Goal: Task Accomplishment & Management: Manage account settings

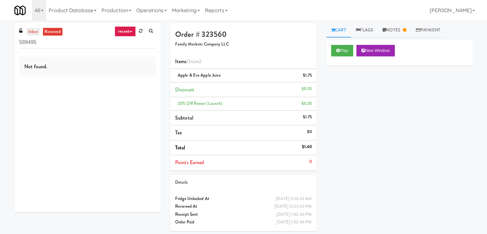
click at [33, 30] on link "inbox" at bounding box center [33, 32] width 13 height 8
click at [67, 44] on input "589495" at bounding box center [87, 43] width 137 height 12
paste input "Fine - Employee Lounge-Cooler-Left"
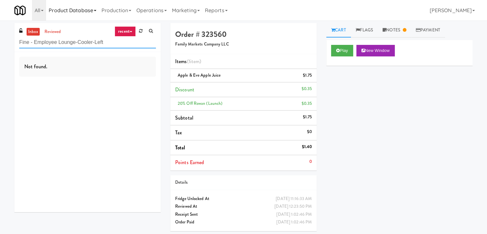
type input "Fine - Employee Lounge-Cooler-Left"
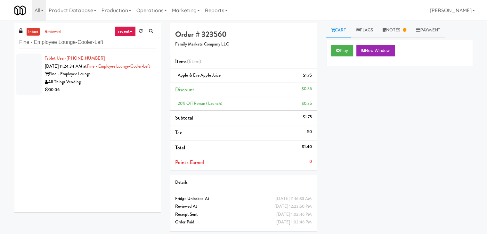
click at [138, 86] on div "All Things Vending" at bounding box center [100, 82] width 111 height 8
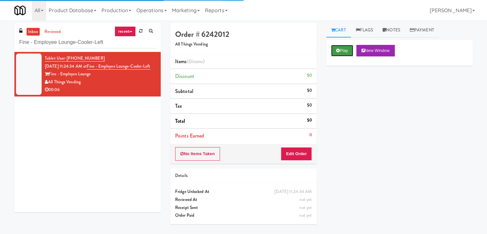
click at [346, 47] on button "Play" at bounding box center [342, 51] width 22 height 12
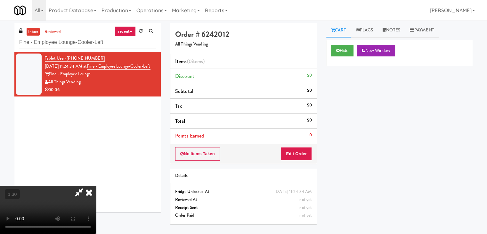
click at [96, 186] on video at bounding box center [48, 210] width 96 height 48
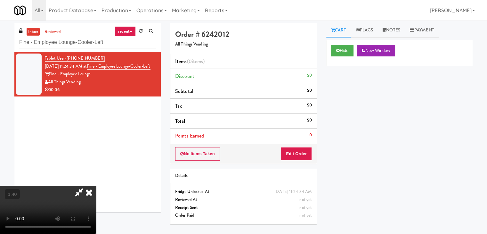
scroll to position [0, 0]
click at [96, 186] on icon at bounding box center [89, 192] width 14 height 13
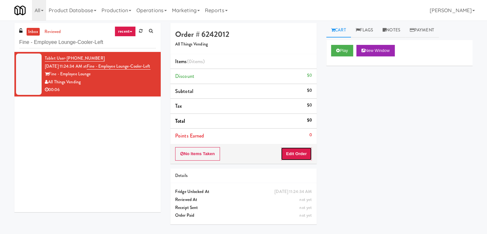
click at [294, 149] on button "Edit Order" at bounding box center [296, 153] width 31 height 13
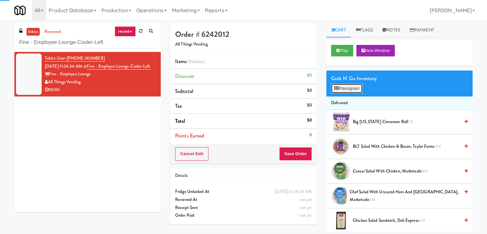
click at [347, 90] on button "Planogram" at bounding box center [346, 89] width 31 height 10
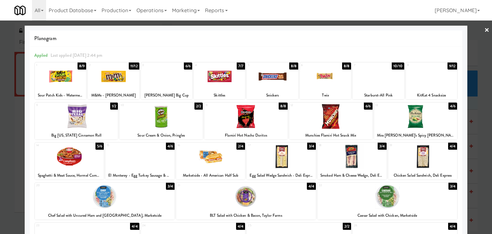
click at [213, 154] on div at bounding box center [210, 156] width 69 height 25
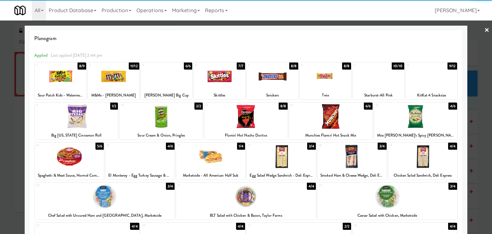
click at [422, 118] on div at bounding box center [415, 116] width 83 height 25
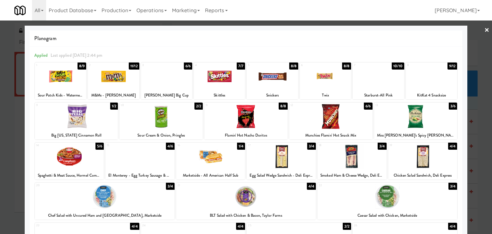
click at [484, 30] on link "×" at bounding box center [486, 30] width 5 height 20
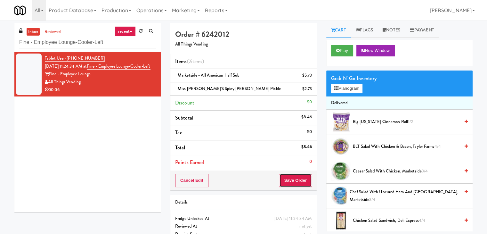
click at [292, 181] on button "Save Order" at bounding box center [295, 180] width 33 height 13
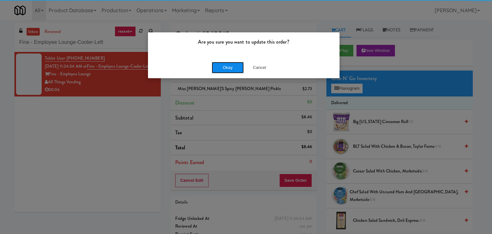
click at [225, 68] on button "Okay" at bounding box center [228, 68] width 32 height 12
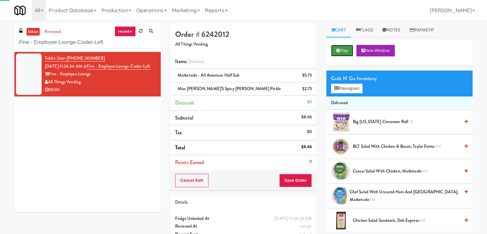
click at [337, 51] on icon at bounding box center [338, 50] width 4 height 4
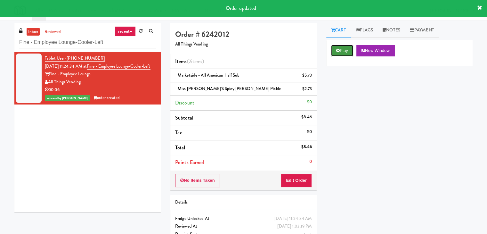
click at [340, 49] on button "Play" at bounding box center [342, 51] width 22 height 12
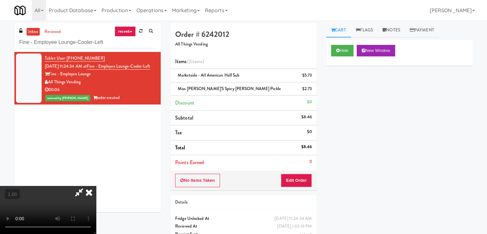
click at [96, 186] on icon at bounding box center [89, 192] width 14 height 13
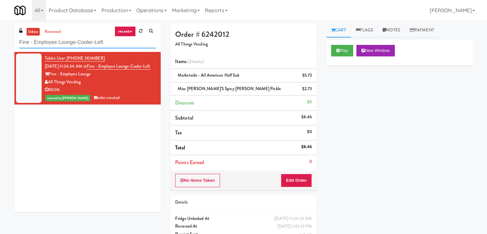
click at [88, 43] on input "Fine - Employee Lounge-Cooler-Left" at bounding box center [87, 43] width 137 height 12
paste input "Metronome-Cooler"
type input "Metronome-Cooler"
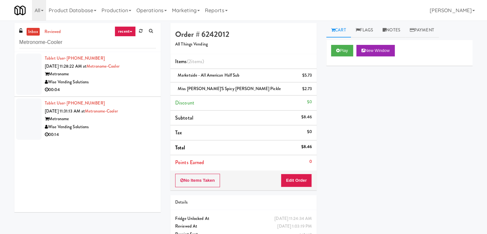
click at [123, 85] on div "Wise Vending Solutions" at bounding box center [100, 82] width 111 height 8
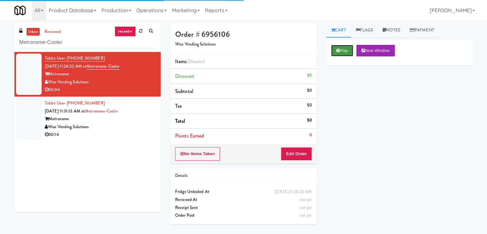
click at [337, 50] on icon at bounding box center [338, 50] width 4 height 4
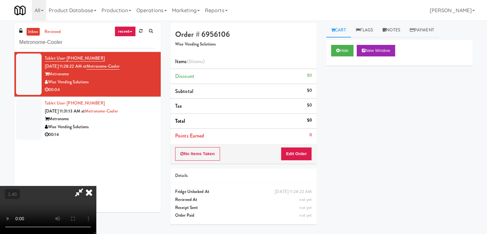
click at [96, 186] on video at bounding box center [48, 210] width 96 height 48
click at [96, 186] on icon at bounding box center [89, 192] width 14 height 13
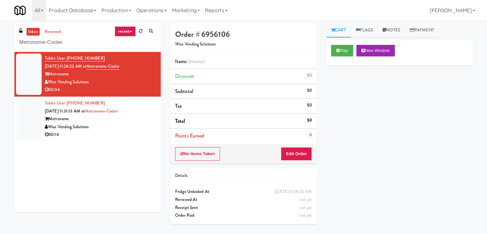
click at [303, 160] on div "No Items Taken Edit Order" at bounding box center [243, 154] width 146 height 20
click at [303, 154] on button "Edit Order" at bounding box center [296, 153] width 31 height 13
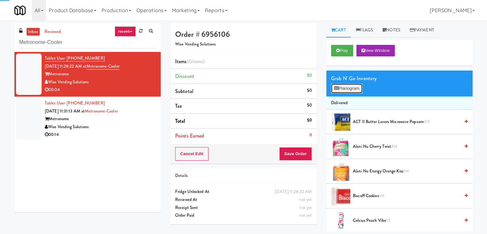
click at [348, 90] on button "Planogram" at bounding box center [346, 89] width 31 height 10
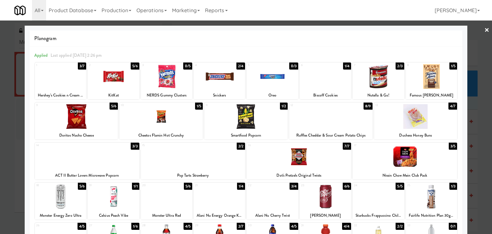
click at [191, 152] on div at bounding box center [193, 156] width 104 height 25
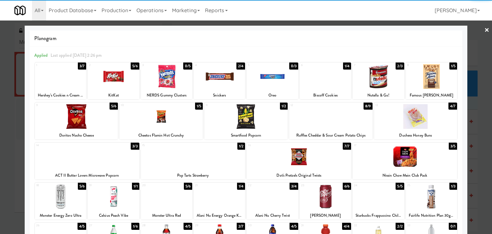
click at [484, 30] on link "×" at bounding box center [486, 30] width 5 height 20
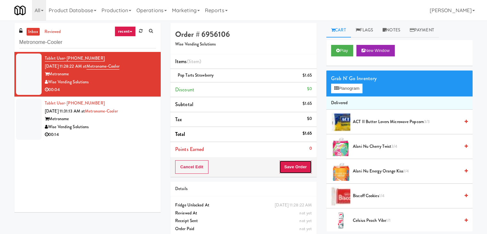
click at [292, 167] on button "Save Order" at bounding box center [295, 166] width 33 height 13
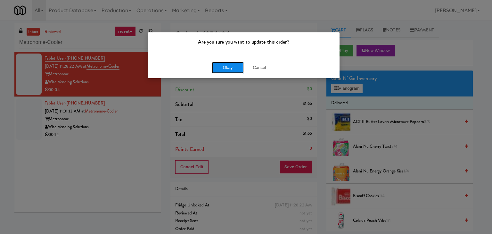
click at [234, 68] on button "Okay" at bounding box center [228, 68] width 32 height 12
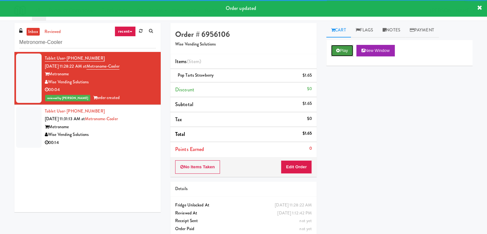
click at [345, 49] on button "Play" at bounding box center [342, 51] width 22 height 12
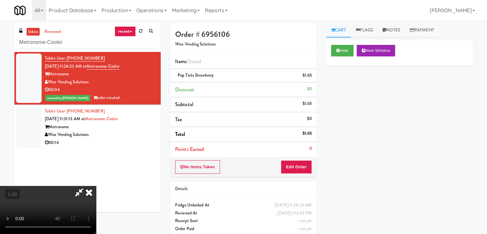
click at [96, 186] on icon at bounding box center [89, 192] width 14 height 13
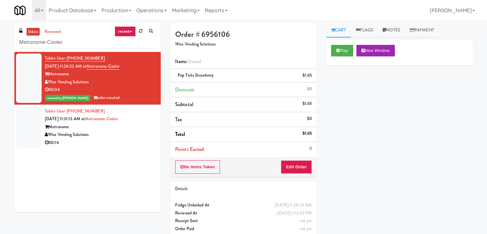
click at [132, 137] on div "Wise Vending Solutions" at bounding box center [100, 135] width 111 height 8
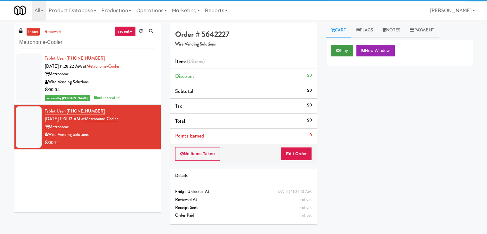
drag, startPoint x: 327, startPoint y: 54, endPoint x: 340, endPoint y: 49, distance: 13.3
click at [331, 52] on div "Play New Window" at bounding box center [399, 53] width 146 height 26
click at [340, 49] on button "Play" at bounding box center [342, 51] width 22 height 12
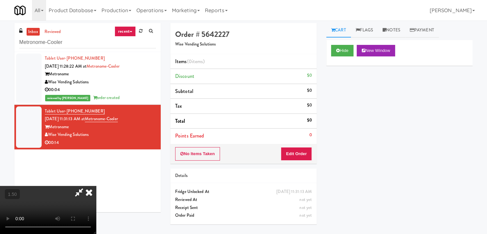
click at [96, 186] on video at bounding box center [48, 210] width 96 height 48
click at [96, 186] on icon at bounding box center [89, 192] width 14 height 13
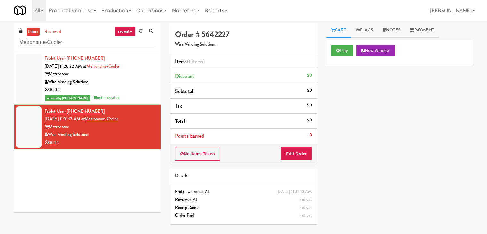
click at [285, 138] on li "Points Earned 0" at bounding box center [243, 135] width 146 height 15
click at [289, 152] on button "Edit Order" at bounding box center [296, 153] width 31 height 13
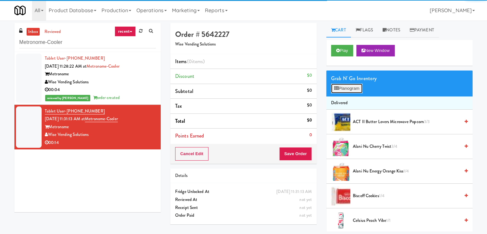
click at [353, 88] on button "Planogram" at bounding box center [346, 89] width 31 height 10
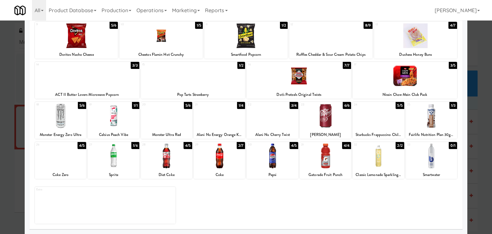
click at [325, 154] on div at bounding box center [325, 155] width 51 height 25
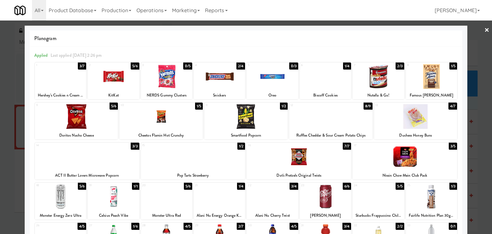
click at [484, 30] on link "×" at bounding box center [486, 30] width 5 height 20
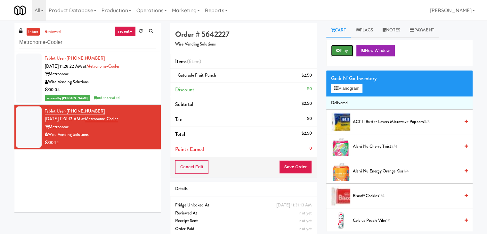
click at [338, 52] on icon at bounding box center [338, 50] width 4 height 4
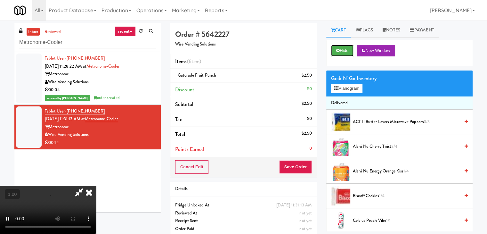
scroll to position [90, 0]
click at [96, 186] on video at bounding box center [48, 210] width 96 height 48
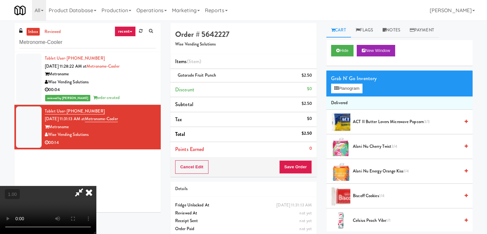
drag, startPoint x: 282, startPoint y: 26, endPoint x: 283, endPoint y: 49, distance: 23.1
click at [96, 186] on icon at bounding box center [89, 192] width 14 height 13
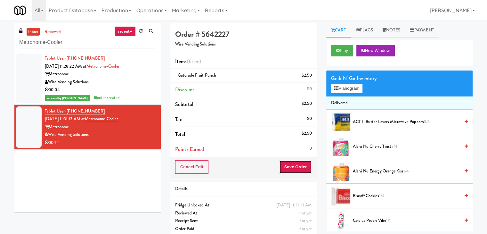
click at [294, 164] on button "Save Order" at bounding box center [295, 166] width 33 height 13
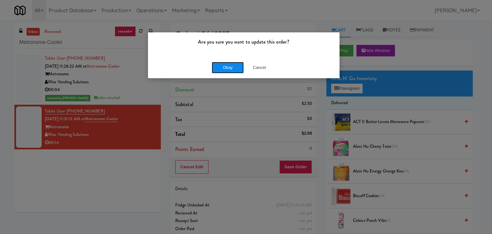
click at [228, 62] on button "Okay" at bounding box center [228, 68] width 32 height 12
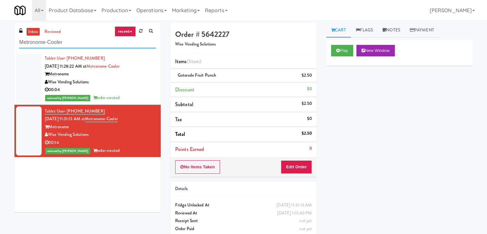
click at [81, 45] on input "Metronome-Cooler" at bounding box center [87, 43] width 137 height 12
paste input "[STREET_ADDRESS]"
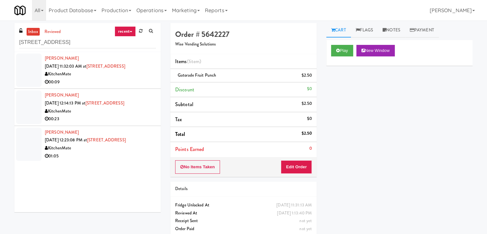
click at [128, 73] on div "KitchenMate" at bounding box center [100, 74] width 111 height 8
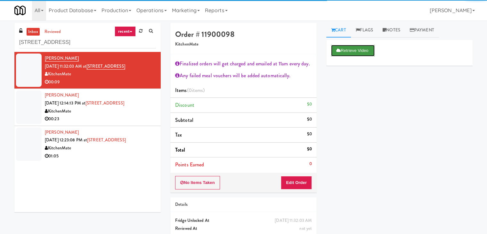
click at [347, 52] on button "Retrieve Video" at bounding box center [353, 51] width 44 height 12
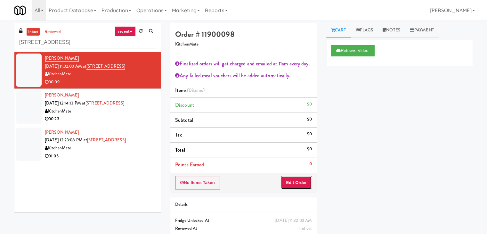
click at [296, 184] on button "Edit Order" at bounding box center [296, 182] width 31 height 13
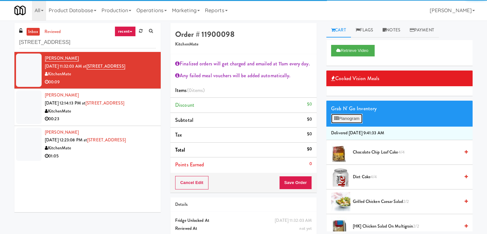
click at [357, 118] on button "Planogram" at bounding box center [346, 119] width 31 height 10
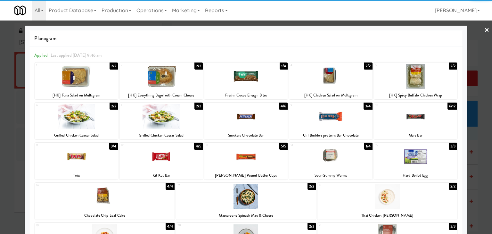
click at [89, 73] on div at bounding box center [76, 76] width 83 height 25
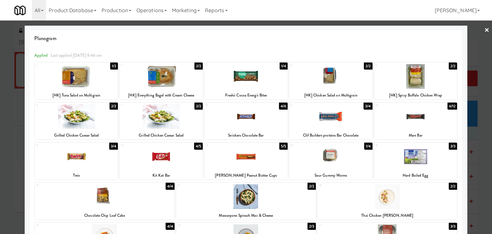
click at [484, 30] on link "×" at bounding box center [486, 30] width 5 height 20
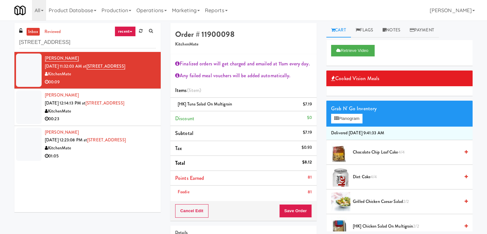
drag, startPoint x: 397, startPoint y: 32, endPoint x: 381, endPoint y: 66, distance: 36.8
click at [397, 32] on link "Notes" at bounding box center [391, 30] width 27 height 14
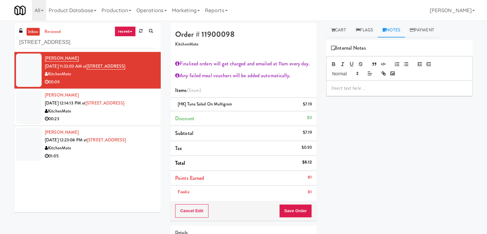
click at [372, 85] on p at bounding box center [400, 88] width 136 height 7
click at [438, 89] on p at bounding box center [400, 88] width 136 height 7
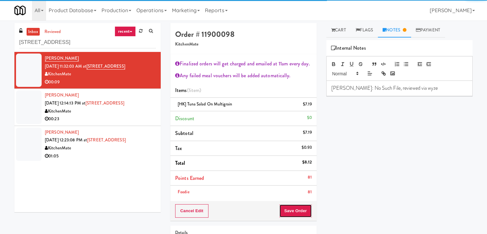
click at [291, 210] on button "Save Order" at bounding box center [295, 210] width 33 height 13
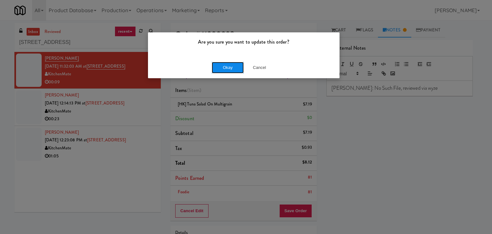
click at [237, 69] on button "Okay" at bounding box center [228, 68] width 32 height 12
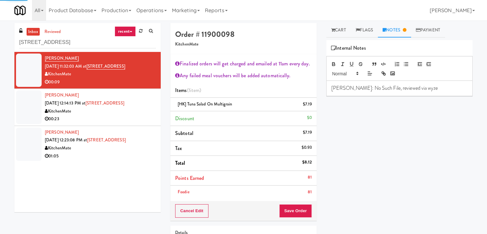
click at [126, 123] on li "[PERSON_NAME] [DATE] 12:14:13 PM at [STREET_ADDRESS][GEOGRAPHIC_DATA] 00:23" at bounding box center [87, 107] width 146 height 37
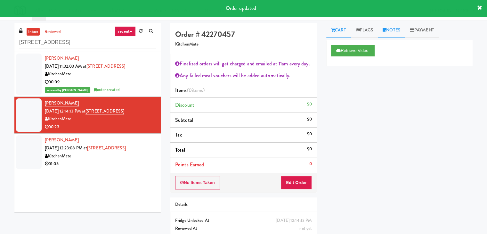
click at [395, 30] on link "Notes" at bounding box center [391, 30] width 27 height 14
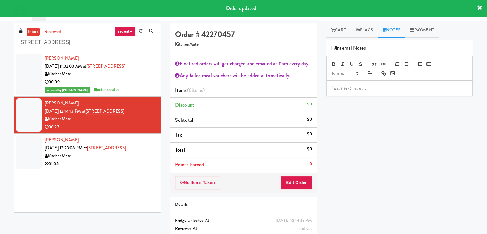
click at [359, 90] on p at bounding box center [400, 88] width 136 height 7
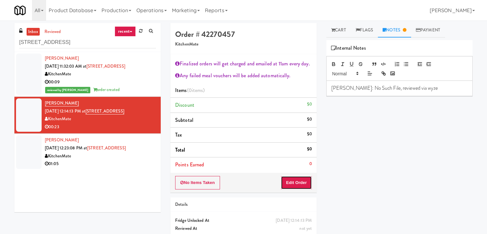
click at [284, 182] on button "Edit Order" at bounding box center [296, 182] width 31 height 13
click at [339, 29] on link "Cart" at bounding box center [338, 30] width 25 height 14
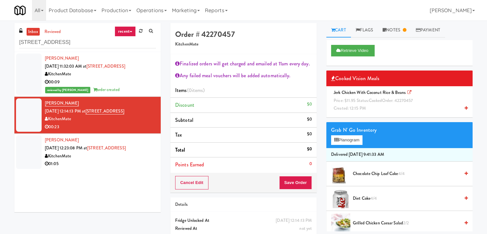
click at [465, 107] on icon at bounding box center [466, 108] width 3 height 4
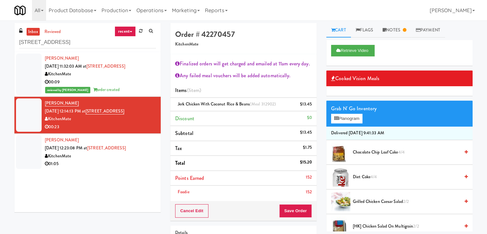
click at [465, 175] on icon at bounding box center [466, 177] width 3 height 4
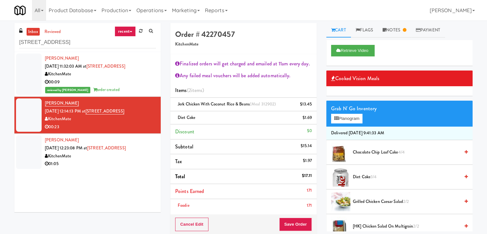
scroll to position [64, 0]
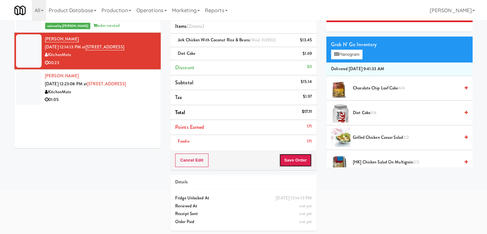
click at [296, 159] on button "Save Order" at bounding box center [295, 159] width 33 height 13
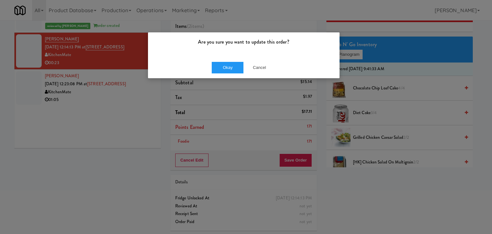
click at [225, 61] on div "Okay Cancel" at bounding box center [244, 67] width 192 height 21
click at [224, 68] on button "Okay" at bounding box center [228, 68] width 32 height 12
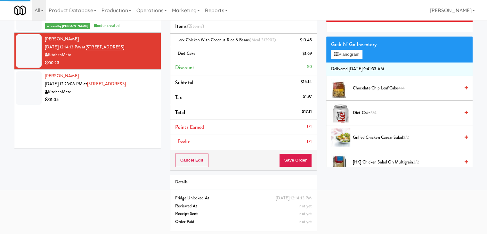
click at [119, 100] on div "01:05" at bounding box center [100, 100] width 111 height 8
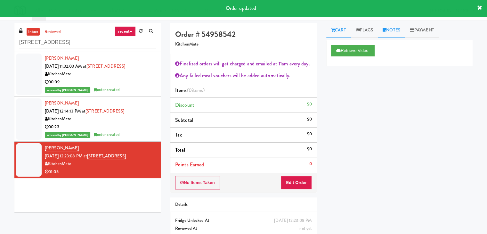
click at [384, 27] on link "Notes" at bounding box center [391, 30] width 27 height 14
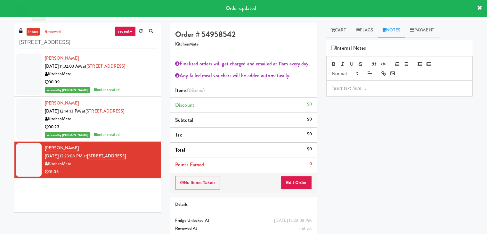
click at [360, 86] on p at bounding box center [400, 88] width 136 height 7
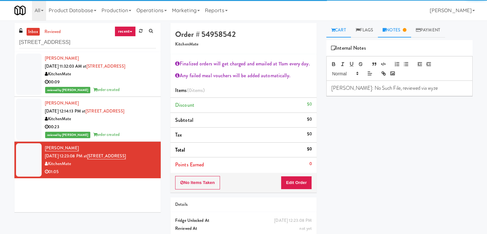
click at [340, 31] on link "Cart" at bounding box center [338, 30] width 25 height 14
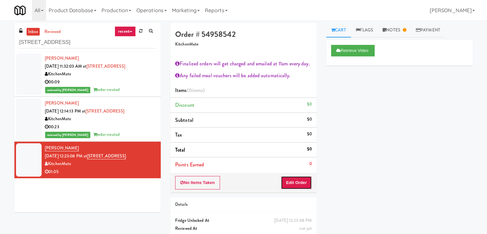
click at [303, 183] on button "Edit Order" at bounding box center [296, 182] width 31 height 13
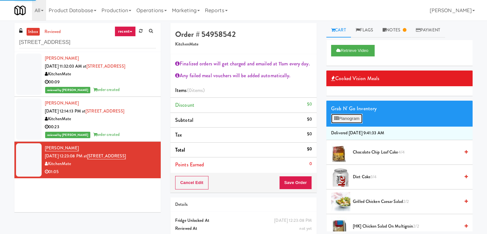
click at [352, 122] on button "Planogram" at bounding box center [346, 119] width 31 height 10
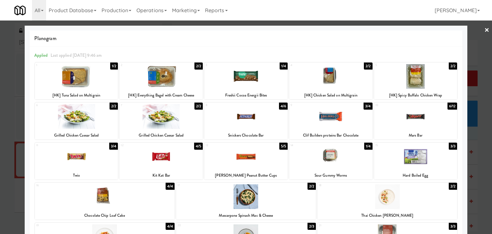
click at [84, 114] on div at bounding box center [76, 116] width 83 height 25
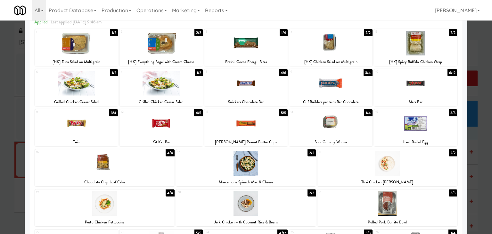
scroll to position [121, 0]
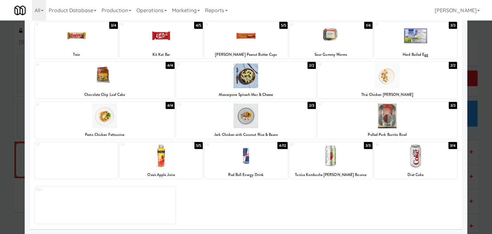
click at [336, 160] on div at bounding box center [330, 155] width 83 height 25
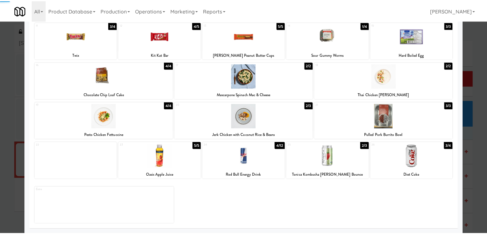
scroll to position [0, 0]
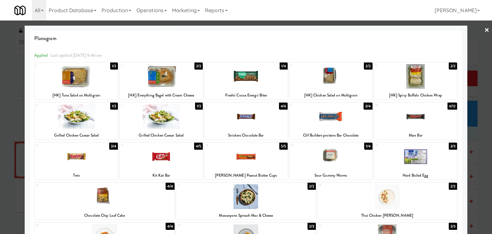
click at [336, 80] on div at bounding box center [330, 76] width 83 height 25
click at [484, 29] on link "×" at bounding box center [486, 30] width 5 height 20
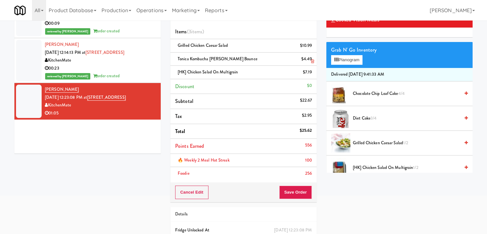
scroll to position [64, 0]
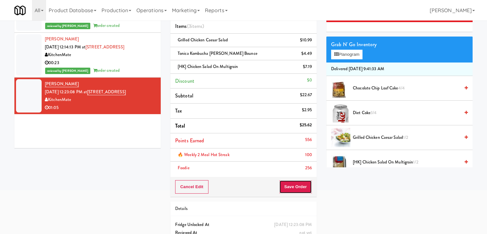
click at [292, 188] on button "Save Order" at bounding box center [295, 186] width 33 height 13
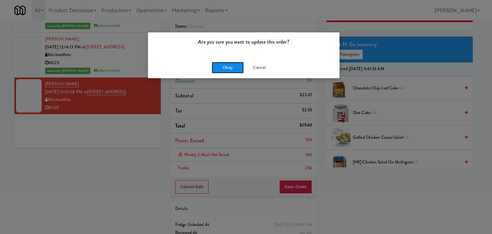
click at [233, 63] on button "Okay" at bounding box center [228, 68] width 32 height 12
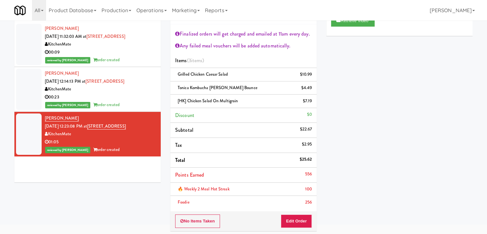
scroll to position [0, 0]
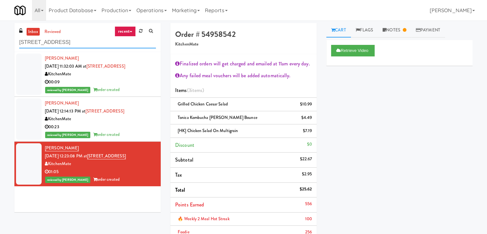
click at [80, 43] on input "[STREET_ADDRESS]" at bounding box center [87, 43] width 137 height 12
paste input "Cool - MW - Pre Launch"
type input "Cool - MW - Pre Launch"
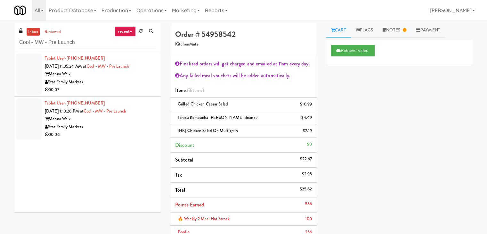
click at [120, 90] on div "00:07" at bounding box center [100, 90] width 111 height 8
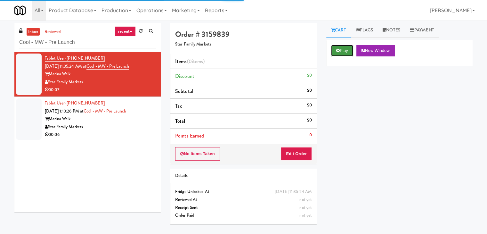
click at [334, 53] on button "Play" at bounding box center [342, 51] width 22 height 12
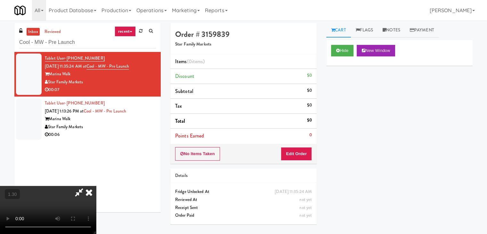
click at [96, 186] on video at bounding box center [48, 210] width 96 height 48
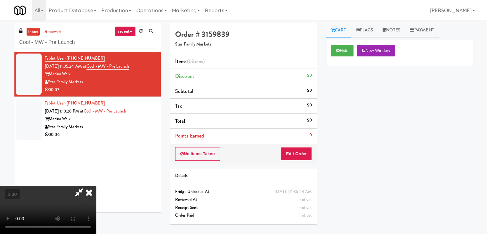
click at [96, 186] on video at bounding box center [48, 210] width 96 height 48
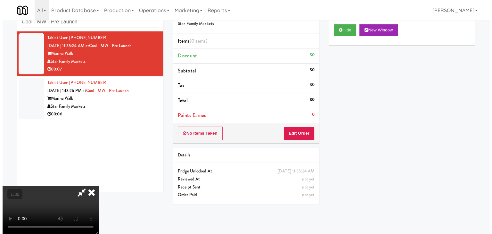
scroll to position [0, 0]
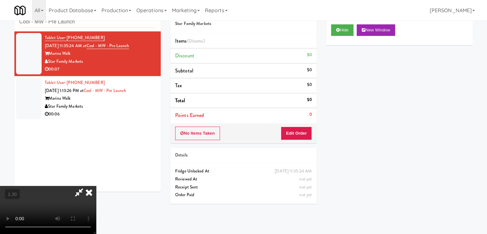
click at [96, 186] on icon at bounding box center [89, 192] width 14 height 13
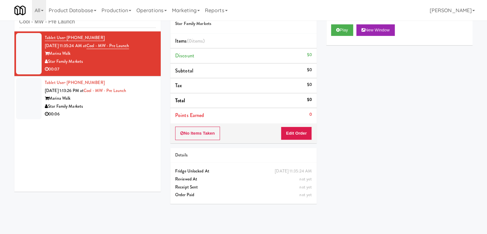
click at [304, 143] on div "Order # 3159839 Star Family Markets Items (0 items ) Discount $0 Subtotal $0 Ta…" at bounding box center [244, 106] width 156 height 206
click at [303, 136] on button "Edit Order" at bounding box center [296, 133] width 31 height 13
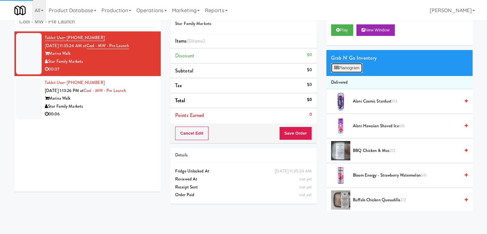
click at [343, 68] on button "Planogram" at bounding box center [346, 68] width 31 height 10
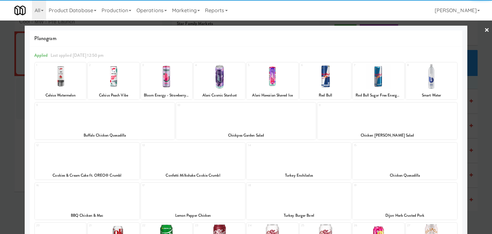
scroll to position [96, 0]
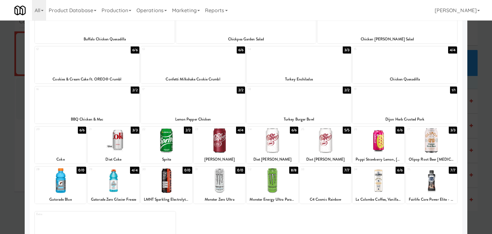
click at [281, 139] on div at bounding box center [272, 140] width 51 height 25
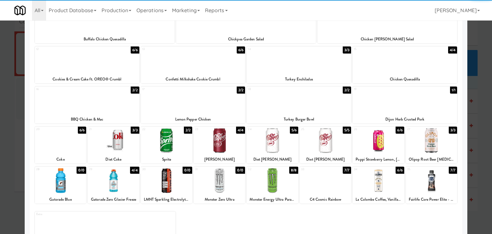
click at [277, 176] on div at bounding box center [272, 180] width 51 height 25
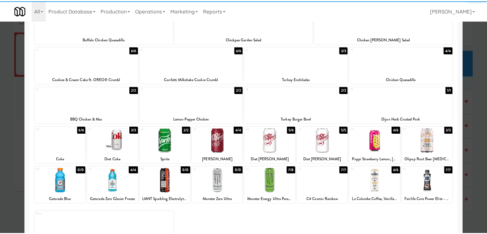
scroll to position [0, 0]
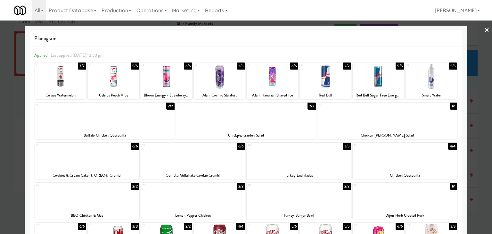
click at [485, 29] on div at bounding box center [246, 117] width 492 height 234
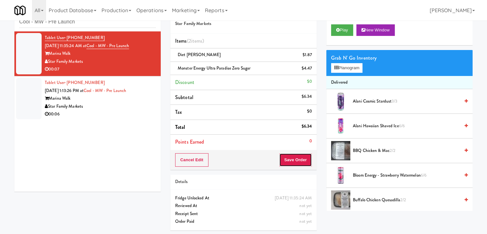
click at [294, 157] on button "Save Order" at bounding box center [295, 159] width 33 height 13
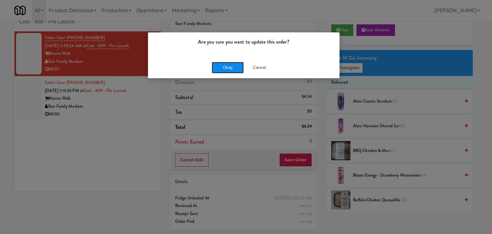
click at [227, 70] on button "Okay" at bounding box center [228, 68] width 32 height 12
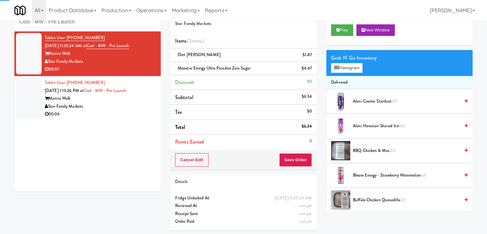
click at [129, 113] on div "00:06" at bounding box center [100, 114] width 111 height 8
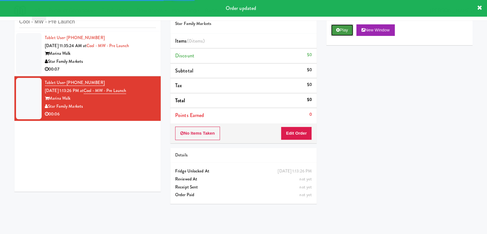
click at [335, 30] on button "Play" at bounding box center [342, 30] width 22 height 12
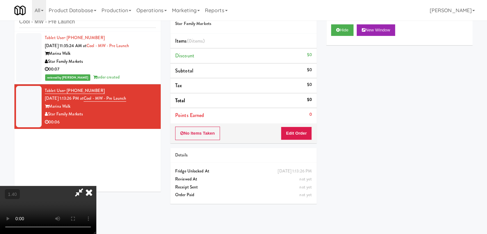
click at [96, 186] on video at bounding box center [48, 210] width 96 height 48
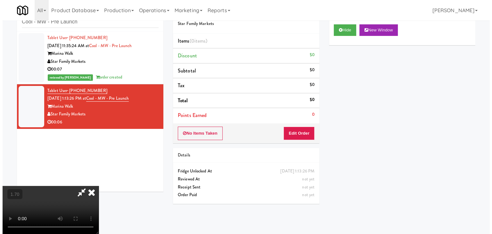
scroll to position [0, 0]
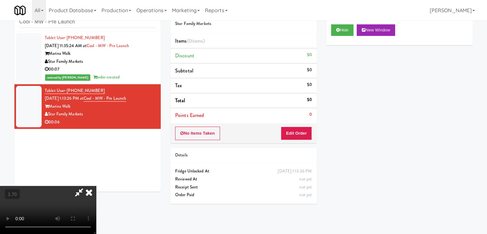
click at [96, 186] on icon at bounding box center [89, 192] width 14 height 13
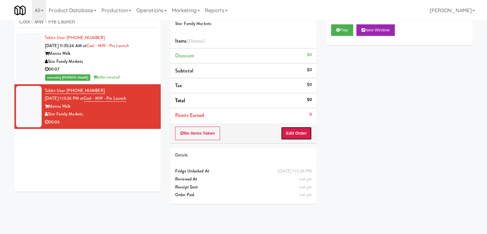
click at [300, 128] on button "Edit Order" at bounding box center [296, 133] width 31 height 13
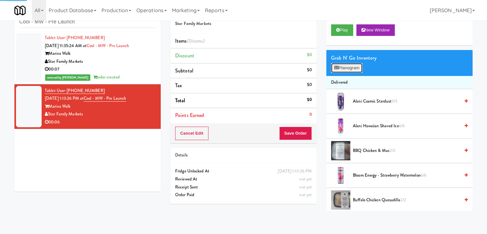
click at [349, 64] on button "Planogram" at bounding box center [346, 68] width 31 height 10
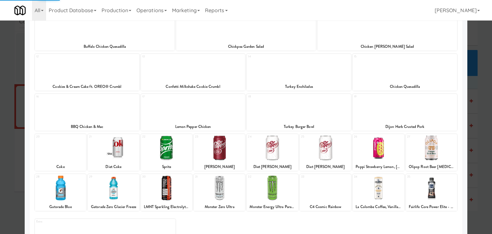
scroll to position [121, 0]
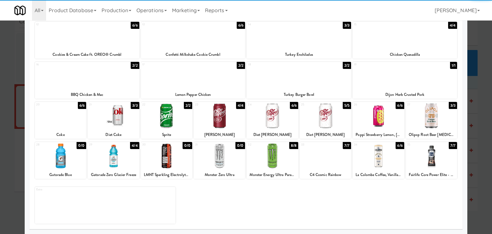
click at [279, 156] on div at bounding box center [272, 155] width 51 height 25
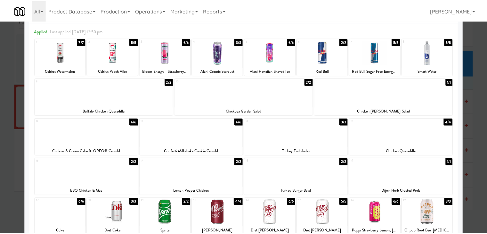
scroll to position [0, 0]
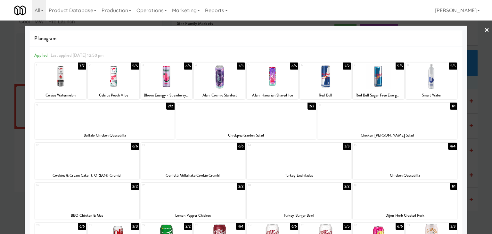
click at [484, 28] on link "×" at bounding box center [486, 30] width 5 height 20
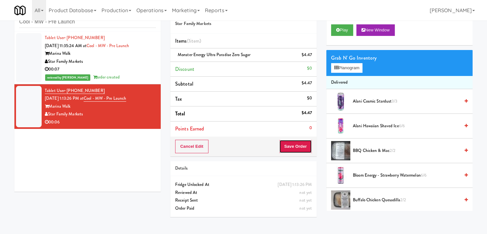
click at [293, 145] on button "Save Order" at bounding box center [295, 146] width 33 height 13
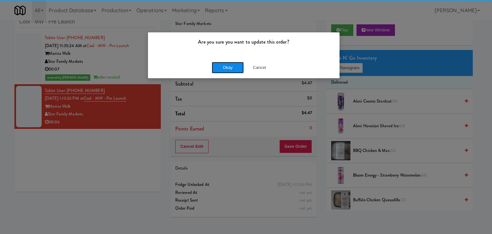
click at [232, 66] on button "Okay" at bounding box center [228, 68] width 32 height 12
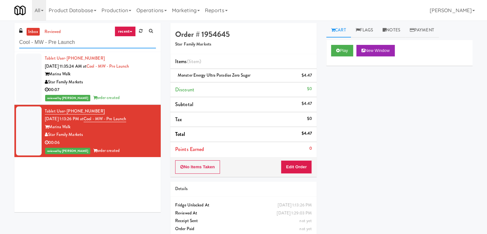
click at [87, 43] on input "Cool - MW - Pre Launch" at bounding box center [87, 43] width 137 height 12
paste input "Clay Rec. Center"
type input "Clay Rec. Center"
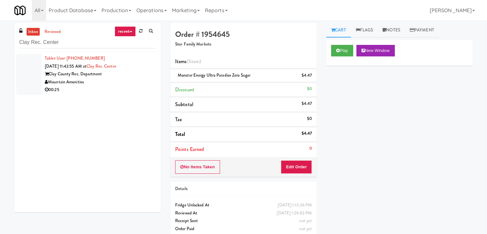
click at [132, 71] on div "Clay County Rec. Department" at bounding box center [100, 74] width 111 height 8
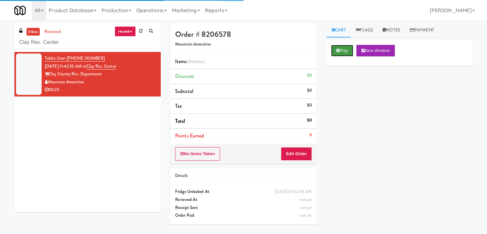
click at [342, 52] on button "Play" at bounding box center [342, 51] width 22 height 12
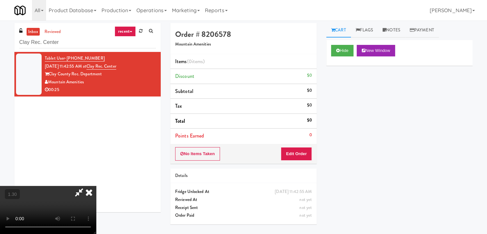
click at [96, 186] on video at bounding box center [48, 210] width 96 height 48
click at [86, 186] on icon at bounding box center [79, 192] width 15 height 13
drag, startPoint x: 167, startPoint y: 61, endPoint x: 168, endPoint y: 65, distance: 3.7
click at [96, 186] on icon at bounding box center [89, 192] width 14 height 13
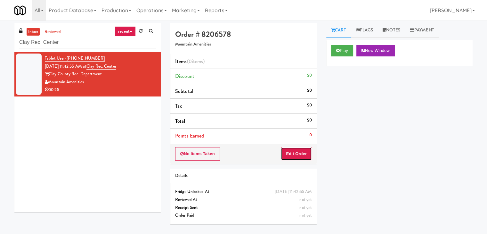
click at [301, 153] on button "Edit Order" at bounding box center [296, 153] width 31 height 13
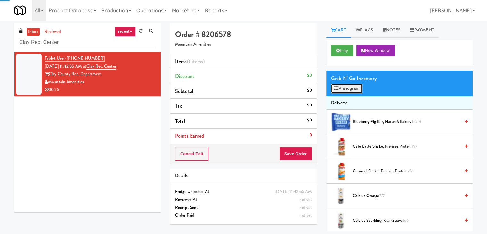
click at [349, 87] on button "Planogram" at bounding box center [346, 89] width 31 height 10
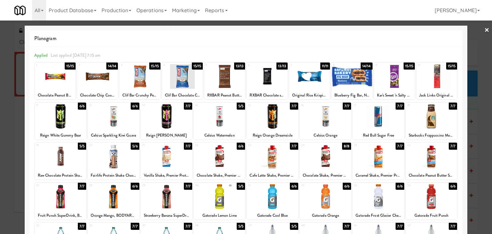
click at [53, 78] on div at bounding box center [55, 76] width 41 height 25
click at [187, 73] on div at bounding box center [182, 76] width 41 height 25
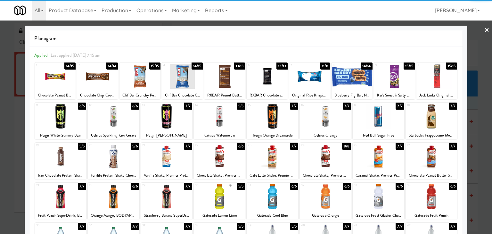
click at [484, 28] on link "×" at bounding box center [486, 30] width 5 height 20
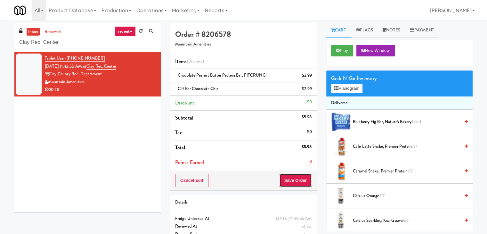
click at [290, 184] on button "Save Order" at bounding box center [295, 180] width 33 height 13
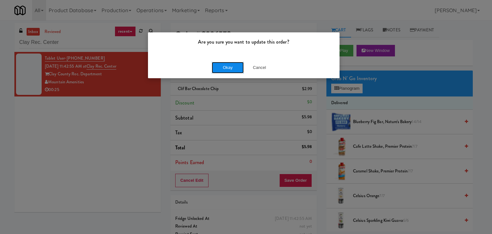
click at [228, 67] on button "Okay" at bounding box center [228, 68] width 32 height 12
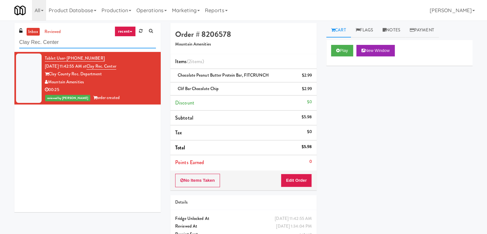
click at [61, 38] on input "Clay Rec. Center" at bounding box center [87, 43] width 137 height 12
paste input "[STREET_ADDRESS][PERSON_NAME] - Lobby"
type input "[STREET_ADDRESS][PERSON_NAME] - Lobby"
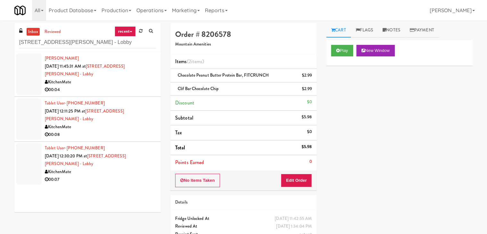
click at [125, 86] on div "00:04" at bounding box center [100, 90] width 111 height 8
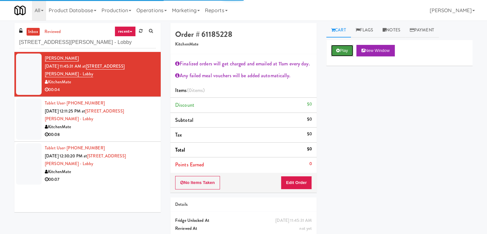
click at [348, 50] on button "Play" at bounding box center [342, 51] width 22 height 12
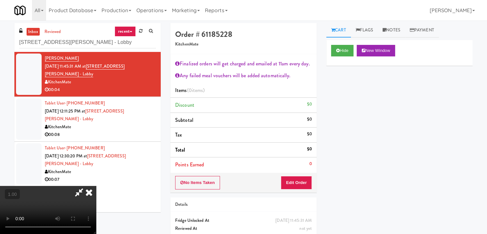
click at [96, 186] on video at bounding box center [48, 210] width 96 height 48
click at [96, 186] on icon at bounding box center [89, 192] width 14 height 13
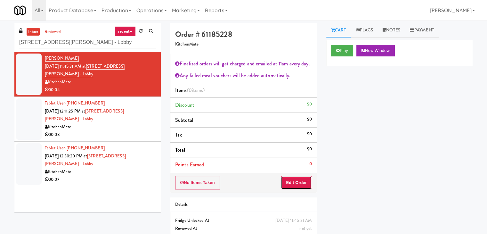
drag, startPoint x: 292, startPoint y: 183, endPoint x: 325, endPoint y: 162, distance: 38.8
click at [292, 182] on button "Edit Order" at bounding box center [296, 182] width 31 height 13
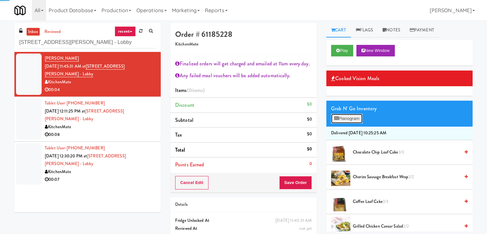
click at [350, 118] on button "Planogram" at bounding box center [346, 119] width 31 height 10
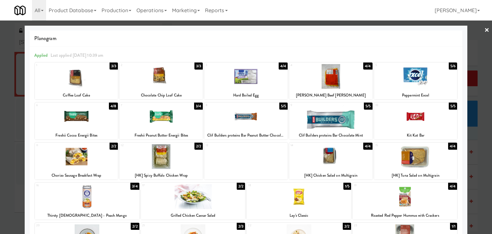
click at [178, 160] on div at bounding box center [160, 156] width 83 height 25
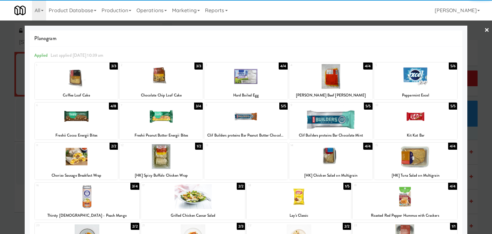
click at [484, 30] on link "×" at bounding box center [486, 30] width 5 height 20
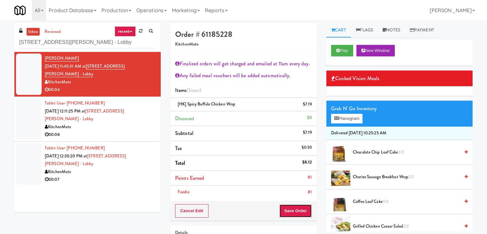
click at [295, 209] on button "Save Order" at bounding box center [295, 210] width 33 height 13
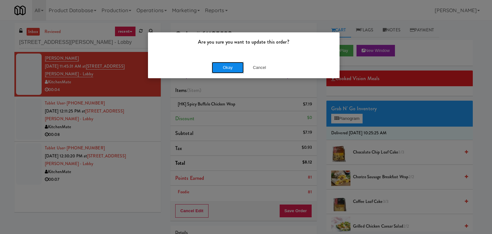
click at [227, 67] on button "Okay" at bounding box center [228, 68] width 32 height 12
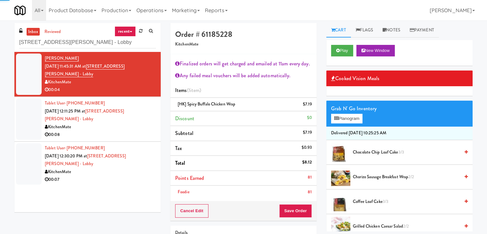
click at [131, 131] on div "00:08" at bounding box center [100, 135] width 111 height 8
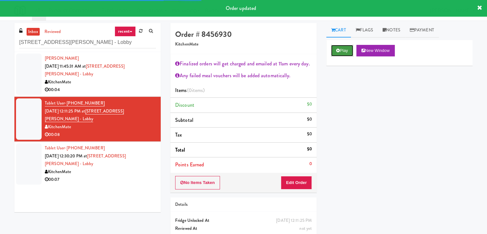
click at [342, 50] on button "Play" at bounding box center [342, 51] width 22 height 12
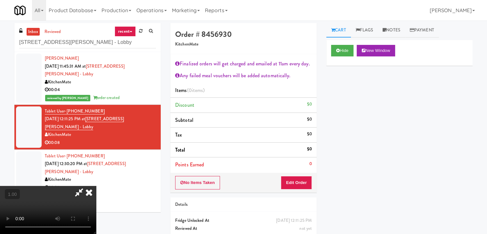
click at [96, 186] on video at bounding box center [48, 210] width 96 height 48
drag, startPoint x: 279, startPoint y: 25, endPoint x: 281, endPoint y: 29, distance: 5.2
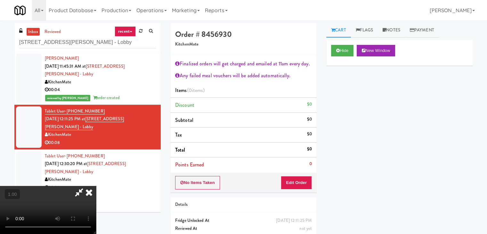
click at [96, 186] on icon at bounding box center [89, 192] width 14 height 13
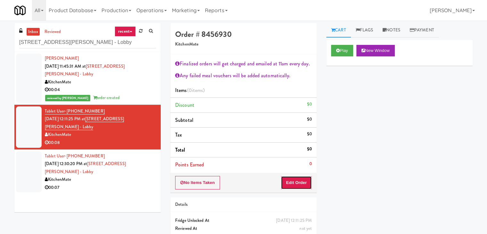
click at [300, 181] on button "Edit Order" at bounding box center [296, 182] width 31 height 13
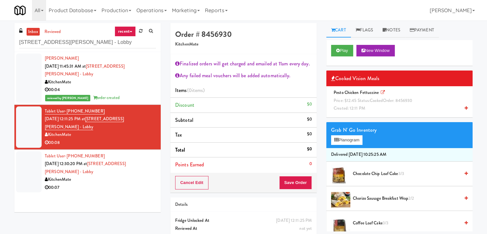
click at [465, 108] on icon at bounding box center [466, 108] width 3 height 4
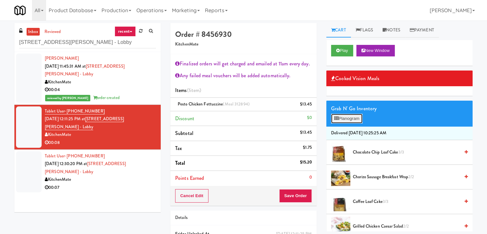
click at [350, 121] on button "Planogram" at bounding box center [346, 119] width 31 height 10
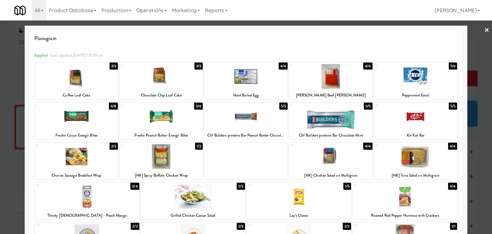
click at [323, 85] on div at bounding box center [330, 76] width 83 height 25
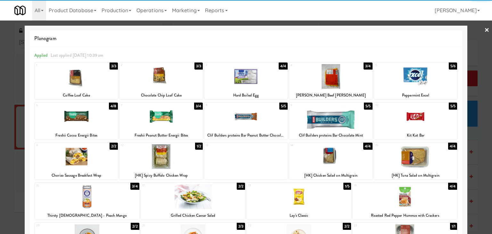
drag, startPoint x: 479, startPoint y: 31, endPoint x: 469, endPoint y: 35, distance: 11.2
click at [484, 31] on link "×" at bounding box center [486, 30] width 5 height 20
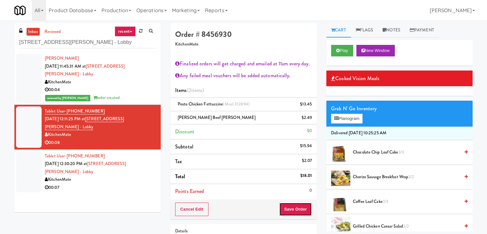
click at [295, 209] on button "Save Order" at bounding box center [295, 208] width 33 height 13
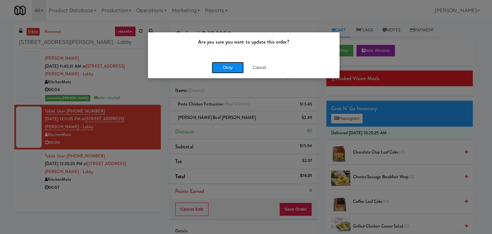
click at [226, 66] on button "Okay" at bounding box center [228, 68] width 32 height 12
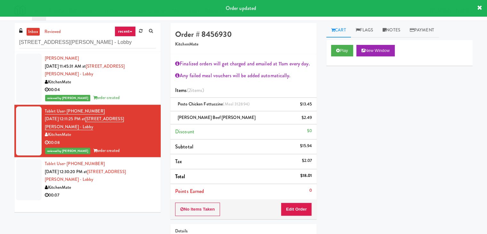
click at [125, 184] on div "KitchenMate" at bounding box center [100, 188] width 111 height 8
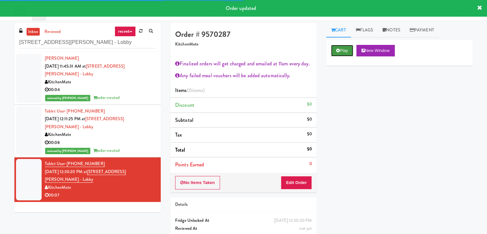
click at [342, 53] on button "Play" at bounding box center [342, 51] width 22 height 12
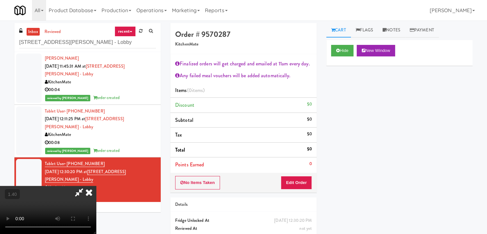
click at [96, 186] on icon at bounding box center [89, 192] width 14 height 13
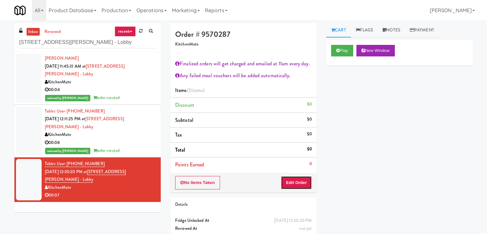
click at [299, 181] on button "Edit Order" at bounding box center [296, 182] width 31 height 13
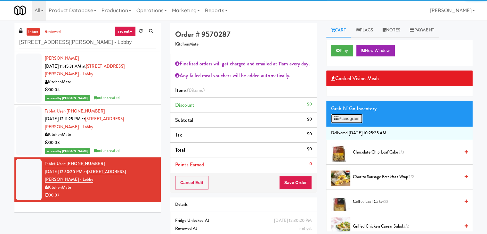
click at [345, 120] on button "Planogram" at bounding box center [346, 119] width 31 height 10
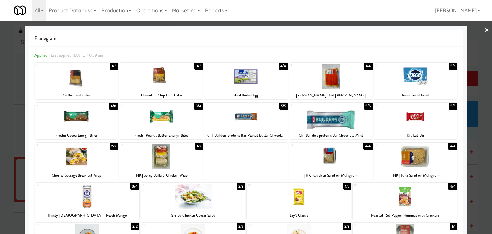
click at [253, 80] on div at bounding box center [245, 76] width 83 height 25
click at [484, 30] on link "×" at bounding box center [486, 30] width 5 height 20
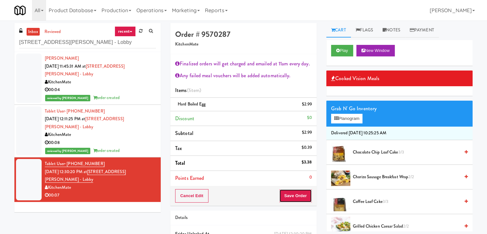
click at [303, 197] on button "Save Order" at bounding box center [295, 195] width 33 height 13
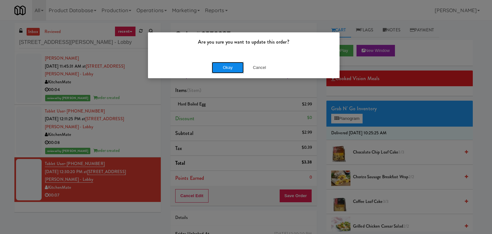
click at [234, 69] on button "Okay" at bounding box center [228, 68] width 32 height 12
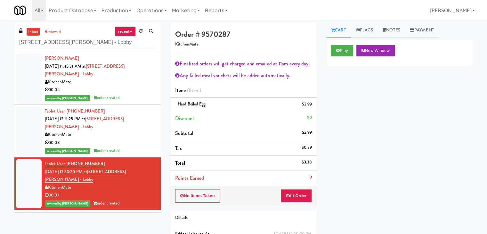
click at [127, 147] on div "reviewed by [PERSON_NAME] A order created" at bounding box center [100, 151] width 111 height 8
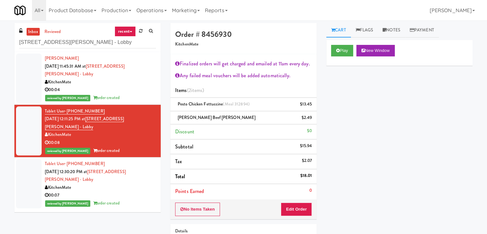
click at [327, 49] on div "Play New Window" at bounding box center [399, 53] width 146 height 26
click at [336, 49] on icon at bounding box center [338, 50] width 4 height 4
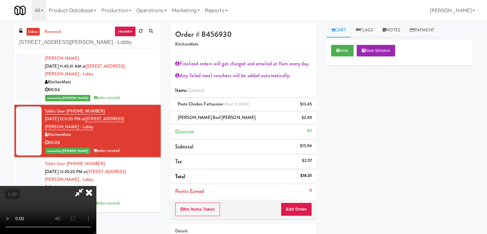
drag, startPoint x: 280, startPoint y: 28, endPoint x: 282, endPoint y: 39, distance: 11.1
click at [96, 186] on icon at bounding box center [89, 192] width 14 height 13
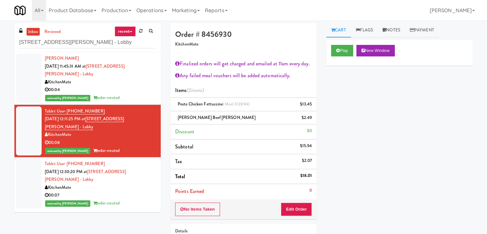
click at [124, 86] on div "00:04" at bounding box center [100, 90] width 111 height 8
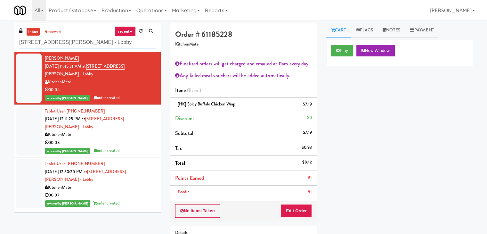
click at [78, 42] on input "[STREET_ADDRESS][PERSON_NAME] - Lobby" at bounding box center [87, 43] width 137 height 12
paste input "IKEA Burlington Store"
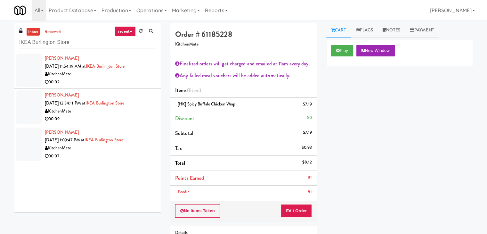
click at [145, 81] on div "00:02" at bounding box center [100, 82] width 111 height 8
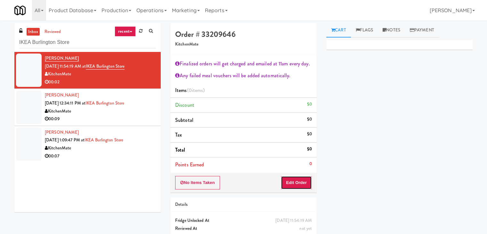
click at [291, 182] on button "Edit Order" at bounding box center [296, 182] width 31 height 13
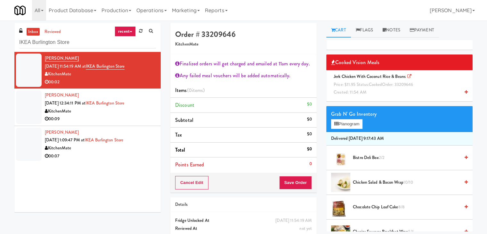
click at [465, 92] on icon at bounding box center [466, 92] width 3 height 4
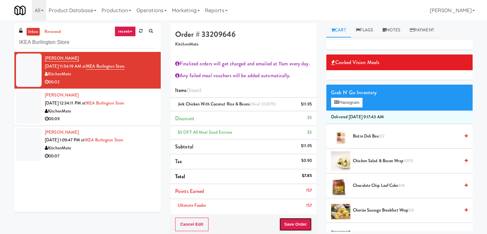
click at [292, 222] on button "Save Order" at bounding box center [295, 223] width 33 height 13
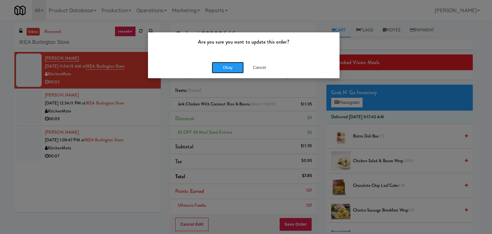
drag, startPoint x: 227, startPoint y: 68, endPoint x: 216, endPoint y: 72, distance: 12.4
click at [227, 68] on button "Okay" at bounding box center [228, 68] width 32 height 12
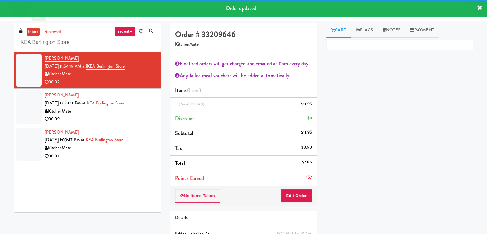
click at [119, 120] on div "00:09" at bounding box center [100, 119] width 111 height 8
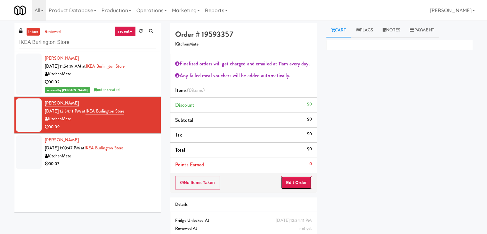
click at [295, 182] on button "Edit Order" at bounding box center [296, 182] width 31 height 13
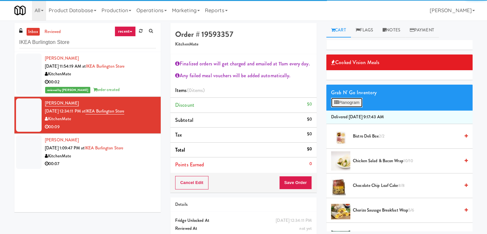
click at [358, 101] on button "Planogram" at bounding box center [346, 103] width 31 height 10
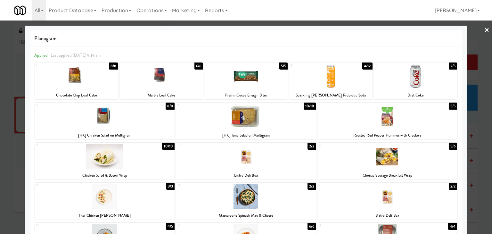
click at [138, 120] on div at bounding box center [105, 116] width 140 height 25
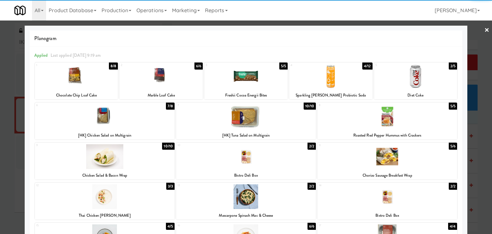
click at [484, 28] on link "×" at bounding box center [486, 30] width 5 height 20
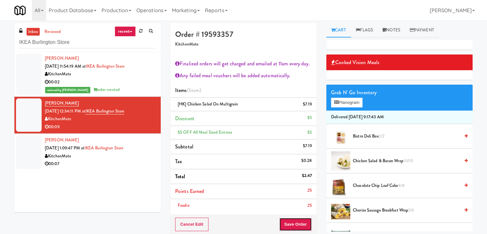
click at [296, 222] on button "Save Order" at bounding box center [295, 223] width 33 height 13
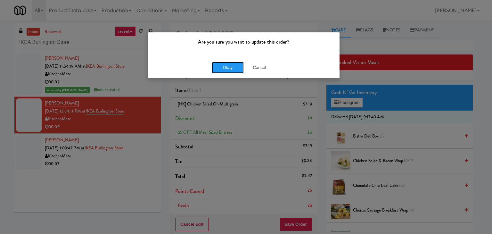
drag, startPoint x: 222, startPoint y: 65, endPoint x: 205, endPoint y: 77, distance: 20.6
click at [222, 64] on button "Okay" at bounding box center [228, 68] width 32 height 12
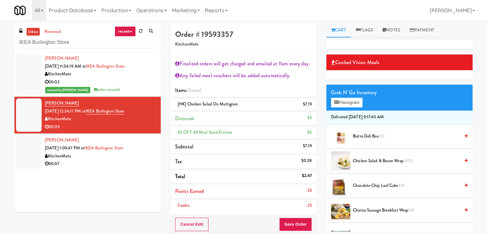
click at [122, 165] on div "00:07" at bounding box center [100, 164] width 111 height 8
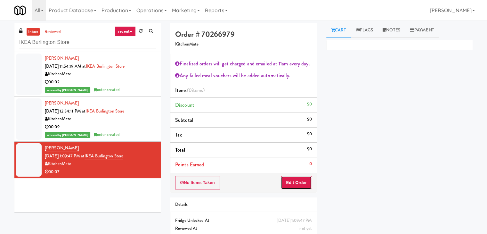
click at [301, 180] on button "Edit Order" at bounding box center [296, 182] width 31 height 13
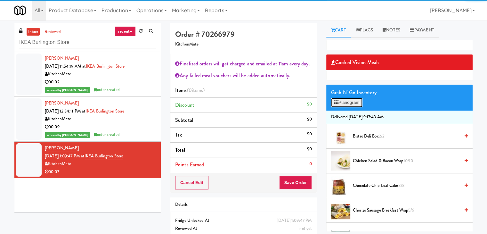
click at [350, 104] on button "Planogram" at bounding box center [346, 103] width 31 height 10
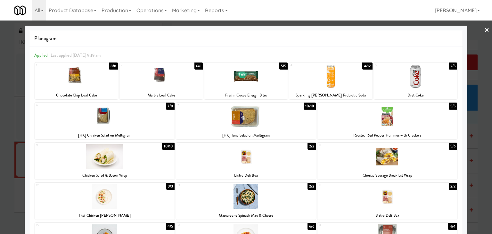
click at [279, 121] on div at bounding box center [246, 116] width 140 height 25
click at [484, 30] on link "×" at bounding box center [486, 30] width 5 height 20
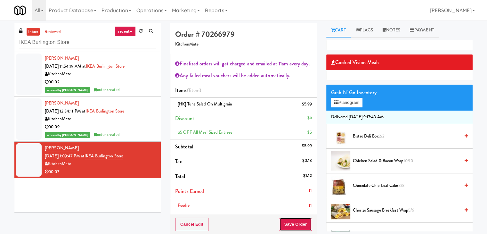
click at [297, 222] on button "Save Order" at bounding box center [295, 223] width 33 height 13
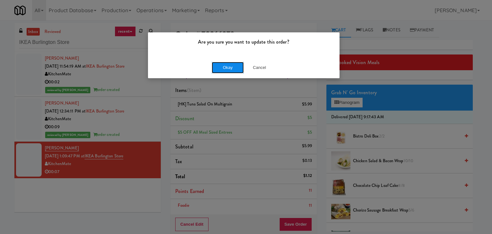
click at [230, 66] on button "Okay" at bounding box center [228, 68] width 32 height 12
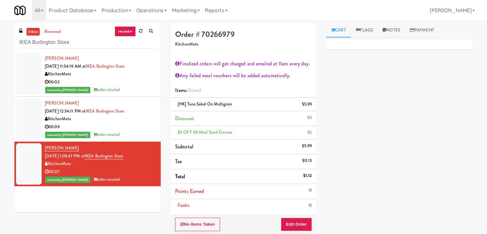
click at [135, 122] on div "KitchenMate" at bounding box center [100, 119] width 111 height 8
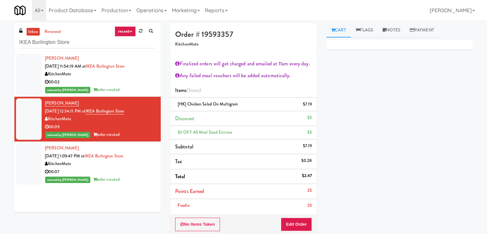
click at [140, 76] on div "KitchenMate" at bounding box center [100, 74] width 111 height 8
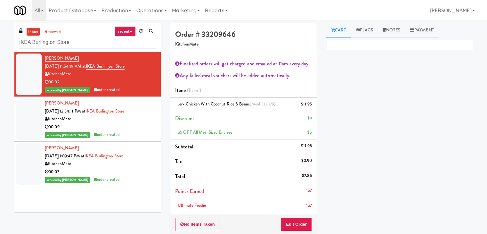
click at [88, 41] on input "IKEA Burlington Store" at bounding box center [87, 43] width 137 height 12
paste input "222 W Erie - Left - Fridg"
type input "222 W Erie - Left - Fridge"
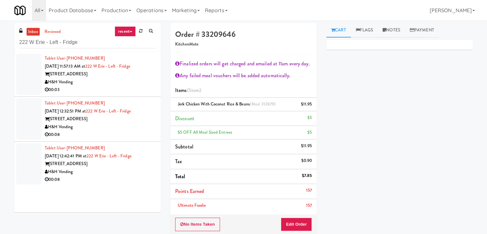
click at [145, 85] on div "H&H Vending" at bounding box center [100, 82] width 111 height 8
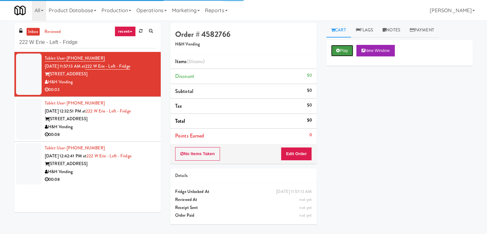
click at [346, 51] on button "Play" at bounding box center [342, 51] width 22 height 12
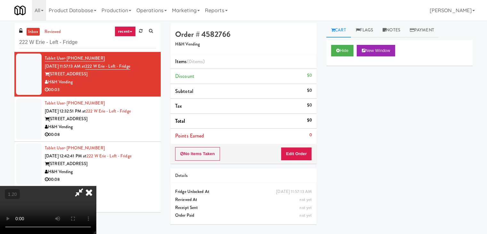
click at [96, 186] on video at bounding box center [48, 210] width 96 height 48
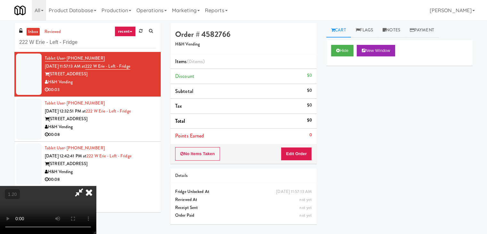
click at [96, 186] on video at bounding box center [48, 210] width 96 height 48
click at [96, 186] on icon at bounding box center [89, 192] width 14 height 13
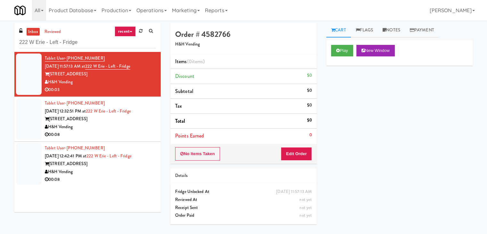
click at [291, 161] on div "No Items Taken Edit Order" at bounding box center [243, 154] width 146 height 20
click at [295, 150] on button "Edit Order" at bounding box center [296, 153] width 31 height 13
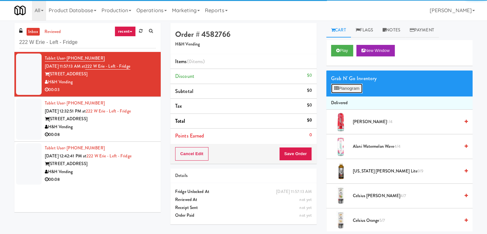
click at [354, 90] on button "Planogram" at bounding box center [346, 89] width 31 height 10
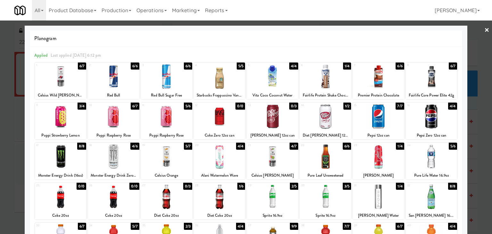
click at [118, 161] on div at bounding box center [113, 156] width 51 height 25
click at [484, 27] on link "×" at bounding box center [486, 30] width 5 height 20
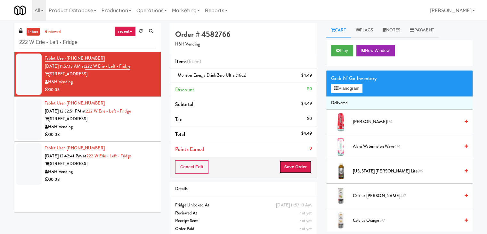
click at [297, 164] on button "Save Order" at bounding box center [295, 166] width 33 height 13
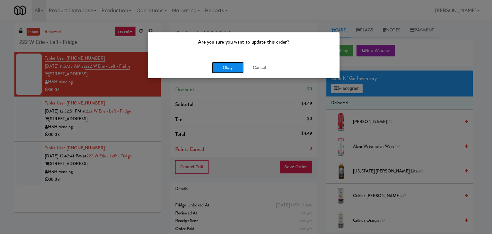
drag, startPoint x: 232, startPoint y: 68, endPoint x: 220, endPoint y: 64, distance: 12.4
click at [232, 68] on button "Okay" at bounding box center [228, 68] width 32 height 12
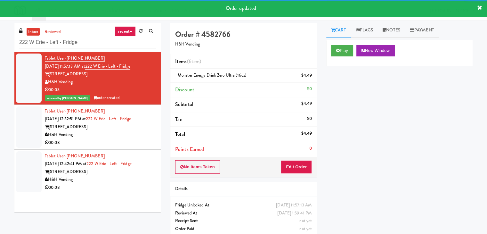
click at [126, 138] on div "H&H Vending" at bounding box center [100, 135] width 111 height 8
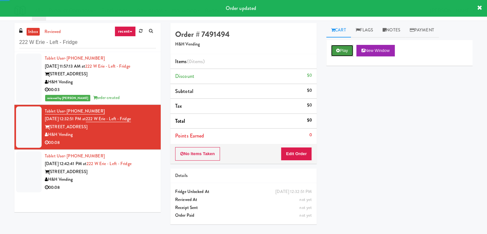
click at [353, 49] on button "Play" at bounding box center [342, 51] width 22 height 12
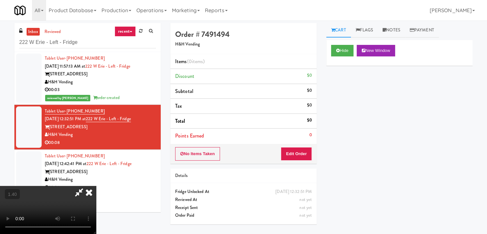
click at [96, 186] on video at bounding box center [48, 210] width 96 height 48
drag, startPoint x: 279, startPoint y: 26, endPoint x: 291, endPoint y: 118, distance: 92.6
click at [96, 186] on icon at bounding box center [89, 192] width 14 height 13
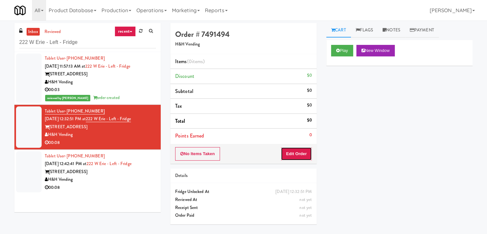
click at [296, 159] on button "Edit Order" at bounding box center [296, 153] width 31 height 13
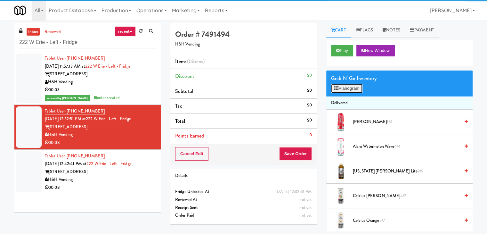
click at [351, 87] on button "Planogram" at bounding box center [346, 89] width 31 height 10
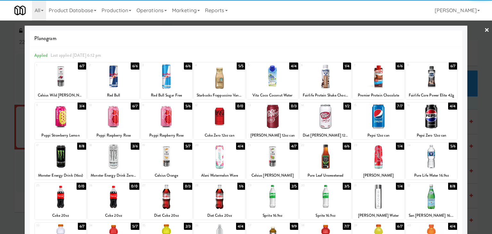
click at [376, 118] on div at bounding box center [378, 116] width 51 height 25
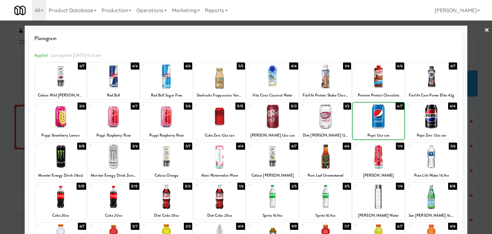
click at [376, 118] on div at bounding box center [378, 116] width 51 height 25
click at [484, 32] on link "×" at bounding box center [486, 30] width 5 height 20
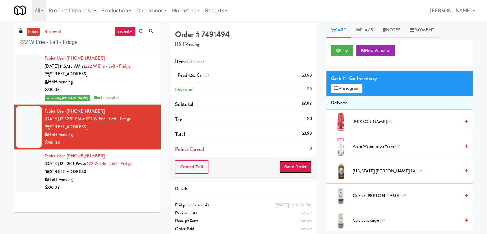
click at [293, 167] on button "Save Order" at bounding box center [295, 166] width 33 height 13
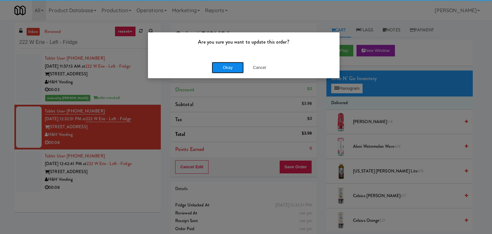
click at [233, 66] on button "Okay" at bounding box center [228, 68] width 32 height 12
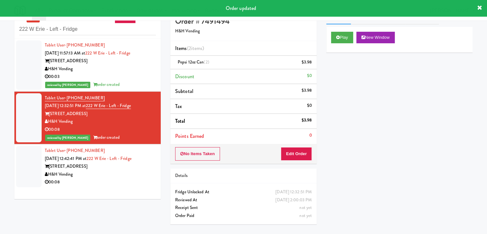
scroll to position [20, 0]
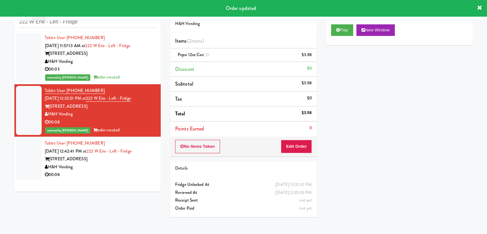
click at [120, 175] on div "00:08" at bounding box center [100, 175] width 111 height 8
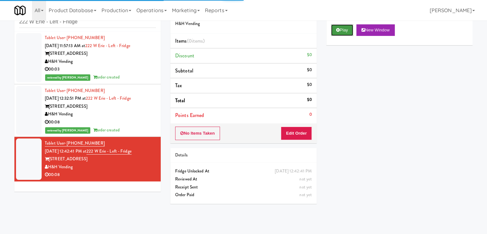
click at [335, 35] on button "Play" at bounding box center [342, 30] width 22 height 12
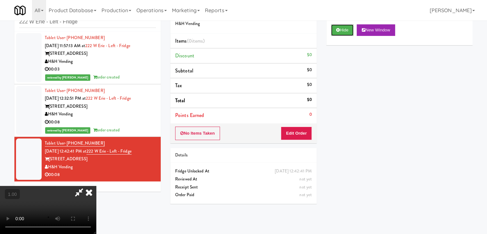
scroll to position [90, 0]
click at [96, 186] on video at bounding box center [48, 210] width 96 height 48
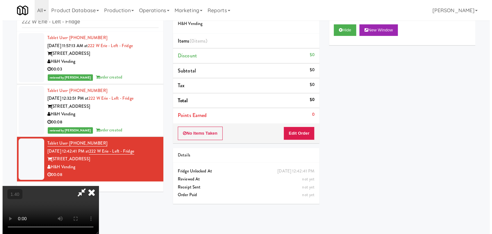
scroll to position [0, 0]
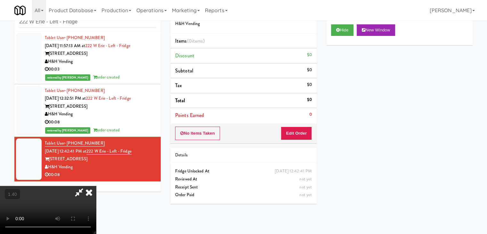
click at [96, 186] on icon at bounding box center [89, 192] width 14 height 13
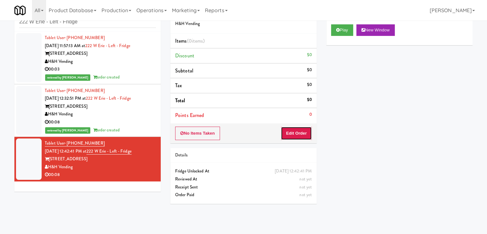
click at [283, 139] on button "Edit Order" at bounding box center [296, 133] width 31 height 13
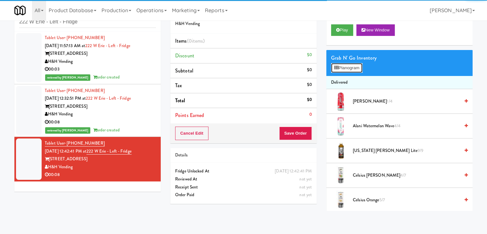
click at [345, 70] on button "Planogram" at bounding box center [346, 68] width 31 height 10
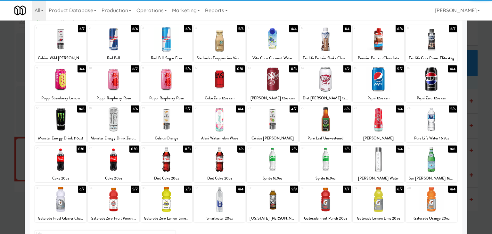
scroll to position [81, 0]
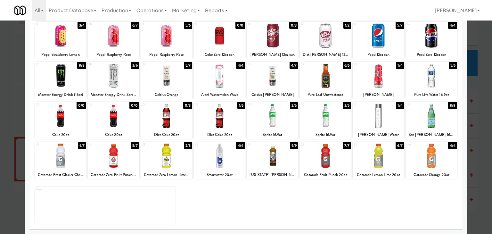
click at [377, 121] on div at bounding box center [378, 115] width 51 height 25
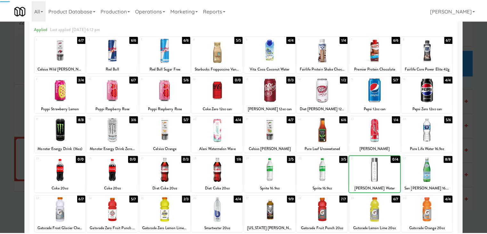
scroll to position [0, 0]
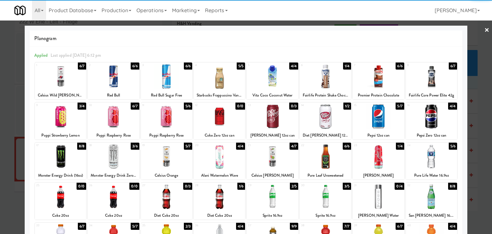
click at [484, 29] on link "×" at bounding box center [486, 30] width 5 height 20
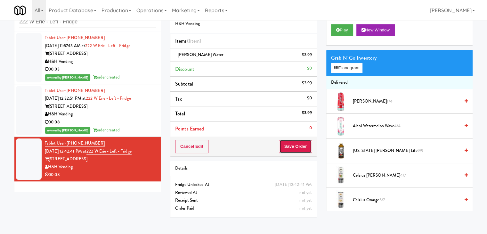
click at [286, 145] on button "Save Order" at bounding box center [295, 146] width 33 height 13
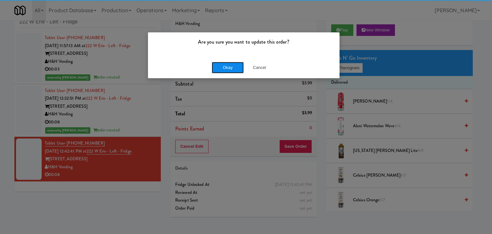
click at [233, 67] on button "Okay" at bounding box center [228, 68] width 32 height 12
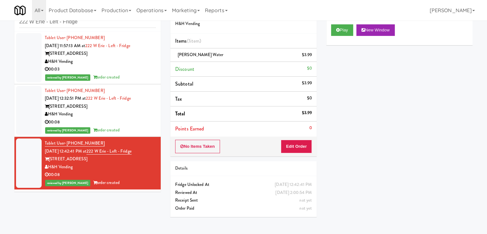
click at [141, 124] on div "00:08" at bounding box center [100, 122] width 111 height 8
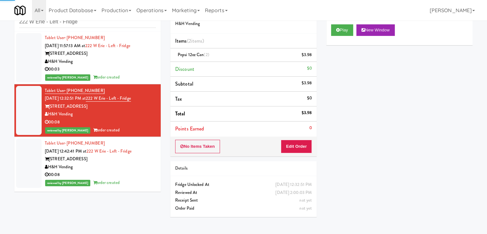
click at [143, 73] on div "reviewed by [PERSON_NAME] A order created" at bounding box center [100, 77] width 111 height 8
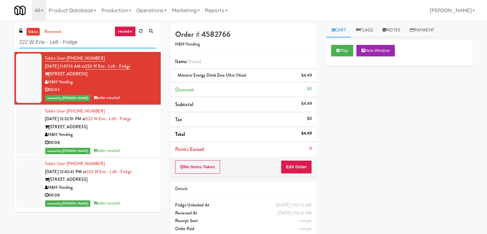
click at [90, 44] on input "222 W Erie - Left - Fridge" at bounding box center [87, 43] width 137 height 12
paste input "Peabody - Ambient"
type input "Peabody - Ambient"
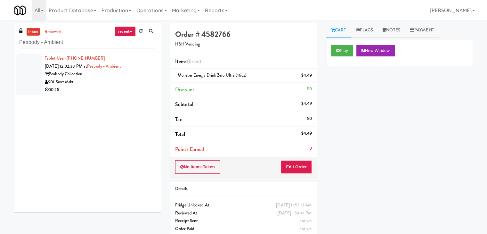
click at [116, 87] on div "00:25" at bounding box center [100, 90] width 111 height 8
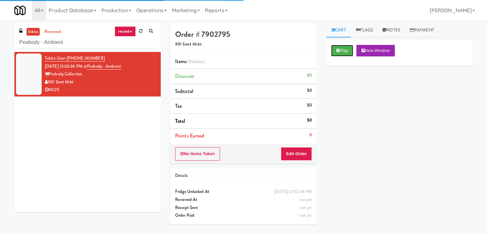
drag, startPoint x: 340, startPoint y: 51, endPoint x: 241, endPoint y: 30, distance: 100.8
click at [339, 51] on icon at bounding box center [338, 50] width 4 height 4
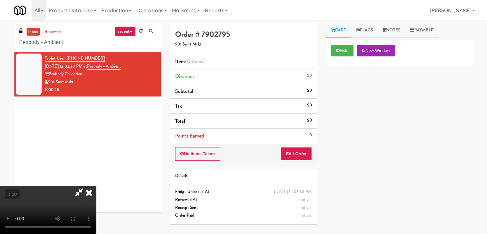
click at [96, 186] on video at bounding box center [48, 210] width 96 height 48
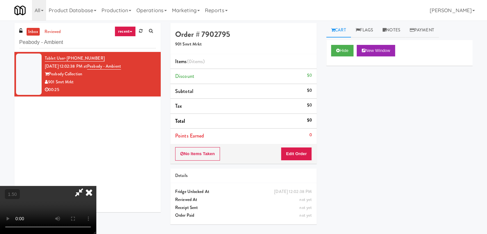
click at [96, 186] on video at bounding box center [48, 210] width 96 height 48
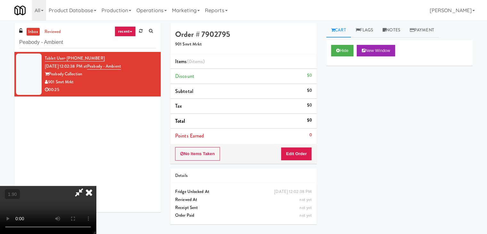
drag, startPoint x: 287, startPoint y: 74, endPoint x: 286, endPoint y: 79, distance: 5.2
click at [96, 186] on icon at bounding box center [89, 192] width 14 height 13
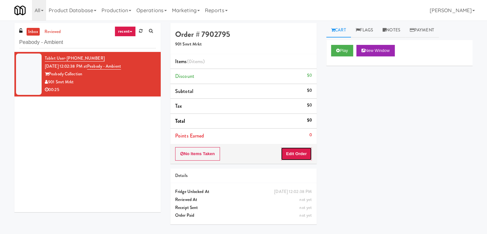
drag, startPoint x: 297, startPoint y: 154, endPoint x: 319, endPoint y: 138, distance: 27.5
click at [297, 154] on button "Edit Order" at bounding box center [296, 153] width 31 height 13
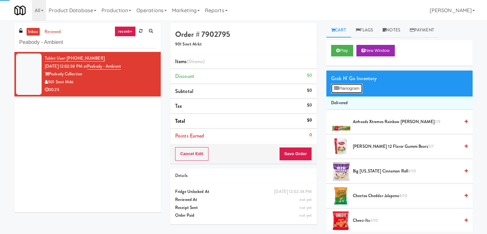
click at [358, 84] on button "Planogram" at bounding box center [346, 89] width 31 height 10
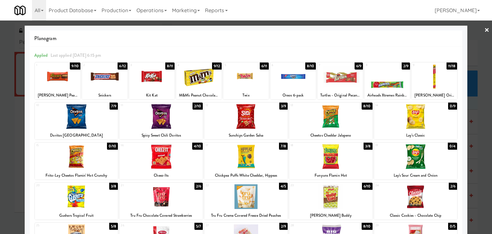
click at [174, 112] on div at bounding box center [160, 116] width 83 height 25
click at [347, 111] on div at bounding box center [330, 116] width 83 height 25
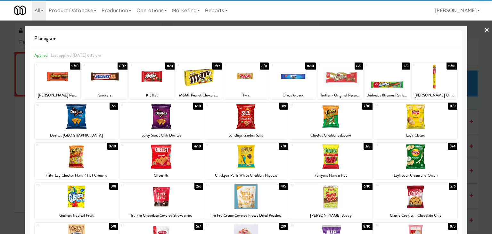
click at [153, 160] on div at bounding box center [160, 156] width 83 height 25
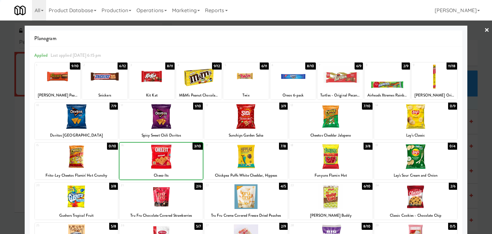
click at [153, 160] on div at bounding box center [160, 156] width 83 height 25
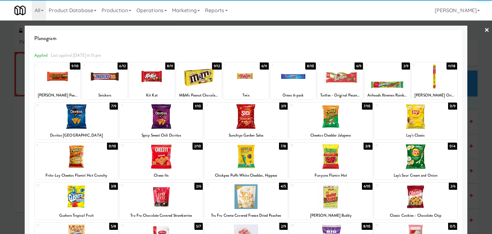
click at [484, 27] on link "×" at bounding box center [486, 30] width 5 height 20
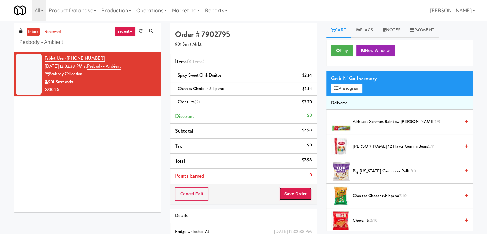
click at [288, 190] on button "Save Order" at bounding box center [295, 193] width 33 height 13
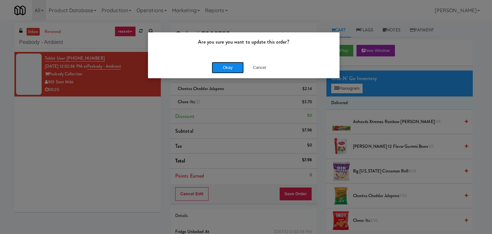
click at [225, 66] on button "Okay" at bounding box center [228, 68] width 32 height 12
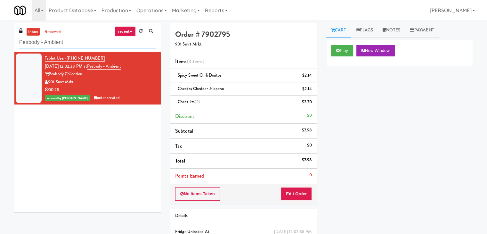
click at [91, 45] on input "Peabody - Ambient" at bounding box center [87, 43] width 137 height 12
paste input "Training Center-Cooler-Lef"
type input "Training Center-Cooler-Left"
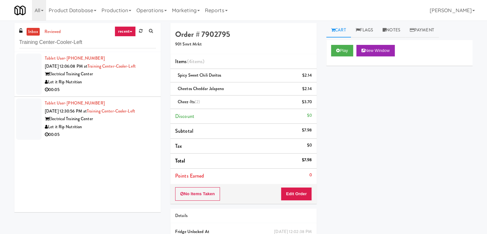
click at [125, 83] on div "Let it Rip Nutrition" at bounding box center [100, 82] width 111 height 8
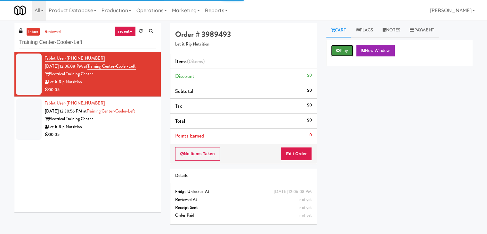
click at [343, 49] on button "Play" at bounding box center [342, 51] width 22 height 12
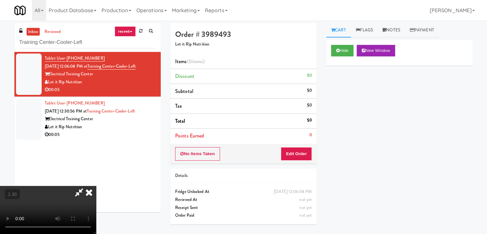
click at [96, 186] on video at bounding box center [48, 210] width 96 height 48
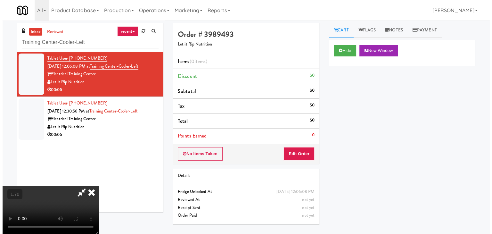
scroll to position [0, 0]
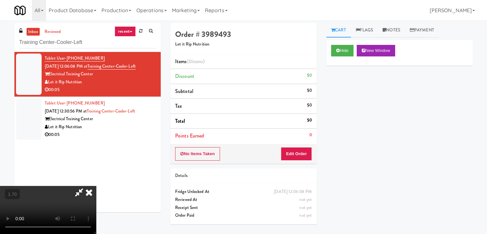
click at [96, 186] on icon at bounding box center [89, 192] width 14 height 13
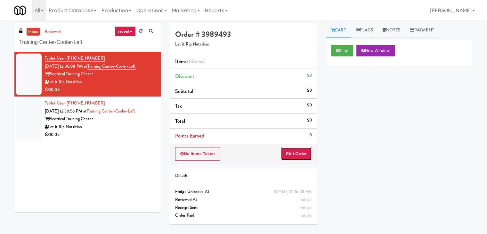
click at [292, 150] on button "Edit Order" at bounding box center [296, 153] width 31 height 13
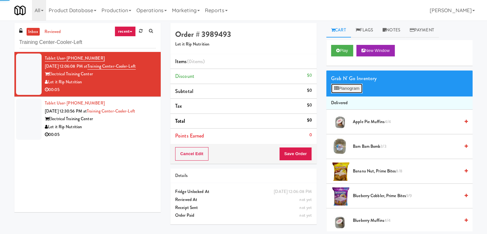
click at [342, 85] on button "Planogram" at bounding box center [346, 89] width 31 height 10
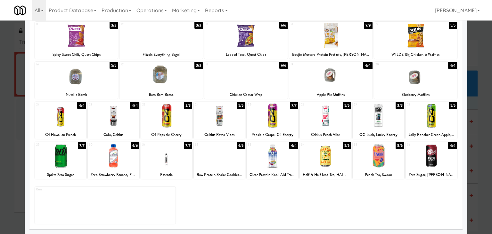
click at [173, 147] on div at bounding box center [166, 155] width 51 height 25
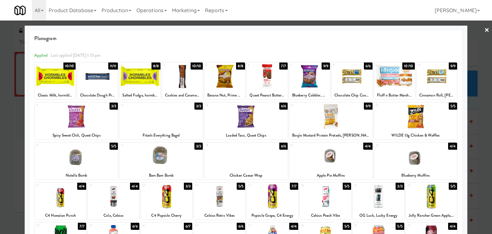
click at [484, 32] on link "×" at bounding box center [486, 30] width 5 height 20
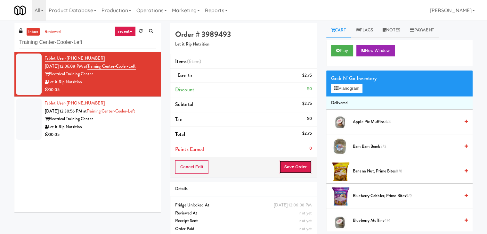
click at [291, 164] on button "Save Order" at bounding box center [295, 166] width 33 height 13
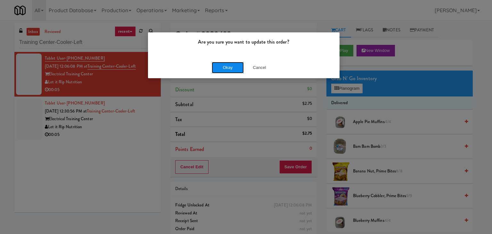
click at [229, 65] on button "Okay" at bounding box center [228, 68] width 32 height 12
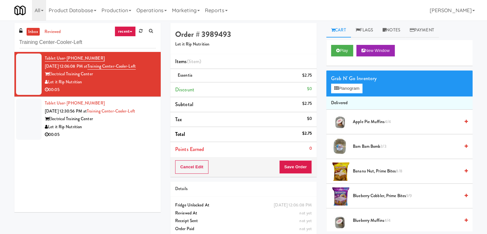
click at [132, 139] on li "Tablet User · (516) 524-2070 [DATE] 12:30:56 PM at [GEOGRAPHIC_DATA]-Cooler-Lef…" at bounding box center [87, 119] width 146 height 45
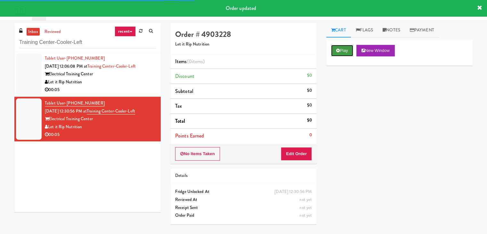
click at [340, 52] on button "Play" at bounding box center [342, 51] width 22 height 12
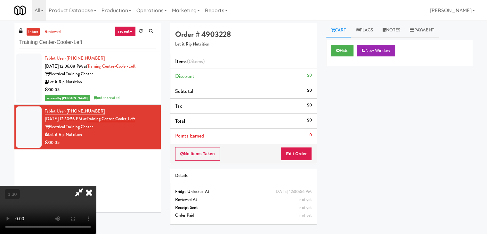
click at [96, 186] on video at bounding box center [48, 210] width 96 height 48
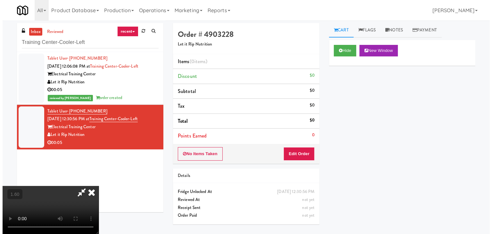
scroll to position [0, 0]
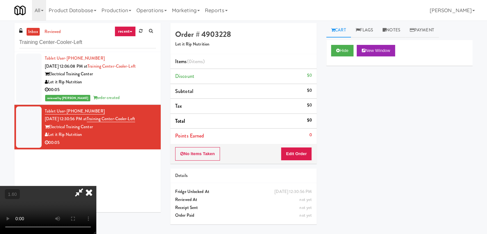
click at [96, 186] on icon at bounding box center [89, 192] width 14 height 13
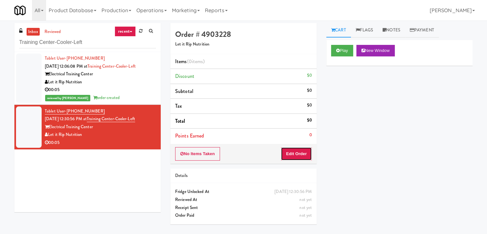
click at [301, 152] on button "Edit Order" at bounding box center [296, 153] width 31 height 13
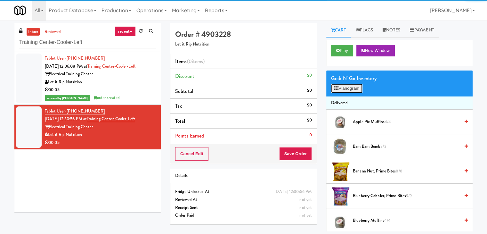
click at [336, 87] on icon at bounding box center [336, 88] width 4 height 4
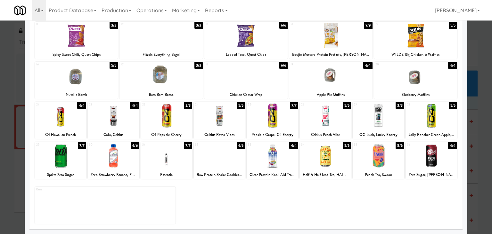
click at [165, 161] on div at bounding box center [166, 155] width 51 height 25
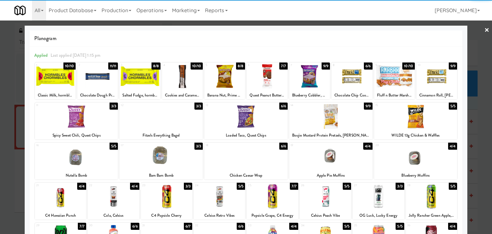
click at [484, 30] on link "×" at bounding box center [486, 30] width 5 height 20
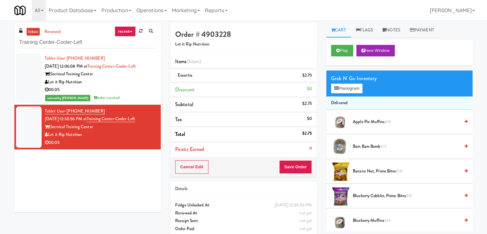
click at [286, 157] on div "Cancel Edit Save Order" at bounding box center [243, 167] width 146 height 20
drag, startPoint x: 293, startPoint y: 169, endPoint x: 295, endPoint y: 166, distance: 4.1
click at [293, 169] on button "Save Order" at bounding box center [295, 166] width 33 height 13
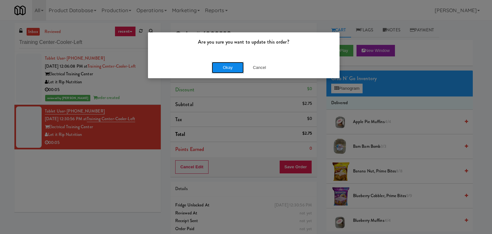
click at [231, 68] on button "Okay" at bounding box center [228, 68] width 32 height 12
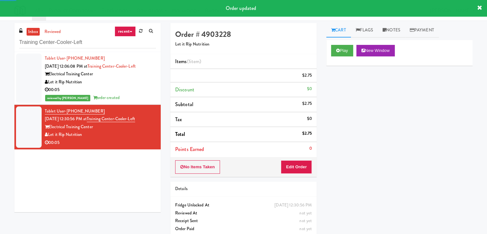
click at [126, 96] on div "reviewed by [PERSON_NAME] A order created" at bounding box center [100, 98] width 111 height 8
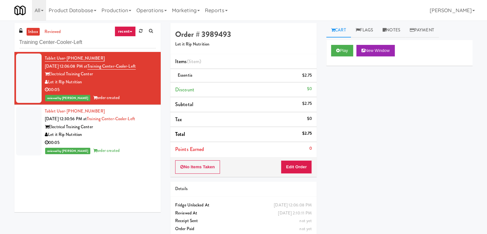
click at [128, 134] on div "Let it Rip Nutrition" at bounding box center [100, 135] width 111 height 8
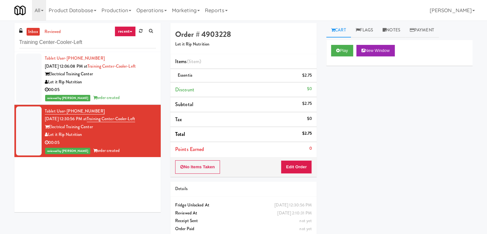
drag, startPoint x: 120, startPoint y: 100, endPoint x: 135, endPoint y: 94, distance: 15.1
click at [120, 100] on div "reviewed by [PERSON_NAME] A order created" at bounding box center [100, 98] width 111 height 8
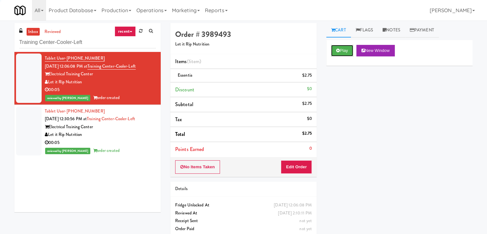
click at [340, 46] on button "Play" at bounding box center [342, 51] width 22 height 12
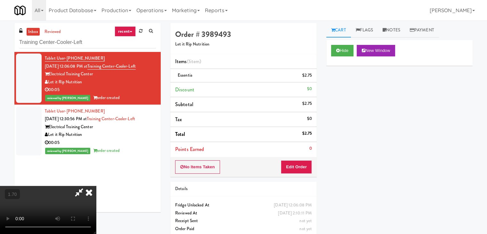
click at [96, 186] on video at bounding box center [48, 210] width 96 height 48
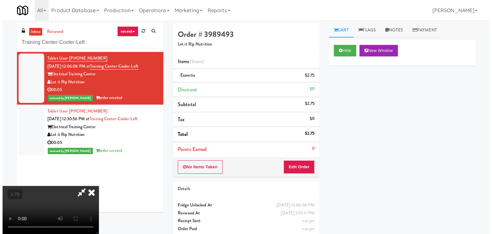
scroll to position [0, 0]
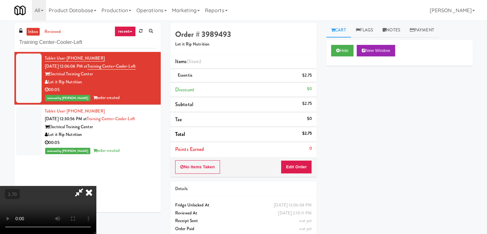
click at [96, 186] on icon at bounding box center [89, 192] width 14 height 13
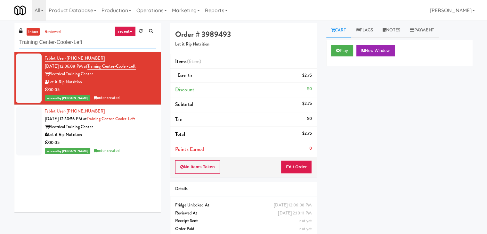
click at [86, 43] on input "Training Center-Cooler-Left" at bounding box center [87, 43] width 137 height 12
paste input "Optima - Middle - Fridge"
type input "Optima - Middle - Fridge"
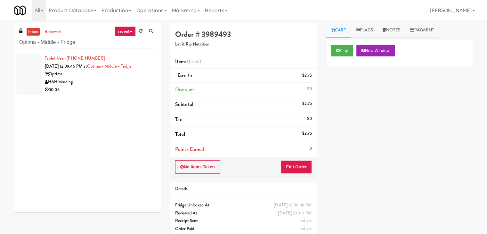
click at [137, 76] on div "Optima" at bounding box center [100, 74] width 111 height 8
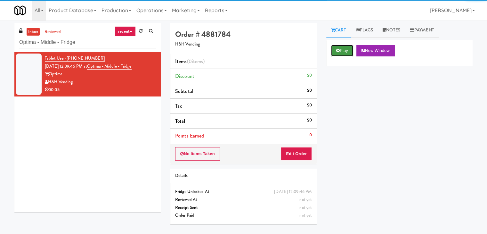
click at [333, 51] on button "Play" at bounding box center [342, 51] width 22 height 12
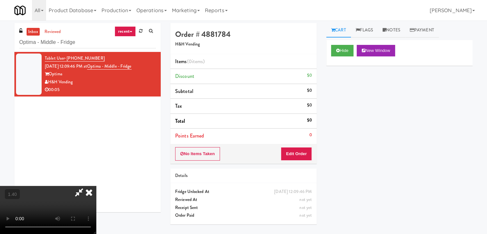
click at [96, 186] on video at bounding box center [48, 210] width 96 height 48
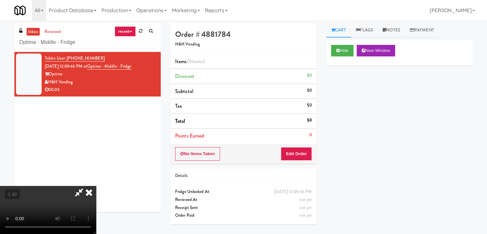
click at [96, 186] on video at bounding box center [48, 210] width 96 height 48
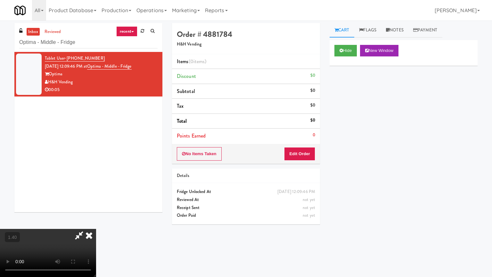
click at [96, 222] on video at bounding box center [48, 253] width 96 height 48
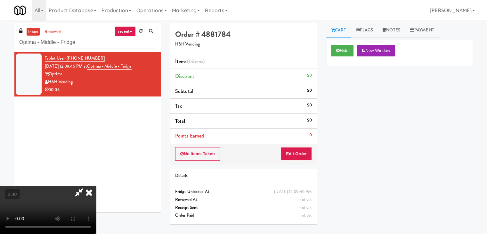
click at [96, 186] on icon at bounding box center [89, 192] width 14 height 13
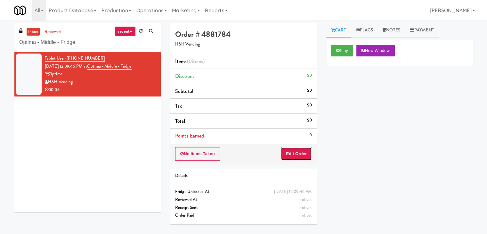
click at [303, 156] on button "Edit Order" at bounding box center [296, 153] width 31 height 13
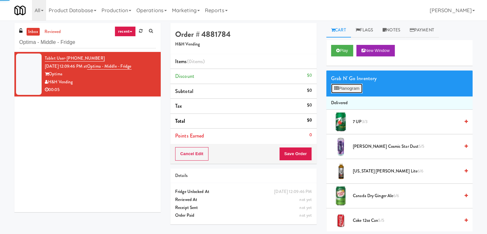
click at [348, 87] on button "Planogram" at bounding box center [346, 89] width 31 height 10
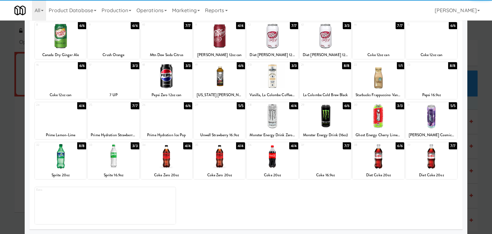
scroll to position [81, 0]
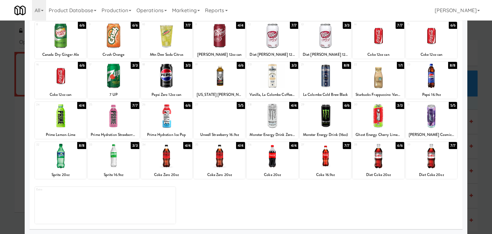
click at [377, 119] on div at bounding box center [378, 115] width 51 height 25
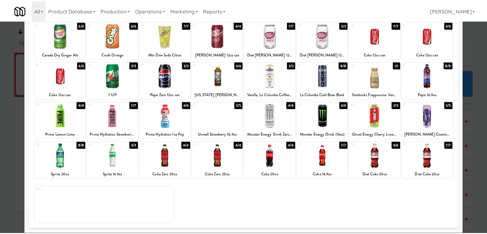
scroll to position [0, 0]
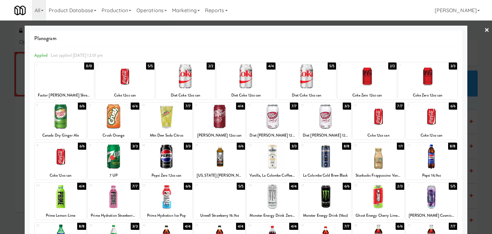
drag, startPoint x: 481, startPoint y: 29, endPoint x: 407, endPoint y: 42, distance: 75.5
click at [484, 29] on link "×" at bounding box center [486, 30] width 5 height 20
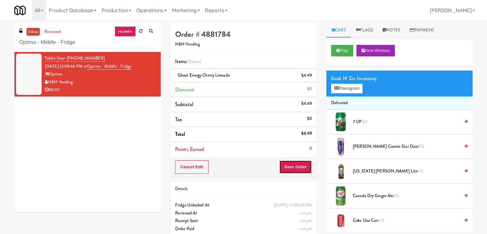
click at [300, 168] on button "Save Order" at bounding box center [295, 166] width 33 height 13
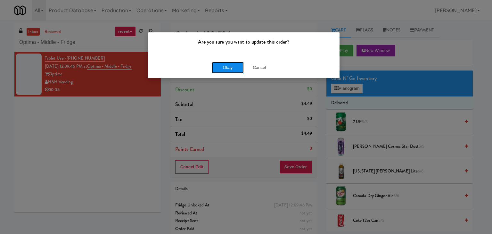
drag, startPoint x: 238, startPoint y: 72, endPoint x: 220, endPoint y: 37, distance: 38.7
click at [237, 72] on button "Okay" at bounding box center [228, 68] width 32 height 12
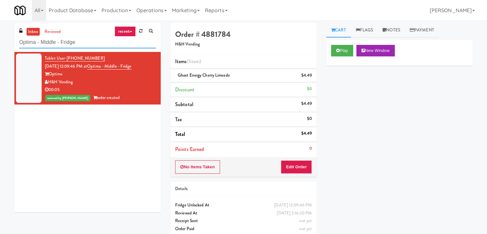
click at [88, 43] on input "Optima - Middle - Fridge" at bounding box center [87, 43] width 137 height 12
paste input "The Vue - Cooler"
type input "The Vue - Cooler"
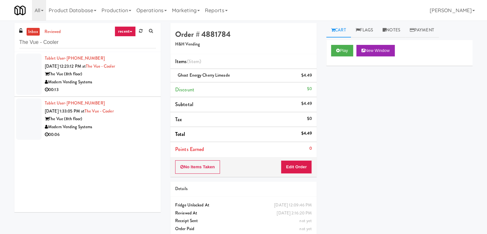
click at [143, 88] on div "00:13" at bounding box center [100, 90] width 111 height 8
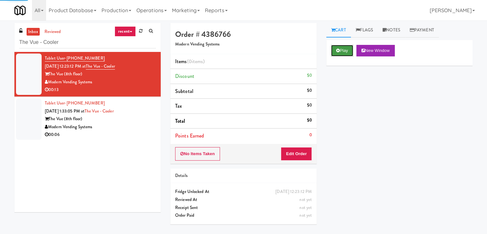
click at [338, 52] on icon at bounding box center [338, 50] width 4 height 4
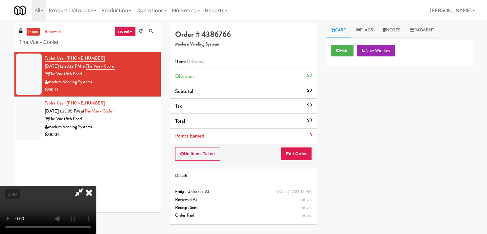
click at [96, 186] on video at bounding box center [48, 210] width 96 height 48
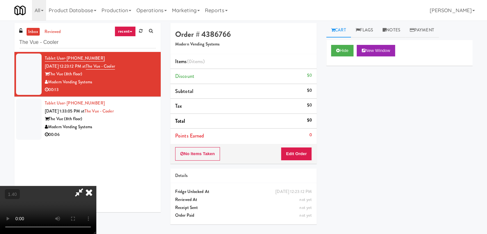
click at [96, 186] on video at bounding box center [48, 210] width 96 height 48
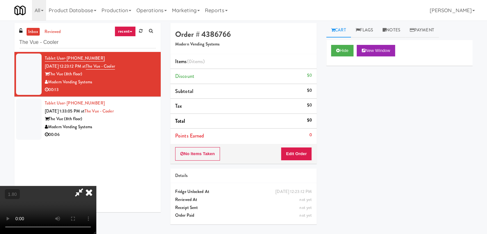
click at [96, 186] on icon at bounding box center [89, 192] width 14 height 13
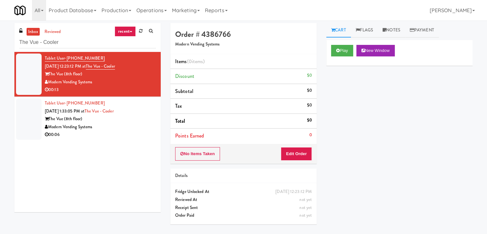
click at [291, 148] on div "No Items Taken Edit Order" at bounding box center [243, 154] width 146 height 20
click at [300, 154] on button "Edit Order" at bounding box center [296, 153] width 31 height 13
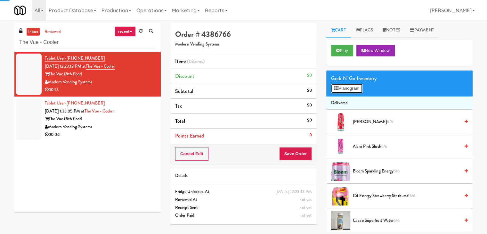
click at [350, 91] on button "Planogram" at bounding box center [346, 89] width 31 height 10
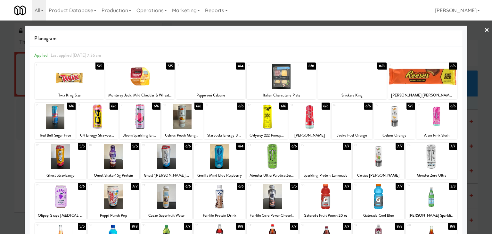
click at [107, 155] on div at bounding box center [113, 156] width 51 height 25
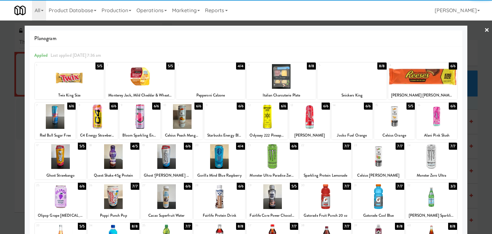
click at [188, 114] on div at bounding box center [182, 116] width 41 height 25
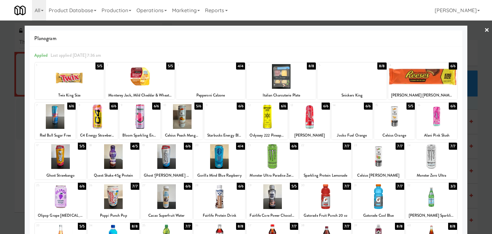
click at [484, 30] on div at bounding box center [246, 117] width 492 height 234
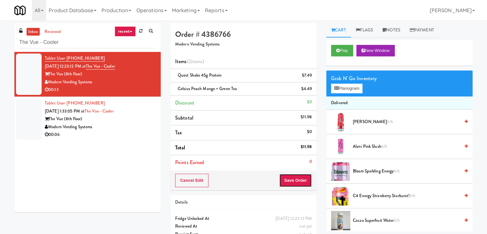
click at [294, 181] on button "Save Order" at bounding box center [295, 180] width 33 height 13
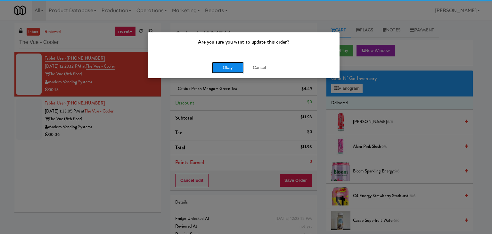
click at [233, 68] on button "Okay" at bounding box center [228, 68] width 32 height 12
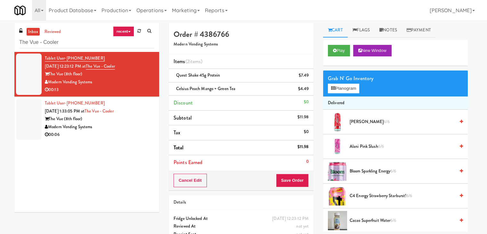
click at [130, 131] on div "00:06" at bounding box center [100, 135] width 110 height 8
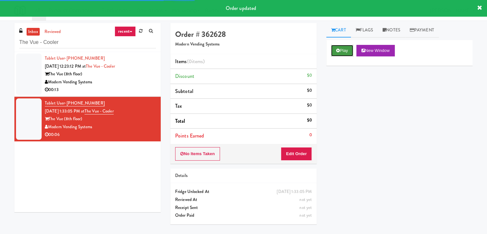
click at [349, 55] on button "Play" at bounding box center [342, 51] width 22 height 12
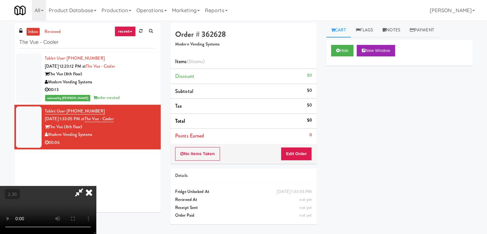
click at [96, 186] on video at bounding box center [48, 210] width 96 height 48
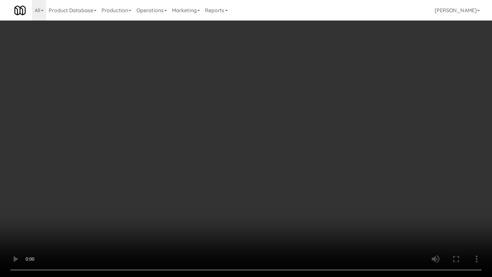
click at [384, 69] on video at bounding box center [246, 138] width 492 height 277
click at [361, 79] on video at bounding box center [246, 138] width 492 height 277
click at [362, 79] on video at bounding box center [246, 138] width 492 height 277
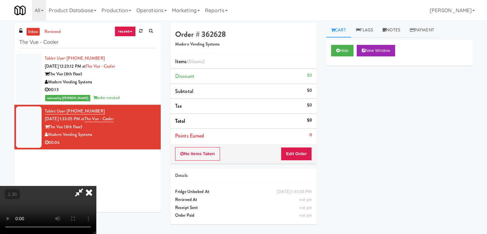
click at [96, 186] on icon at bounding box center [89, 192] width 14 height 13
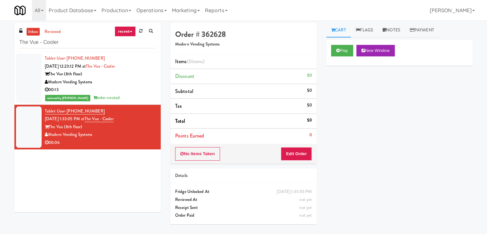
click at [296, 137] on li "Points Earned 0" at bounding box center [243, 135] width 146 height 15
click at [296, 149] on button "Edit Order" at bounding box center [296, 153] width 31 height 13
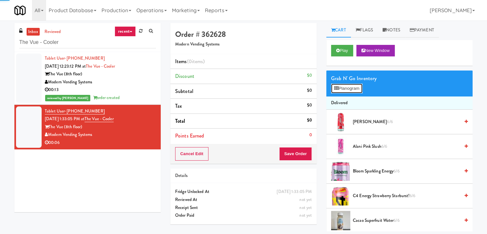
click at [351, 86] on button "Planogram" at bounding box center [346, 89] width 31 height 10
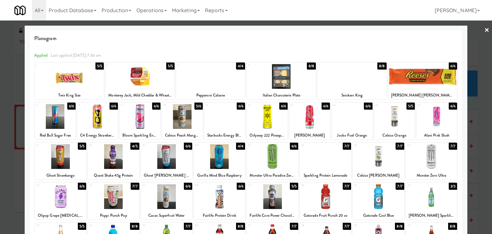
click at [374, 157] on div at bounding box center [378, 156] width 51 height 25
click at [484, 29] on link "×" at bounding box center [486, 30] width 5 height 20
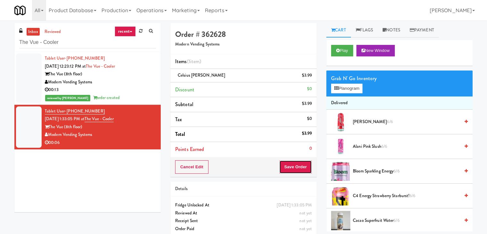
click at [294, 168] on button "Save Order" at bounding box center [295, 166] width 33 height 13
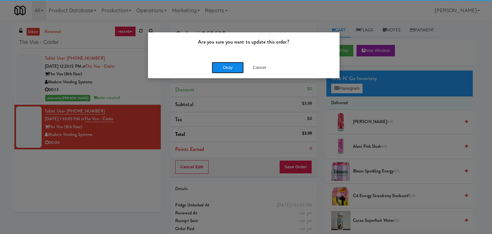
click at [228, 72] on button "Okay" at bounding box center [228, 68] width 32 height 12
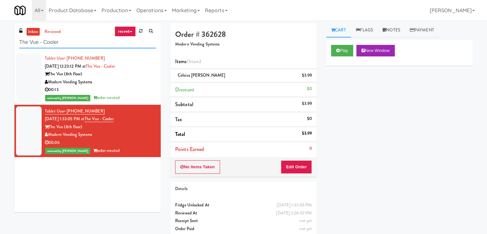
click at [75, 48] on input "The Vue - Cooler" at bounding box center [87, 43] width 137 height 12
paste input "Eight80 - Main Cooler Right"
type input "Eight80 - Main Cooler Right"
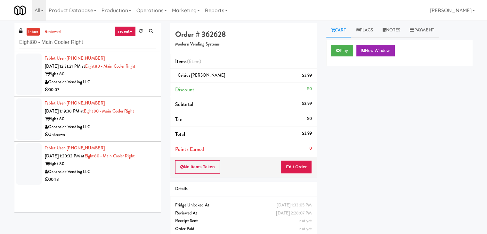
drag, startPoint x: 128, startPoint y: 85, endPoint x: 124, endPoint y: 85, distance: 3.9
click at [128, 85] on div "Oceanside Vending LLC" at bounding box center [100, 82] width 111 height 8
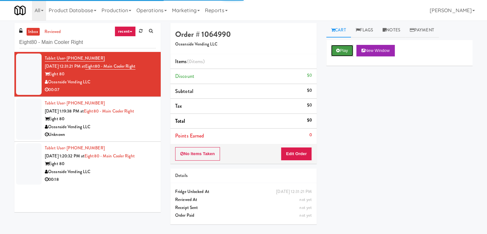
click at [334, 51] on button "Play" at bounding box center [342, 51] width 22 height 12
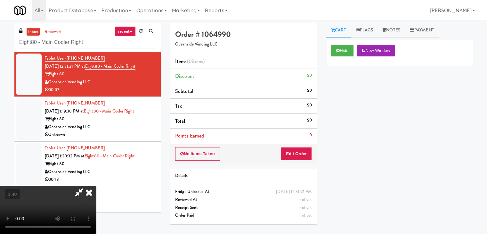
click at [96, 186] on video at bounding box center [48, 210] width 96 height 48
drag, startPoint x: 281, startPoint y: 23, endPoint x: 283, endPoint y: 32, distance: 9.5
click at [96, 186] on icon at bounding box center [89, 192] width 14 height 13
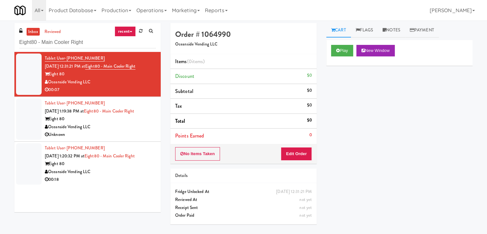
click at [297, 162] on div "No Items Taken Edit Order" at bounding box center [243, 154] width 146 height 20
click at [298, 149] on button "Edit Order" at bounding box center [296, 153] width 31 height 13
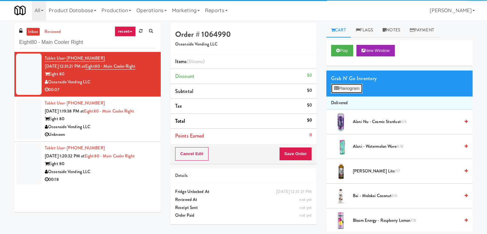
click at [350, 85] on button "Planogram" at bounding box center [346, 89] width 31 height 10
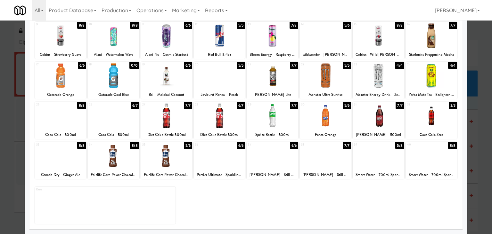
click at [167, 119] on div at bounding box center [166, 115] width 51 height 25
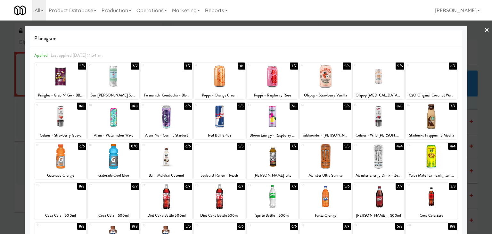
click at [484, 32] on link "×" at bounding box center [486, 30] width 5 height 20
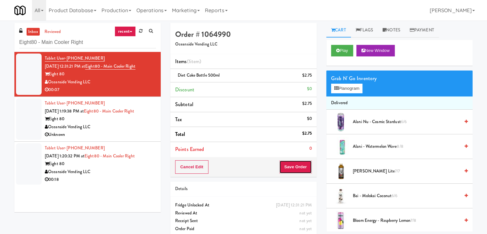
click at [288, 167] on button "Save Order" at bounding box center [295, 166] width 33 height 13
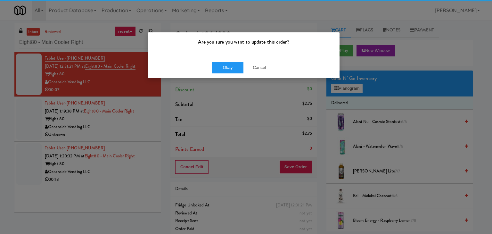
click at [223, 73] on div "Okay Cancel" at bounding box center [244, 67] width 192 height 21
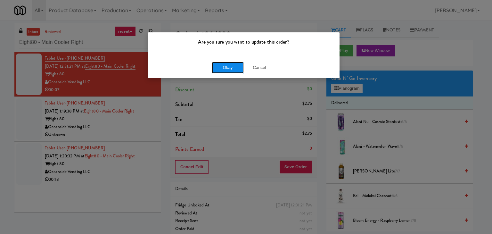
click at [236, 67] on button "Okay" at bounding box center [228, 68] width 32 height 12
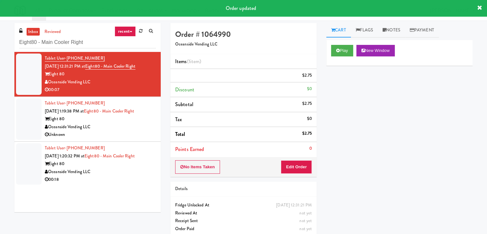
click at [119, 125] on div "Oceanside Vending LLC" at bounding box center [100, 127] width 111 height 8
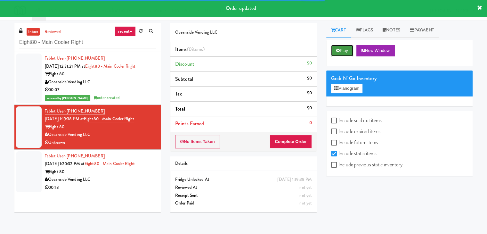
click at [342, 47] on button "Play" at bounding box center [342, 51] width 22 height 12
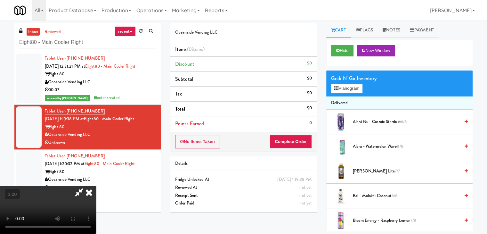
click at [96, 186] on video at bounding box center [48, 210] width 96 height 48
click at [96, 186] on icon at bounding box center [89, 192] width 14 height 13
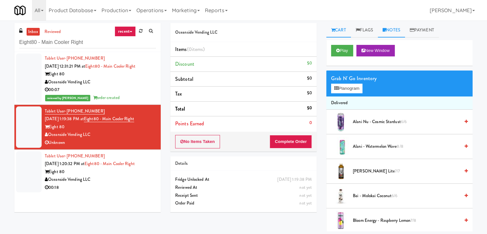
click at [385, 31] on icon at bounding box center [385, 30] width 4 height 4
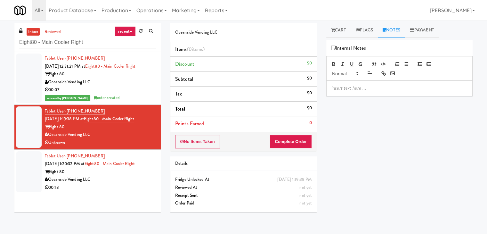
drag, startPoint x: 352, startPoint y: 96, endPoint x: 349, endPoint y: 105, distance: 9.2
click at [352, 96] on div "Play New Window Grab N' Go Inventory Planogram Delivered Alani Nu - Cosmic Star…" at bounding box center [399, 160] width 146 height 240
click at [347, 92] on div at bounding box center [400, 88] width 146 height 15
click at [407, 91] on p at bounding box center [400, 88] width 136 height 7
click at [197, 143] on button "No Items Taken" at bounding box center [197, 141] width 45 height 13
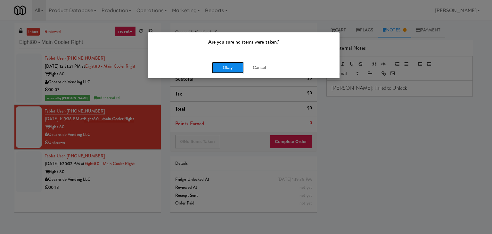
click at [231, 69] on button "Okay" at bounding box center [228, 68] width 32 height 12
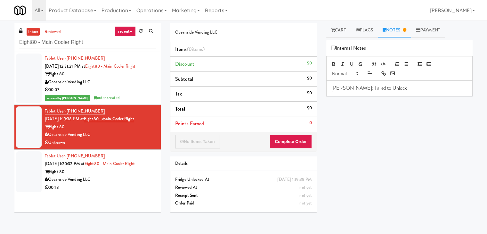
click at [136, 177] on div "Oceanside Vending LLC" at bounding box center [100, 180] width 111 height 8
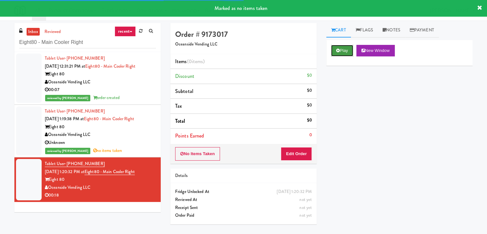
click at [340, 50] on button "Play" at bounding box center [342, 51] width 22 height 12
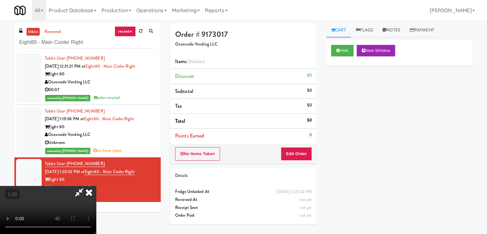
click at [96, 186] on video at bounding box center [48, 210] width 96 height 48
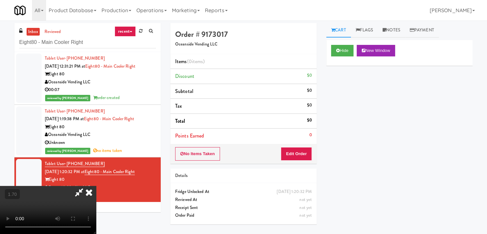
click at [96, 186] on video at bounding box center [48, 210] width 96 height 48
drag, startPoint x: 283, startPoint y: 27, endPoint x: 297, endPoint y: 111, distance: 85.9
click at [96, 186] on icon at bounding box center [89, 192] width 14 height 13
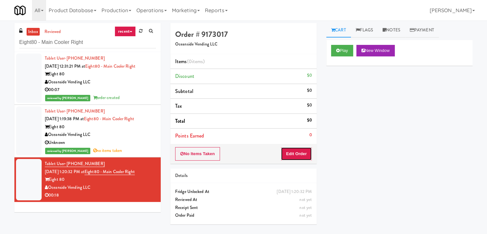
click at [302, 156] on button "Edit Order" at bounding box center [296, 153] width 31 height 13
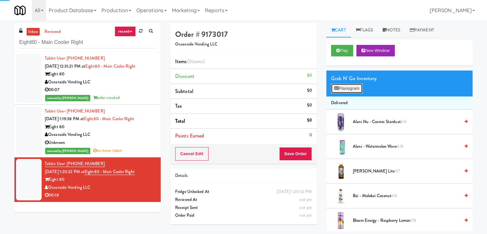
click at [350, 89] on button "Planogram" at bounding box center [346, 89] width 31 height 10
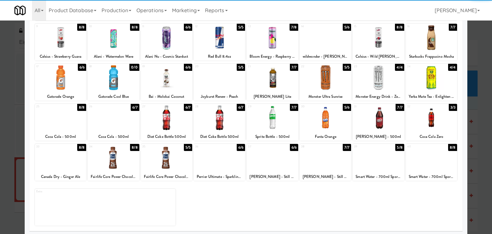
scroll to position [81, 0]
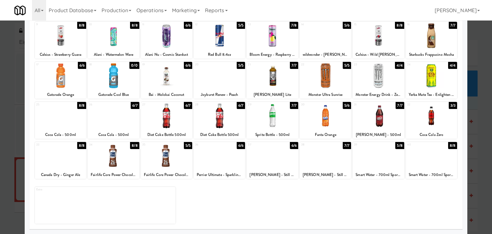
click at [168, 158] on div at bounding box center [166, 155] width 51 height 25
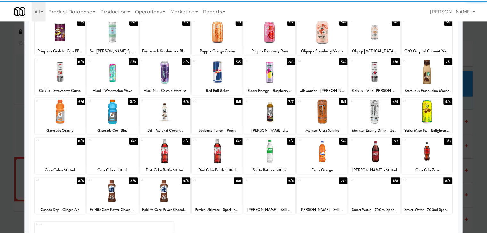
scroll to position [0, 0]
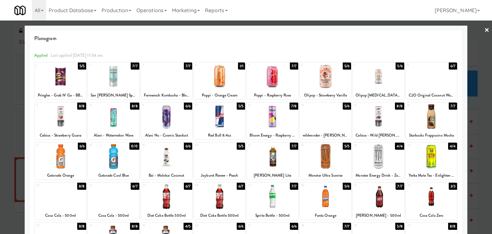
click at [437, 80] on div at bounding box center [431, 76] width 51 height 25
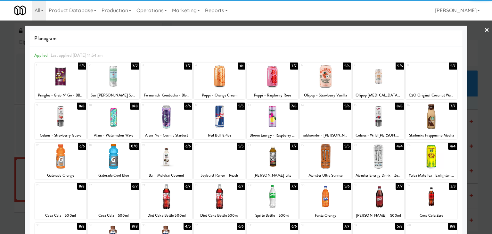
click at [485, 26] on div at bounding box center [246, 117] width 492 height 234
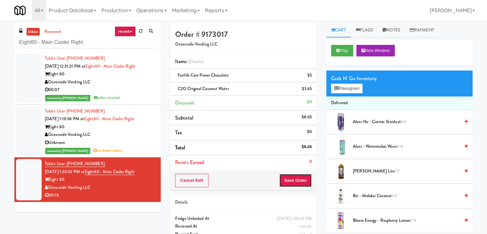
click at [287, 184] on button "Save Order" at bounding box center [295, 180] width 33 height 13
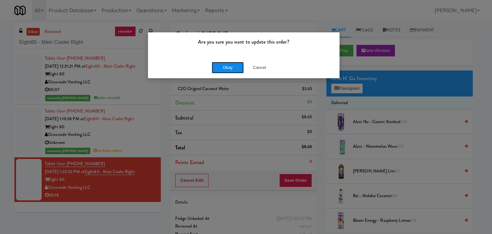
click at [230, 70] on button "Okay" at bounding box center [228, 68] width 32 height 12
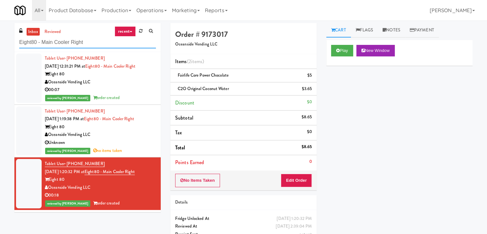
click at [86, 41] on input "Eight80 - Main Cooler Right" at bounding box center [87, 43] width 137 height 12
paste input "1730 N [PERSON_NAME] - Right - Fridge"
type input "1730 N [PERSON_NAME] - Right - Fridge"
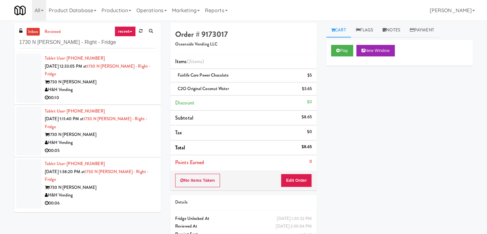
click at [134, 86] on div "H&H Vending" at bounding box center [100, 90] width 111 height 8
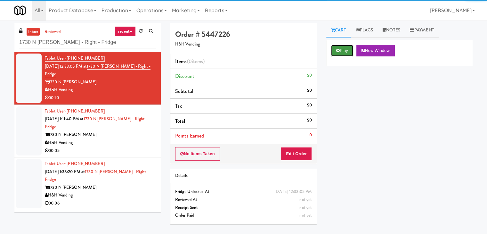
click at [343, 49] on button "Play" at bounding box center [342, 51] width 22 height 12
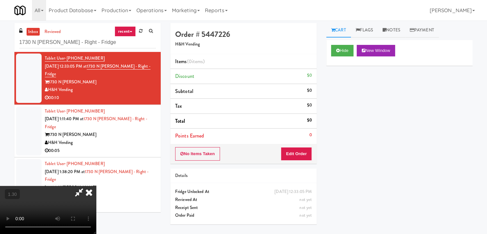
click at [96, 186] on video at bounding box center [48, 210] width 96 height 48
click at [86, 186] on icon at bounding box center [79, 192] width 15 height 13
click at [294, 162] on div "No Items Taken Edit Order" at bounding box center [243, 154] width 146 height 20
click at [297, 152] on button "Edit Order" at bounding box center [296, 153] width 31 height 13
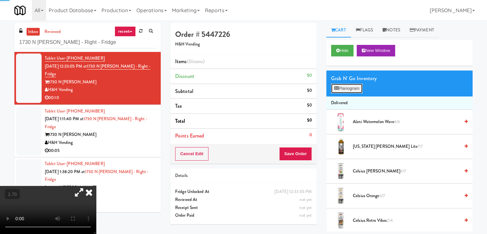
click at [349, 89] on button "Planogram" at bounding box center [346, 89] width 31 height 10
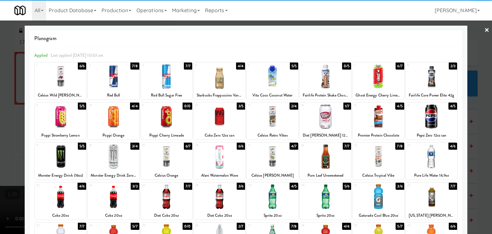
click at [318, 168] on div at bounding box center [325, 156] width 51 height 25
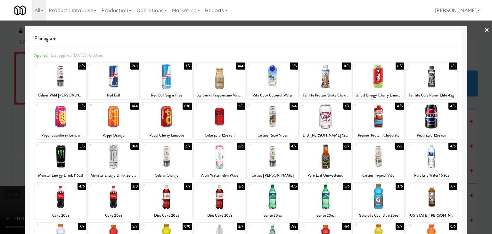
click at [484, 32] on link "×" at bounding box center [486, 30] width 5 height 20
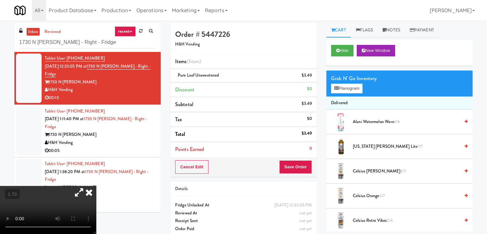
click at [96, 186] on icon at bounding box center [89, 192] width 14 height 13
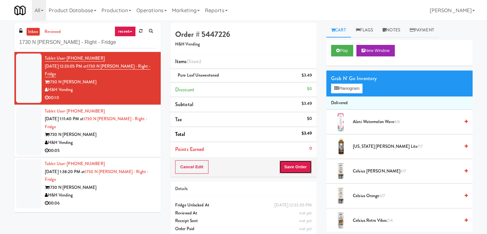
click at [298, 168] on button "Save Order" at bounding box center [295, 166] width 33 height 13
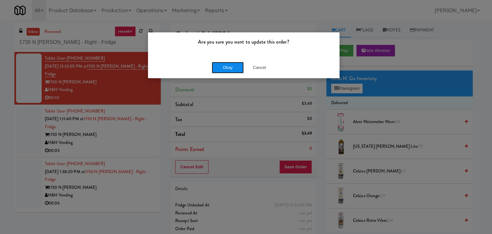
click at [232, 69] on button "Okay" at bounding box center [228, 68] width 32 height 12
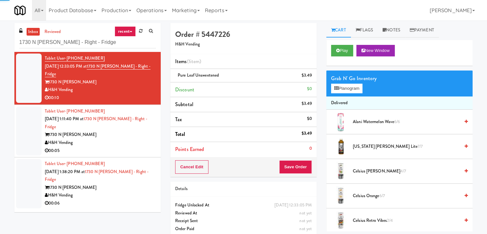
click at [140, 147] on div "00:05" at bounding box center [100, 151] width 111 height 8
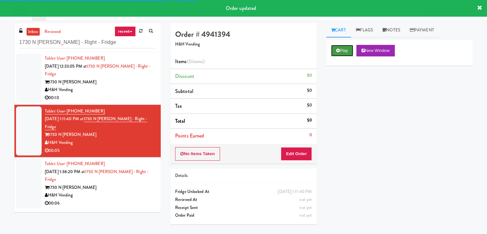
click at [332, 53] on button "Play" at bounding box center [342, 51] width 22 height 12
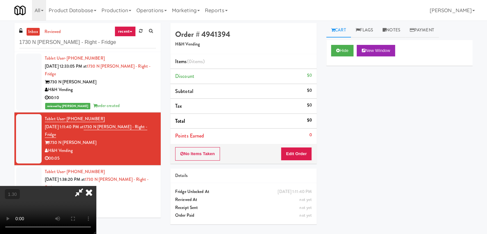
click at [96, 186] on video at bounding box center [48, 210] width 96 height 48
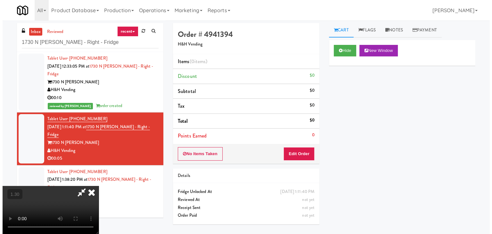
scroll to position [0, 0]
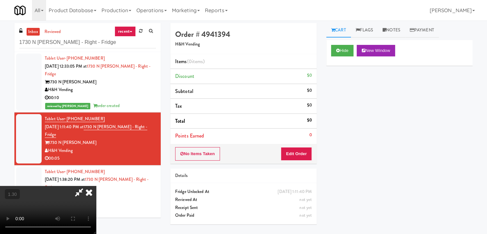
click at [96, 186] on video at bounding box center [48, 210] width 96 height 48
click at [96, 186] on icon at bounding box center [89, 192] width 14 height 13
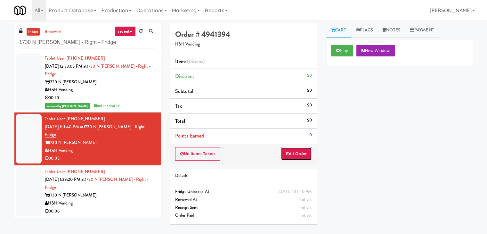
click at [286, 150] on button "Edit Order" at bounding box center [296, 153] width 31 height 13
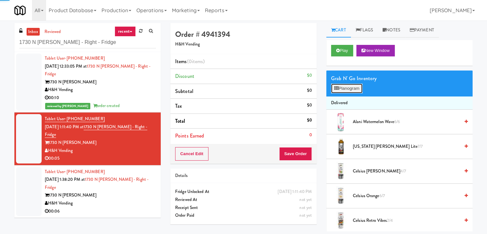
click at [343, 89] on button "Planogram" at bounding box center [346, 89] width 31 height 10
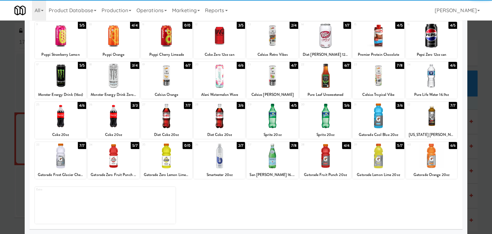
click at [222, 158] on div at bounding box center [219, 155] width 51 height 25
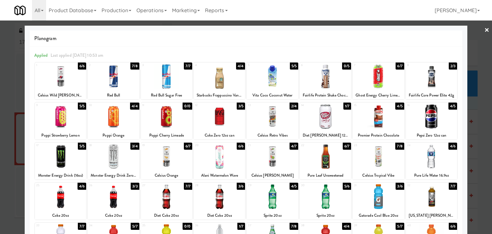
click at [370, 115] on div at bounding box center [378, 116] width 51 height 25
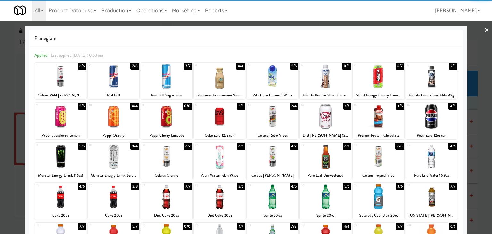
click at [484, 31] on link "×" at bounding box center [486, 30] width 5 height 20
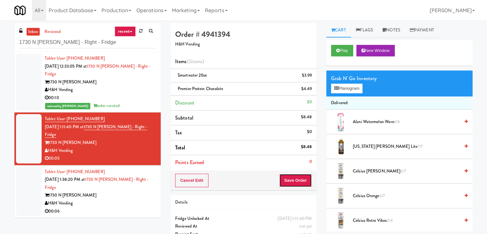
click at [296, 182] on button "Save Order" at bounding box center [295, 180] width 33 height 13
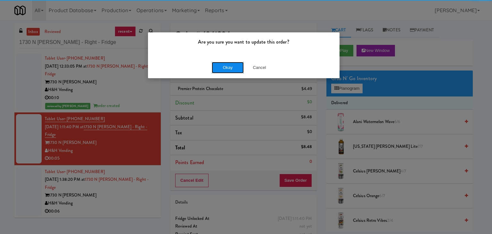
click at [235, 67] on button "Okay" at bounding box center [228, 68] width 32 height 12
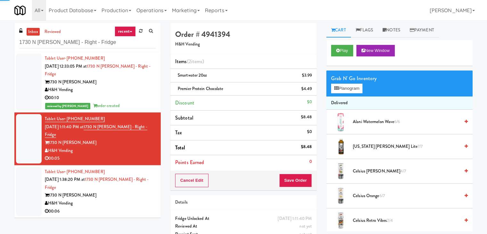
click at [118, 199] on div "H&H Vending" at bounding box center [100, 203] width 111 height 8
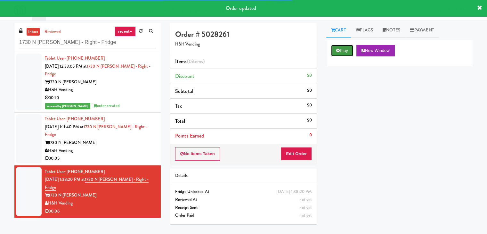
click at [345, 50] on button "Play" at bounding box center [342, 51] width 22 height 12
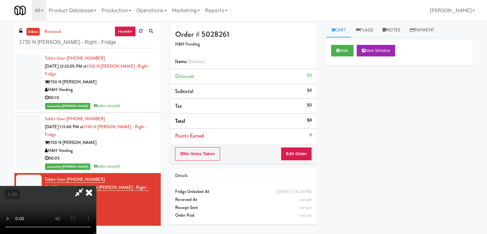
click at [96, 186] on video at bounding box center [48, 210] width 96 height 48
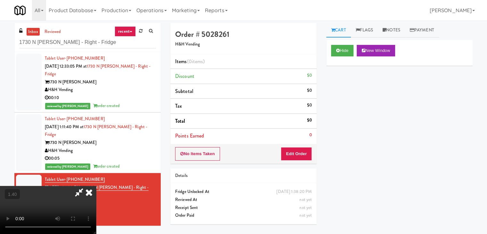
scroll to position [90, 0]
click at [96, 186] on video at bounding box center [48, 210] width 96 height 48
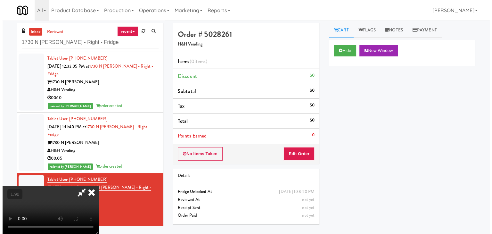
scroll to position [0, 0]
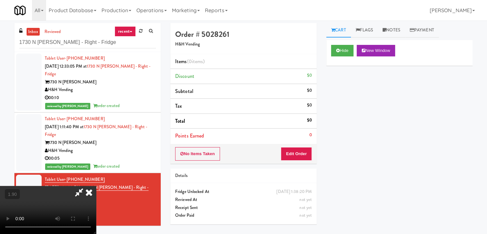
click at [96, 186] on icon at bounding box center [89, 192] width 14 height 13
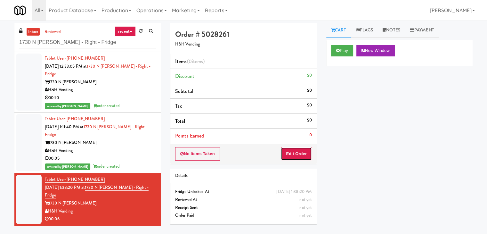
click at [286, 151] on button "Edit Order" at bounding box center [296, 153] width 31 height 13
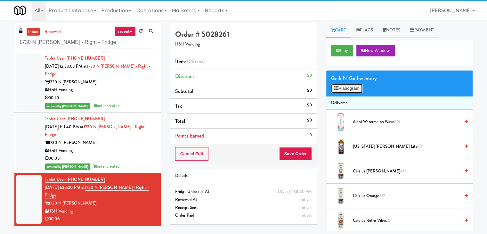
click at [340, 92] on button "Planogram" at bounding box center [346, 89] width 31 height 10
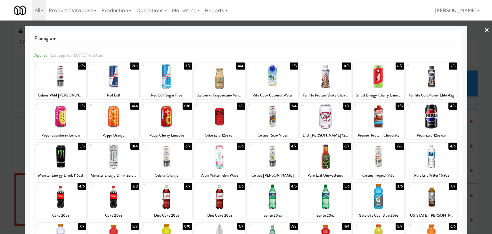
click at [424, 81] on div at bounding box center [431, 76] width 51 height 25
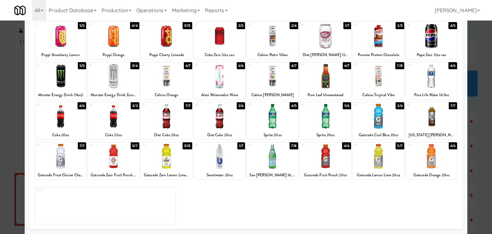
scroll to position [81, 0]
click at [257, 153] on div at bounding box center [272, 155] width 51 height 25
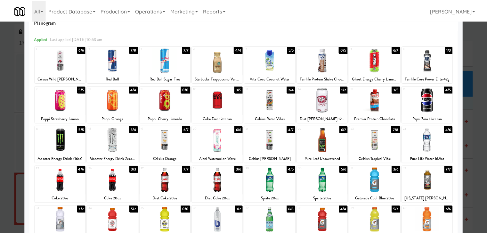
scroll to position [0, 0]
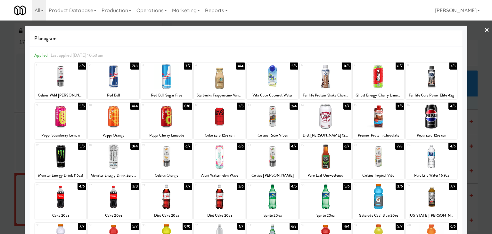
click at [484, 30] on link "×" at bounding box center [486, 30] width 5 height 20
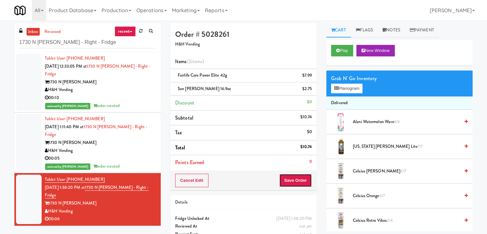
click at [300, 181] on button "Save Order" at bounding box center [295, 180] width 33 height 13
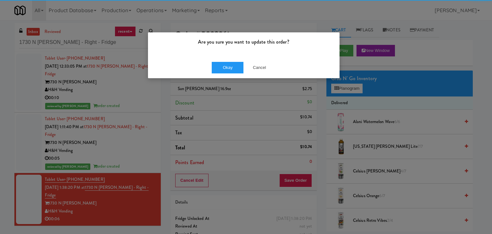
click at [238, 73] on div "Okay Cancel" at bounding box center [244, 67] width 192 height 21
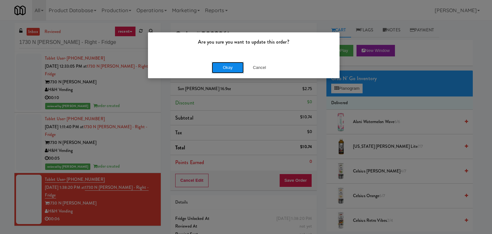
click at [232, 65] on button "Okay" at bounding box center [228, 68] width 32 height 12
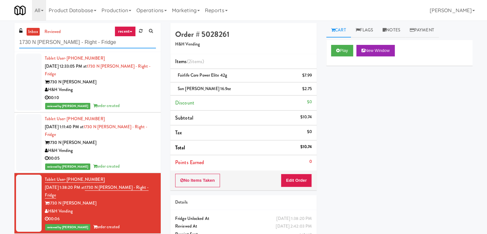
drag, startPoint x: 95, startPoint y: 43, endPoint x: 10, endPoint y: 36, distance: 86.1
click at [10, 36] on div "inbox reviewed recent all unclear take inventory issue suspicious failed recent…" at bounding box center [88, 130] width 156 height 215
paste input "2F Student Loun"
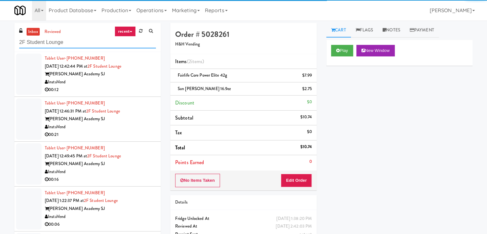
type input "2F Student Lounge"
drag, startPoint x: 131, startPoint y: 88, endPoint x: 155, endPoint y: 89, distance: 24.4
click at [131, 88] on div "00:12" at bounding box center [100, 90] width 111 height 8
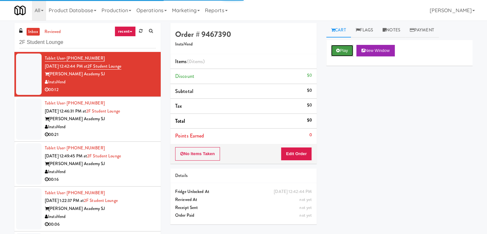
click at [349, 49] on button "Play" at bounding box center [342, 51] width 22 height 12
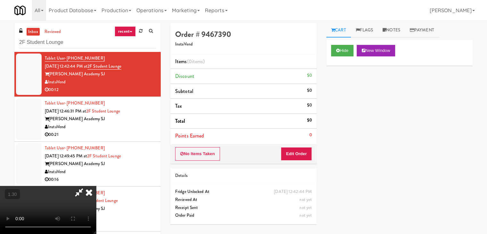
click at [96, 186] on video at bounding box center [48, 210] width 96 height 48
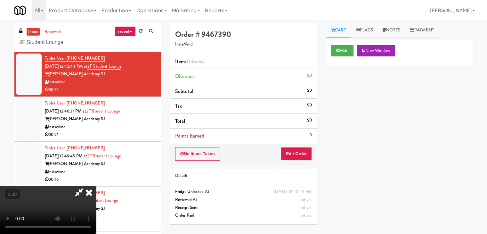
click at [96, 186] on video at bounding box center [48, 210] width 96 height 48
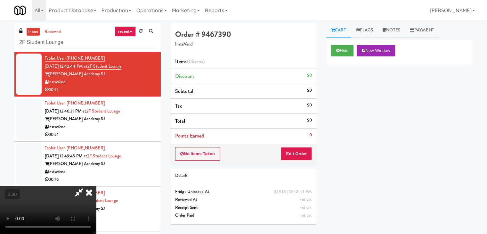
click at [96, 186] on video at bounding box center [48, 210] width 96 height 48
click at [96, 186] on icon at bounding box center [89, 192] width 14 height 13
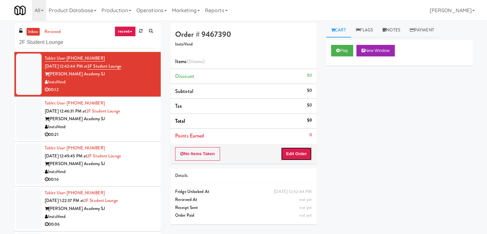
click at [296, 158] on button "Edit Order" at bounding box center [296, 153] width 31 height 13
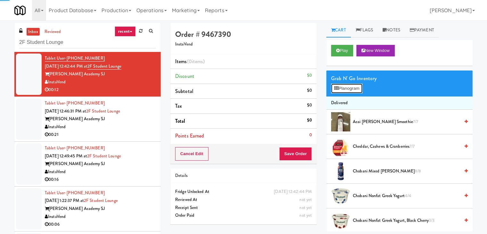
click at [346, 86] on button "Planogram" at bounding box center [346, 89] width 31 height 10
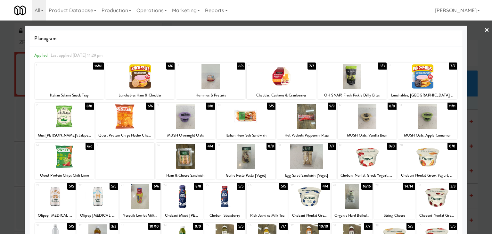
click at [223, 193] on div at bounding box center [224, 196] width 41 height 25
click at [358, 198] on div at bounding box center [352, 196] width 41 height 25
click at [484, 29] on link "×" at bounding box center [486, 30] width 5 height 20
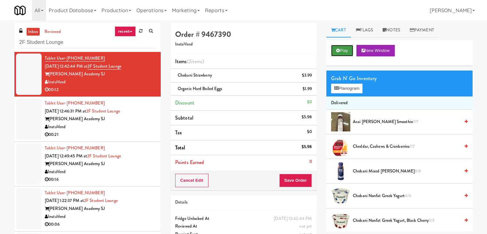
click at [340, 50] on button "Play" at bounding box center [342, 51] width 22 height 12
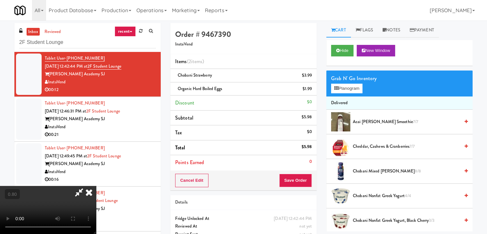
scroll to position [13, 0]
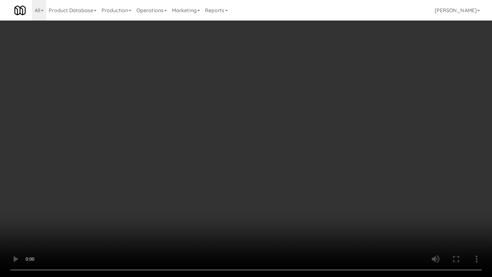
click at [258, 222] on video at bounding box center [246, 138] width 492 height 277
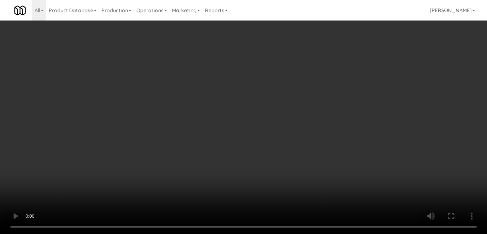
scroll to position [0, 0]
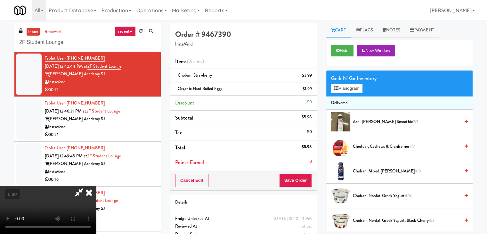
click at [96, 186] on icon at bounding box center [89, 192] width 14 height 13
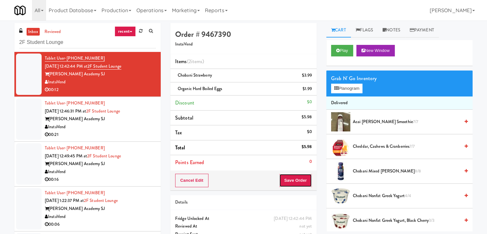
click at [295, 178] on button "Save Order" at bounding box center [295, 180] width 33 height 13
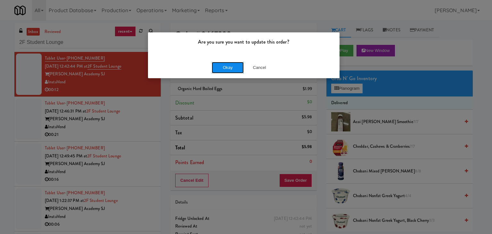
click at [233, 67] on button "Okay" at bounding box center [228, 68] width 32 height 12
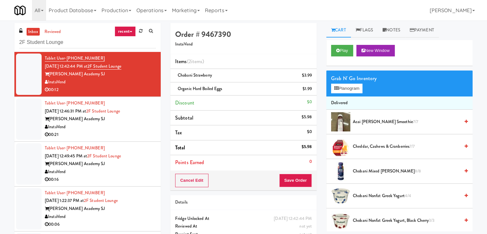
click at [131, 125] on div "InstaVend" at bounding box center [100, 127] width 111 height 8
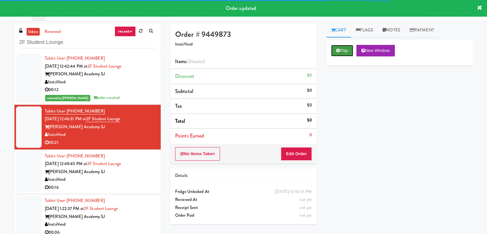
click at [353, 50] on button "Play" at bounding box center [342, 51] width 22 height 12
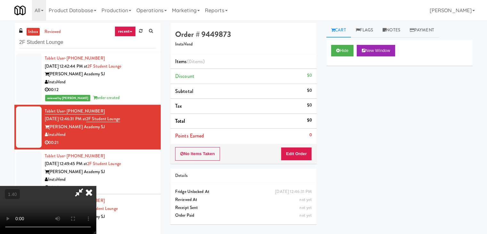
click at [96, 186] on video at bounding box center [48, 210] width 96 height 48
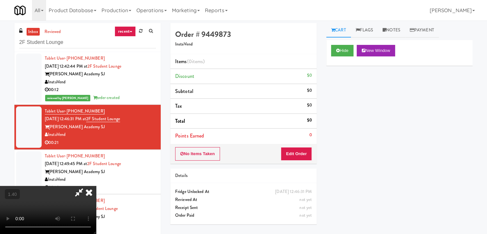
click at [96, 186] on video at bounding box center [48, 210] width 96 height 48
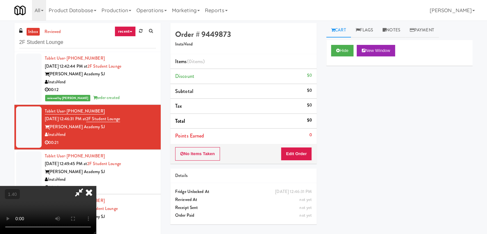
click at [96, 186] on video at bounding box center [48, 210] width 96 height 48
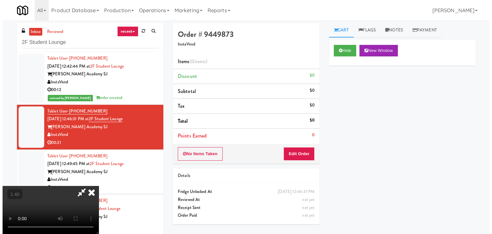
scroll to position [0, 0]
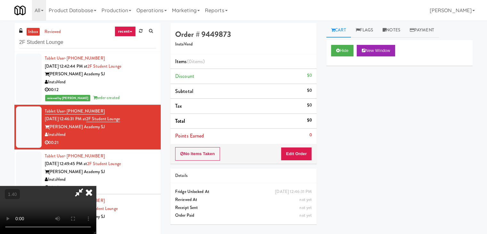
click at [96, 186] on icon at bounding box center [89, 192] width 14 height 13
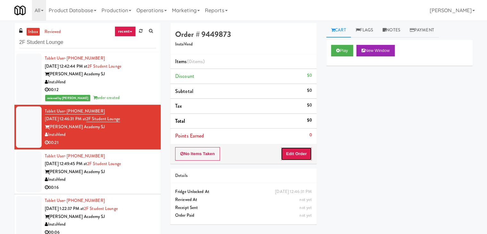
click at [293, 156] on button "Edit Order" at bounding box center [296, 153] width 31 height 13
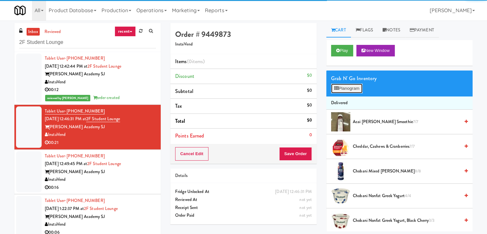
click at [346, 84] on button "Planogram" at bounding box center [346, 89] width 31 height 10
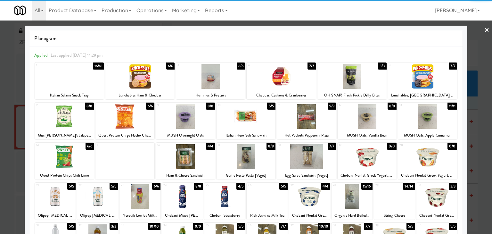
click at [178, 200] on div at bounding box center [182, 196] width 41 height 25
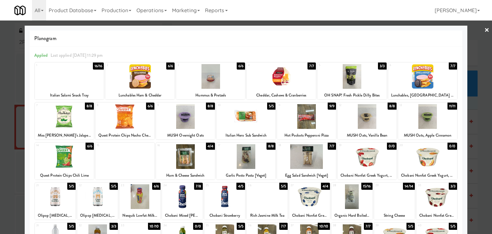
scroll to position [81, 0]
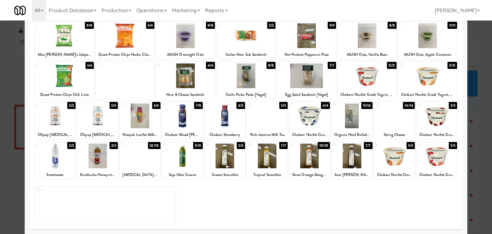
click at [387, 116] on div at bounding box center [394, 115] width 41 height 25
click at [224, 154] on div at bounding box center [224, 155] width 41 height 25
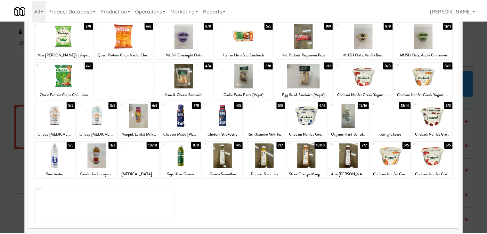
scroll to position [0, 0]
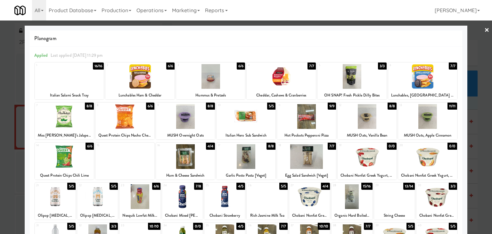
click at [484, 29] on link "×" at bounding box center [486, 30] width 5 height 20
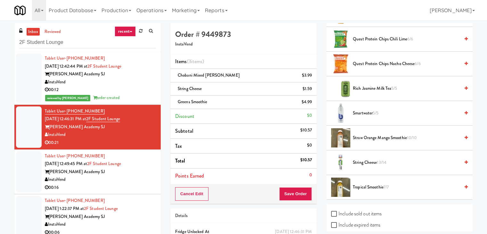
scroll to position [833, 0]
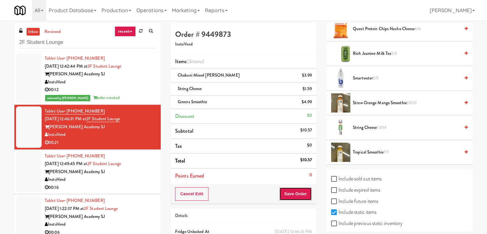
click at [301, 192] on button "Save Order" at bounding box center [295, 193] width 33 height 13
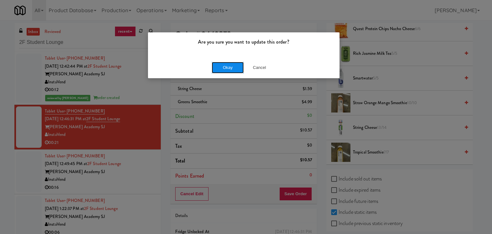
click at [231, 68] on button "Okay" at bounding box center [228, 68] width 32 height 12
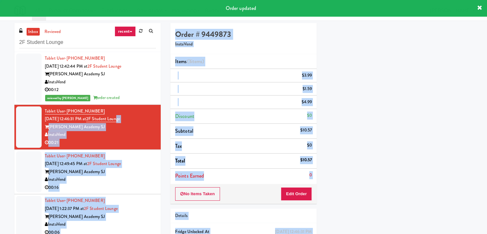
scroll to position [49, 0]
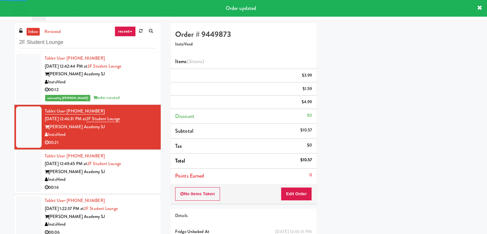
click at [133, 85] on div "InstaVend" at bounding box center [100, 82] width 111 height 8
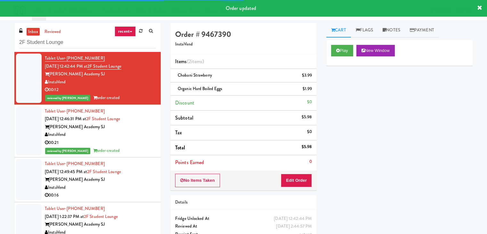
click at [137, 140] on div "00:21" at bounding box center [100, 143] width 111 height 8
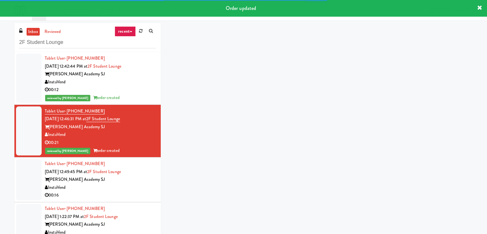
click at [136, 191] on div "InstaVend" at bounding box center [100, 188] width 111 height 8
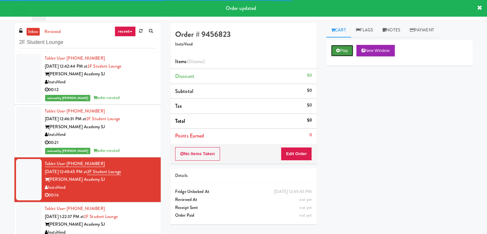
click at [347, 52] on button "Play" at bounding box center [342, 51] width 22 height 12
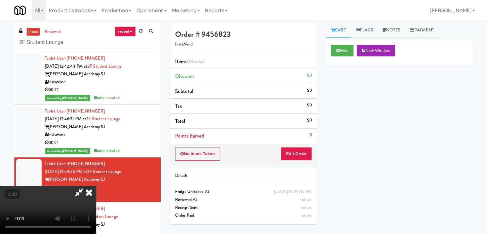
click at [96, 186] on video at bounding box center [48, 210] width 96 height 48
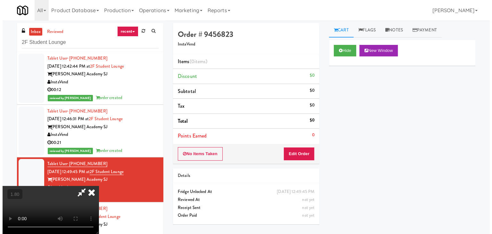
scroll to position [0, 0]
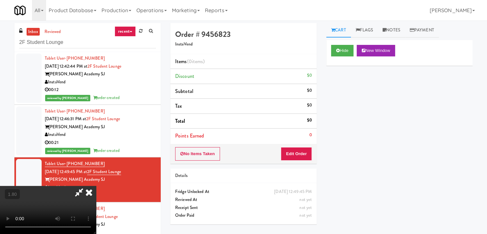
drag, startPoint x: 283, startPoint y: 25, endPoint x: 280, endPoint y: 62, distance: 36.6
click at [96, 186] on icon at bounding box center [89, 192] width 14 height 13
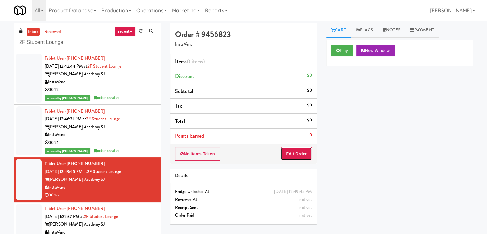
click at [284, 158] on button "Edit Order" at bounding box center [296, 153] width 31 height 13
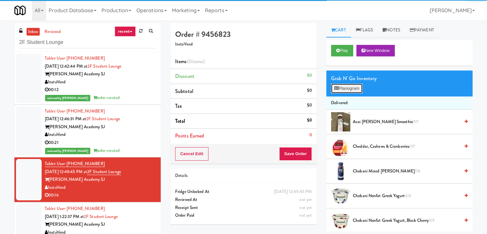
click at [345, 91] on button "Planogram" at bounding box center [346, 89] width 31 height 10
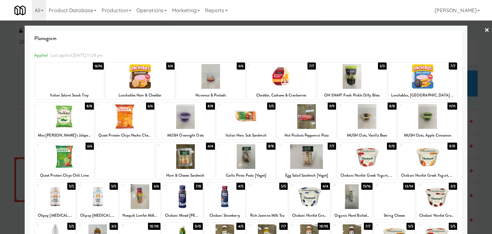
click at [311, 116] on div at bounding box center [306, 116] width 59 height 25
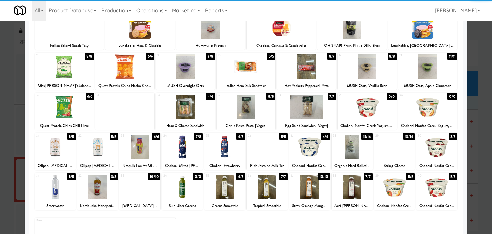
scroll to position [81, 0]
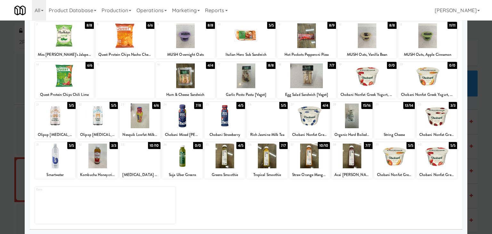
click at [224, 157] on div at bounding box center [224, 155] width 41 height 25
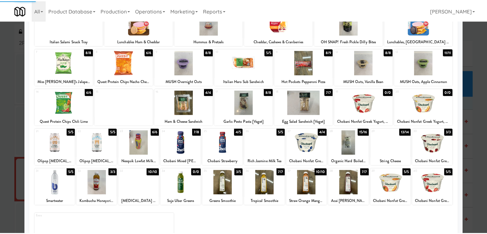
scroll to position [0, 0]
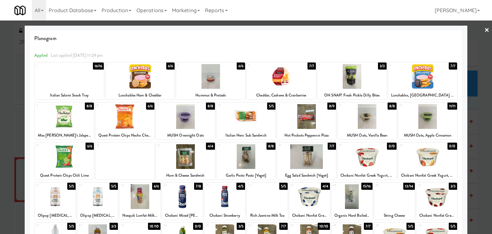
click at [484, 28] on link "×" at bounding box center [486, 30] width 5 height 20
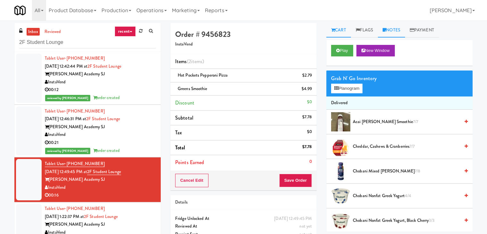
click at [396, 31] on link "Notes" at bounding box center [391, 30] width 27 height 14
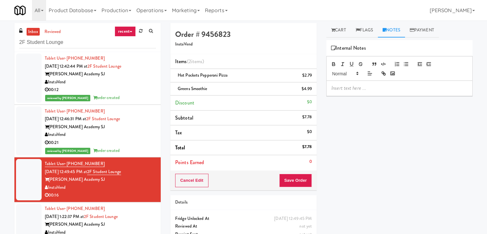
click at [370, 91] on p at bounding box center [400, 88] width 136 height 7
click at [424, 92] on div at bounding box center [400, 88] width 146 height 15
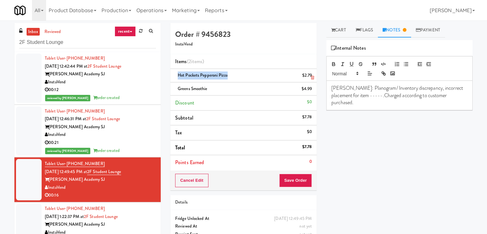
drag, startPoint x: 226, startPoint y: 76, endPoint x: 176, endPoint y: 76, distance: 50.6
click at [176, 76] on div "Hot Pockets Pepperoni Pizza $2.79" at bounding box center [243, 75] width 137 height 8
copy span "Hot Pockets Pepperoni Pizza"
drag, startPoint x: 353, startPoint y: 95, endPoint x: 322, endPoint y: 96, distance: 31.1
click at [322, 96] on div "Cart Flags Notes Payment Play New Window Grab N' Go Inventory Planogram Deliver…" at bounding box center [400, 127] width 156 height 208
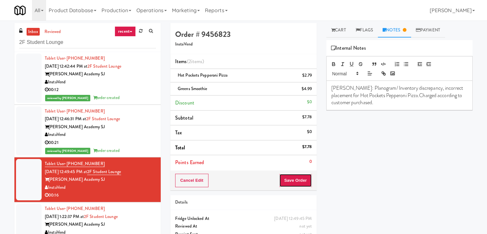
click at [291, 178] on button "Save Order" at bounding box center [295, 180] width 33 height 13
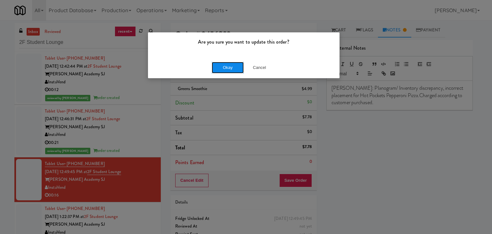
click at [227, 69] on button "Okay" at bounding box center [228, 68] width 32 height 12
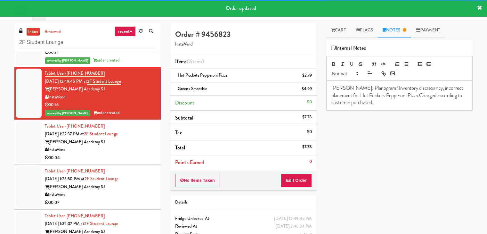
scroll to position [96, 0]
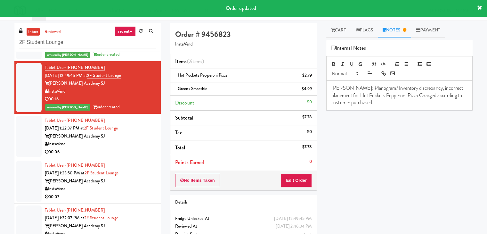
click at [131, 150] on div "00:06" at bounding box center [100, 152] width 111 height 8
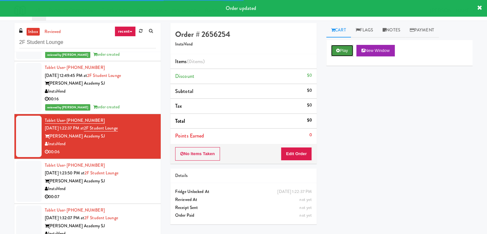
click at [341, 52] on button "Play" at bounding box center [342, 51] width 22 height 12
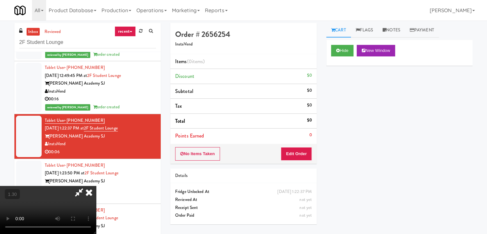
click at [96, 186] on video at bounding box center [48, 210] width 96 height 48
click at [96, 186] on icon at bounding box center [89, 192] width 14 height 13
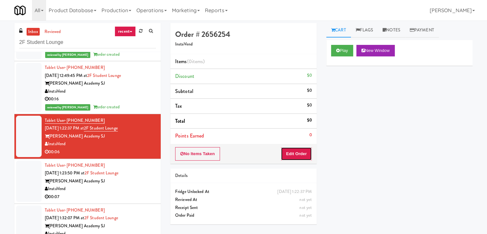
click at [292, 153] on button "Edit Order" at bounding box center [296, 153] width 31 height 13
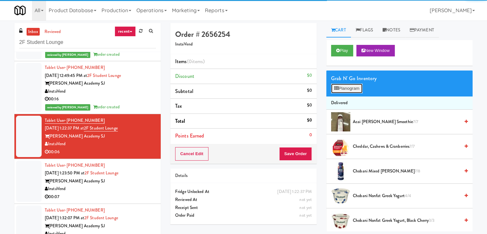
click at [345, 86] on button "Planogram" at bounding box center [346, 89] width 31 height 10
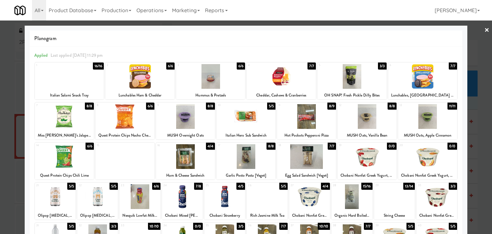
click at [369, 116] on div at bounding box center [367, 116] width 59 height 25
click at [484, 27] on link "×" at bounding box center [486, 30] width 5 height 20
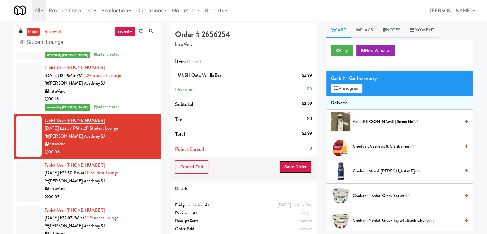
click at [300, 167] on button "Save Order" at bounding box center [295, 166] width 33 height 13
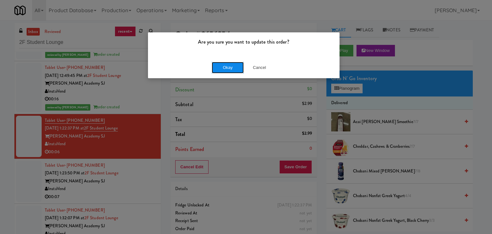
click at [224, 69] on button "Okay" at bounding box center [228, 68] width 32 height 12
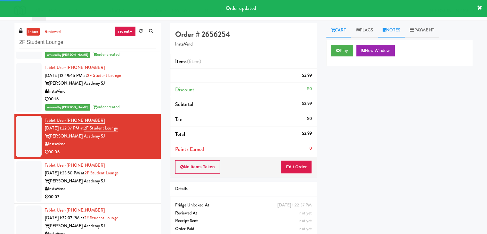
click at [389, 32] on link "Notes" at bounding box center [391, 30] width 27 height 14
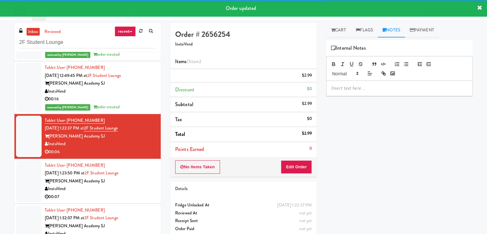
click at [363, 86] on p at bounding box center [400, 88] width 136 height 7
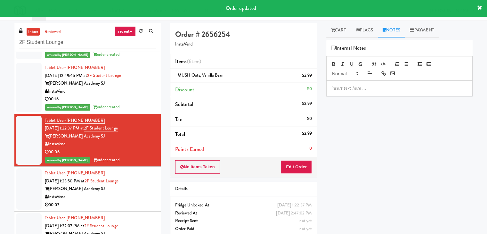
click at [404, 89] on p at bounding box center [400, 88] width 136 height 7
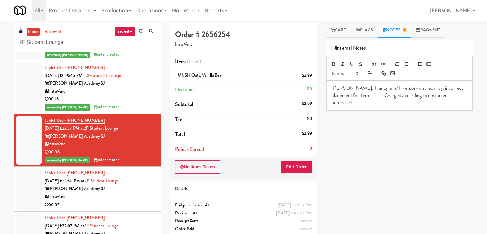
drag, startPoint x: 226, startPoint y: 76, endPoint x: 177, endPoint y: 76, distance: 49.3
click at [177, 76] on div "MUSH Oats, Vanilla Bean $2.99" at bounding box center [243, 75] width 137 height 8
copy span "MUSH Oats, Vanilla Bean"
drag, startPoint x: 353, startPoint y: 96, endPoint x: 341, endPoint y: 96, distance: 11.9
click at [341, 96] on p "[PERSON_NAME]: Planogram/ Inventory discrepancy, incorrect placement for item -…" at bounding box center [400, 95] width 136 height 21
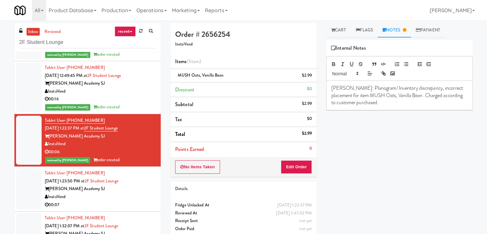
click at [119, 192] on div "[PERSON_NAME] Academy SJ" at bounding box center [100, 189] width 111 height 8
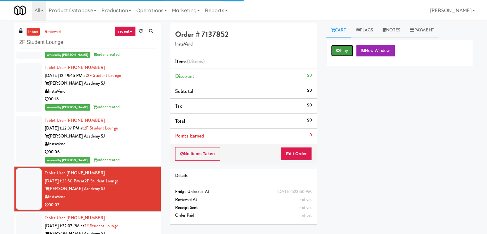
click at [343, 54] on button "Play" at bounding box center [342, 51] width 22 height 12
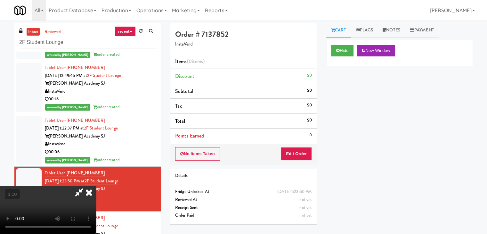
click at [96, 186] on video at bounding box center [48, 210] width 96 height 48
click at [96, 186] on icon at bounding box center [89, 192] width 14 height 13
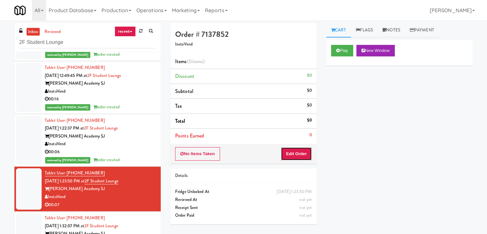
drag, startPoint x: 296, startPoint y: 157, endPoint x: 312, endPoint y: 143, distance: 21.1
click at [296, 156] on button "Edit Order" at bounding box center [296, 153] width 31 height 13
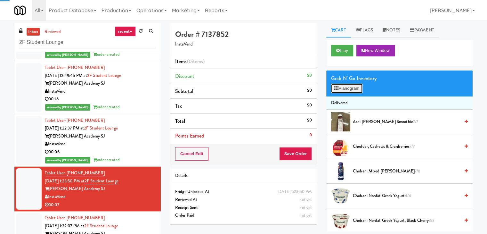
click at [348, 87] on button "Planogram" at bounding box center [346, 89] width 31 height 10
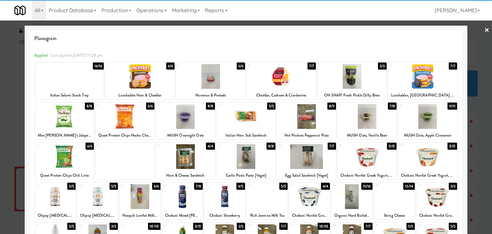
click at [156, 75] on div at bounding box center [139, 76] width 69 height 25
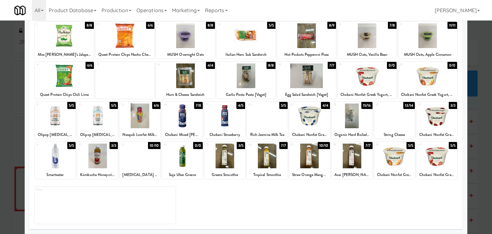
click at [228, 154] on div at bounding box center [224, 155] width 41 height 25
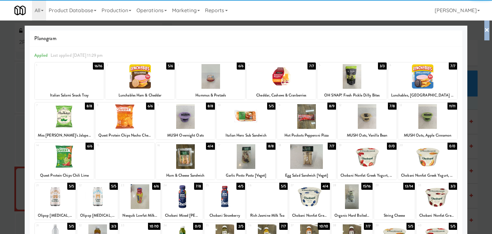
click at [484, 30] on div "× Planogram Applied Last applied [DATE] 11:29 pm 1 16/16 Italian Salami Snack T…" at bounding box center [246, 117] width 492 height 234
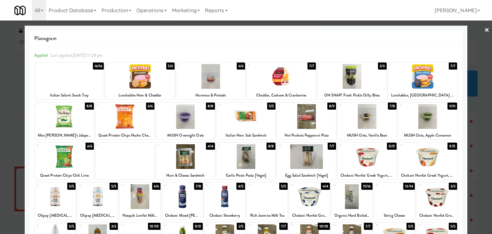
click at [423, 78] on div at bounding box center [422, 76] width 69 height 25
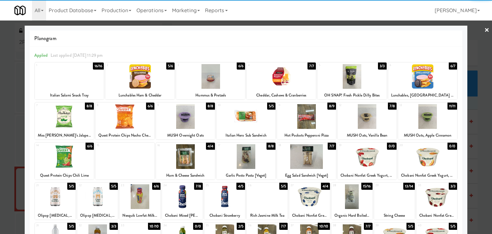
click at [484, 31] on link "×" at bounding box center [486, 30] width 5 height 20
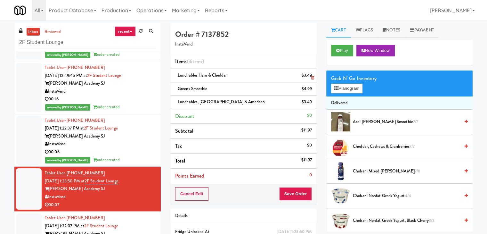
click at [312, 78] on icon at bounding box center [312, 78] width 3 height 4
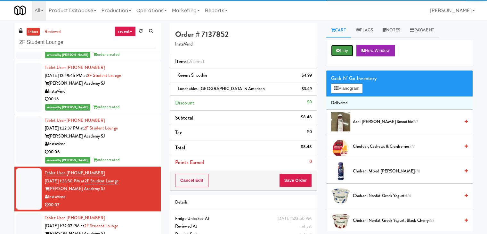
click at [340, 52] on button "Play" at bounding box center [342, 51] width 22 height 12
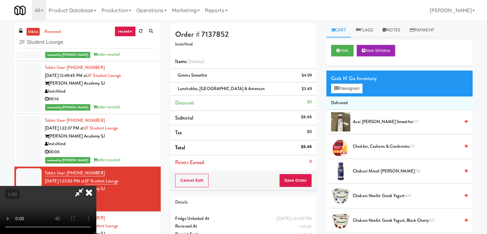
click at [96, 186] on video at bounding box center [48, 210] width 96 height 48
click at [96, 186] on icon at bounding box center [89, 192] width 14 height 13
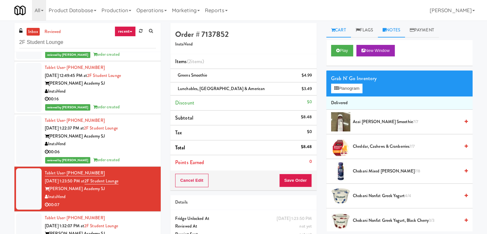
click at [392, 30] on link "Notes" at bounding box center [391, 30] width 27 height 14
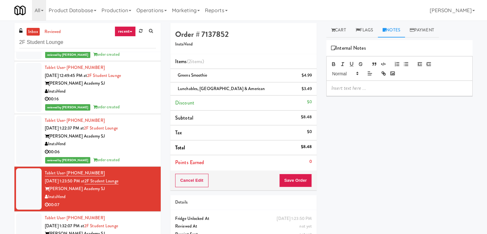
click at [366, 91] on p at bounding box center [400, 88] width 136 height 7
click at [300, 178] on button "Save Order" at bounding box center [295, 180] width 33 height 13
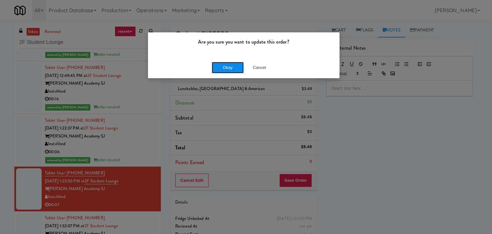
click at [220, 63] on button "Okay" at bounding box center [228, 68] width 32 height 12
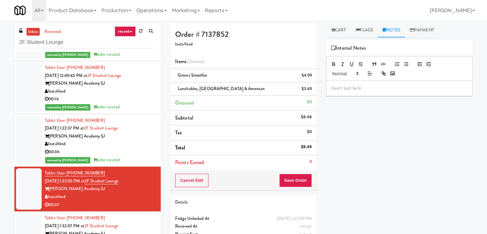
click at [366, 86] on p at bounding box center [400, 88] width 136 height 7
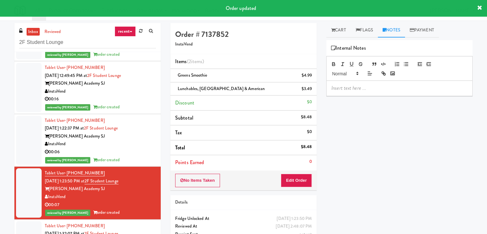
click at [418, 90] on p at bounding box center [400, 88] width 136 height 7
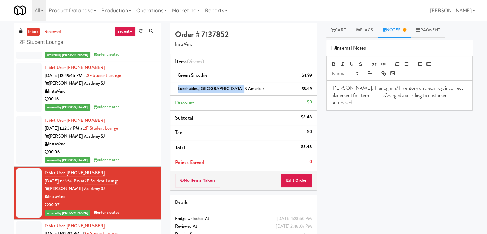
drag, startPoint x: 233, startPoint y: 90, endPoint x: 174, endPoint y: 91, distance: 59.3
click at [174, 91] on li "Lunchables, [GEOGRAPHIC_DATA] & American $3.49" at bounding box center [243, 88] width 146 height 13
copy span "Lunchables, [GEOGRAPHIC_DATA] & American"
drag, startPoint x: 354, startPoint y: 95, endPoint x: 342, endPoint y: 96, distance: 11.2
click at [342, 96] on p "[PERSON_NAME]: Planogram/ Inventory discrepancy, incorrect placement for item -…" at bounding box center [400, 95] width 136 height 21
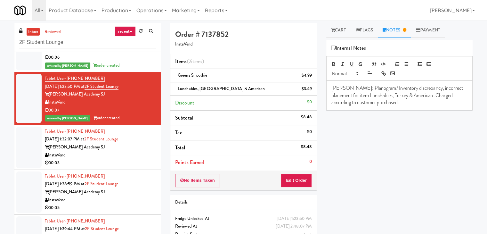
scroll to position [192, 0]
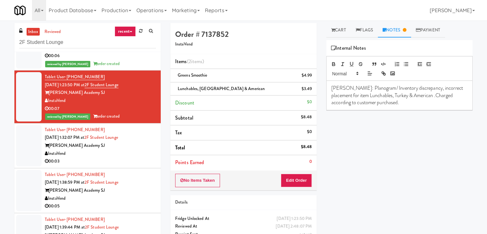
click at [138, 157] on div "00:03" at bounding box center [100, 161] width 111 height 8
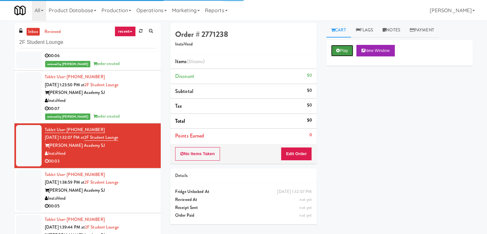
click at [340, 49] on icon at bounding box center [338, 50] width 4 height 4
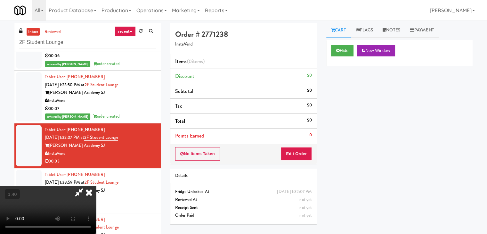
click at [96, 186] on video at bounding box center [48, 210] width 96 height 48
drag, startPoint x: 283, startPoint y: 24, endPoint x: 295, endPoint y: 80, distance: 57.2
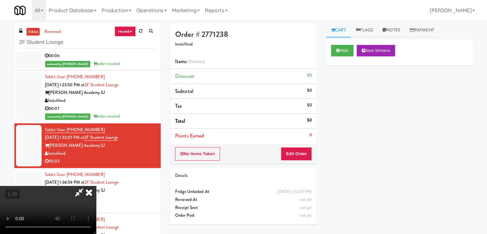
click at [96, 186] on icon at bounding box center [89, 192] width 14 height 13
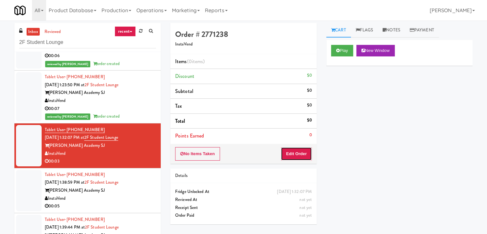
click at [304, 157] on button "Edit Order" at bounding box center [296, 153] width 31 height 13
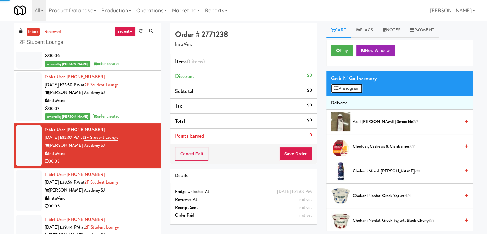
click at [348, 87] on button "Planogram" at bounding box center [346, 89] width 31 height 10
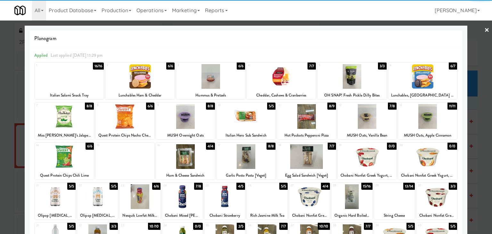
click at [128, 118] on div at bounding box center [124, 116] width 59 height 25
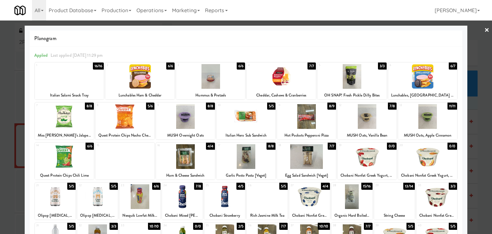
click at [484, 27] on link "×" at bounding box center [486, 30] width 5 height 20
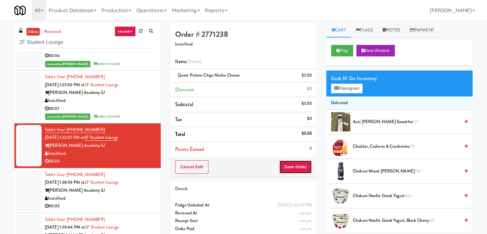
click at [289, 168] on button "Save Order" at bounding box center [295, 166] width 33 height 13
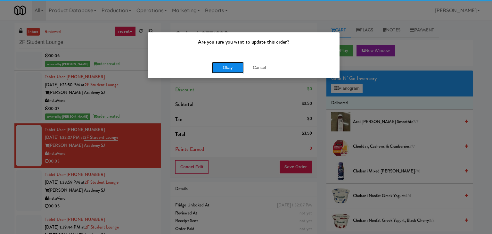
click at [221, 62] on button "Okay" at bounding box center [228, 68] width 32 height 12
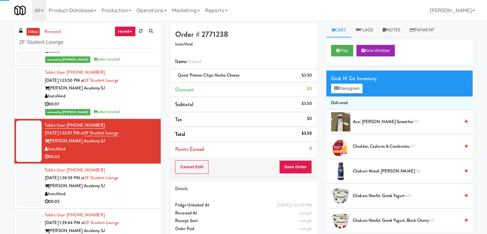
scroll to position [205, 0]
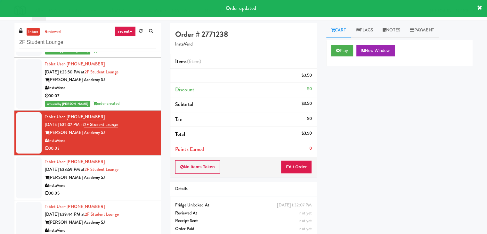
click at [135, 185] on div "InstaVend" at bounding box center [100, 186] width 111 height 8
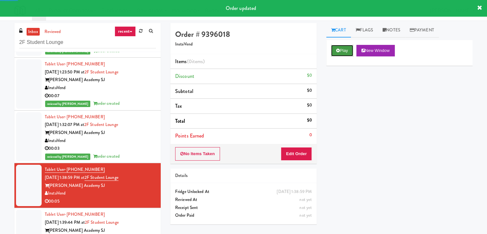
click at [351, 51] on button "Play" at bounding box center [342, 51] width 22 height 12
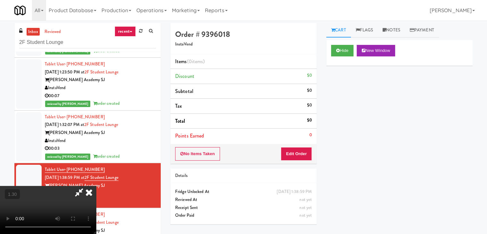
click at [96, 186] on video at bounding box center [48, 210] width 96 height 48
click at [96, 186] on icon at bounding box center [89, 192] width 14 height 13
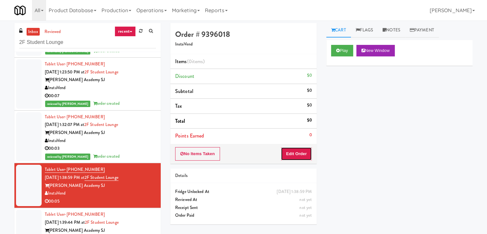
click at [307, 151] on button "Edit Order" at bounding box center [296, 153] width 31 height 13
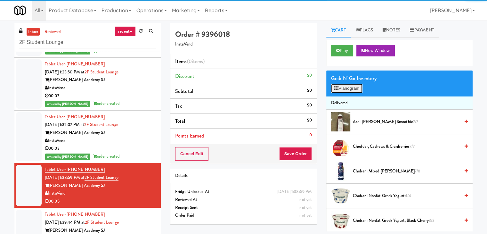
click at [348, 88] on button "Planogram" at bounding box center [346, 89] width 31 height 10
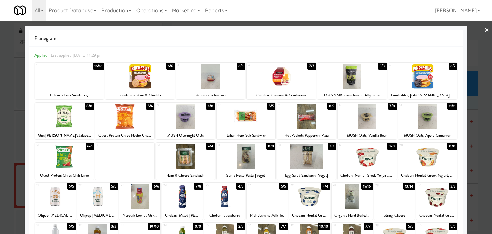
click at [207, 78] on div at bounding box center [210, 76] width 69 height 25
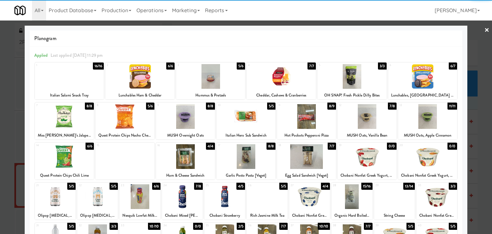
click at [484, 27] on link "×" at bounding box center [486, 30] width 5 height 20
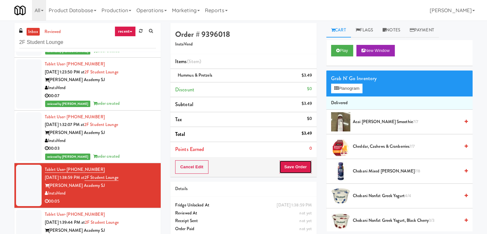
click at [303, 166] on button "Save Order" at bounding box center [295, 166] width 33 height 13
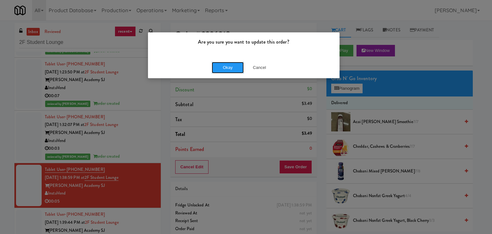
drag, startPoint x: 223, startPoint y: 66, endPoint x: 144, endPoint y: 119, distance: 94.5
click at [223, 66] on button "Okay" at bounding box center [228, 68] width 32 height 12
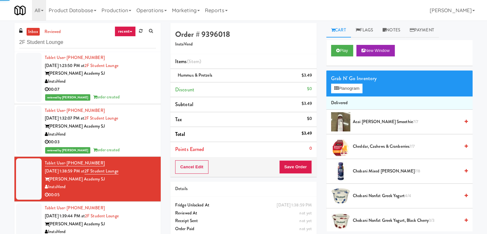
scroll to position [213, 0]
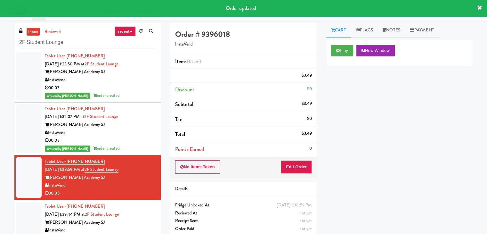
click at [127, 222] on div "InstaVend" at bounding box center [100, 230] width 111 height 8
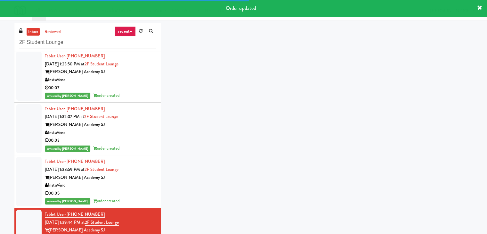
scroll to position [221, 0]
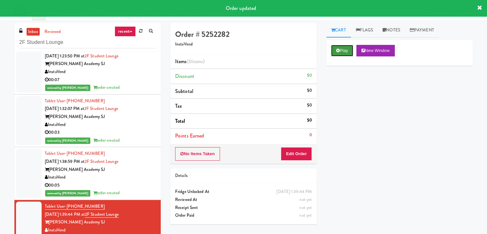
click at [339, 51] on icon at bounding box center [338, 50] width 4 height 4
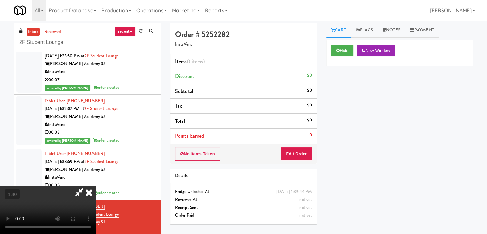
click at [96, 186] on video at bounding box center [48, 210] width 96 height 48
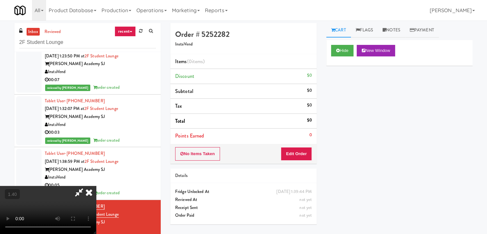
click at [96, 186] on video at bounding box center [48, 210] width 96 height 48
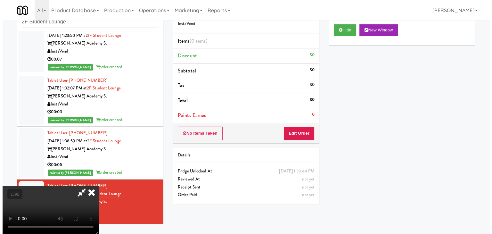
scroll to position [0, 0]
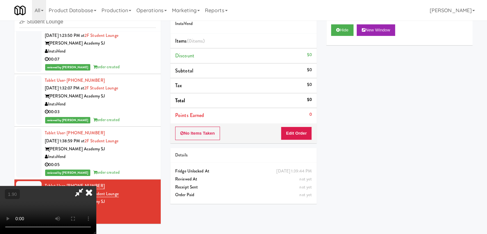
click at [96, 186] on icon at bounding box center [89, 192] width 14 height 13
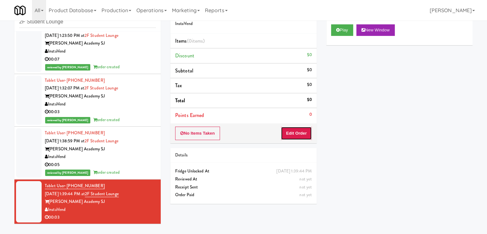
click at [299, 130] on button "Edit Order" at bounding box center [296, 133] width 31 height 13
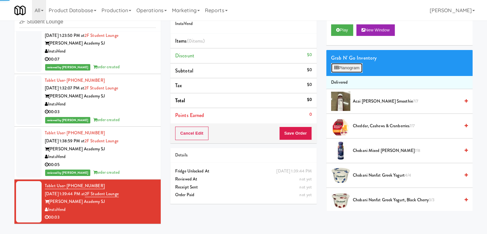
click at [343, 71] on button "Planogram" at bounding box center [346, 68] width 31 height 10
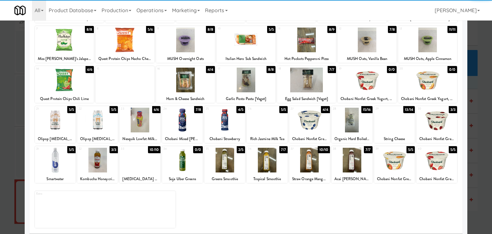
scroll to position [81, 0]
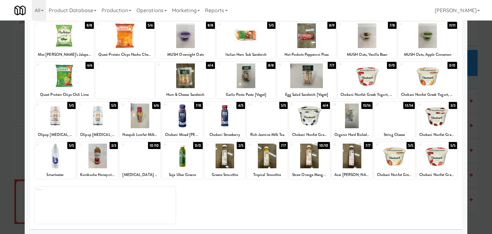
click at [308, 159] on div at bounding box center [309, 155] width 41 height 25
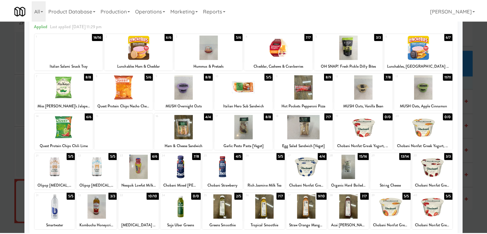
scroll to position [0, 0]
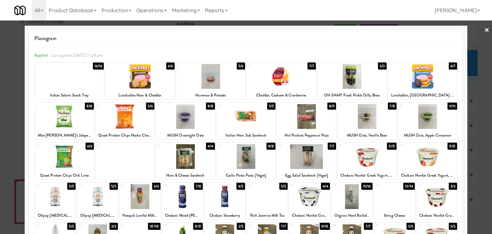
click at [484, 29] on link "×" at bounding box center [486, 30] width 5 height 20
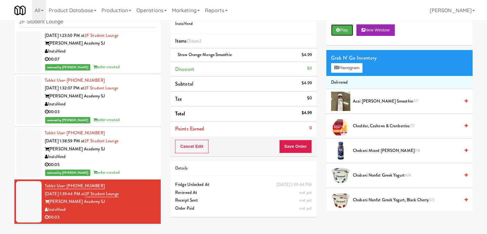
drag, startPoint x: 348, startPoint y: 32, endPoint x: 201, endPoint y: 79, distance: 154.7
click at [347, 32] on button "Play" at bounding box center [342, 30] width 22 height 12
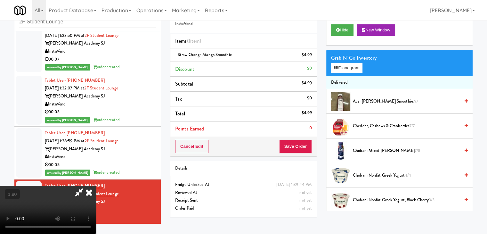
click at [96, 186] on video at bounding box center [48, 210] width 96 height 48
click at [96, 186] on icon at bounding box center [89, 192] width 14 height 13
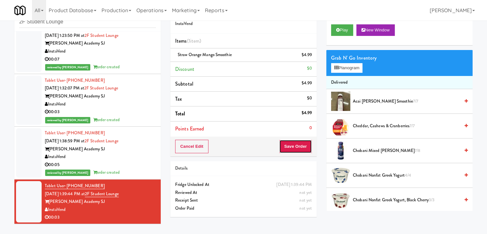
click at [300, 144] on button "Save Order" at bounding box center [295, 146] width 33 height 13
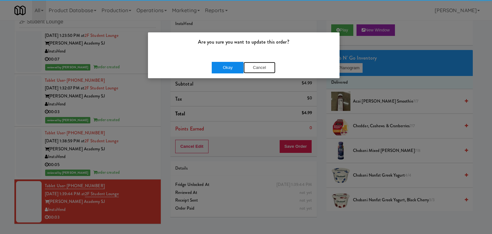
click at [242, 69] on div "Okay Cancel" at bounding box center [244, 68] width 64 height 12
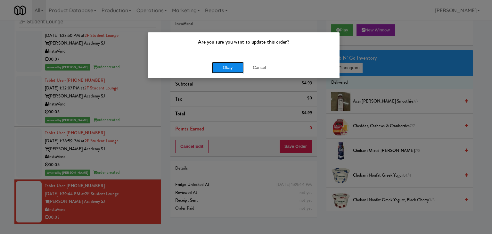
click at [237, 70] on button "Okay" at bounding box center [228, 68] width 32 height 12
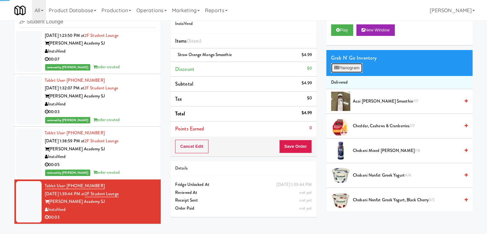
click at [353, 68] on button "Planogram" at bounding box center [346, 68] width 31 height 10
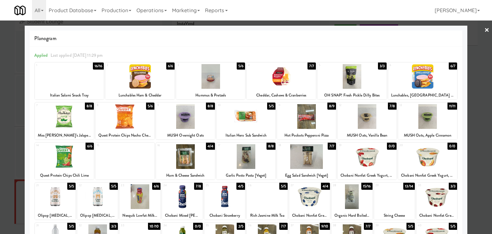
click at [484, 29] on link "×" at bounding box center [486, 30] width 5 height 20
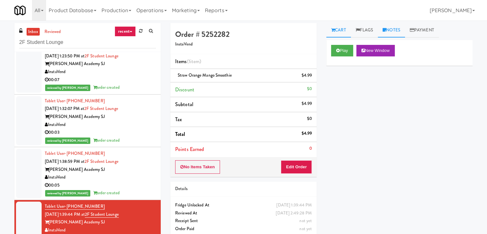
click at [392, 27] on link "Notes" at bounding box center [391, 30] width 27 height 14
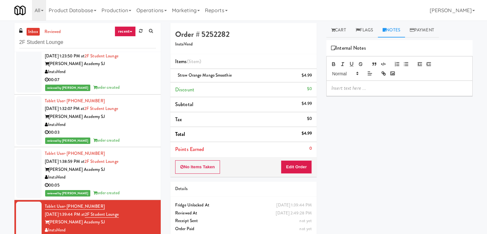
click at [362, 88] on p at bounding box center [400, 88] width 136 height 7
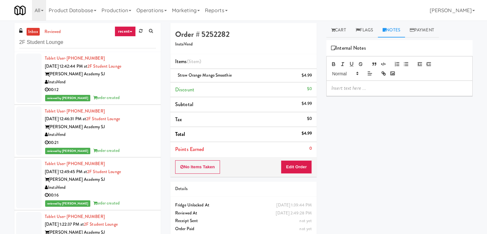
click at [129, 94] on div "reviewed by [PERSON_NAME] A order created" at bounding box center [100, 98] width 111 height 8
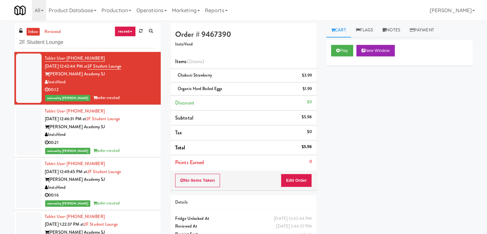
click at [137, 142] on div "00:21" at bounding box center [100, 143] width 111 height 8
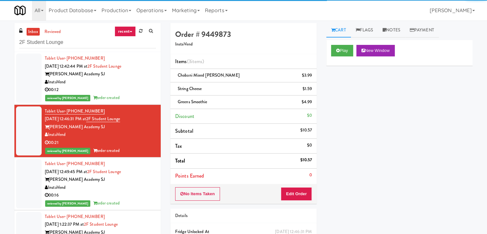
click at [133, 184] on div "InstaVend" at bounding box center [100, 188] width 111 height 8
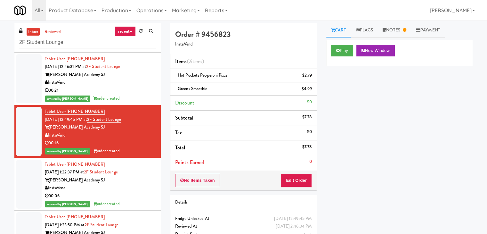
scroll to position [64, 0]
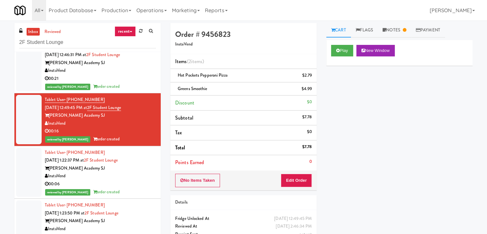
click at [133, 176] on div "InstaVend" at bounding box center [100, 176] width 111 height 8
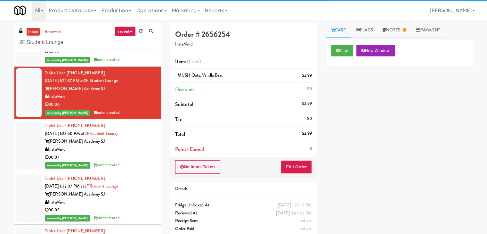
scroll to position [160, 0]
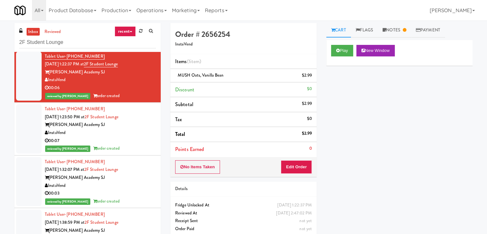
click at [135, 135] on div "InstaVend" at bounding box center [100, 133] width 111 height 8
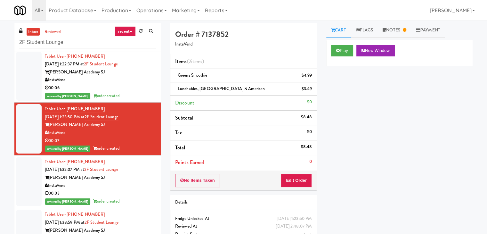
click at [135, 89] on div "00:06" at bounding box center [100, 88] width 111 height 8
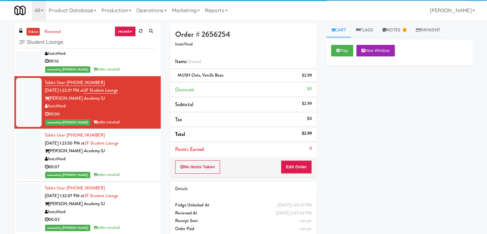
scroll to position [96, 0]
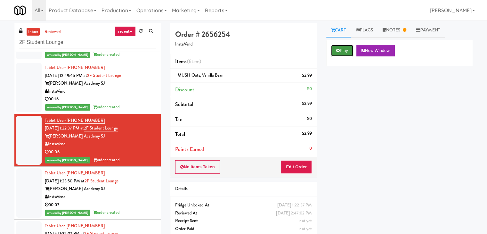
click at [349, 50] on button "Play" at bounding box center [342, 51] width 22 height 12
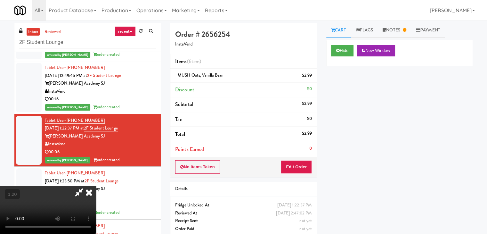
click at [96, 186] on video at bounding box center [48, 210] width 96 height 48
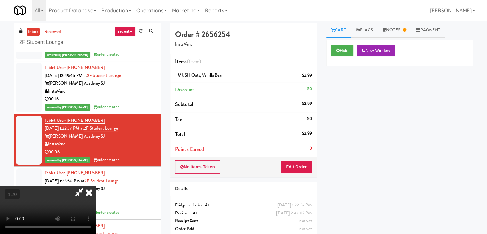
click at [96, 186] on icon at bounding box center [89, 192] width 14 height 13
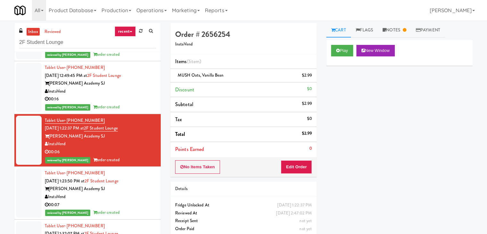
drag, startPoint x: 66, startPoint y: 145, endPoint x: 49, endPoint y: 144, distance: 17.0
click at [49, 144] on div "InstaVend" at bounding box center [100, 144] width 111 height 8
copy div "InstaVend"
click at [89, 39] on input "2F Student Lounge" at bounding box center [87, 43] width 137 height 12
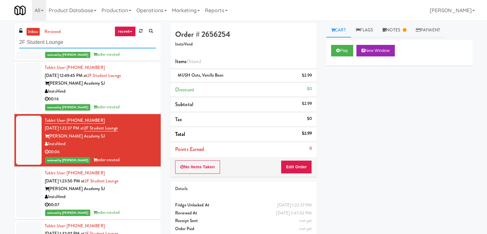
click at [89, 39] on input "2F Student Lounge" at bounding box center [87, 43] width 137 height 12
paste input "[PERSON_NAME] - Pantry - Right"
type input "[PERSON_NAME] - Pantry - Right"
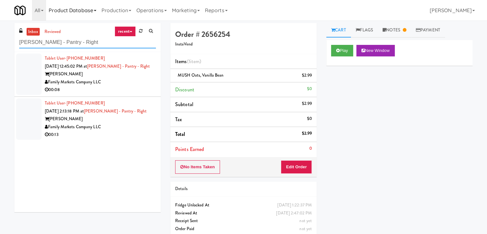
scroll to position [0, 0]
click at [140, 67] on div "Tablet User · (240) 390-7283 [DATE] 12:45:02 PM at [PERSON_NAME][GEOGRAPHIC_DAT…" at bounding box center [100, 73] width 111 height 39
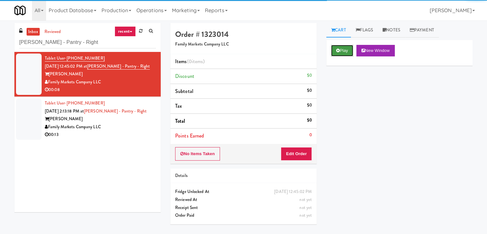
click at [336, 52] on button "Play" at bounding box center [342, 51] width 22 height 12
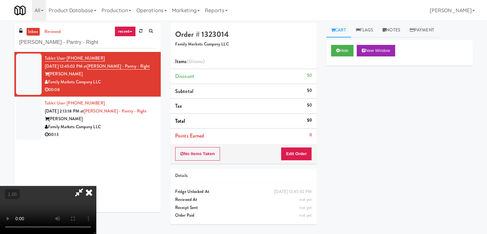
click at [96, 186] on video at bounding box center [48, 210] width 96 height 48
click at [96, 186] on icon at bounding box center [89, 192] width 14 height 13
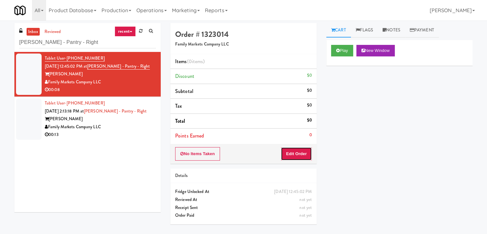
click at [296, 149] on button "Edit Order" at bounding box center [296, 153] width 31 height 13
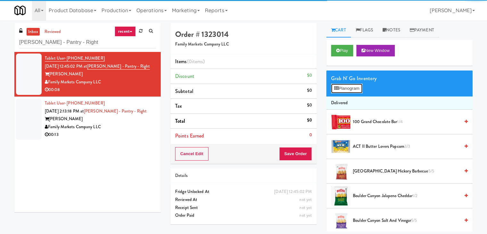
click at [341, 84] on button "Planogram" at bounding box center [346, 89] width 31 height 10
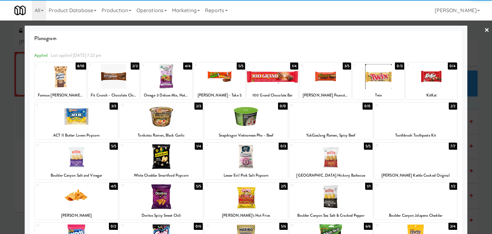
click at [181, 162] on div at bounding box center [160, 156] width 83 height 25
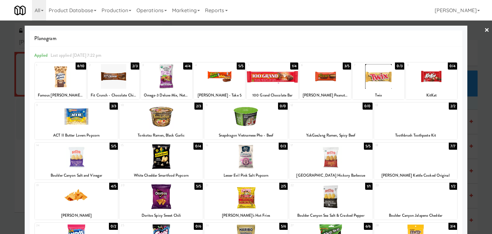
click at [484, 31] on link "×" at bounding box center [486, 30] width 5 height 20
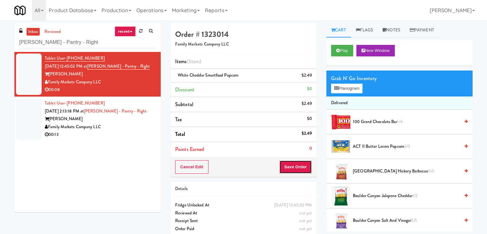
click at [295, 166] on button "Save Order" at bounding box center [295, 166] width 33 height 13
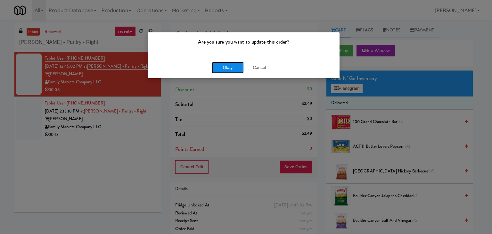
click at [222, 62] on button "Okay" at bounding box center [228, 68] width 32 height 12
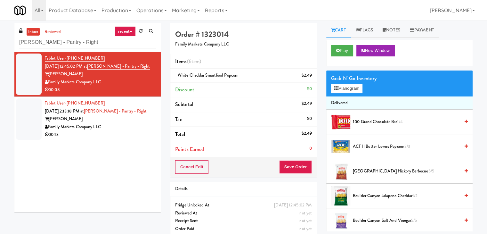
click at [129, 129] on div "Family Markets Company LLC" at bounding box center [100, 127] width 111 height 8
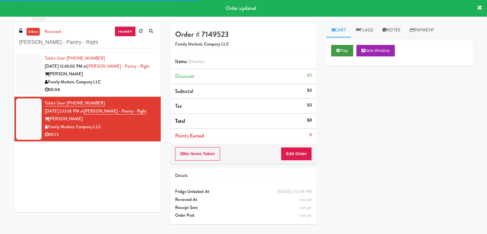
drag, startPoint x: 341, startPoint y: 44, endPoint x: 341, endPoint y: 50, distance: 6.8
click at [341, 44] on div "Play New Window" at bounding box center [399, 53] width 146 height 26
click at [341, 50] on button "Play" at bounding box center [342, 51] width 22 height 12
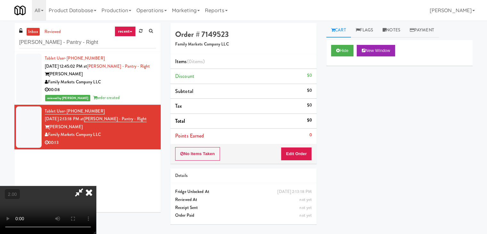
click at [96, 186] on icon at bounding box center [89, 192] width 14 height 13
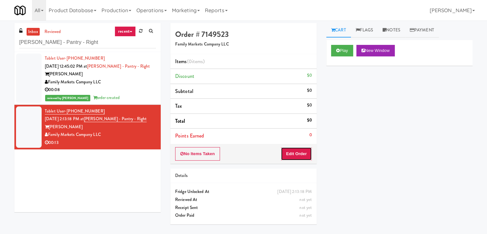
click at [295, 154] on button "Edit Order" at bounding box center [296, 153] width 31 height 13
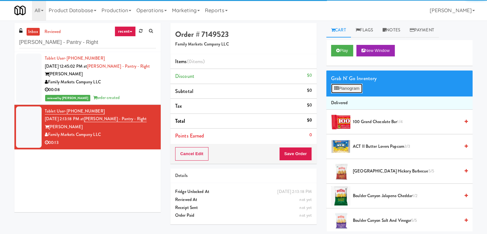
click at [346, 89] on button "Planogram" at bounding box center [346, 89] width 31 height 10
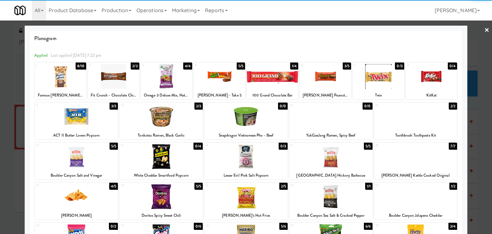
click at [162, 116] on div at bounding box center [160, 116] width 83 height 25
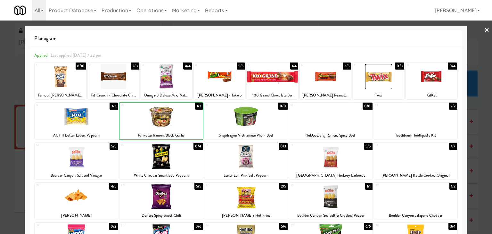
click at [162, 116] on div at bounding box center [160, 116] width 83 height 25
click at [484, 29] on link "×" at bounding box center [486, 30] width 5 height 20
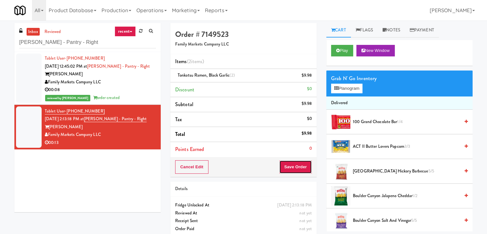
click at [301, 163] on button "Save Order" at bounding box center [295, 166] width 33 height 13
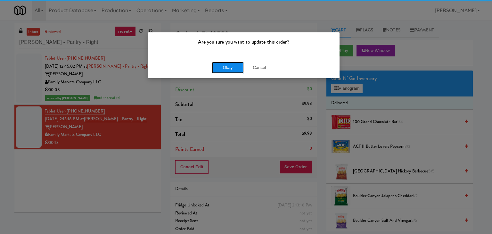
click at [232, 66] on button "Okay" at bounding box center [228, 68] width 32 height 12
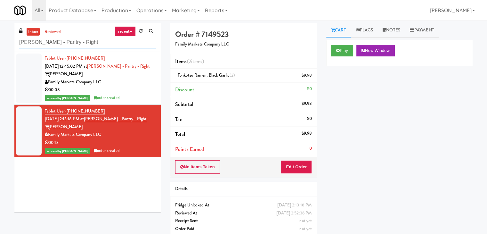
click at [84, 43] on input "[PERSON_NAME] - Pantry - Right" at bounding box center [87, 43] width 137 height 12
paste input "Pantry Left-[PERSON_NAME]"
type input "Pantry Left-[PERSON_NAME]"
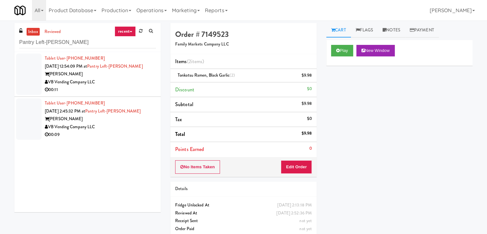
click at [115, 86] on div "00:11" at bounding box center [100, 90] width 111 height 8
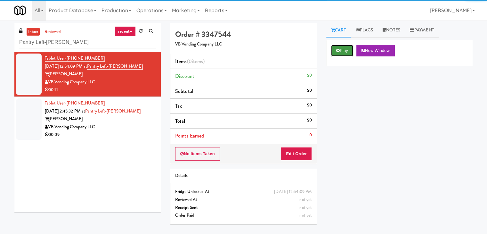
click at [340, 50] on button "Play" at bounding box center [342, 51] width 22 height 12
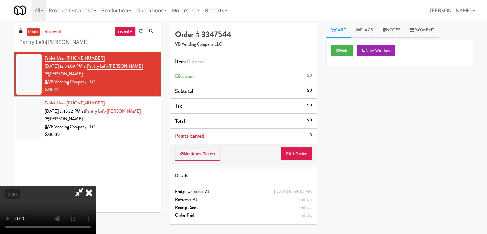
click at [96, 186] on video at bounding box center [48, 210] width 96 height 48
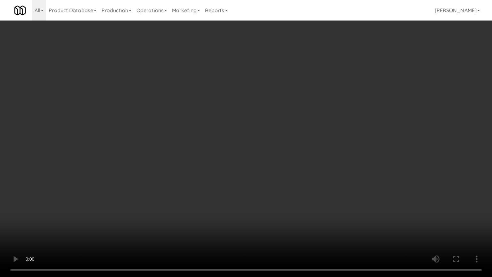
click at [315, 124] on video at bounding box center [246, 138] width 492 height 277
click at [313, 129] on video at bounding box center [246, 138] width 492 height 277
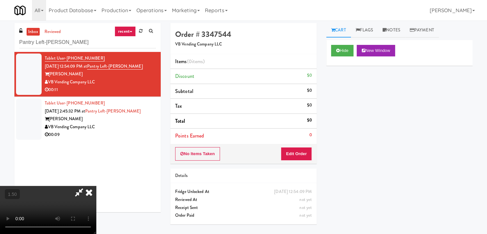
click at [96, 186] on icon at bounding box center [89, 192] width 14 height 13
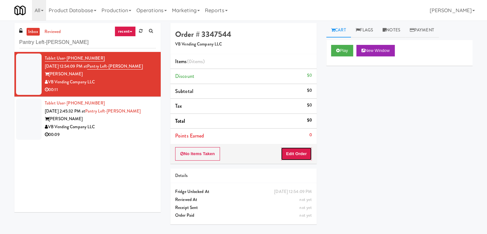
click at [287, 153] on button "Edit Order" at bounding box center [296, 153] width 31 height 13
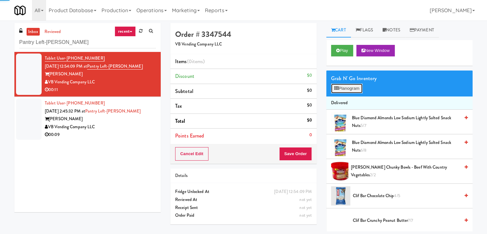
click at [343, 90] on button "Planogram" at bounding box center [346, 89] width 31 height 10
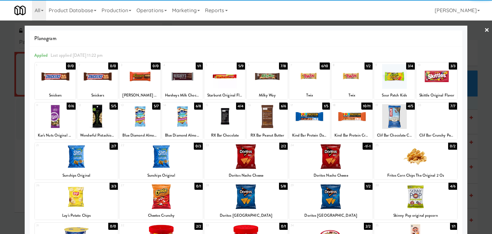
click at [349, 115] on div at bounding box center [352, 116] width 41 height 25
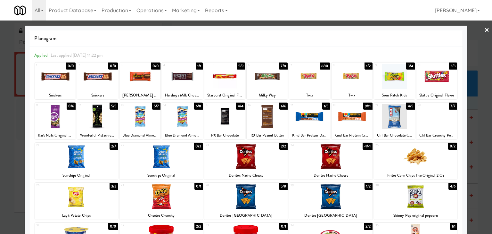
click at [484, 30] on link "×" at bounding box center [486, 30] width 5 height 20
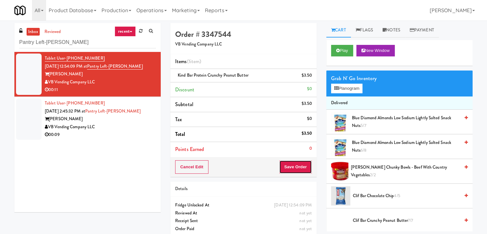
click at [297, 166] on button "Save Order" at bounding box center [295, 166] width 33 height 13
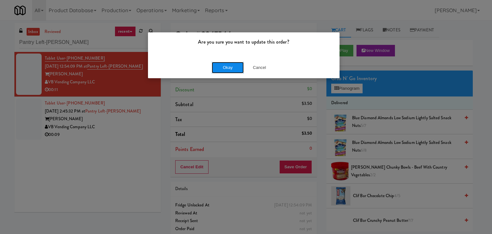
click at [219, 67] on button "Okay" at bounding box center [228, 68] width 32 height 12
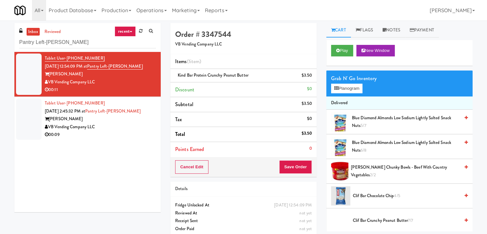
click at [142, 129] on div "VB Vending Company LLC" at bounding box center [100, 127] width 111 height 8
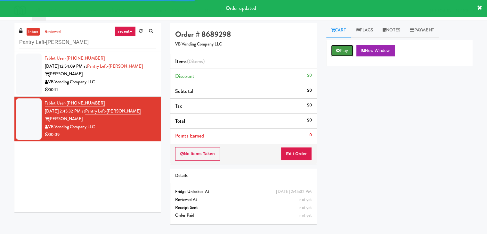
click at [336, 48] on button "Play" at bounding box center [342, 51] width 22 height 12
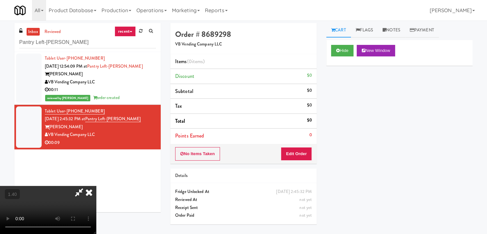
click at [96, 186] on video at bounding box center [48, 210] width 96 height 48
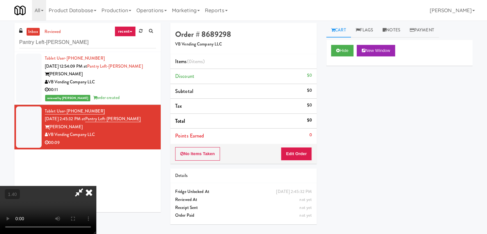
click at [96, 186] on video at bounding box center [48, 210] width 96 height 48
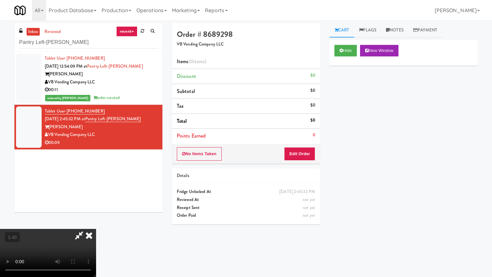
click at [96, 222] on video at bounding box center [48, 253] width 96 height 48
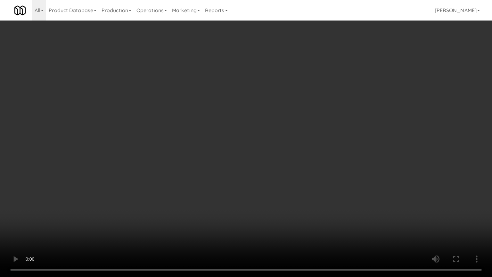
click at [276, 87] on video at bounding box center [246, 138] width 492 height 277
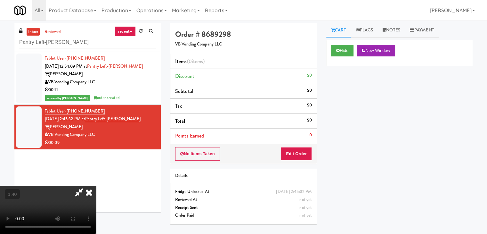
click at [96, 186] on icon at bounding box center [89, 192] width 14 height 13
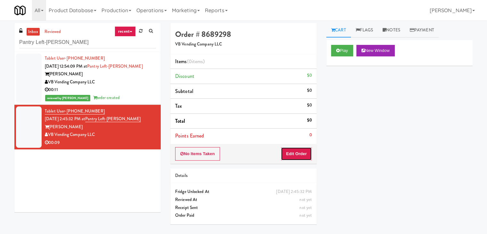
click at [300, 150] on button "Edit Order" at bounding box center [296, 153] width 31 height 13
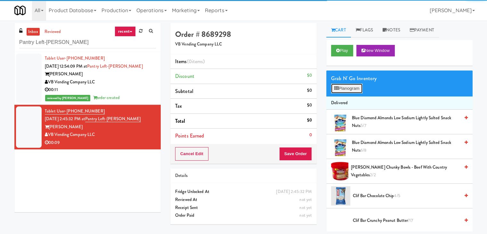
click at [338, 92] on button "Planogram" at bounding box center [346, 89] width 31 height 10
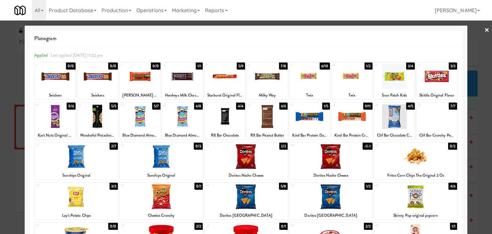
click at [333, 196] on div at bounding box center [330, 196] width 83 height 25
click at [101, 75] on div at bounding box center [97, 76] width 41 height 25
click at [484, 30] on link "×" at bounding box center [486, 30] width 5 height 20
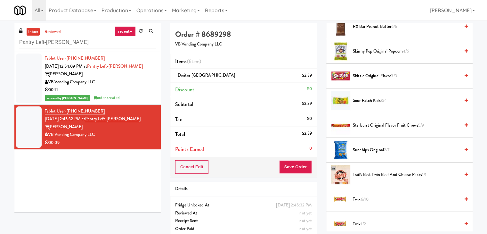
scroll to position [567, 0]
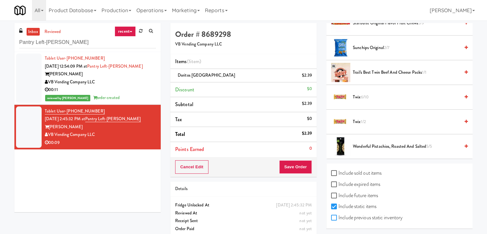
click at [335, 215] on input "Include previous static inventory" at bounding box center [334, 217] width 7 height 5
checkbox input "true"
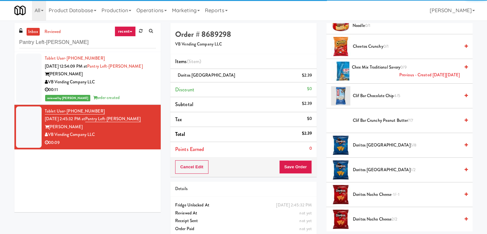
scroll to position [0, 0]
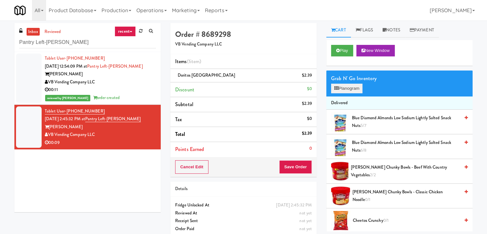
drag, startPoint x: 347, startPoint y: 79, endPoint x: 347, endPoint y: 84, distance: 5.1
click at [347, 79] on div "Grab N' Go Inventory" at bounding box center [399, 79] width 137 height 10
click at [347, 89] on button "Planogram" at bounding box center [346, 89] width 31 height 10
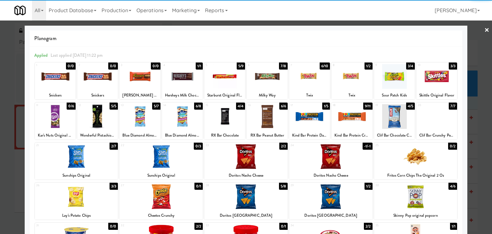
click at [98, 77] on div at bounding box center [97, 76] width 41 height 25
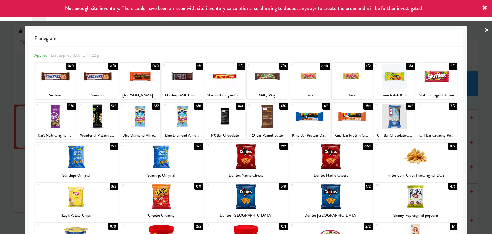
drag, startPoint x: 480, startPoint y: 29, endPoint x: 471, endPoint y: 39, distance: 13.1
click at [484, 29] on link "×" at bounding box center [486, 30] width 5 height 20
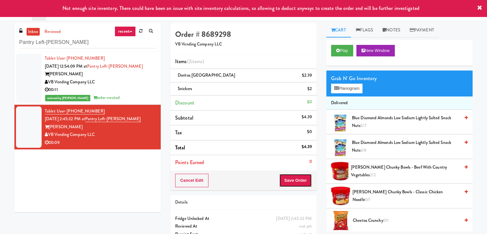
click at [291, 180] on button "Save Order" at bounding box center [295, 180] width 33 height 13
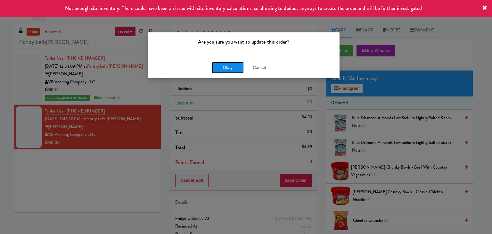
click at [231, 66] on button "Okay" at bounding box center [228, 68] width 32 height 12
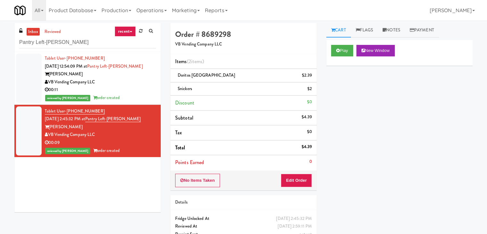
click at [118, 90] on div "00:11" at bounding box center [100, 90] width 111 height 8
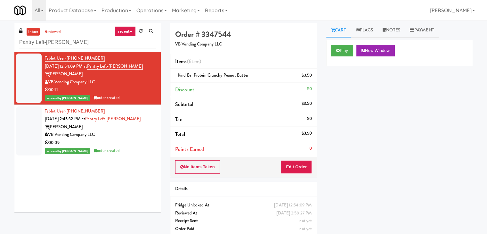
click at [116, 135] on div "VB Vending Company LLC" at bounding box center [100, 135] width 111 height 8
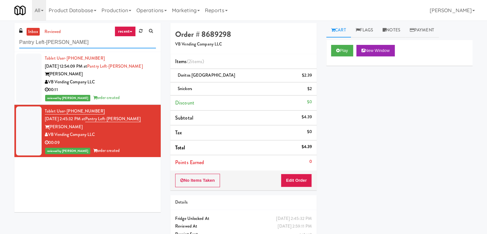
click at [95, 43] on input "Pantry Left-[PERSON_NAME]" at bounding box center [87, 43] width 137 height 12
paste input "[GEOGRAPHIC_DATA]"
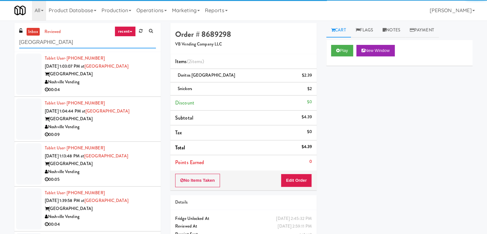
type input "[GEOGRAPHIC_DATA]"
click at [123, 83] on div "Noshville Vending" at bounding box center [100, 82] width 111 height 8
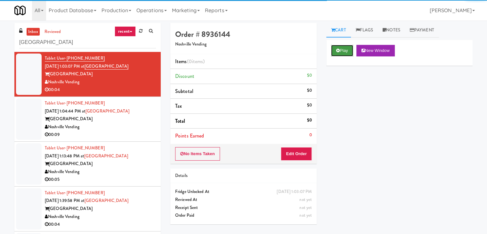
click at [338, 49] on icon at bounding box center [338, 50] width 4 height 4
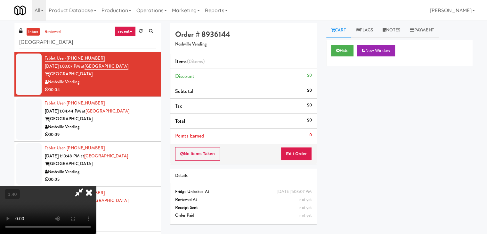
click at [96, 186] on video at bounding box center [48, 210] width 96 height 48
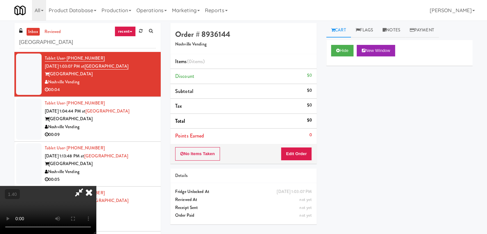
click at [96, 186] on video at bounding box center [48, 210] width 96 height 48
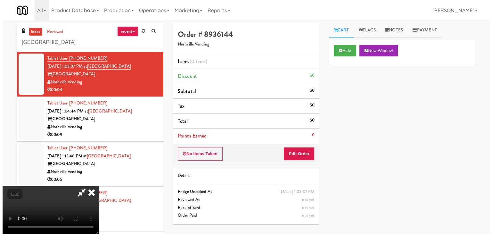
scroll to position [0, 0]
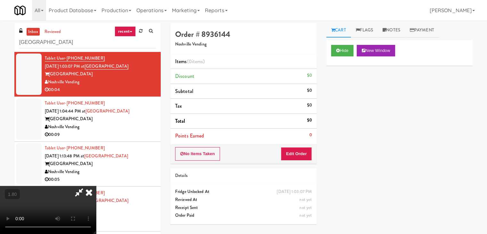
click at [96, 186] on icon at bounding box center [89, 192] width 14 height 13
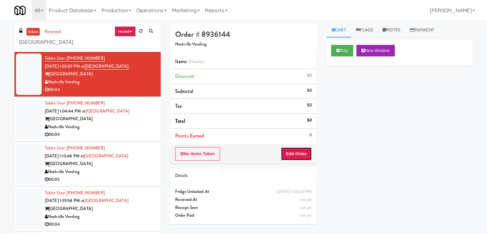
click at [293, 148] on button "Edit Order" at bounding box center [296, 153] width 31 height 13
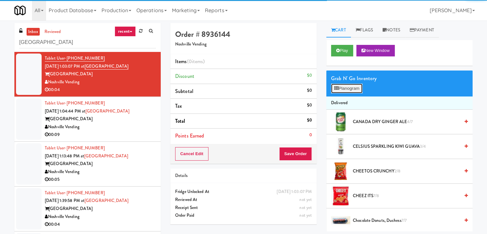
click at [337, 89] on icon at bounding box center [336, 88] width 4 height 4
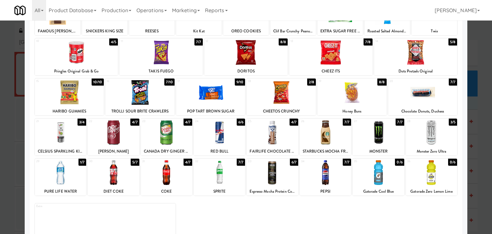
click at [221, 131] on div at bounding box center [219, 132] width 51 height 25
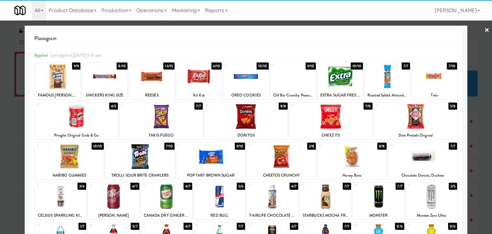
click at [484, 29] on link "×" at bounding box center [486, 30] width 5 height 20
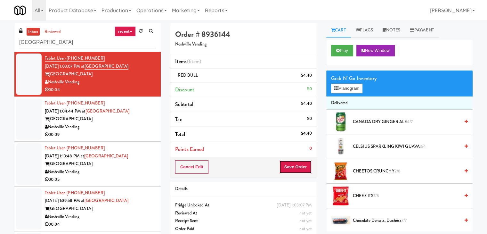
click at [299, 166] on button "Save Order" at bounding box center [295, 166] width 33 height 13
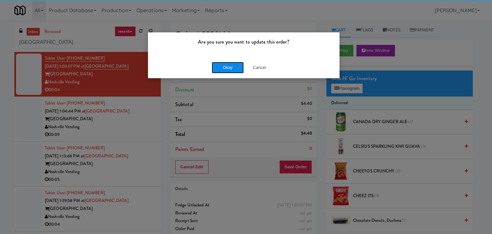
click at [225, 70] on button "Okay" at bounding box center [228, 68] width 32 height 12
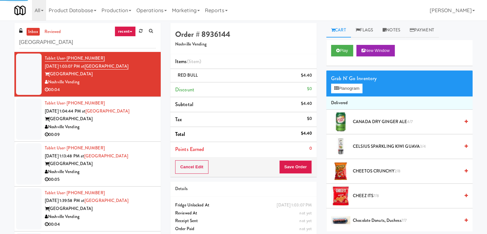
click at [133, 127] on div "Noshville Vending" at bounding box center [100, 127] width 111 height 8
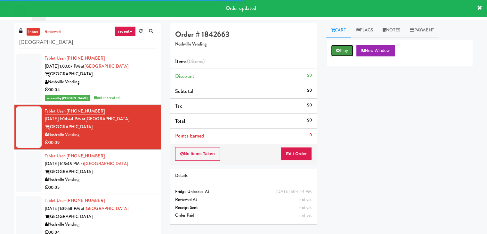
click at [333, 51] on button "Play" at bounding box center [342, 51] width 22 height 12
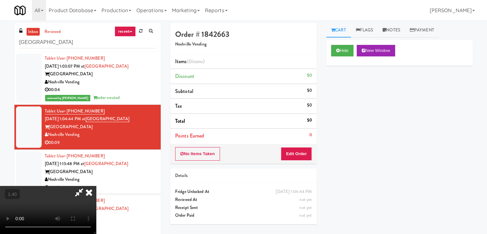
click at [96, 186] on video at bounding box center [48, 210] width 96 height 48
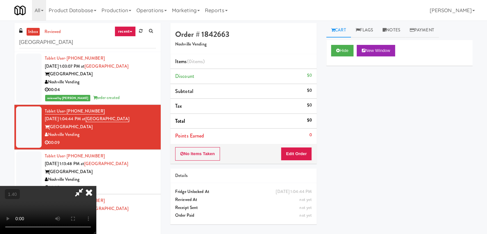
click at [96, 186] on video at bounding box center [48, 210] width 96 height 48
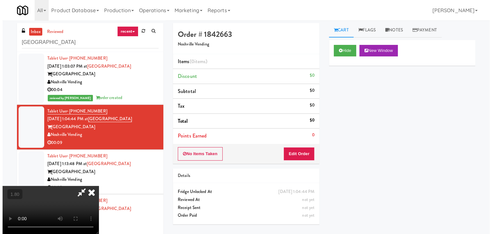
scroll to position [0, 0]
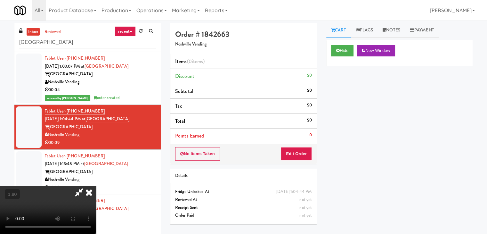
click at [96, 186] on icon at bounding box center [89, 192] width 14 height 13
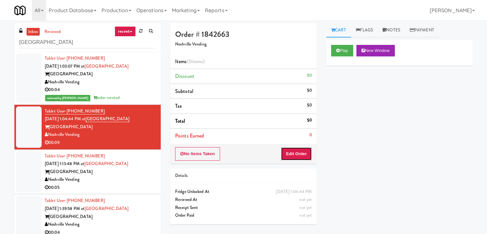
click at [286, 148] on button "Edit Order" at bounding box center [296, 153] width 31 height 13
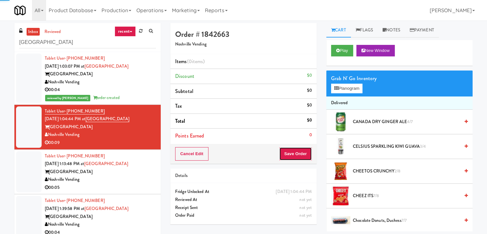
click at [293, 153] on button "Save Order" at bounding box center [295, 153] width 33 height 13
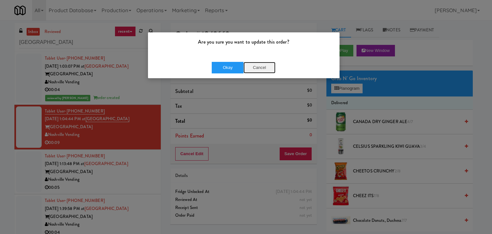
click at [268, 69] on button "Cancel" at bounding box center [259, 68] width 32 height 12
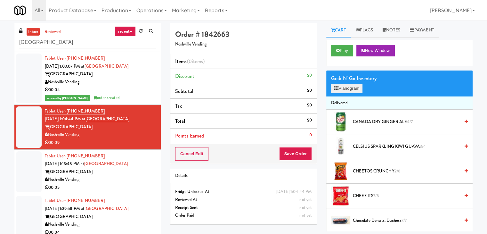
drag, startPoint x: 332, startPoint y: 86, endPoint x: 338, endPoint y: 86, distance: 6.4
click at [338, 86] on div "Cart Flags Notes Payment Play New Window Grab N' Go Inventory Planogram Deliver…" at bounding box center [400, 127] width 156 height 208
click at [338, 88] on icon at bounding box center [336, 88] width 4 height 4
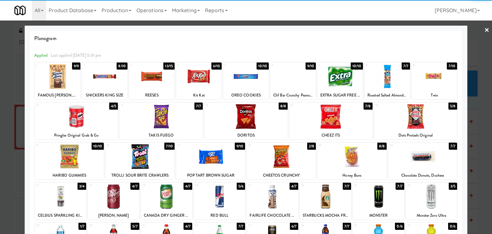
click at [76, 158] on div at bounding box center [69, 156] width 69 height 25
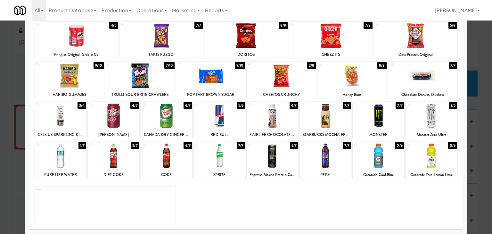
click at [152, 119] on div at bounding box center [166, 115] width 51 height 25
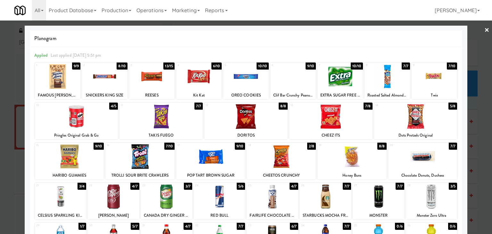
click at [484, 29] on link "×" at bounding box center [486, 30] width 5 height 20
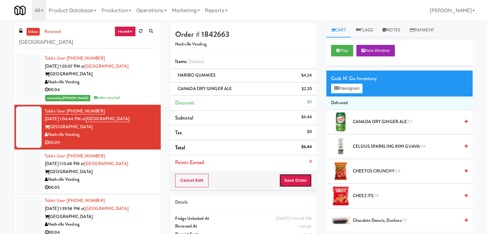
click at [295, 178] on button "Save Order" at bounding box center [295, 180] width 33 height 13
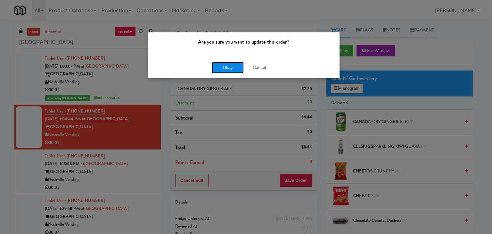
click at [220, 69] on button "Okay" at bounding box center [228, 68] width 32 height 12
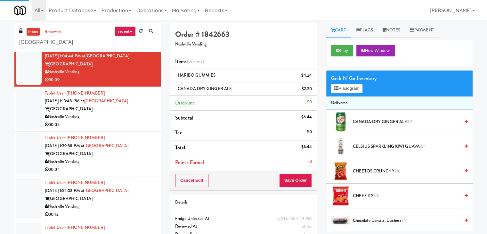
scroll to position [64, 0]
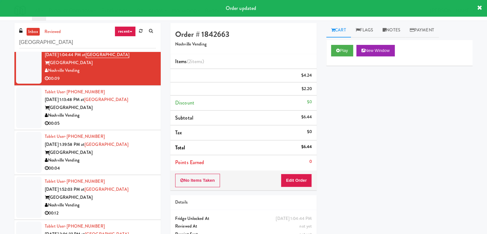
click at [131, 114] on div "Noshville Vending" at bounding box center [100, 115] width 111 height 8
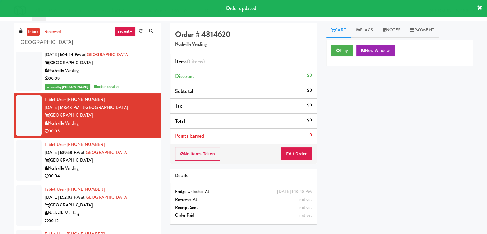
drag, startPoint x: 335, startPoint y: 53, endPoint x: 341, endPoint y: 43, distance: 11.5
click at [340, 36] on link "Cart" at bounding box center [338, 30] width 25 height 14
click at [342, 48] on button "Play" at bounding box center [342, 51] width 22 height 12
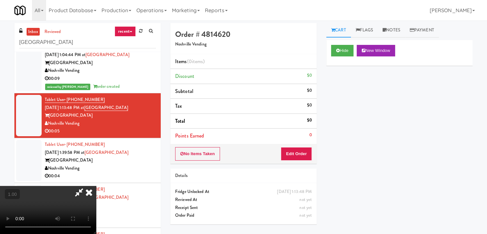
click at [96, 186] on video at bounding box center [48, 210] width 96 height 48
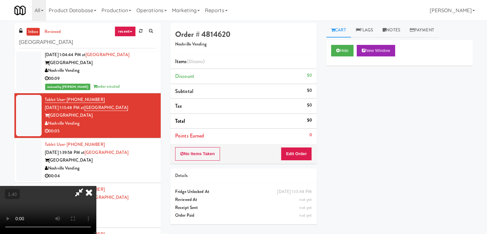
scroll to position [0, 0]
drag, startPoint x: 280, startPoint y: 26, endPoint x: 283, endPoint y: 61, distance: 35.7
click at [96, 186] on icon at bounding box center [89, 192] width 14 height 13
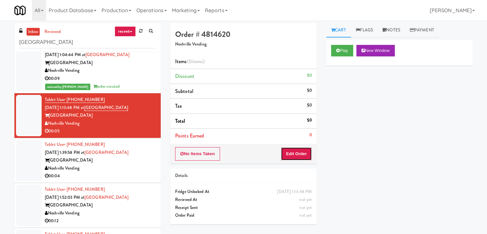
click at [297, 155] on button "Edit Order" at bounding box center [296, 153] width 31 height 13
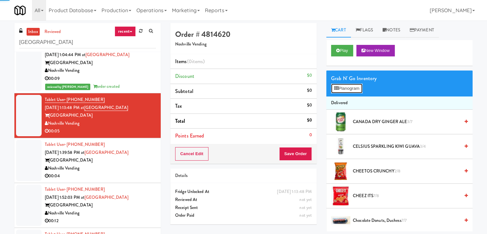
click at [346, 85] on button "Planogram" at bounding box center [346, 89] width 31 height 10
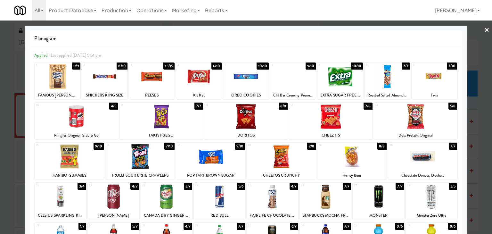
click at [439, 196] on div at bounding box center [431, 196] width 51 height 25
click at [484, 29] on link "×" at bounding box center [486, 30] width 5 height 20
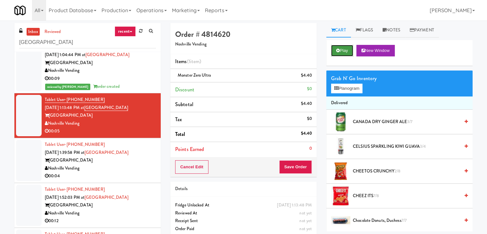
click at [347, 51] on button "Play" at bounding box center [342, 51] width 22 height 12
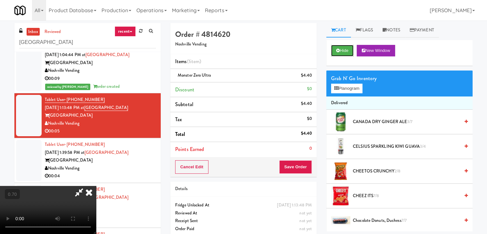
scroll to position [90, 0]
click at [96, 186] on video at bounding box center [48, 210] width 96 height 48
click at [86, 186] on icon at bounding box center [79, 192] width 15 height 13
click at [292, 164] on button "Save Order" at bounding box center [295, 166] width 33 height 13
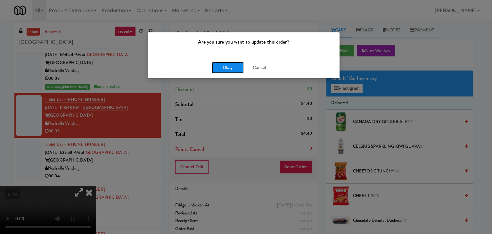
click at [234, 69] on button "Okay" at bounding box center [228, 68] width 32 height 12
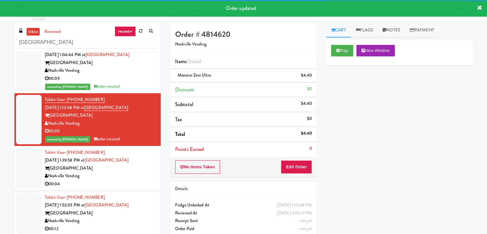
click at [127, 174] on div "Noshville Vending" at bounding box center [100, 176] width 111 height 8
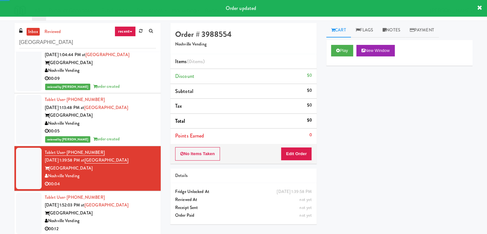
click at [340, 44] on div "Play New Window" at bounding box center [399, 53] width 146 height 26
click at [337, 54] on button "Play" at bounding box center [342, 51] width 22 height 12
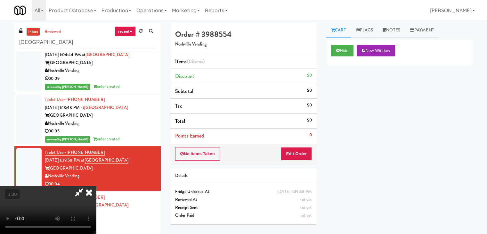
click at [44, 186] on video at bounding box center [48, 210] width 96 height 48
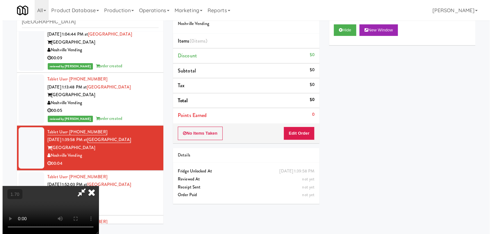
scroll to position [0, 0]
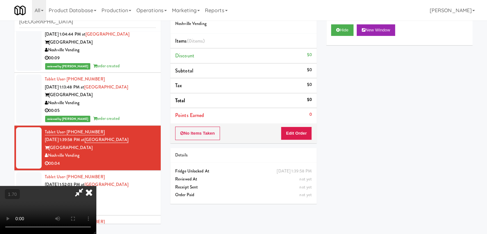
click at [96, 186] on icon at bounding box center [89, 192] width 14 height 13
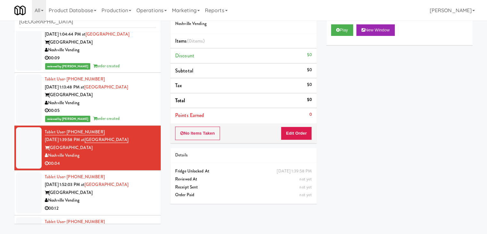
click at [295, 125] on div "No Items Taken Edit Order" at bounding box center [243, 133] width 146 height 20
click at [296, 132] on button "Edit Order" at bounding box center [296, 133] width 31 height 13
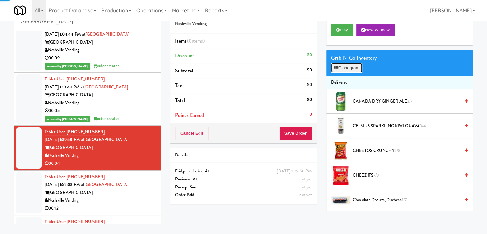
click at [336, 71] on button "Planogram" at bounding box center [346, 68] width 31 height 10
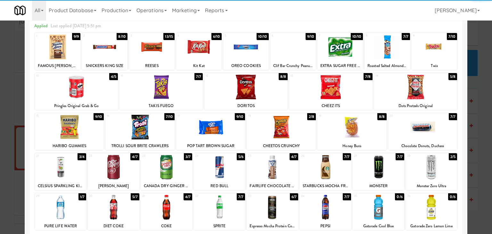
scroll to position [81, 0]
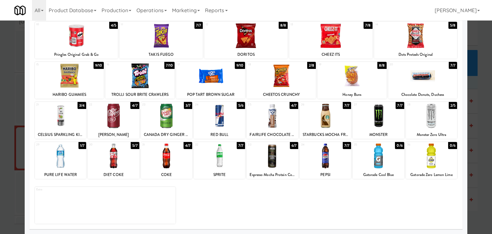
click at [130, 151] on div at bounding box center [113, 155] width 51 height 25
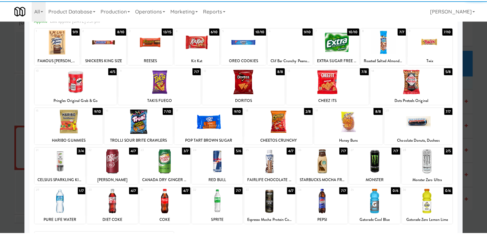
scroll to position [0, 0]
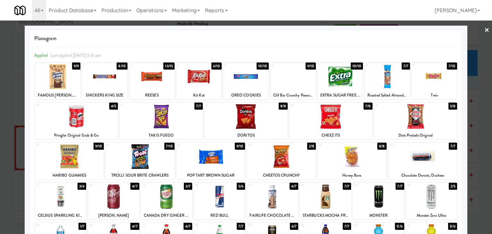
click at [478, 33] on div at bounding box center [246, 117] width 492 height 234
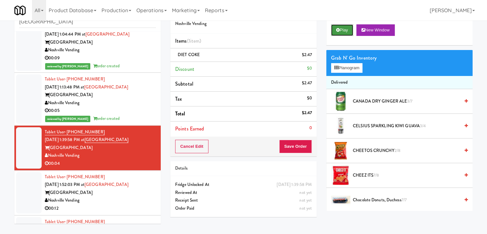
click at [341, 27] on button "Play" at bounding box center [342, 30] width 22 height 12
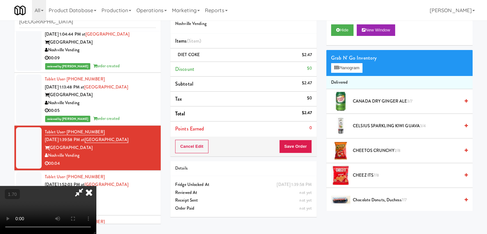
click at [96, 186] on icon at bounding box center [89, 192] width 14 height 13
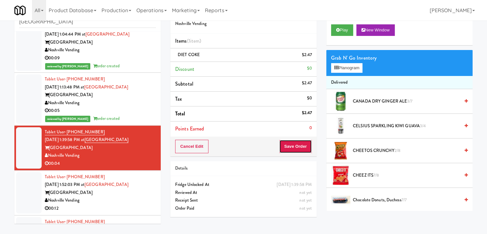
click at [289, 146] on button "Save Order" at bounding box center [295, 146] width 33 height 13
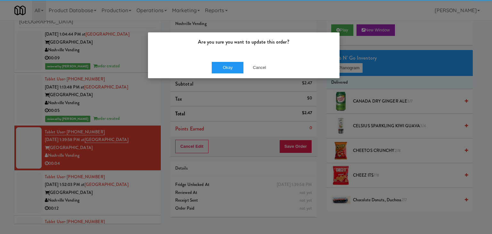
click at [227, 59] on div "Okay Cancel" at bounding box center [244, 67] width 192 height 21
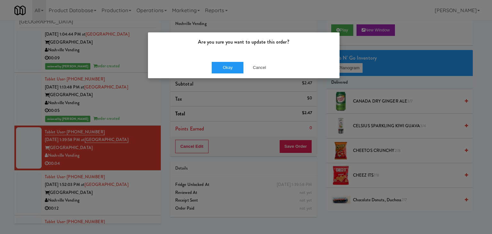
click at [229, 73] on div "Okay Cancel" at bounding box center [244, 67] width 192 height 21
click at [230, 65] on button "Okay" at bounding box center [228, 68] width 32 height 12
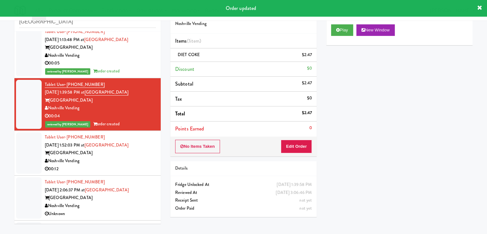
scroll to position [160, 0]
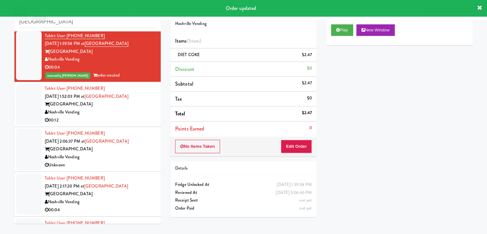
click at [124, 130] on div "Tablet User · (+44) 778-3640096 [DATE] 2:06:37 PM at [GEOGRAPHIC_DATA] [GEOGRAP…" at bounding box center [100, 148] width 111 height 39
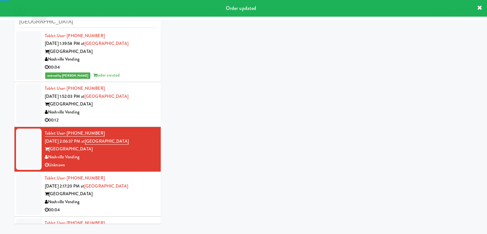
click at [130, 119] on div "00:12" at bounding box center [100, 120] width 111 height 8
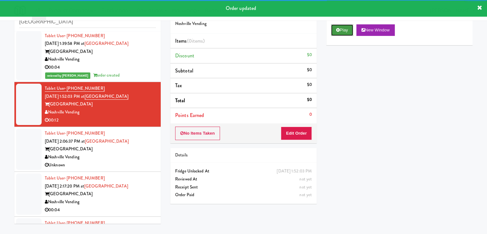
click at [348, 34] on button "Play" at bounding box center [342, 30] width 22 height 12
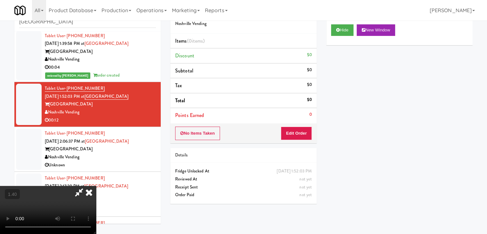
click at [96, 186] on video at bounding box center [48, 210] width 96 height 48
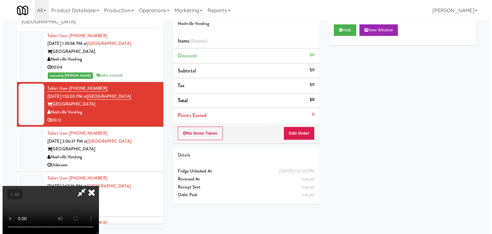
scroll to position [0, 0]
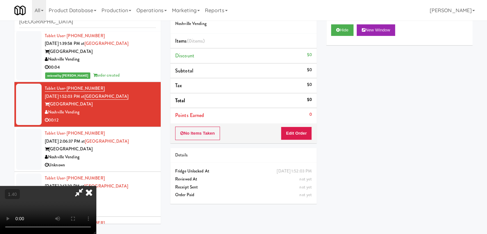
click at [96, 186] on video at bounding box center [48, 210] width 96 height 48
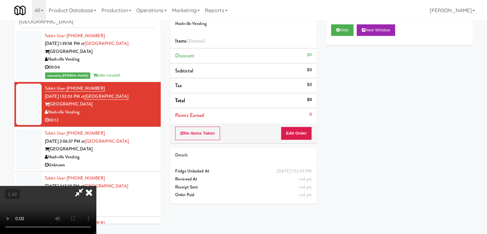
click at [96, 186] on video at bounding box center [48, 210] width 96 height 48
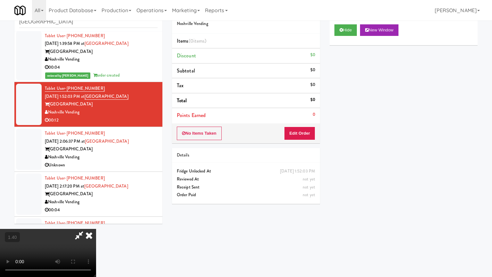
click at [96, 222] on video at bounding box center [48, 253] width 96 height 48
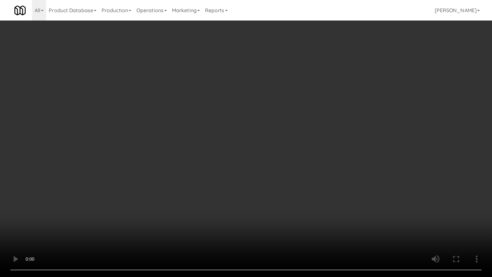
click at [250, 147] on video at bounding box center [246, 138] width 492 height 277
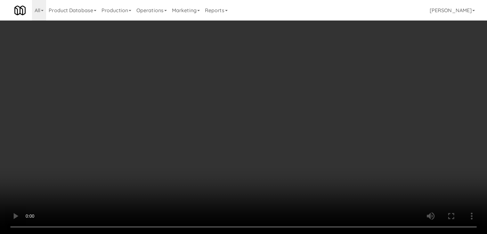
click at [204, 138] on video at bounding box center [243, 117] width 487 height 234
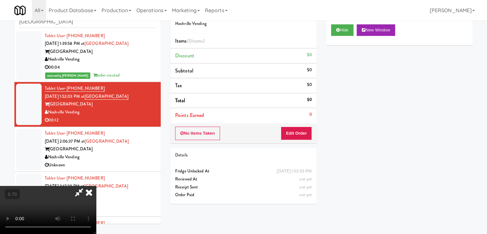
click at [96, 186] on icon at bounding box center [89, 192] width 14 height 13
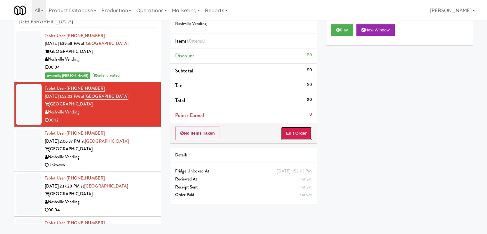
click at [291, 128] on button "Edit Order" at bounding box center [296, 133] width 31 height 13
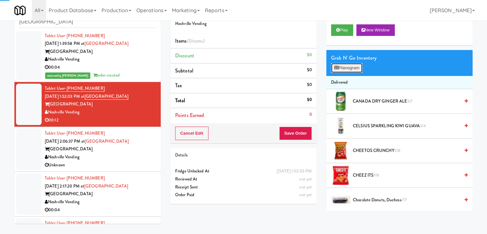
click at [348, 67] on button "Planogram" at bounding box center [346, 68] width 31 height 10
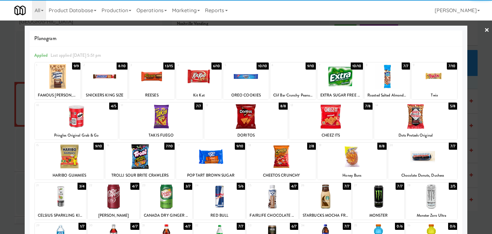
scroll to position [81, 0]
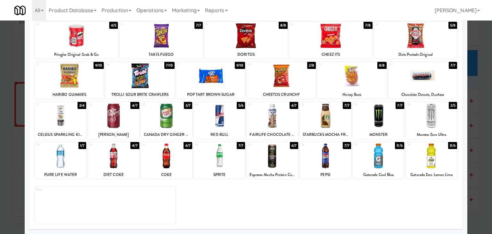
click at [117, 156] on div at bounding box center [113, 155] width 51 height 25
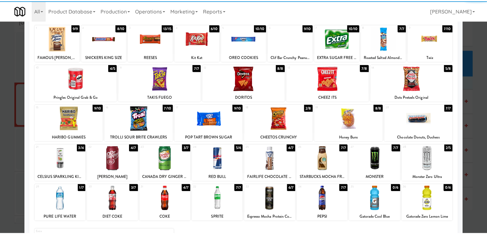
scroll to position [0, 0]
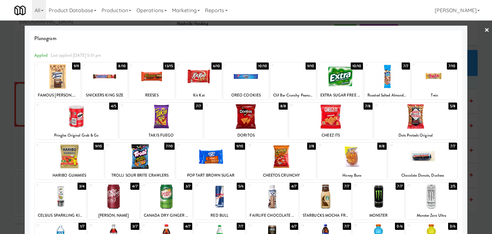
click at [163, 78] on div at bounding box center [151, 76] width 45 height 25
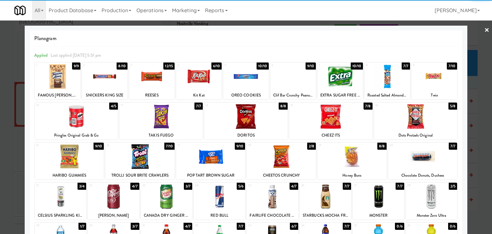
click at [484, 29] on link "×" at bounding box center [486, 30] width 5 height 20
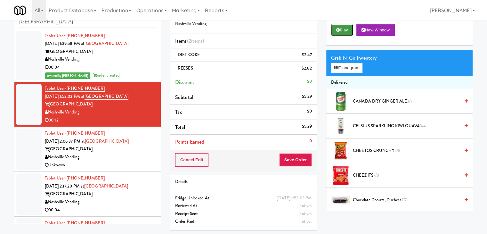
click at [335, 34] on button "Play" at bounding box center [342, 30] width 22 height 12
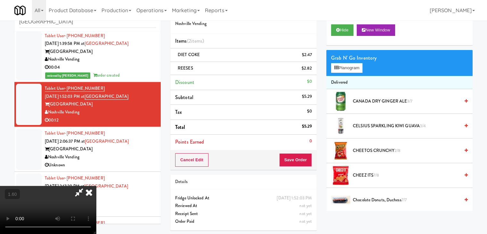
click at [96, 186] on icon at bounding box center [89, 192] width 14 height 13
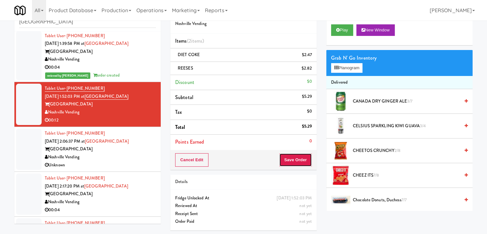
click at [299, 163] on button "Save Order" at bounding box center [295, 159] width 33 height 13
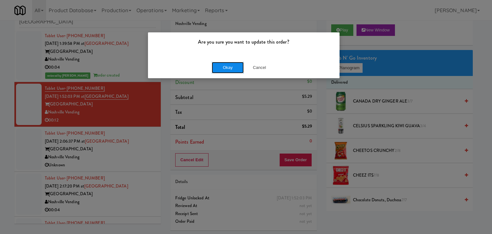
click at [227, 66] on button "Okay" at bounding box center [228, 68] width 32 height 12
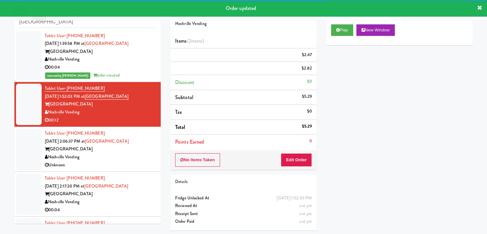
click at [146, 161] on div "Unknown" at bounding box center [100, 165] width 111 height 8
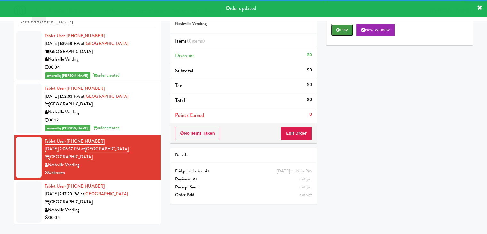
click at [342, 31] on button "Play" at bounding box center [342, 30] width 22 height 12
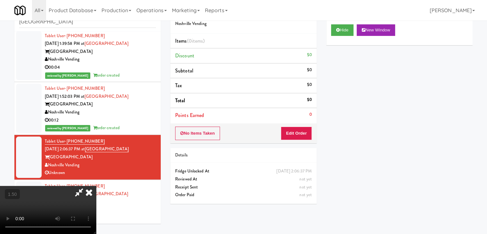
click at [96, 186] on video at bounding box center [48, 210] width 96 height 48
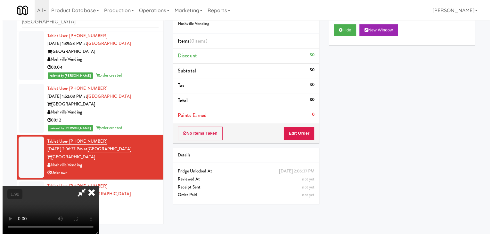
scroll to position [0, 0]
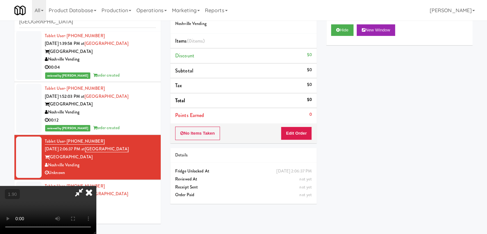
click at [86, 186] on icon at bounding box center [79, 192] width 15 height 13
click at [291, 134] on button "Edit Order" at bounding box center [296, 133] width 31 height 13
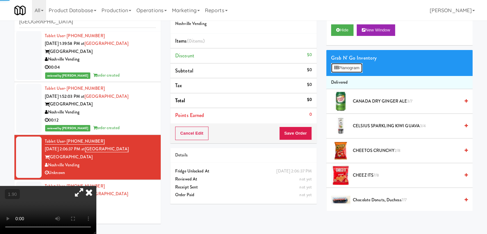
click at [348, 70] on button "Planogram" at bounding box center [346, 68] width 31 height 10
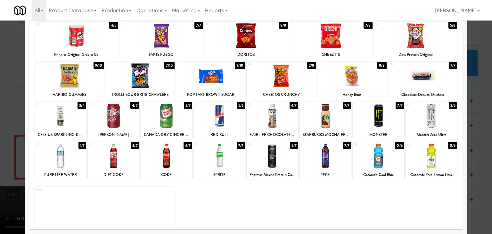
drag, startPoint x: 63, startPoint y: 159, endPoint x: 180, endPoint y: 145, distance: 117.4
click at [63, 159] on div at bounding box center [60, 155] width 51 height 25
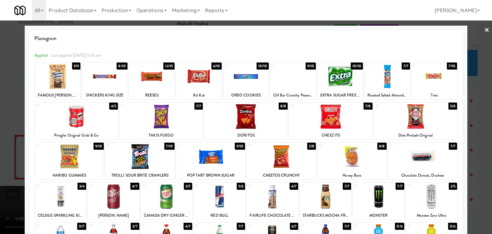
drag, startPoint x: 481, startPoint y: 30, endPoint x: 471, endPoint y: 35, distance: 11.3
click at [484, 30] on link "×" at bounding box center [486, 30] width 5 height 20
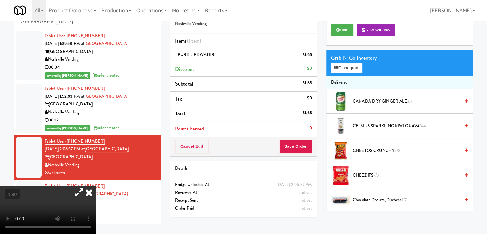
drag, startPoint x: 164, startPoint y: 63, endPoint x: 167, endPoint y: 68, distance: 5.4
click at [96, 186] on icon at bounding box center [89, 192] width 14 height 13
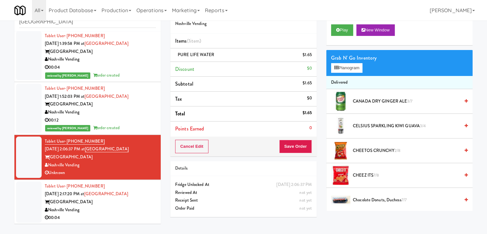
click at [297, 161] on div "Details" at bounding box center [243, 168] width 146 height 15
click at [295, 147] on button "Save Order" at bounding box center [295, 146] width 33 height 13
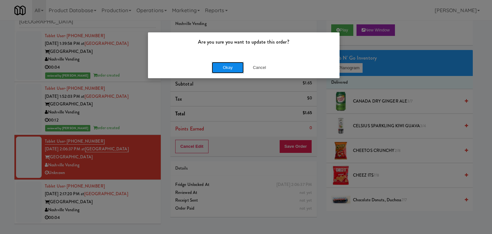
click at [226, 67] on button "Okay" at bounding box center [228, 68] width 32 height 12
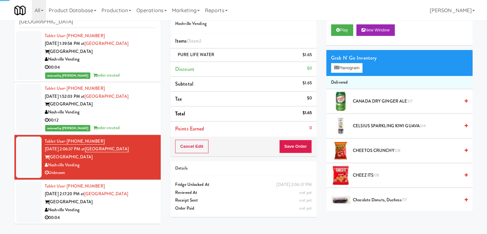
scroll to position [250, 0]
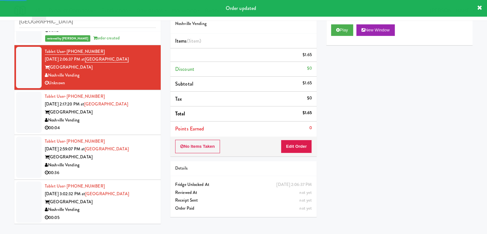
click at [129, 115] on div "[GEOGRAPHIC_DATA]" at bounding box center [100, 112] width 111 height 8
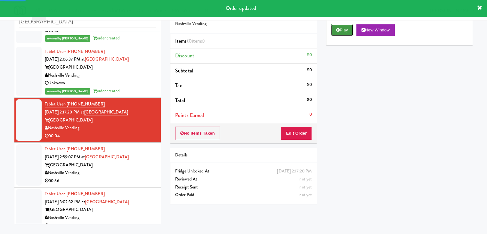
click at [343, 27] on button "Play" at bounding box center [342, 30] width 22 height 12
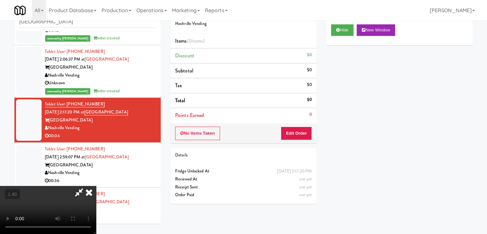
click at [96, 186] on video at bounding box center [48, 210] width 96 height 48
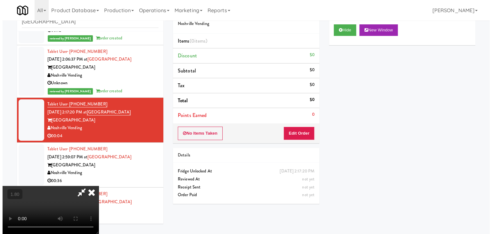
scroll to position [0, 0]
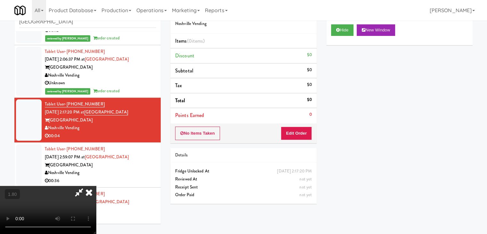
click at [96, 186] on icon at bounding box center [89, 192] width 14 height 13
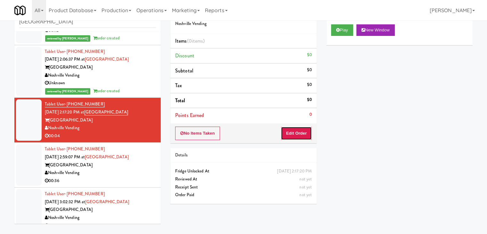
click at [301, 138] on button "Edit Order" at bounding box center [296, 133] width 31 height 13
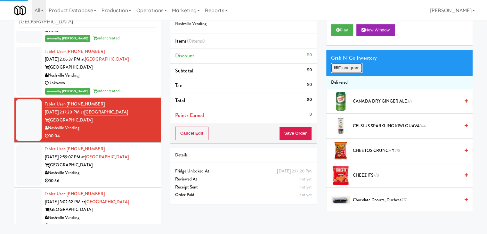
click at [349, 65] on button "Planogram" at bounding box center [346, 68] width 31 height 10
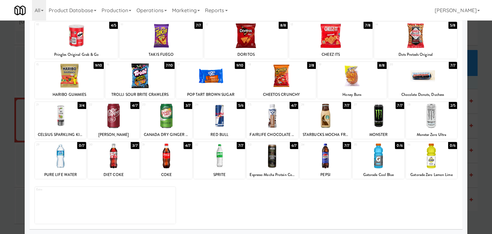
click at [126, 157] on div at bounding box center [113, 155] width 51 height 25
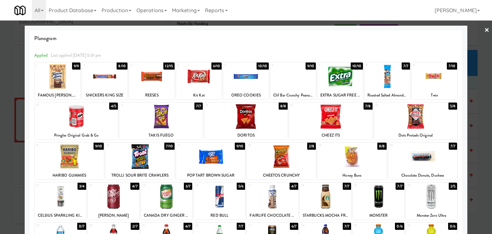
click at [484, 30] on link "×" at bounding box center [486, 30] width 5 height 20
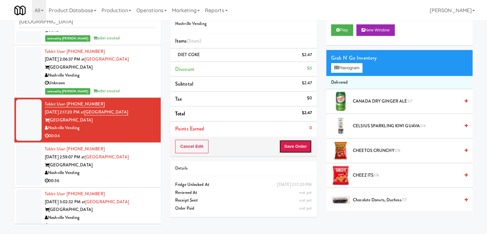
click at [289, 145] on button "Save Order" at bounding box center [295, 146] width 33 height 13
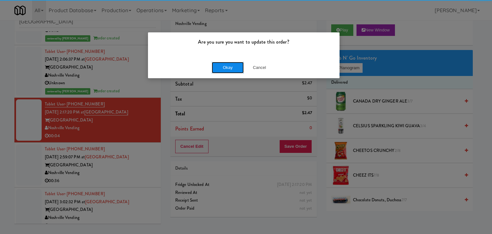
click at [225, 67] on button "Okay" at bounding box center [228, 68] width 32 height 12
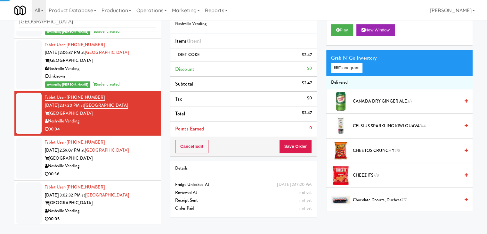
scroll to position [258, 0]
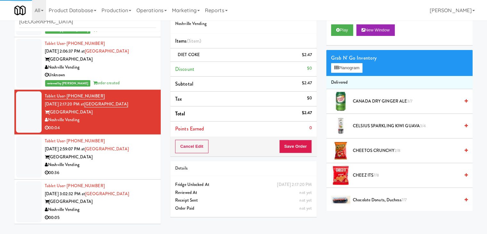
click at [131, 163] on div "Noshville Vending" at bounding box center [100, 165] width 111 height 8
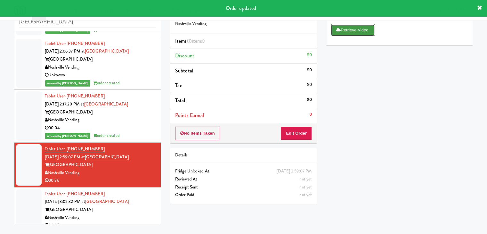
click at [355, 31] on button "Retrieve Video" at bounding box center [353, 30] width 44 height 12
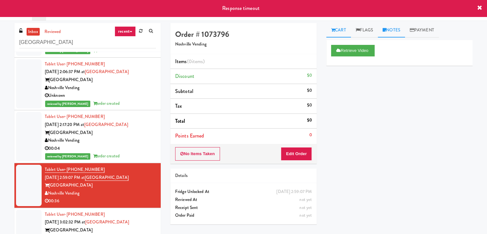
drag, startPoint x: 398, startPoint y: 27, endPoint x: 380, endPoint y: 77, distance: 53.1
click at [398, 30] on link "Notes" at bounding box center [391, 30] width 27 height 14
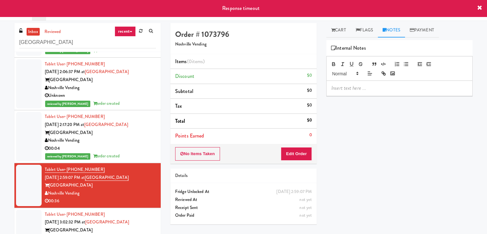
click at [372, 87] on p at bounding box center [400, 88] width 136 height 7
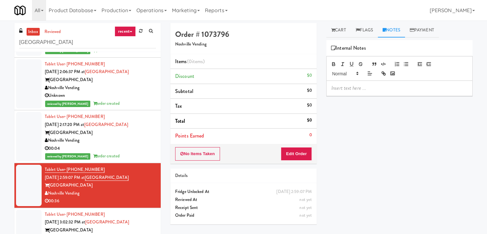
click at [427, 94] on div at bounding box center [400, 88] width 146 height 15
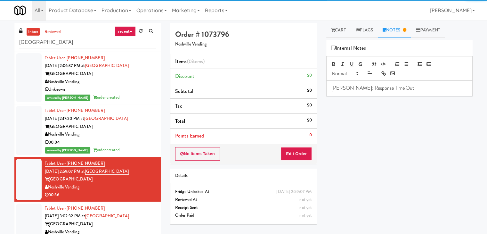
scroll to position [266, 0]
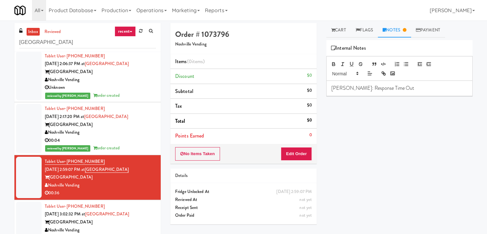
click at [143, 216] on div "Tablet User · (525) 654-6398 [DATE] 3:02:32 PM at [GEOGRAPHIC_DATA] [GEOGRAPHIC…" at bounding box center [100, 221] width 111 height 39
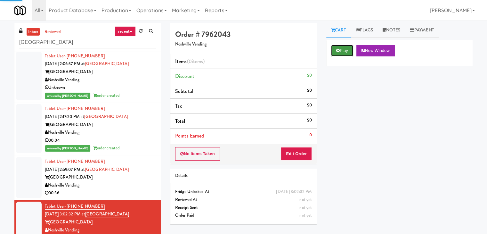
click at [347, 52] on button "Play" at bounding box center [342, 51] width 22 height 12
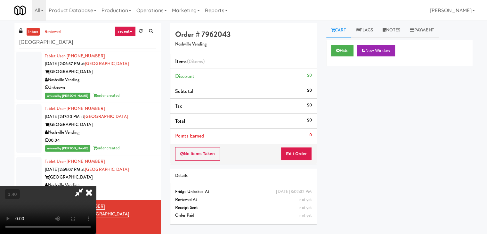
click at [96, 186] on video at bounding box center [48, 210] width 96 height 48
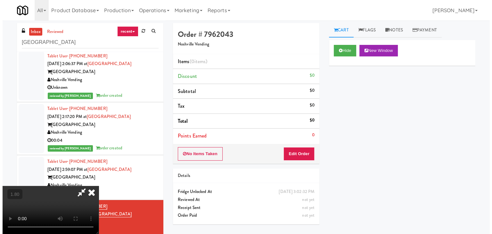
scroll to position [0, 0]
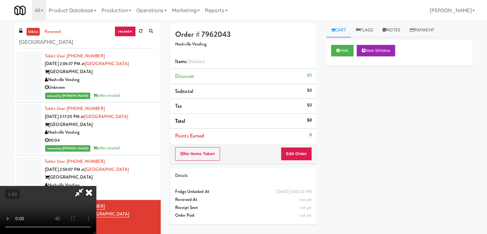
click at [96, 186] on icon at bounding box center [89, 192] width 14 height 13
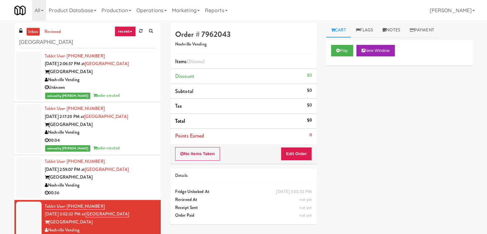
drag, startPoint x: 293, startPoint y: 163, endPoint x: 299, endPoint y: 154, distance: 10.6
click at [293, 163] on div "Order # 7962043 Noshville Vending Items (0 items ) Discount $0 Subtotal $0 Tax …" at bounding box center [243, 93] width 146 height 141
click at [299, 154] on button "Edit Order" at bounding box center [296, 153] width 31 height 13
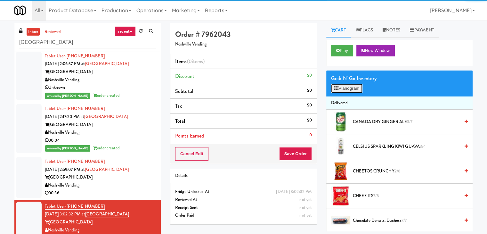
click at [345, 89] on button "Planogram" at bounding box center [346, 89] width 31 height 10
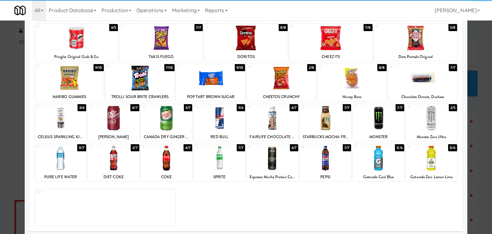
scroll to position [81, 0]
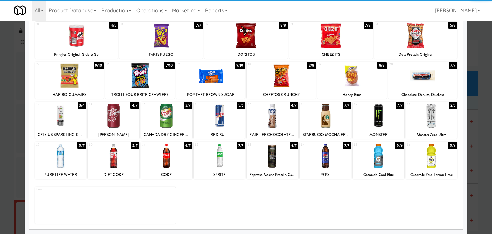
click at [172, 151] on div at bounding box center [166, 155] width 51 height 25
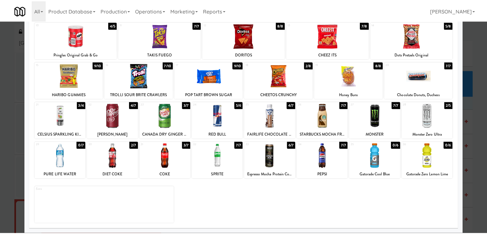
scroll to position [0, 0]
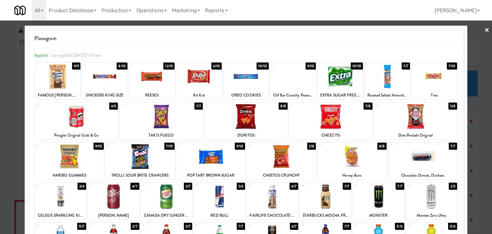
click at [485, 28] on div at bounding box center [246, 117] width 492 height 234
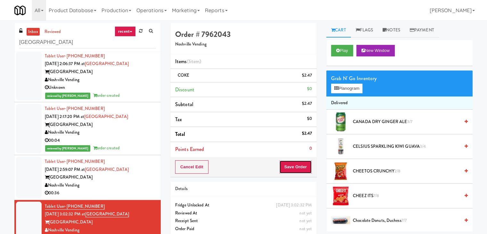
click at [299, 163] on button "Save Order" at bounding box center [295, 166] width 33 height 13
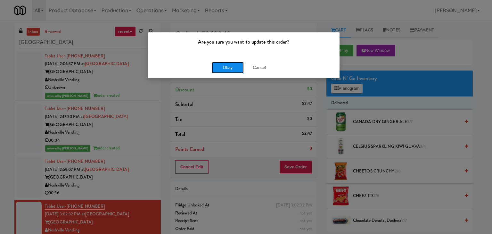
click at [226, 66] on button "Okay" at bounding box center [228, 68] width 32 height 12
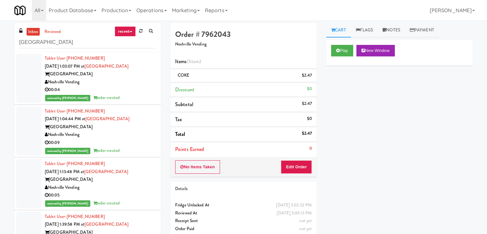
click at [138, 77] on div "[GEOGRAPHIC_DATA]" at bounding box center [100, 74] width 111 height 8
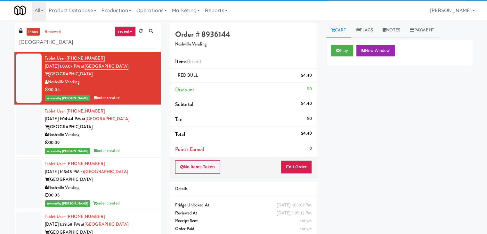
click at [140, 133] on div "Noshville Vending" at bounding box center [100, 135] width 111 height 8
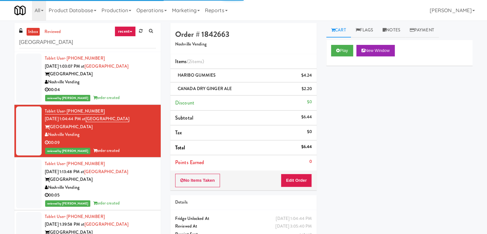
click at [138, 175] on div "Tablet User · (+44) 794-0074776 [DATE] 1:13:48 PM at [GEOGRAPHIC_DATA] [GEOGRAP…" at bounding box center [100, 183] width 111 height 47
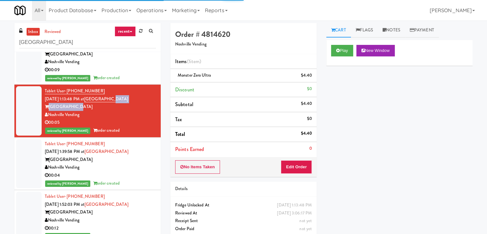
scroll to position [96, 0]
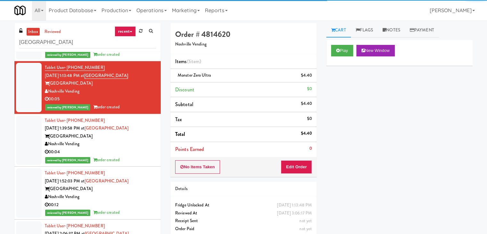
click at [137, 146] on div "Noshville Vending" at bounding box center [100, 144] width 111 height 8
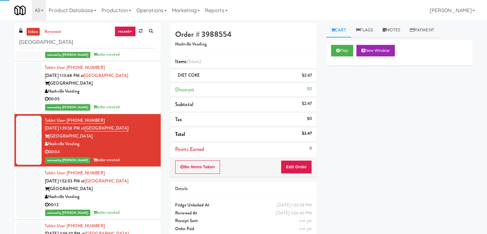
click at [139, 198] on div "Noshville Vending" at bounding box center [100, 197] width 111 height 8
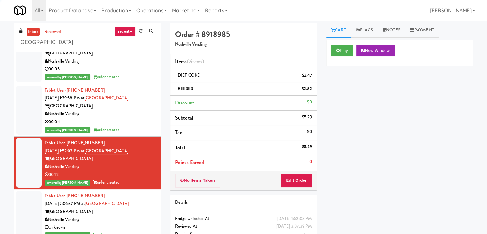
scroll to position [192, 0]
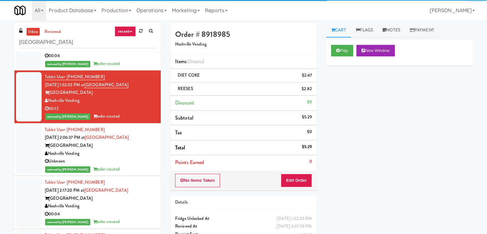
drag, startPoint x: 135, startPoint y: 166, endPoint x: 135, endPoint y: 171, distance: 4.8
click at [135, 165] on div "reviewed by [PERSON_NAME] A order created" at bounding box center [100, 169] width 111 height 8
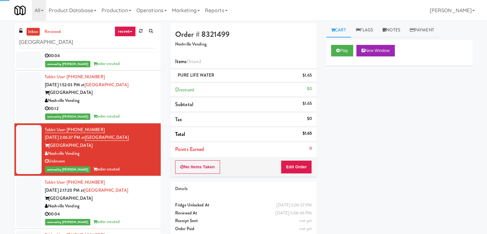
click at [137, 197] on div "[GEOGRAPHIC_DATA]" at bounding box center [100, 198] width 111 height 8
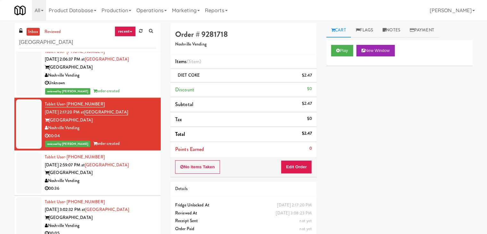
scroll to position [274, 0]
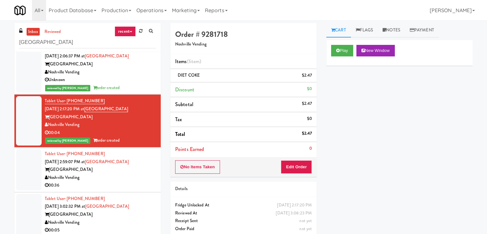
click at [140, 179] on div "Noshville Vending" at bounding box center [100, 178] width 111 height 8
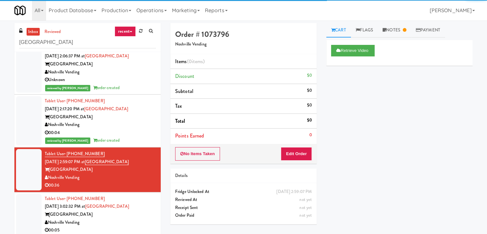
scroll to position [20, 0]
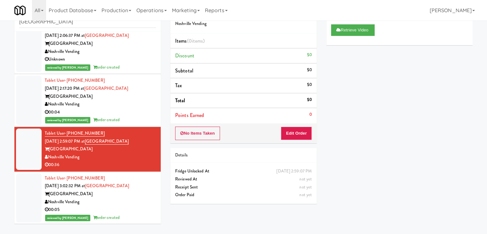
click at [142, 198] on div "Noshville Vending" at bounding box center [100, 202] width 111 height 8
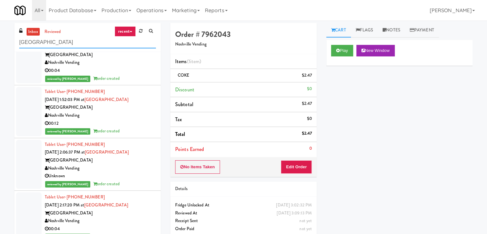
click at [73, 40] on input "[GEOGRAPHIC_DATA]" at bounding box center [87, 43] width 137 height 12
paste input "Brio-Left- Fridge"
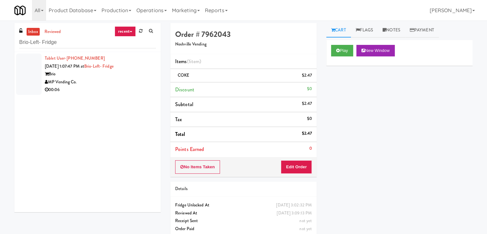
click at [132, 93] on div "00:06" at bounding box center [100, 90] width 111 height 8
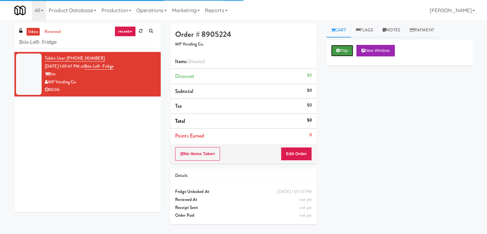
click at [346, 49] on button "Play" at bounding box center [342, 51] width 22 height 12
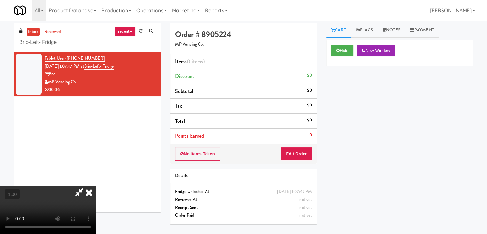
click at [96, 186] on video at bounding box center [48, 210] width 96 height 48
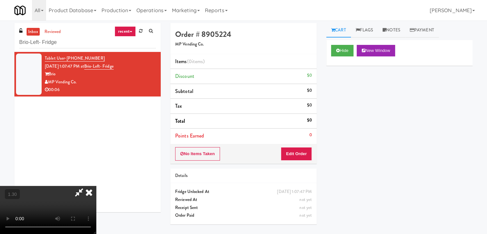
click at [96, 186] on video at bounding box center [48, 210] width 96 height 48
click at [96, 186] on icon at bounding box center [89, 192] width 14 height 13
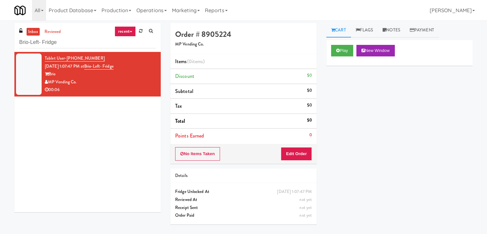
click at [301, 144] on div "No Items Taken Edit Order" at bounding box center [243, 154] width 146 height 20
click at [301, 150] on button "Edit Order" at bounding box center [296, 153] width 31 height 13
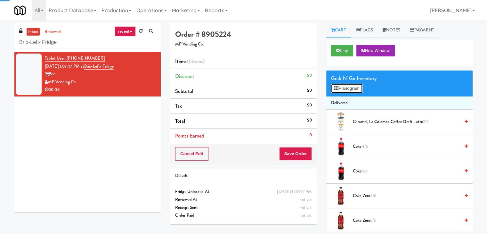
click at [345, 89] on button "Planogram" at bounding box center [346, 89] width 31 height 10
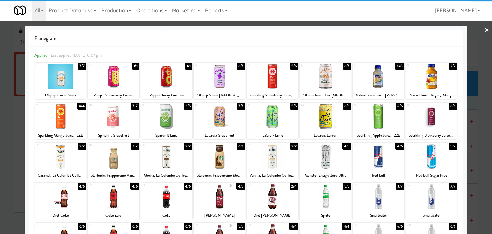
click at [374, 196] on div at bounding box center [378, 196] width 51 height 25
click at [478, 26] on div at bounding box center [246, 117] width 492 height 234
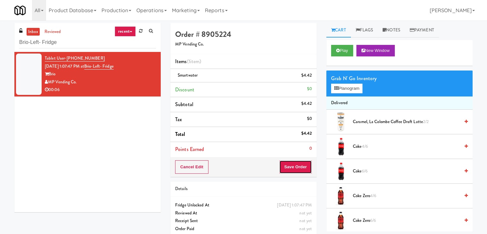
click at [299, 166] on button "Save Order" at bounding box center [295, 166] width 33 height 13
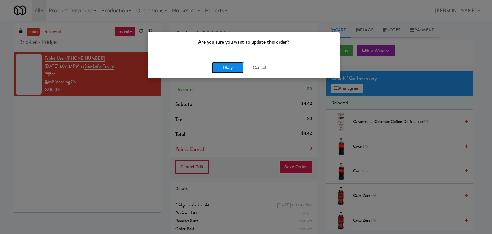
click at [229, 69] on button "Okay" at bounding box center [228, 68] width 32 height 12
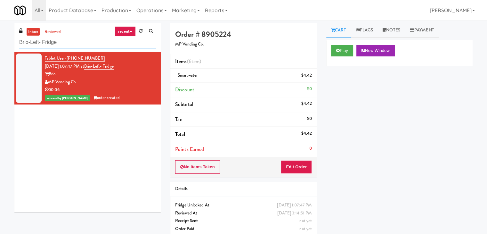
click at [79, 37] on input "Brio-Left- Fridge" at bounding box center [87, 43] width 137 height 12
click at [78, 40] on input "Brio-Left- Fridge" at bounding box center [87, 43] width 137 height 12
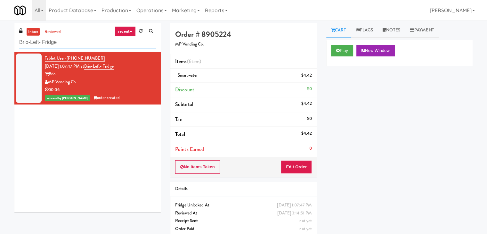
click at [78, 40] on input "Brio-Left- Fridge" at bounding box center [87, 43] width 137 height 12
paste input "Eleven55"
type input "Eleven55 - Fridge"
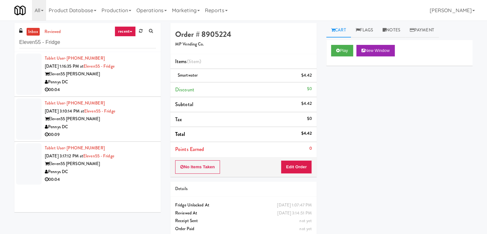
click at [136, 86] on div "00:04" at bounding box center [100, 90] width 111 height 8
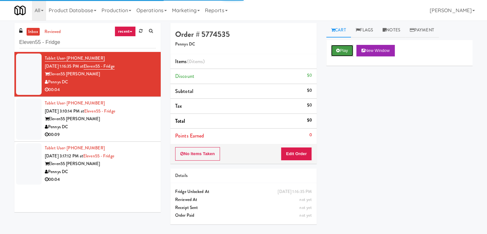
click at [342, 51] on button "Play" at bounding box center [342, 51] width 22 height 12
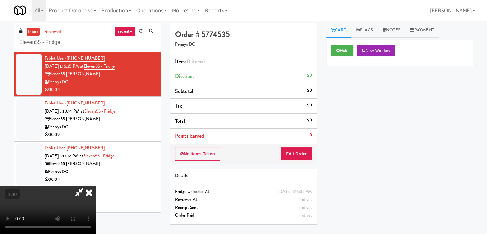
click at [96, 186] on video at bounding box center [48, 210] width 96 height 48
click at [96, 186] on icon at bounding box center [89, 192] width 14 height 13
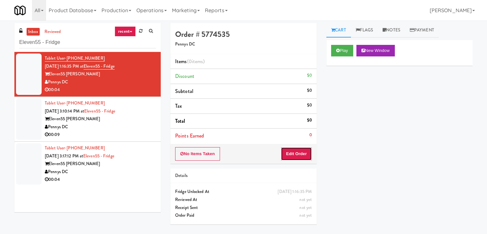
click at [289, 154] on button "Edit Order" at bounding box center [296, 153] width 31 height 13
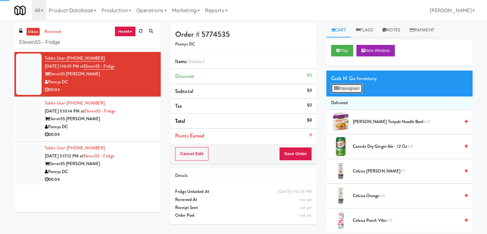
click at [348, 87] on button "Planogram" at bounding box center [346, 89] width 31 height 10
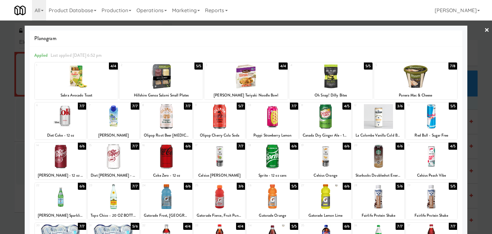
click at [183, 79] on div at bounding box center [160, 76] width 83 height 25
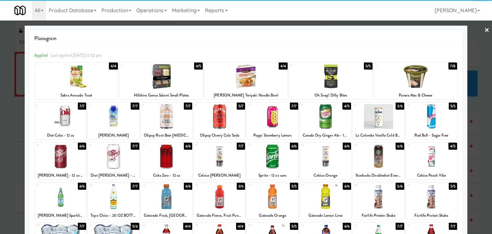
click at [484, 30] on link "×" at bounding box center [486, 30] width 5 height 20
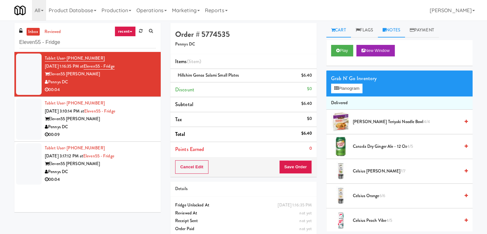
click at [391, 33] on link "Notes" at bounding box center [391, 30] width 27 height 14
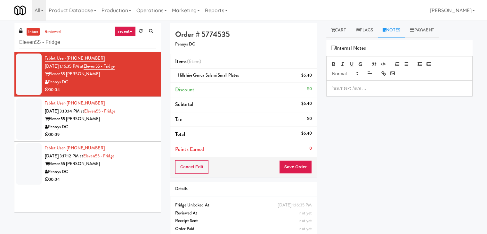
click at [362, 97] on div "Play New Window Grab N' Go Inventory Planogram Delivered [PERSON_NAME] Teriyaki…" at bounding box center [399, 160] width 146 height 240
click at [356, 89] on p at bounding box center [400, 88] width 136 height 7
click at [422, 83] on div at bounding box center [400, 88] width 146 height 15
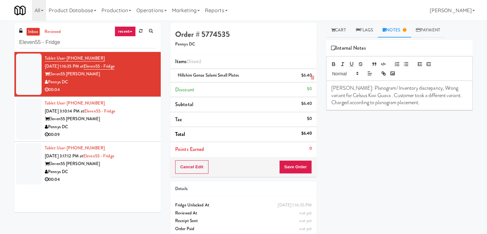
drag, startPoint x: 241, startPoint y: 77, endPoint x: 178, endPoint y: 75, distance: 63.1
click at [178, 75] on div "Hillshire Genoa Salami Small Plates $6.40" at bounding box center [243, 75] width 137 height 8
copy span "Hillshire Genoa Salami Small Plates"
drag, startPoint x: 370, startPoint y: 94, endPoint x: 332, endPoint y: 94, distance: 38.1
click at [332, 94] on p "[PERSON_NAME]: Planogram/ Inventory discrepancy, Wrong variant for Celsius Kiwi…" at bounding box center [400, 95] width 136 height 21
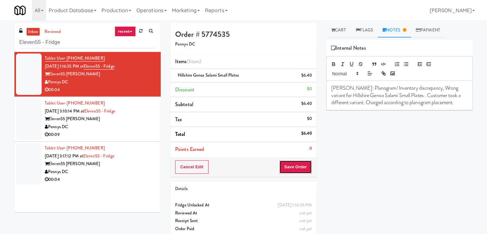
click at [286, 169] on button "Save Order" at bounding box center [295, 166] width 33 height 13
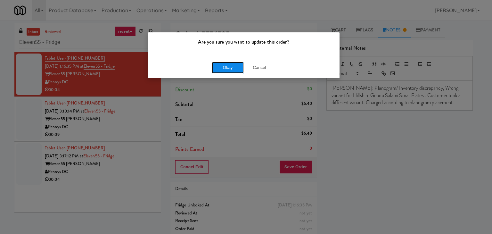
click at [219, 70] on button "Okay" at bounding box center [228, 68] width 32 height 12
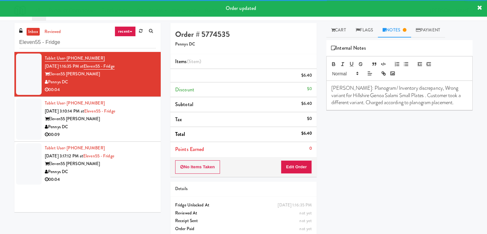
drag, startPoint x: 127, startPoint y: 137, endPoint x: 123, endPoint y: 134, distance: 4.6
click at [127, 137] on div "Tablet User · (207) 615-6906 [DATE] 3:10:14 PM at Eleven55 - Fridge Eleven55 [P…" at bounding box center [100, 118] width 111 height 39
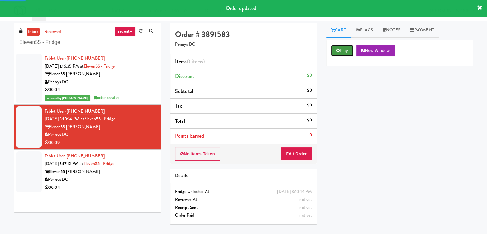
click at [352, 53] on button "Play" at bounding box center [342, 51] width 22 height 12
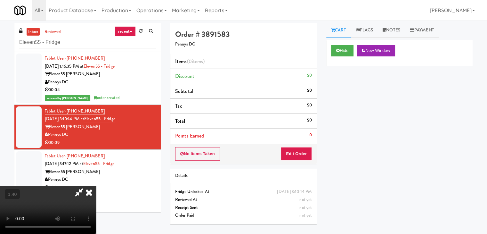
click at [96, 186] on video at bounding box center [48, 210] width 96 height 48
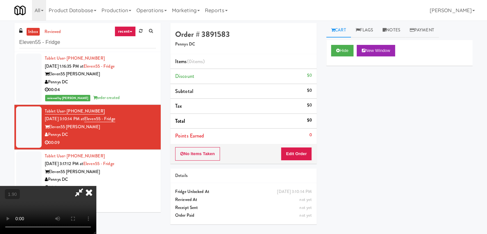
scroll to position [0, 0]
click at [96, 186] on video at bounding box center [48, 210] width 96 height 48
drag, startPoint x: 278, startPoint y: 29, endPoint x: 289, endPoint y: 61, distance: 34.1
click at [96, 186] on icon at bounding box center [89, 192] width 14 height 13
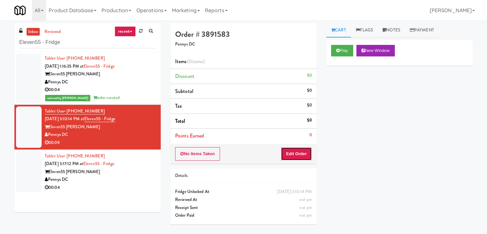
click at [308, 152] on button "Edit Order" at bounding box center [296, 153] width 31 height 13
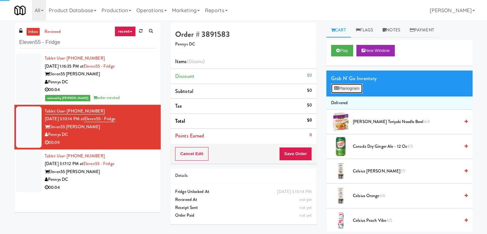
click at [353, 88] on button "Planogram" at bounding box center [346, 89] width 31 height 10
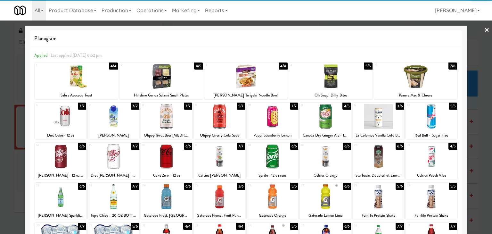
click at [329, 116] on div at bounding box center [325, 116] width 51 height 25
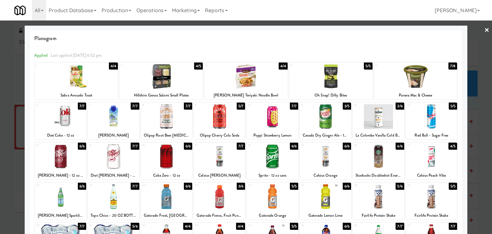
click at [232, 198] on div at bounding box center [219, 196] width 51 height 25
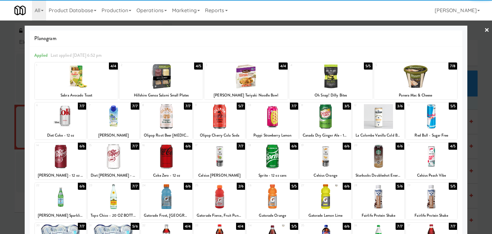
click at [484, 31] on link "×" at bounding box center [486, 30] width 5 height 20
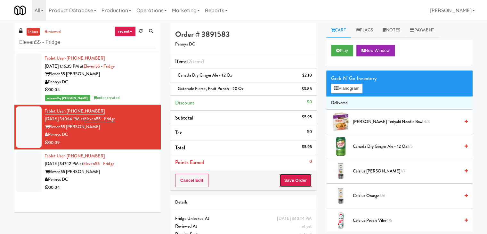
click at [288, 175] on button "Save Order" at bounding box center [295, 180] width 33 height 13
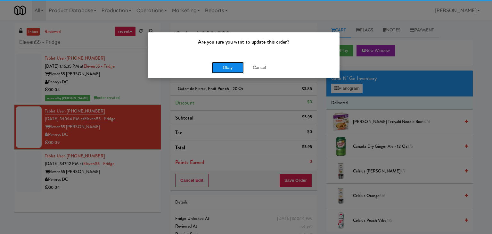
click at [227, 67] on button "Okay" at bounding box center [228, 68] width 32 height 12
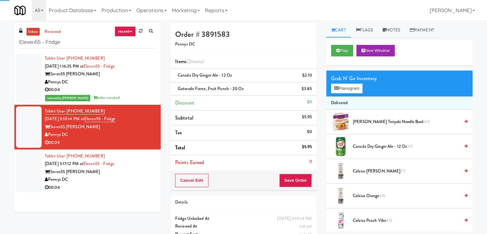
click at [136, 176] on div "Pennys DC" at bounding box center [100, 180] width 111 height 8
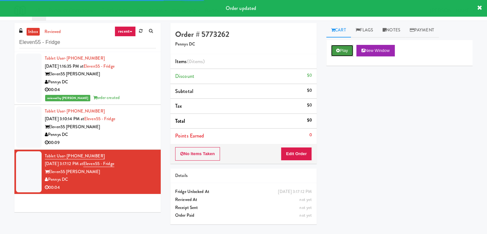
click at [342, 50] on button "Play" at bounding box center [342, 51] width 22 height 12
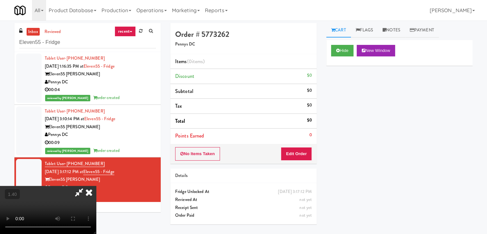
click at [96, 186] on video at bounding box center [48, 210] width 96 height 48
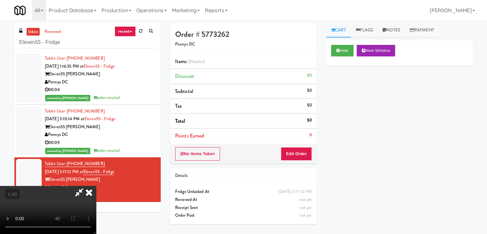
click at [96, 186] on video at bounding box center [48, 210] width 96 height 48
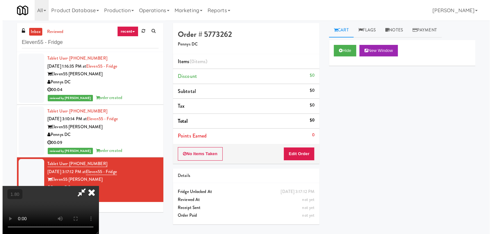
scroll to position [0, 0]
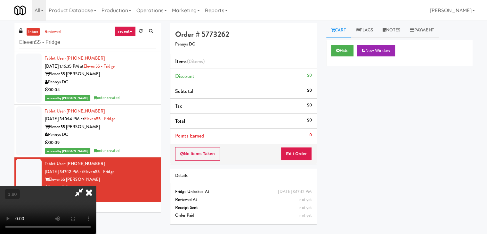
click at [96, 186] on icon at bounding box center [89, 192] width 14 height 13
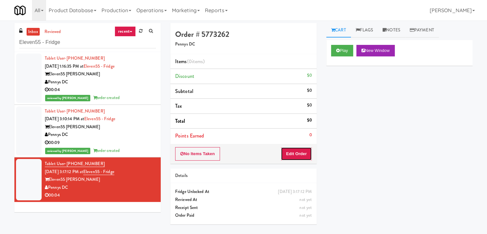
click at [289, 153] on button "Edit Order" at bounding box center [296, 153] width 31 height 13
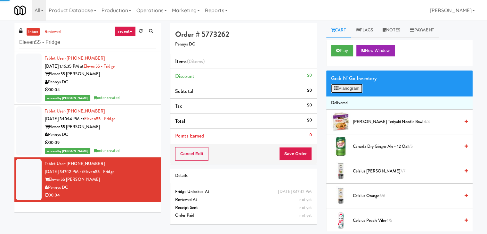
click at [353, 87] on button "Planogram" at bounding box center [346, 89] width 31 height 10
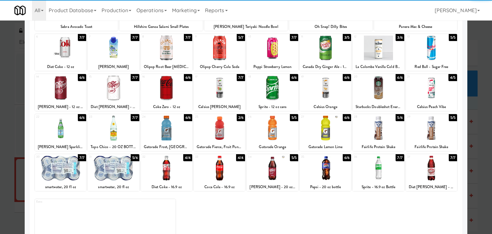
scroll to position [81, 0]
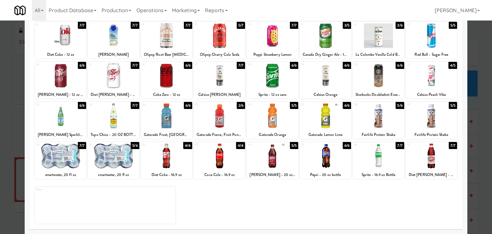
click at [111, 149] on div at bounding box center [113, 155] width 51 height 25
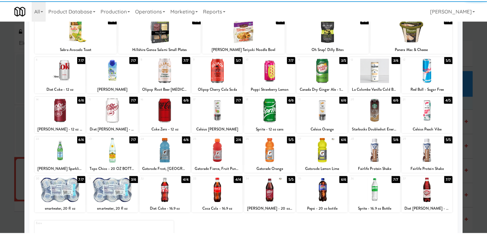
scroll to position [0, 0]
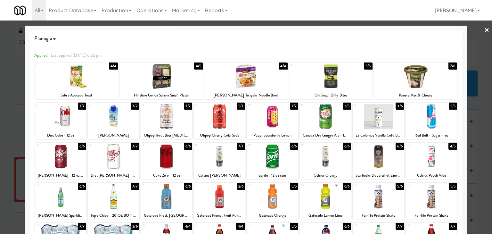
click at [484, 27] on link "×" at bounding box center [486, 30] width 5 height 20
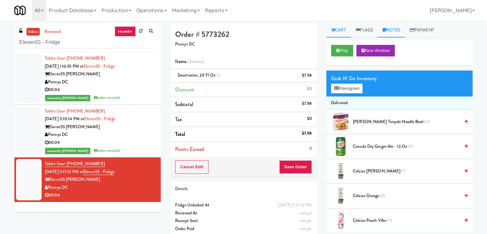
click at [396, 28] on link "Notes" at bounding box center [391, 30] width 27 height 14
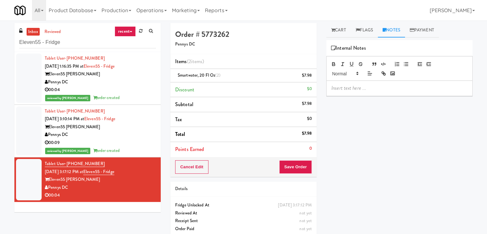
click at [373, 89] on p at bounding box center [400, 88] width 136 height 7
click at [417, 88] on p at bounding box center [400, 88] width 136 height 7
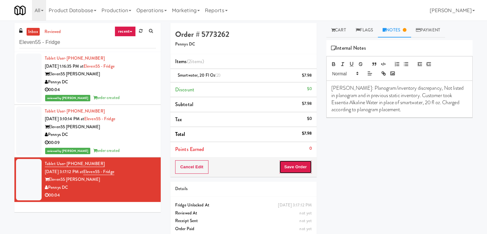
click at [295, 164] on button "Save Order" at bounding box center [295, 166] width 33 height 13
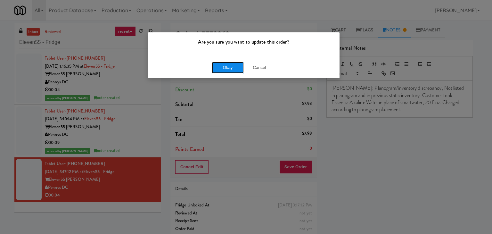
click at [227, 62] on button "Okay" at bounding box center [228, 68] width 32 height 12
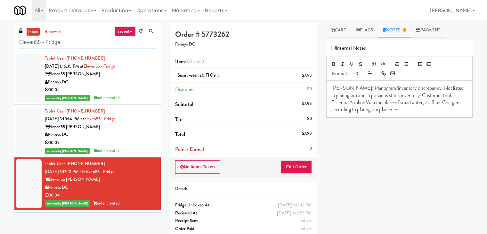
click at [80, 42] on input "Eleven55 - Fridge" at bounding box center [87, 43] width 137 height 12
paste input "Nova"
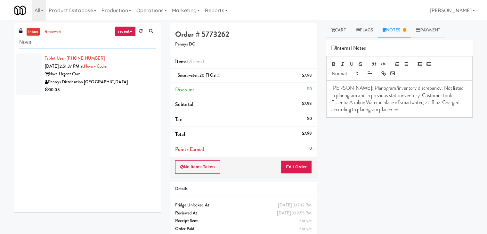
type input "Nova"
click at [143, 93] on div "00:08" at bounding box center [100, 90] width 111 height 8
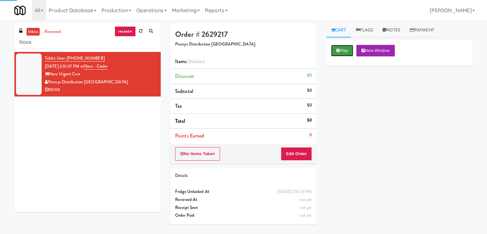
click at [343, 50] on button "Play" at bounding box center [342, 51] width 22 height 12
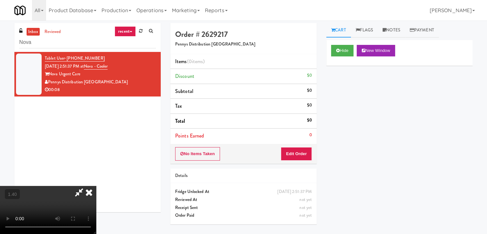
click at [96, 186] on video at bounding box center [48, 210] width 96 height 48
click at [96, 186] on icon at bounding box center [89, 192] width 14 height 13
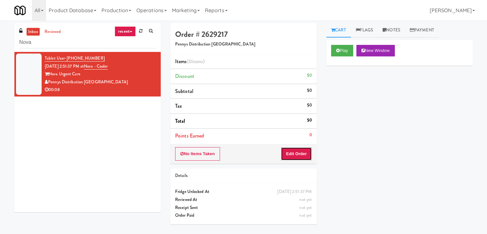
click at [295, 159] on button "Edit Order" at bounding box center [296, 153] width 31 height 13
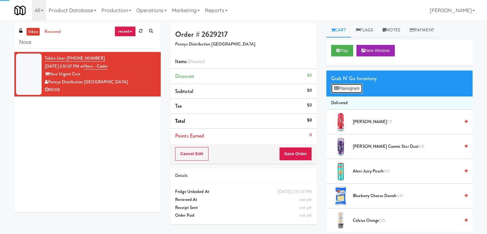
click at [354, 89] on button "Planogram" at bounding box center [346, 89] width 31 height 10
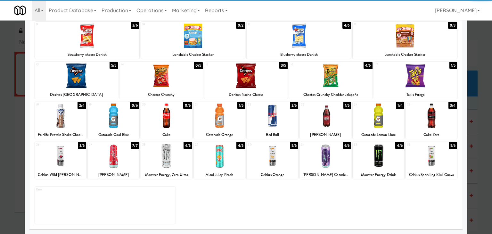
click at [423, 115] on div at bounding box center [431, 115] width 51 height 25
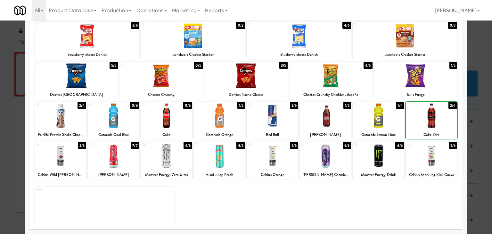
click at [423, 115] on div at bounding box center [431, 115] width 51 height 25
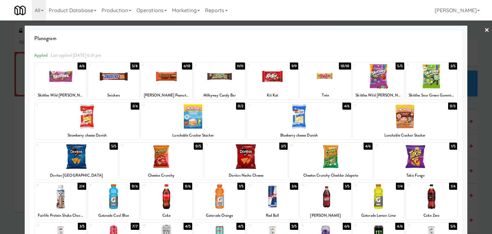
click at [484, 32] on link "×" at bounding box center [486, 30] width 5 height 20
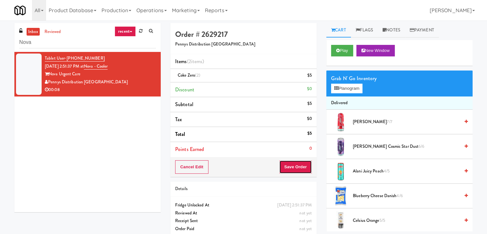
click at [286, 170] on button "Save Order" at bounding box center [295, 166] width 33 height 13
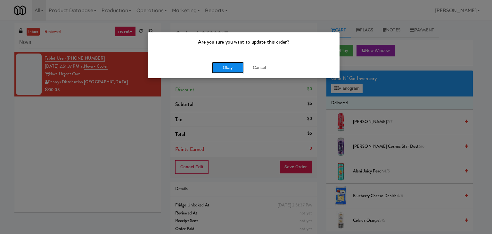
click at [229, 69] on button "Okay" at bounding box center [228, 68] width 32 height 12
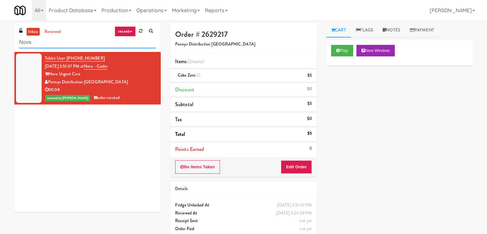
drag, startPoint x: 73, startPoint y: 44, endPoint x: 6, endPoint y: 39, distance: 66.8
click at [6, 39] on div "inbox reviewed recent all unclear take inventory issue suspicious failed recent…" at bounding box center [243, 132] width 487 height 219
paste input "1840"
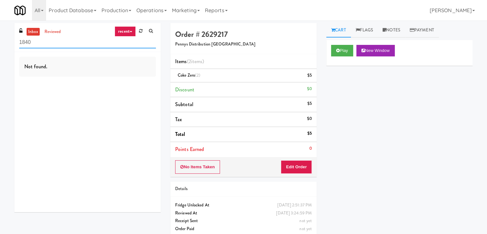
drag, startPoint x: 59, startPoint y: 42, endPoint x: 10, endPoint y: 41, distance: 49.0
click at [10, 41] on div "inbox reviewed recent all unclear take inventory issue suspicious failed recent…" at bounding box center [88, 120] width 156 height 194
paste input "[PERSON_NAME]"
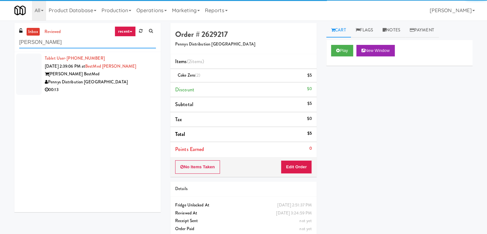
type input "[PERSON_NAME]"
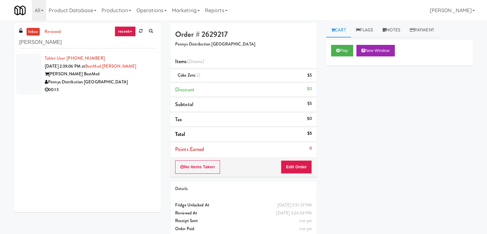
click at [129, 89] on div "00:13" at bounding box center [100, 90] width 111 height 8
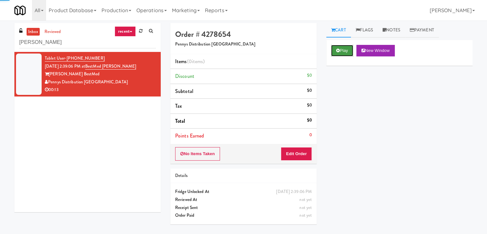
click at [334, 51] on button "Play" at bounding box center [342, 51] width 22 height 12
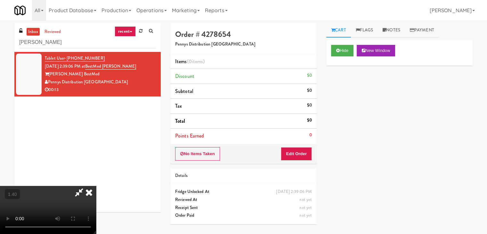
click at [96, 186] on video at bounding box center [48, 210] width 96 height 48
click at [301, 152] on button "Edit Order" at bounding box center [296, 153] width 31 height 13
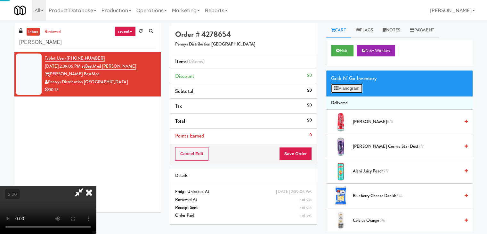
click at [351, 86] on button "Planogram" at bounding box center [346, 89] width 31 height 10
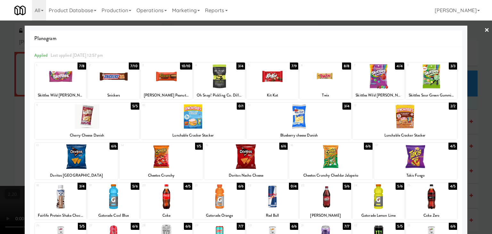
click at [180, 197] on div at bounding box center [166, 196] width 51 height 25
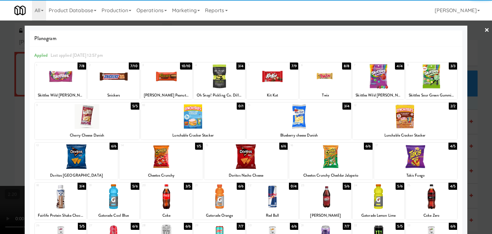
click at [81, 154] on div at bounding box center [76, 156] width 83 height 25
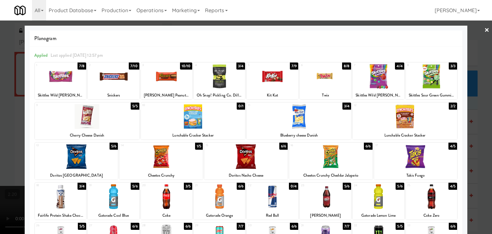
drag, startPoint x: 483, startPoint y: 31, endPoint x: 436, endPoint y: 42, distance: 49.0
click at [484, 31] on link "×" at bounding box center [486, 30] width 5 height 20
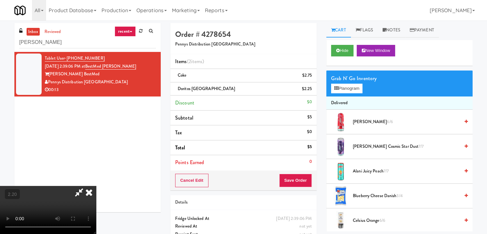
click at [96, 186] on icon at bounding box center [89, 192] width 14 height 13
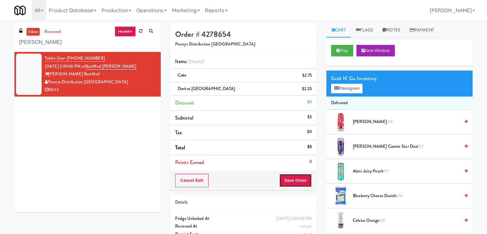
click at [299, 179] on button "Save Order" at bounding box center [295, 180] width 33 height 13
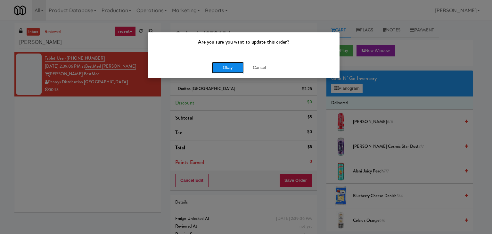
click at [224, 65] on button "Okay" at bounding box center [228, 68] width 32 height 12
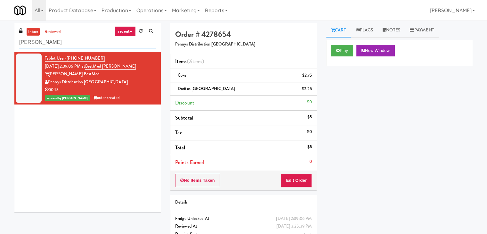
drag, startPoint x: 64, startPoint y: 48, endPoint x: 1, endPoint y: 43, distance: 63.6
click at [1, 43] on div "inbox reviewed recent all unclear take inventory issue suspicious failed recent…" at bounding box center [243, 139] width 487 height 233
paste input "enny's Distribution LLC:"
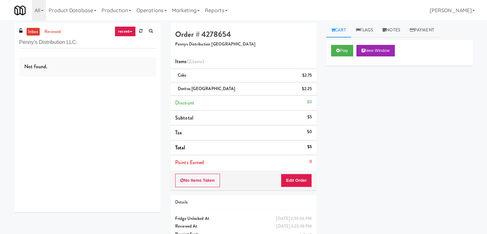
click at [85, 35] on div "inbox reviewed recent all unclear take inventory issue suspicious failed recent…" at bounding box center [87, 37] width 146 height 29
click at [87, 43] on input "Penny's Distribution LLC:" at bounding box center [87, 43] width 137 height 12
drag, startPoint x: 95, startPoint y: 42, endPoint x: 4, endPoint y: 39, distance: 90.7
click at [4, 39] on div "inbox reviewed recent all unclear take inventory issue suspicious failed recent…" at bounding box center [243, 139] width 487 height 233
paste input "1840"
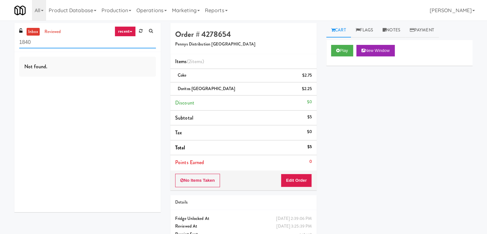
click at [70, 48] on input "1840" at bounding box center [87, 43] width 137 height 12
paste input "(Food, Snack & Drink) Paterson Police Department"
type input "(Food, Snack & Drink) Paterson Police Department"
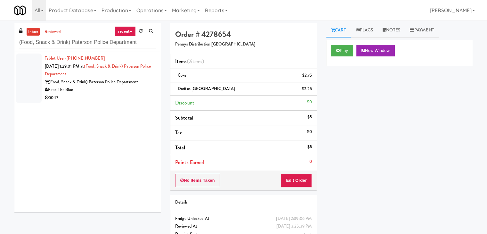
click at [117, 91] on div "Feed The Blue" at bounding box center [100, 90] width 111 height 8
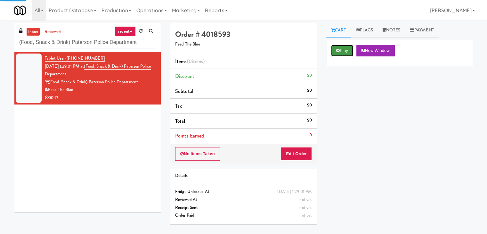
click at [341, 54] on button "Play" at bounding box center [342, 51] width 22 height 12
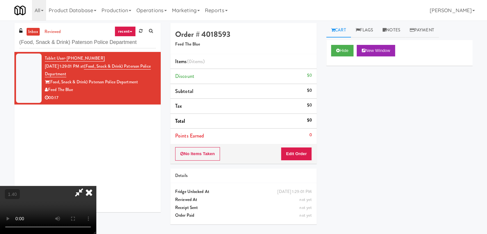
click at [96, 186] on video at bounding box center [48, 210] width 96 height 48
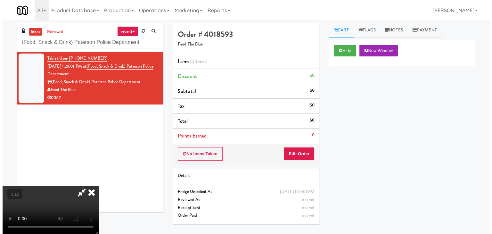
scroll to position [0, 0]
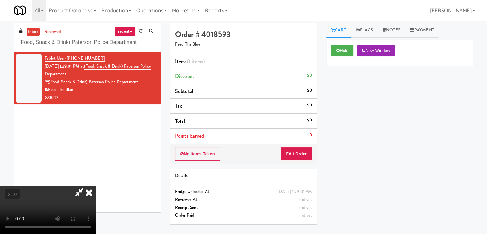
click at [96, 186] on icon at bounding box center [89, 192] width 14 height 13
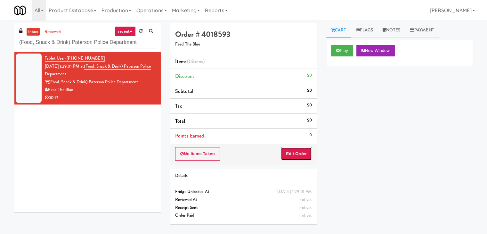
click at [308, 147] on button "Edit Order" at bounding box center [296, 153] width 31 height 13
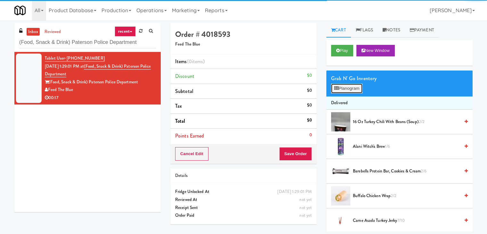
click at [356, 85] on button "Planogram" at bounding box center [346, 89] width 31 height 10
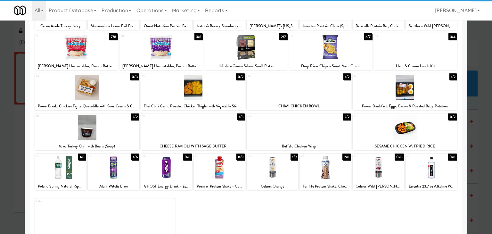
scroll to position [81, 0]
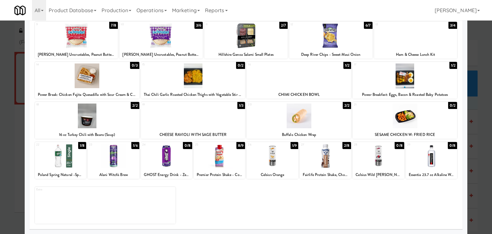
click at [307, 124] on div at bounding box center [299, 115] width 104 height 25
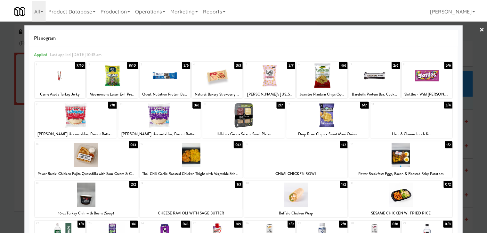
scroll to position [0, 0]
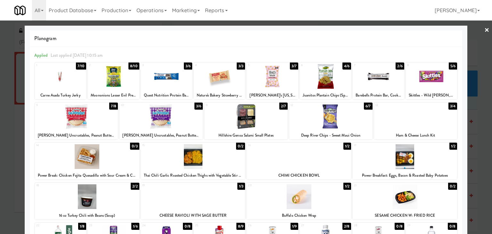
click at [484, 29] on link "×" at bounding box center [486, 30] width 5 height 20
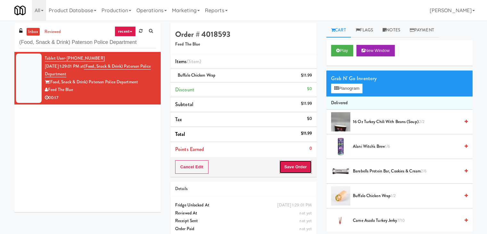
click at [299, 165] on button "Save Order" at bounding box center [295, 166] width 33 height 13
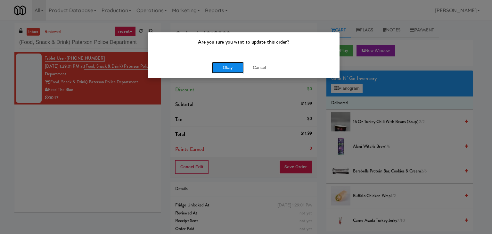
click at [220, 66] on button "Okay" at bounding box center [228, 68] width 32 height 12
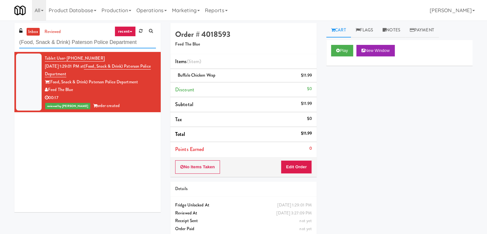
click at [88, 43] on input "(Food, Snack & Drink) Paterson Police Department" at bounding box center [87, 43] width 137 height 12
paste input "Nova"
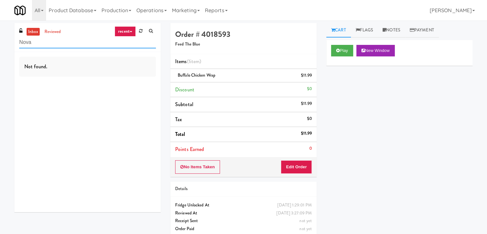
click at [49, 42] on input "Nova" at bounding box center [87, 43] width 137 height 12
paste input "1840"
click at [58, 44] on input "1840" at bounding box center [87, 43] width 137 height 12
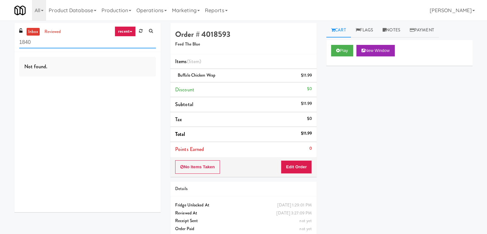
paste input "[PERSON_NAME]"
click at [69, 43] on input "[PERSON_NAME]" at bounding box center [87, 43] width 137 height 12
paste input "[PERSON_NAME] - Cooler"
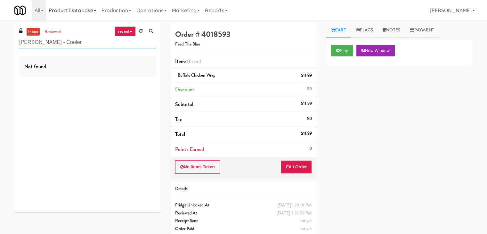
type input "[PERSON_NAME] - Cooler"
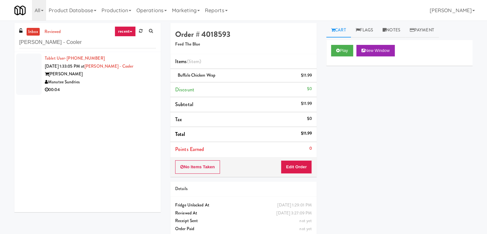
click at [135, 90] on div "00:04" at bounding box center [100, 90] width 111 height 8
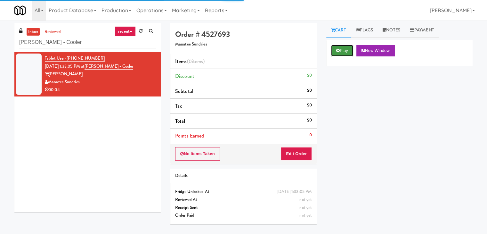
click at [333, 51] on button "Play" at bounding box center [342, 51] width 22 height 12
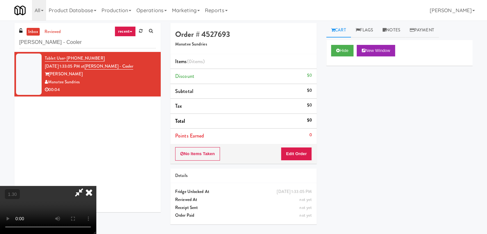
click at [96, 186] on video at bounding box center [48, 210] width 96 height 48
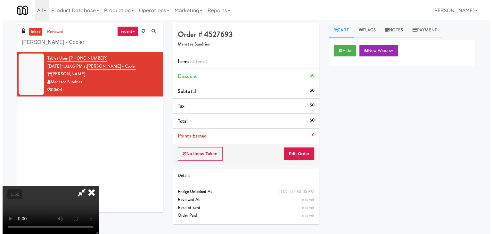
scroll to position [0, 0]
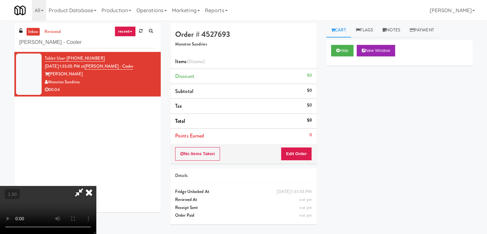
click at [96, 186] on icon at bounding box center [89, 192] width 14 height 13
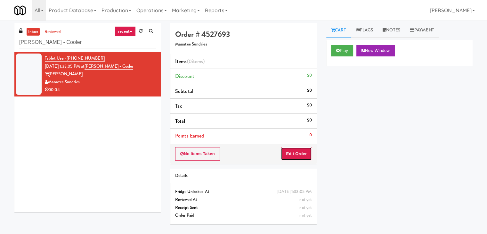
click at [301, 154] on button "Edit Order" at bounding box center [296, 153] width 31 height 13
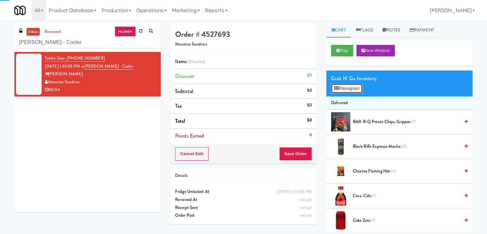
click at [345, 90] on button "Planogram" at bounding box center [346, 89] width 31 height 10
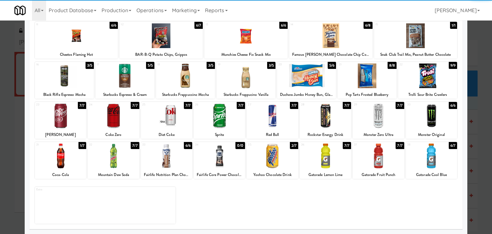
click at [63, 158] on div at bounding box center [60, 155] width 51 height 25
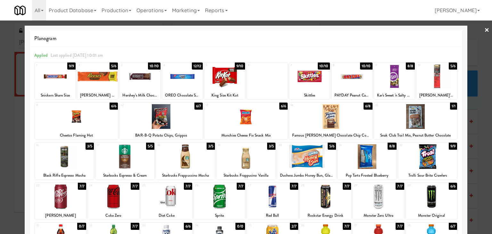
click at [484, 29] on link "×" at bounding box center [486, 30] width 5 height 20
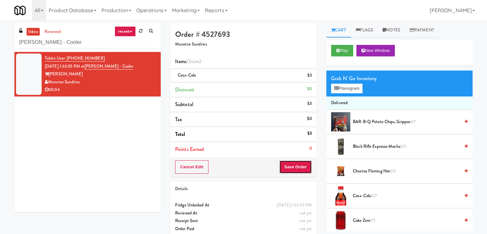
click at [305, 165] on button "Save Order" at bounding box center [295, 166] width 33 height 13
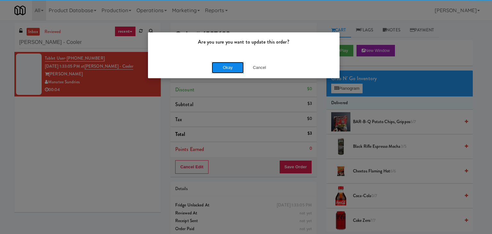
click at [233, 65] on button "Okay" at bounding box center [228, 68] width 32 height 12
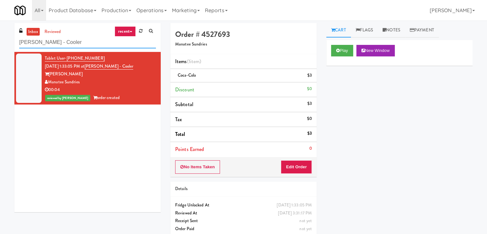
click at [70, 45] on input "[PERSON_NAME] - Cooler" at bounding box center [87, 43] width 137 height 12
paste input "CC3 Snack"
type input "CC3 Snack Cooler"
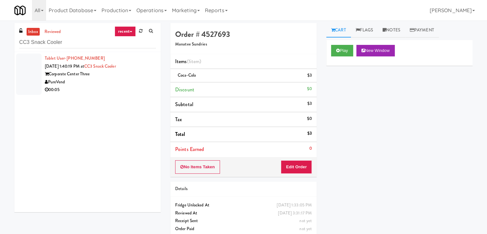
click at [137, 84] on div "PureVend" at bounding box center [100, 82] width 111 height 8
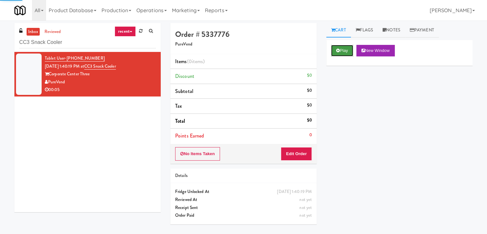
click at [338, 55] on button "Play" at bounding box center [342, 51] width 22 height 12
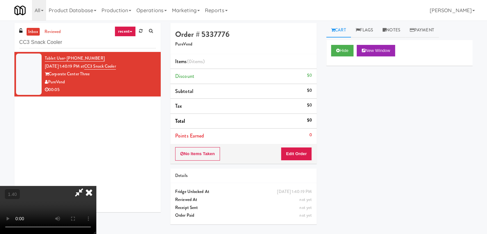
click at [96, 186] on video at bounding box center [48, 210] width 96 height 48
click at [96, 186] on icon at bounding box center [89, 192] width 14 height 13
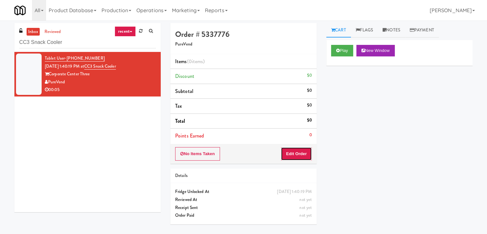
click at [294, 158] on button "Edit Order" at bounding box center [296, 153] width 31 height 13
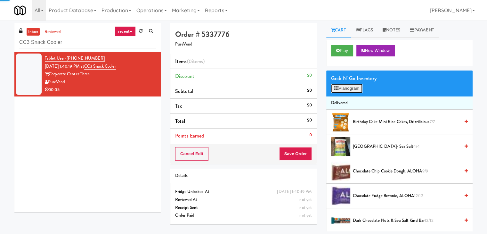
click at [346, 91] on button "Planogram" at bounding box center [346, 89] width 31 height 10
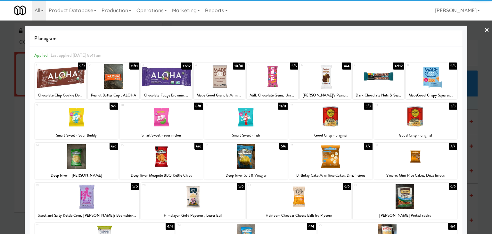
click at [160, 153] on div at bounding box center [160, 156] width 83 height 25
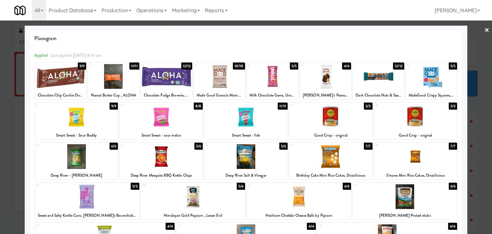
click at [484, 31] on link "×" at bounding box center [486, 30] width 5 height 20
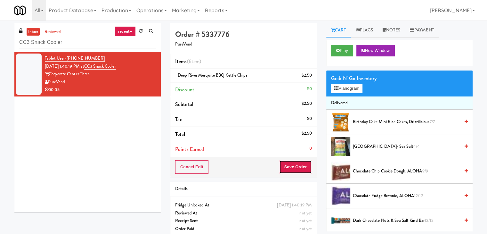
click at [295, 165] on button "Save Order" at bounding box center [295, 166] width 33 height 13
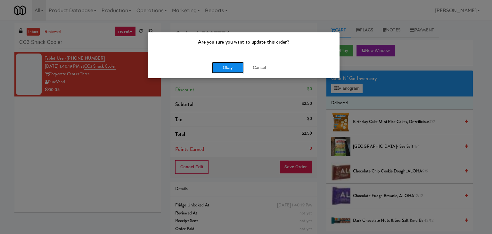
drag, startPoint x: 241, startPoint y: 69, endPoint x: 234, endPoint y: 65, distance: 7.0
click at [240, 69] on button "Okay" at bounding box center [228, 68] width 32 height 12
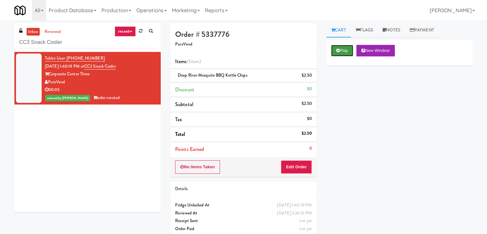
click at [339, 51] on icon at bounding box center [338, 50] width 4 height 4
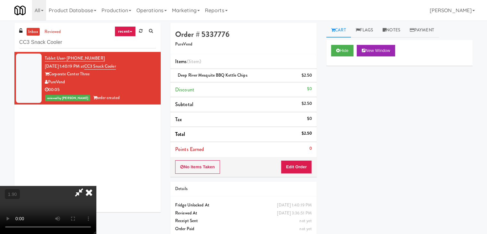
click at [94, 186] on video at bounding box center [48, 210] width 96 height 48
click at [96, 186] on icon at bounding box center [89, 192] width 14 height 13
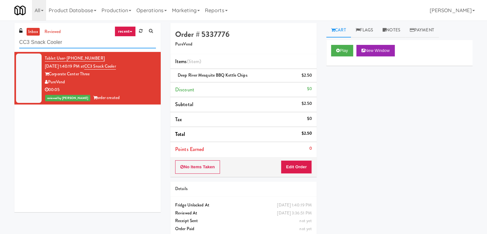
click at [87, 43] on input "CC3 Snack Cooler" at bounding box center [87, 43] width 137 height 12
paste input "Route #5"
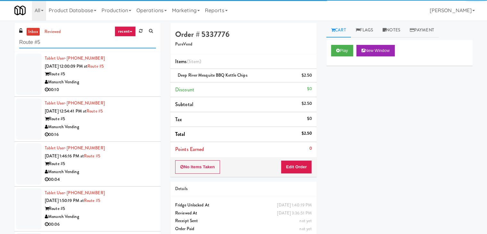
type input "Route #5"
click at [125, 84] on div "Monarch Vending" at bounding box center [100, 82] width 111 height 8
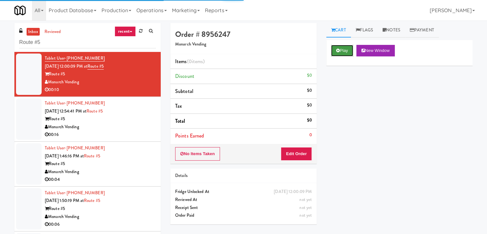
click at [341, 50] on button "Play" at bounding box center [342, 51] width 22 height 12
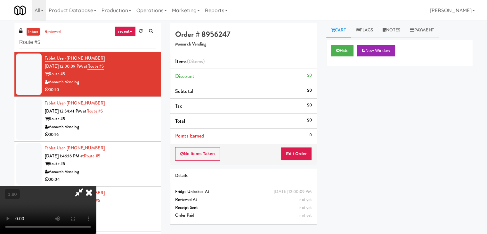
click at [96, 186] on video at bounding box center [48, 210] width 96 height 48
click at [96, 186] on icon at bounding box center [89, 192] width 14 height 13
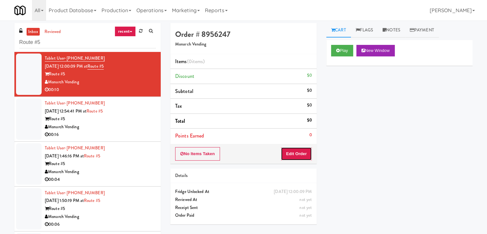
click at [301, 152] on button "Edit Order" at bounding box center [296, 153] width 31 height 13
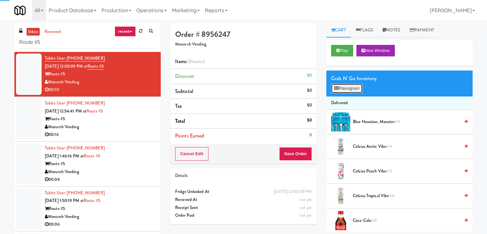
click at [352, 87] on button "Planogram" at bounding box center [346, 89] width 31 height 10
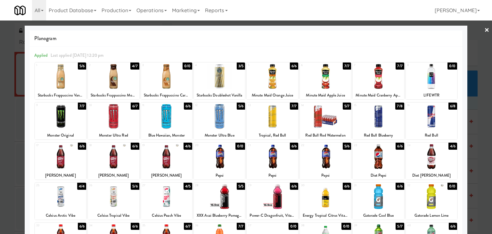
click at [60, 113] on div at bounding box center [60, 116] width 51 height 25
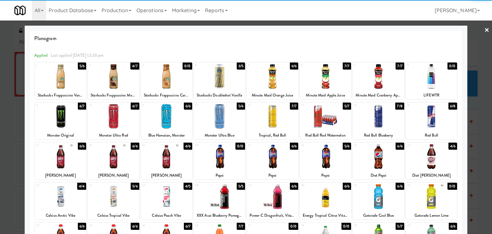
click at [484, 31] on link "×" at bounding box center [486, 30] width 5 height 20
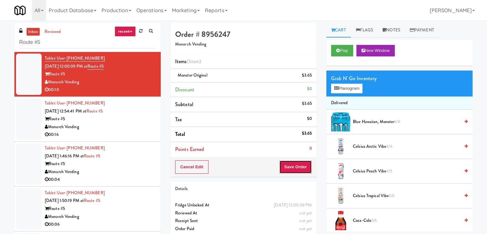
click at [294, 164] on button "Save Order" at bounding box center [295, 166] width 33 height 13
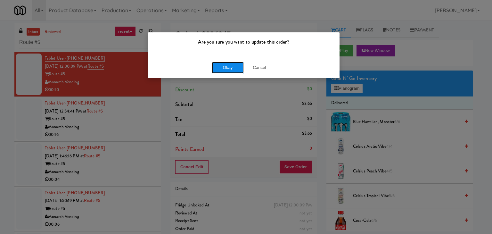
click at [224, 69] on button "Okay" at bounding box center [228, 68] width 32 height 12
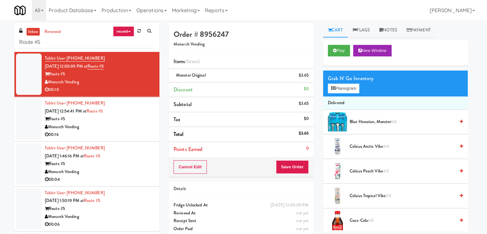
click at [132, 130] on div "Monarch Vending" at bounding box center [100, 127] width 110 height 8
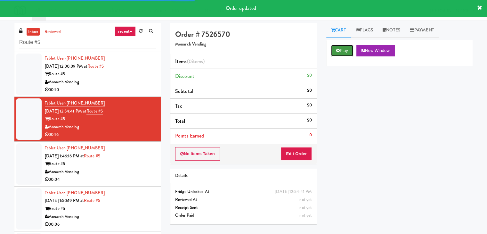
click at [348, 52] on button "Play" at bounding box center [342, 51] width 22 height 12
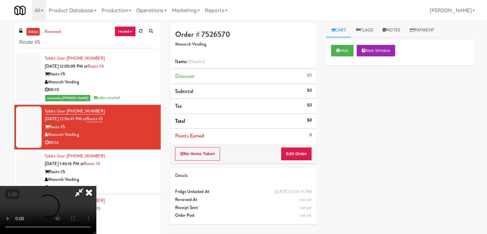
click at [96, 186] on video at bounding box center [48, 210] width 96 height 48
click at [96, 186] on icon at bounding box center [89, 192] width 14 height 13
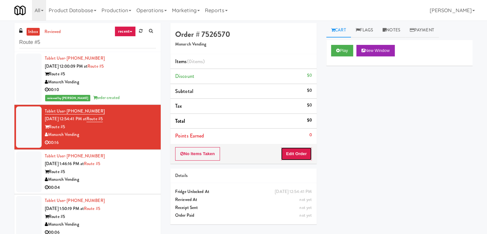
click at [306, 156] on button "Edit Order" at bounding box center [296, 153] width 31 height 13
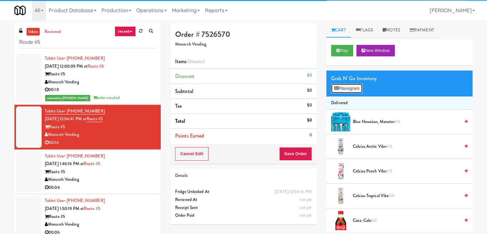
click at [346, 91] on button "Planogram" at bounding box center [346, 89] width 31 height 10
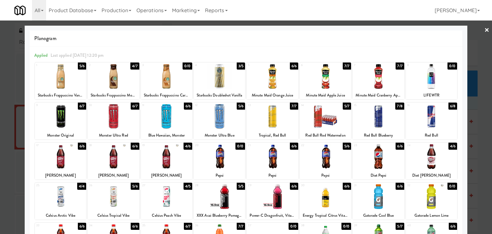
click at [429, 72] on div at bounding box center [431, 76] width 51 height 25
click at [484, 27] on link "×" at bounding box center [486, 30] width 5 height 20
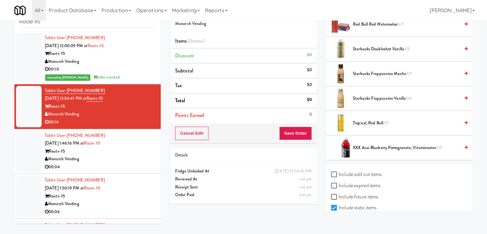
scroll to position [789, 0]
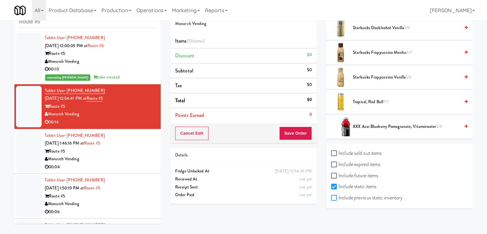
drag, startPoint x: 332, startPoint y: 196, endPoint x: 340, endPoint y: 193, distance: 7.6
click at [333, 196] on input "Include previous static inventory" at bounding box center [334, 197] width 7 height 5
checkbox input "true"
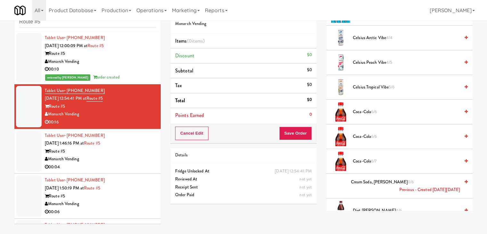
scroll to position [0, 0]
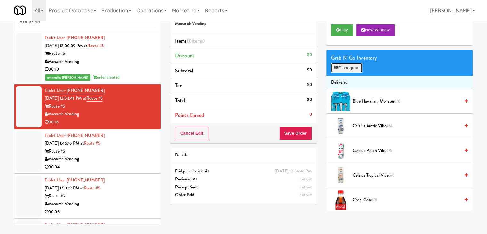
click at [348, 68] on button "Planogram" at bounding box center [346, 68] width 31 height 10
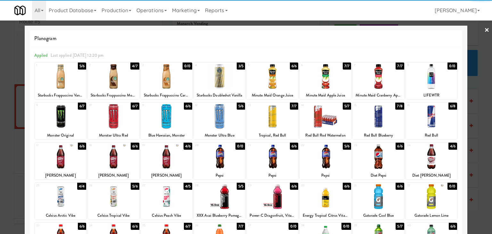
click at [434, 73] on div at bounding box center [431, 76] width 51 height 25
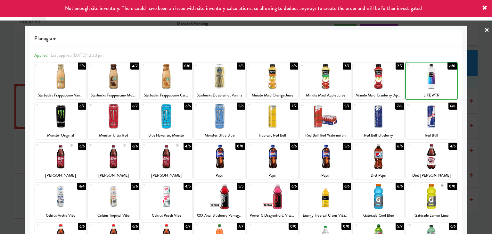
click at [434, 73] on div at bounding box center [431, 76] width 51 height 25
click at [381, 79] on div at bounding box center [378, 76] width 51 height 25
click at [484, 27] on link "×" at bounding box center [486, 30] width 5 height 20
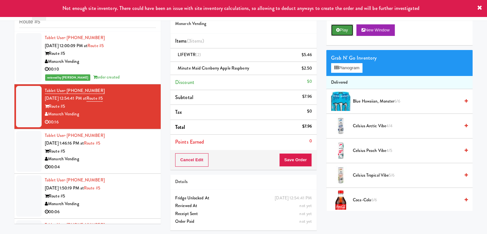
click at [344, 32] on button "Play" at bounding box center [342, 30] width 22 height 12
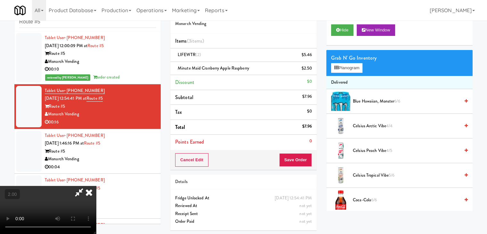
click at [96, 186] on video at bounding box center [48, 210] width 96 height 48
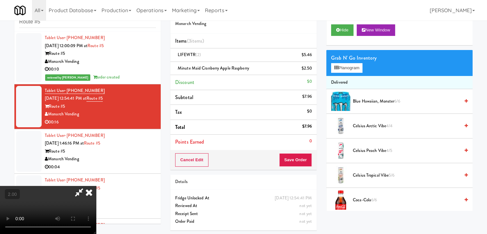
click at [96, 186] on video at bounding box center [48, 210] width 96 height 48
click at [96, 186] on icon at bounding box center [89, 192] width 14 height 13
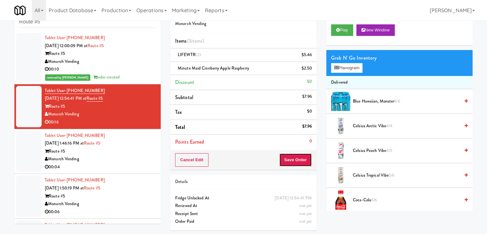
click at [293, 157] on button "Save Order" at bounding box center [295, 159] width 33 height 13
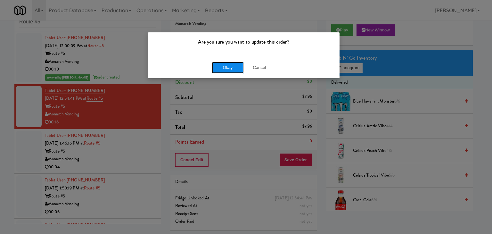
click at [231, 63] on button "Okay" at bounding box center [228, 68] width 32 height 12
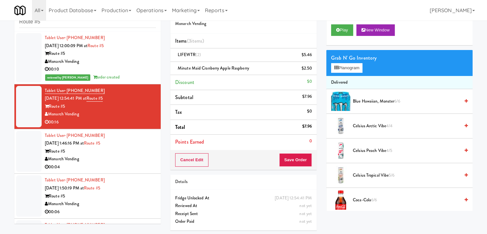
click at [127, 154] on div "Route #5" at bounding box center [100, 151] width 111 height 8
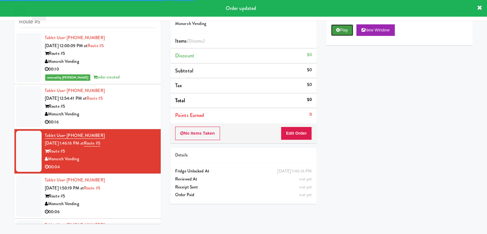
click at [339, 30] on icon at bounding box center [338, 30] width 4 height 4
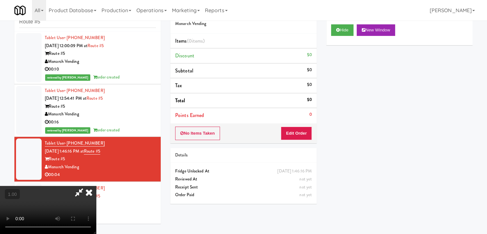
click at [96, 186] on video at bounding box center [48, 210] width 96 height 48
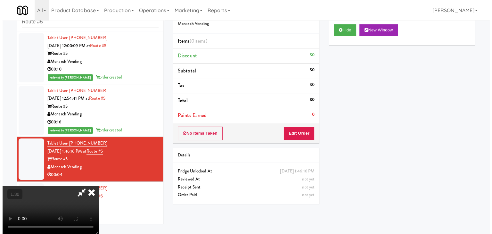
scroll to position [0, 0]
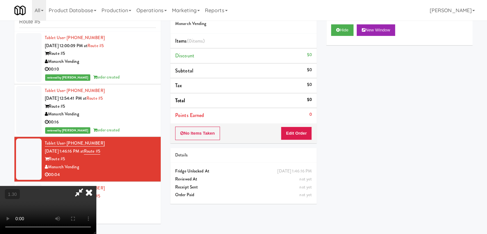
click at [96, 186] on icon at bounding box center [89, 192] width 14 height 13
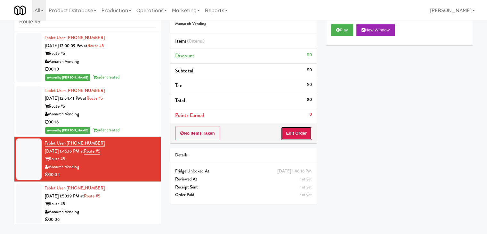
drag, startPoint x: 298, startPoint y: 131, endPoint x: 313, endPoint y: 116, distance: 20.8
click at [298, 131] on button "Edit Order" at bounding box center [296, 133] width 31 height 13
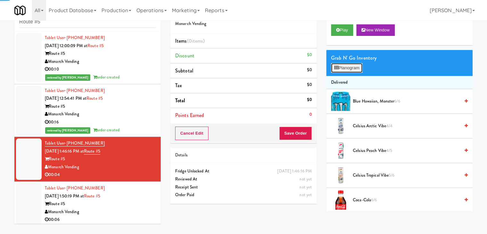
click at [348, 67] on button "Planogram" at bounding box center [346, 68] width 31 height 10
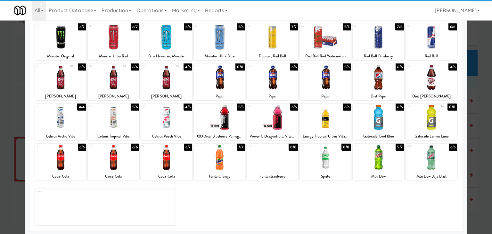
scroll to position [81, 0]
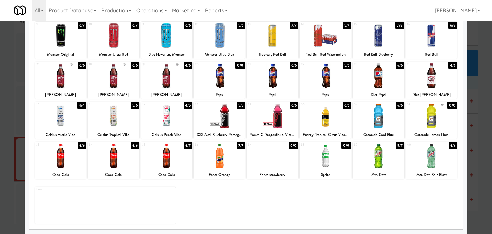
click at [173, 159] on div at bounding box center [166, 155] width 51 height 25
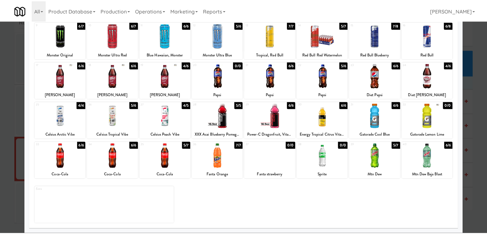
scroll to position [0, 0]
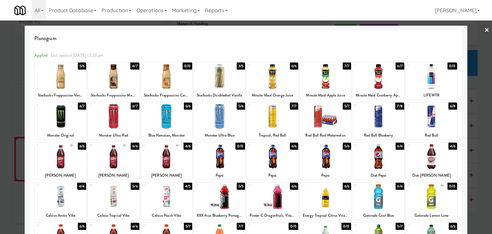
drag, startPoint x: 479, startPoint y: 28, endPoint x: 468, endPoint y: 31, distance: 12.2
click at [479, 28] on div "× Planogram Applied Last applied [DATE] 12:20 pm 1 5/6 Starbucks Frappuccino Va…" at bounding box center [246, 117] width 492 height 234
click at [484, 29] on link "×" at bounding box center [486, 30] width 5 height 20
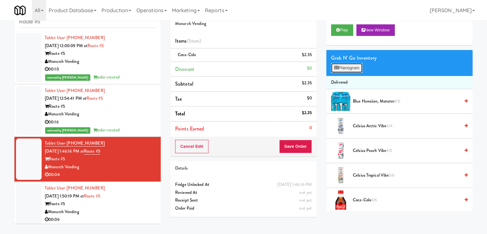
click at [354, 71] on button "Planogram" at bounding box center [346, 68] width 31 height 10
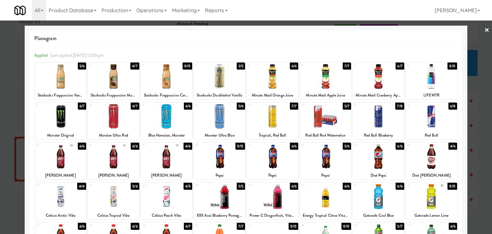
click at [484, 28] on link "×" at bounding box center [486, 30] width 5 height 20
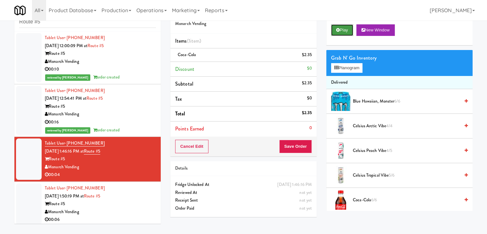
click at [347, 33] on button "Play" at bounding box center [342, 30] width 22 height 12
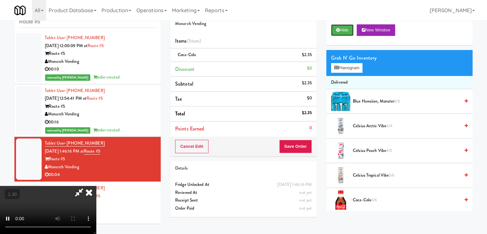
scroll to position [90, 0]
click at [96, 186] on video at bounding box center [48, 210] width 96 height 48
click at [96, 186] on icon at bounding box center [89, 192] width 14 height 13
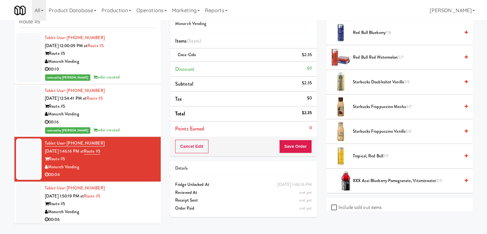
scroll to position [789, 0]
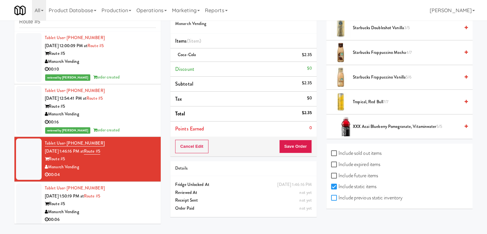
click at [331, 195] on input "Include previous static inventory" at bounding box center [334, 197] width 7 height 5
checkbox input "true"
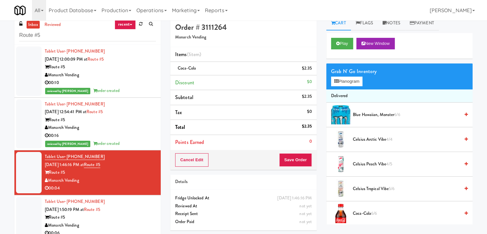
scroll to position [0, 0]
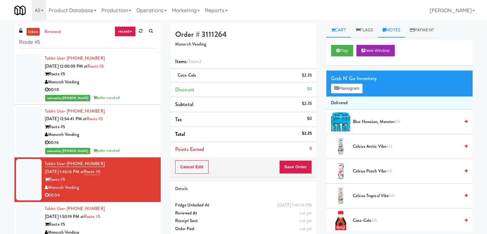
click at [395, 31] on link "Notes" at bounding box center [391, 30] width 27 height 14
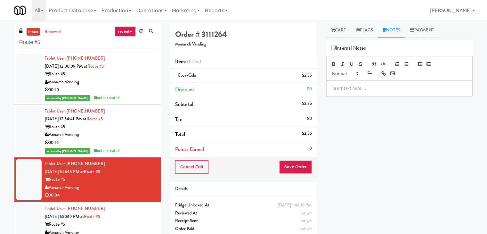
click at [364, 82] on div at bounding box center [400, 88] width 146 height 15
click at [419, 87] on p at bounding box center [400, 88] width 136 height 7
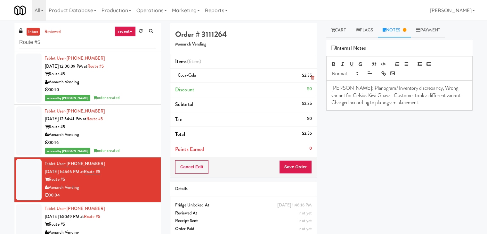
drag, startPoint x: 199, startPoint y: 76, endPoint x: 178, endPoint y: 76, distance: 20.8
click at [178, 76] on div "Coca-Cola $2.35" at bounding box center [243, 75] width 137 height 8
copy span "Coca-Cola"
drag, startPoint x: 370, startPoint y: 95, endPoint x: 332, endPoint y: 94, distance: 37.8
click at [332, 94] on p "[PERSON_NAME]: Planogram/ Inventory discrepancy, Wrong variant for Celsius Kiwi…" at bounding box center [400, 95] width 136 height 21
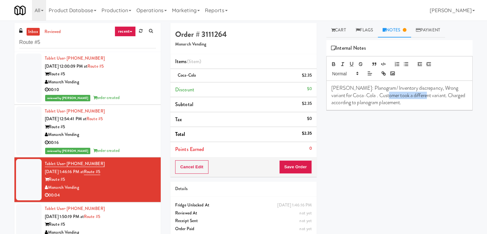
drag, startPoint x: 412, startPoint y: 96, endPoint x: 376, endPoint y: 94, distance: 35.9
click at [376, 94] on p "[PERSON_NAME]: Planogram/ Inventory discrepancy, Wrong variant for Coca-Cola . …" at bounding box center [400, 95] width 136 height 21
drag, startPoint x: 199, startPoint y: 77, endPoint x: 178, endPoint y: 77, distance: 20.8
click at [178, 77] on div "Coca-Cola $2.35" at bounding box center [243, 75] width 137 height 8
copy span "Coca-Cola"
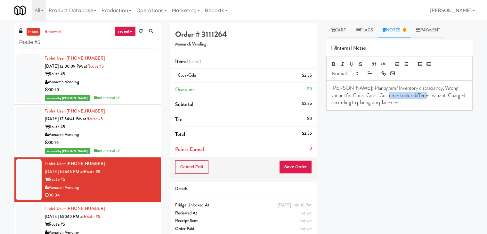
drag, startPoint x: 412, startPoint y: 95, endPoint x: 377, endPoint y: 96, distance: 35.6
click at [377, 96] on p "[PERSON_NAME]: Planogram/ Inventory discrepancy, Wrong variant for Coca-Cola . …" at bounding box center [400, 95] width 136 height 21
click at [294, 166] on button "Save Order" at bounding box center [295, 166] width 33 height 13
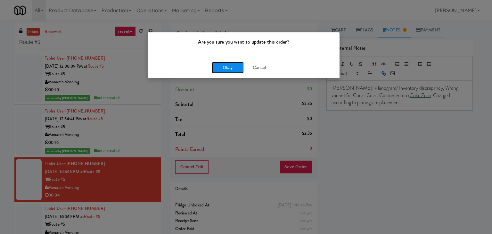
click at [233, 63] on button "Okay" at bounding box center [228, 68] width 32 height 12
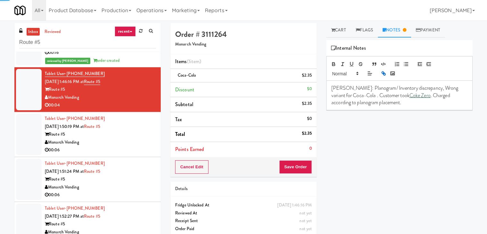
scroll to position [92, 0]
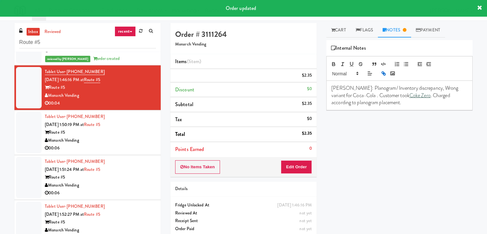
click at [128, 138] on div "Monarch Vending" at bounding box center [100, 140] width 111 height 8
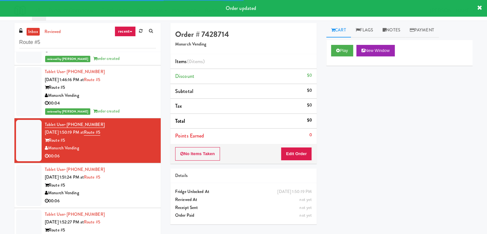
click at [353, 44] on div "Play New Window" at bounding box center [399, 53] width 146 height 26
click at [346, 49] on button "Play" at bounding box center [342, 51] width 22 height 12
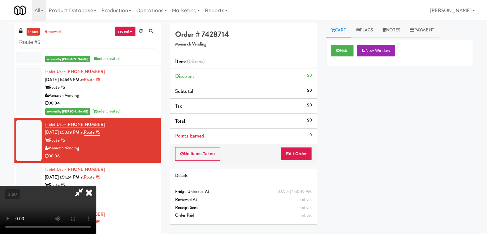
click at [96, 186] on icon at bounding box center [89, 192] width 14 height 13
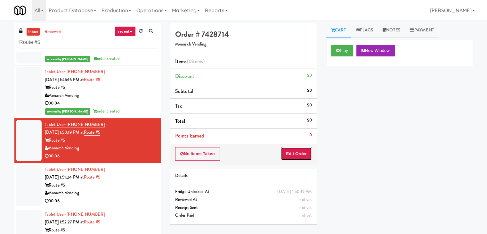
click at [298, 148] on button "Edit Order" at bounding box center [296, 153] width 31 height 13
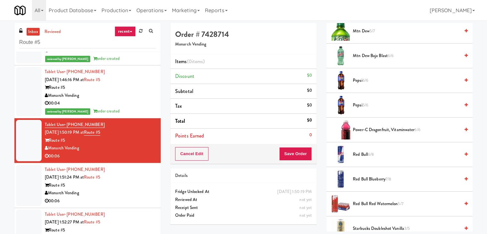
scroll to position [789, 0]
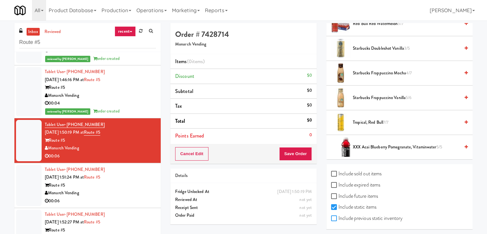
click at [334, 216] on input "Include previous static inventory" at bounding box center [334, 218] width 7 height 5
checkbox input "true"
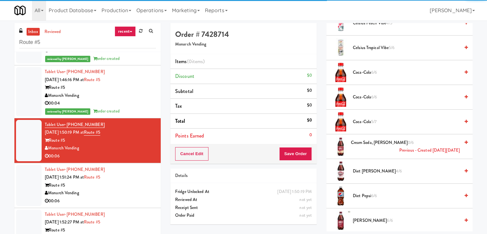
scroll to position [0, 0]
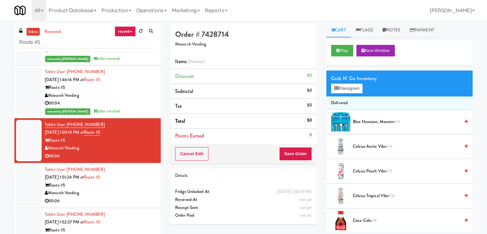
click at [352, 87] on button "Planogram" at bounding box center [346, 89] width 31 height 10
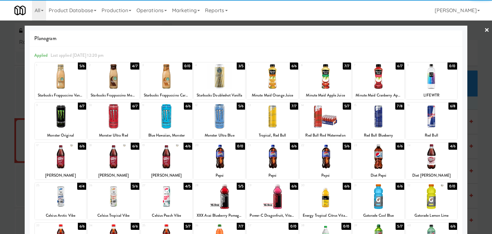
click at [432, 79] on div at bounding box center [431, 76] width 51 height 25
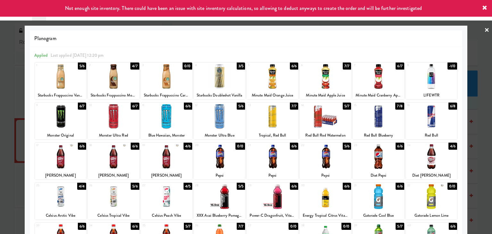
click at [484, 29] on link "×" at bounding box center [486, 30] width 5 height 20
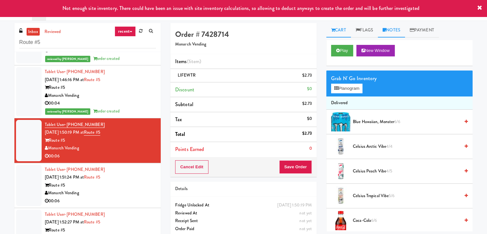
click at [397, 29] on link "Notes" at bounding box center [391, 30] width 27 height 14
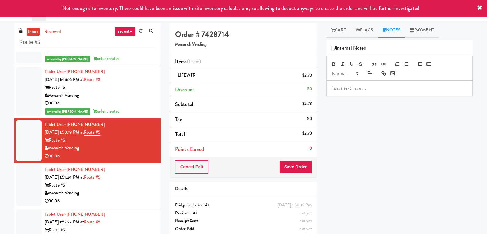
click at [361, 89] on p at bounding box center [400, 88] width 136 height 7
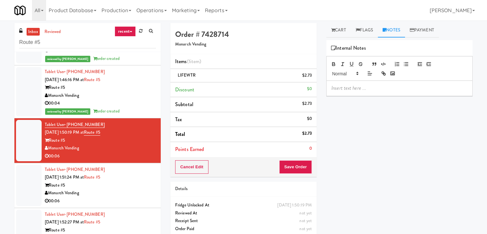
click at [413, 85] on p at bounding box center [400, 88] width 136 height 7
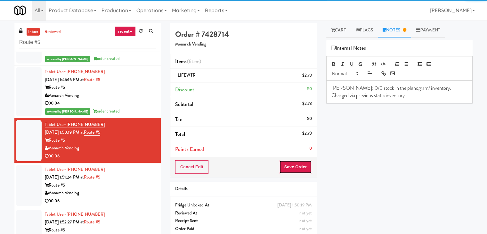
click at [283, 170] on button "Save Order" at bounding box center [295, 166] width 33 height 13
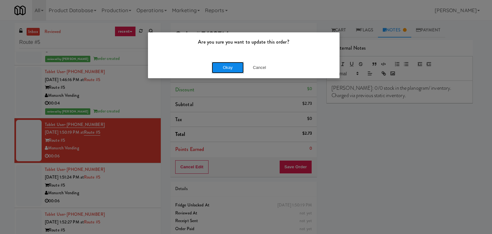
click at [228, 65] on button "Okay" at bounding box center [228, 68] width 32 height 12
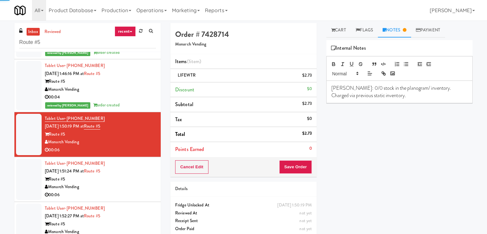
scroll to position [100, 0]
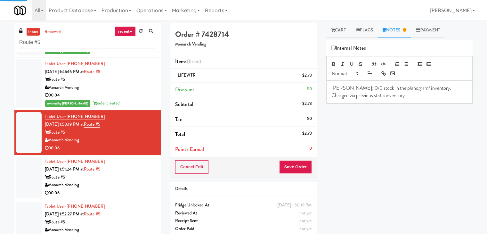
click at [125, 183] on div "Monarch Vending" at bounding box center [100, 185] width 111 height 8
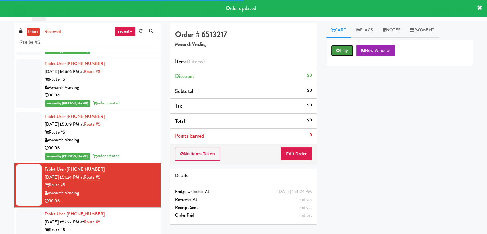
click at [342, 48] on button "Play" at bounding box center [342, 51] width 22 height 12
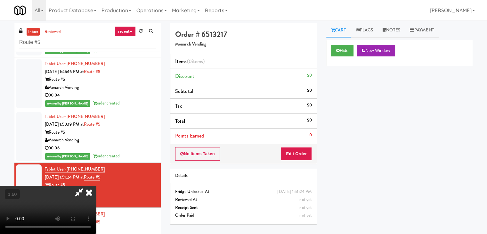
click at [96, 186] on video at bounding box center [48, 210] width 96 height 48
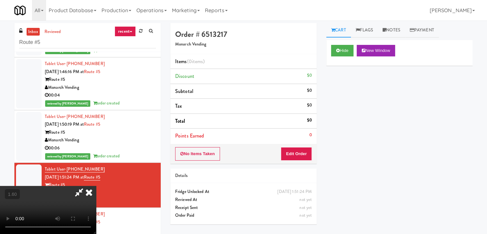
scroll to position [0, 0]
click at [96, 186] on icon at bounding box center [89, 192] width 14 height 13
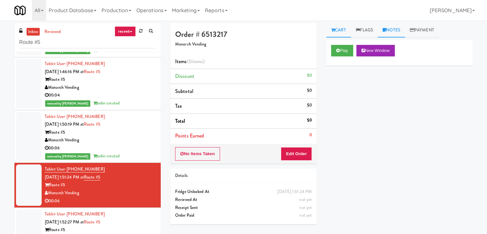
click at [385, 34] on link "Notes" at bounding box center [391, 30] width 27 height 14
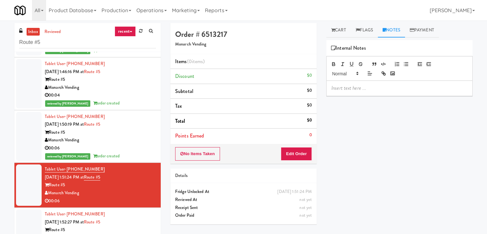
click at [350, 90] on p at bounding box center [400, 88] width 136 height 7
click at [406, 94] on div at bounding box center [400, 88] width 146 height 15
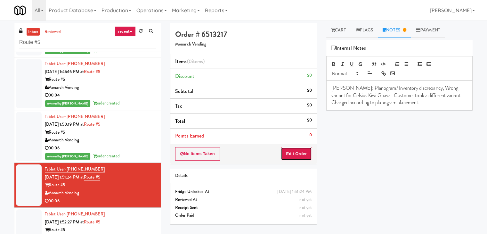
click at [297, 155] on button "Edit Order" at bounding box center [296, 153] width 31 height 13
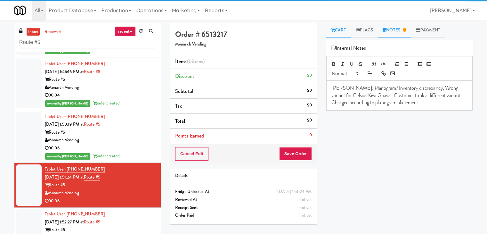
click at [340, 31] on link "Cart" at bounding box center [338, 30] width 25 height 14
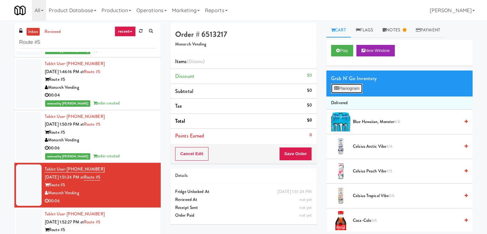
click at [347, 93] on button "Planogram" at bounding box center [346, 89] width 31 height 10
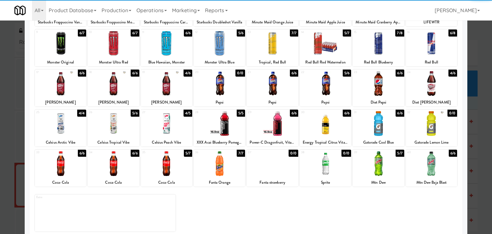
scroll to position [81, 0]
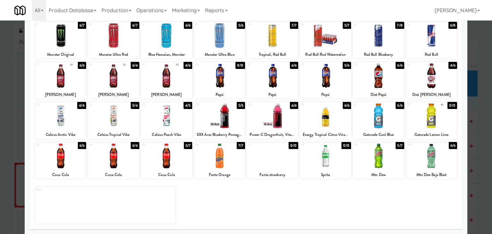
click at [167, 160] on div at bounding box center [166, 155] width 51 height 25
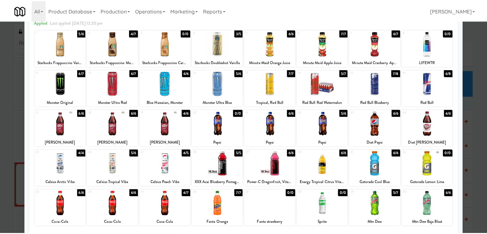
scroll to position [0, 0]
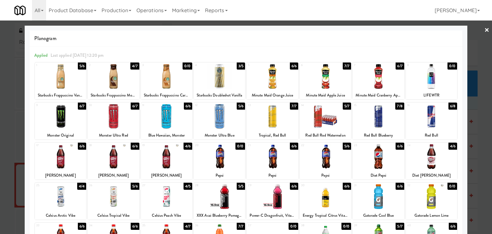
click at [484, 29] on link "×" at bounding box center [486, 30] width 5 height 20
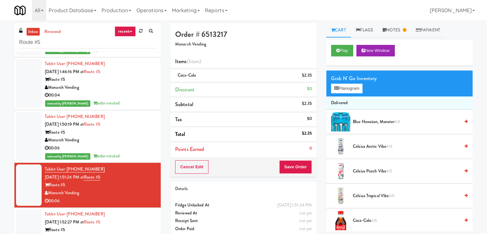
click at [129, 86] on div "Monarch Vending" at bounding box center [100, 88] width 111 height 8
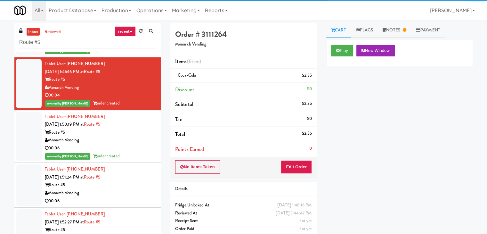
drag, startPoint x: 396, startPoint y: 41, endPoint x: 396, endPoint y: 32, distance: 9.6
click at [396, 40] on div "Play New Window" at bounding box center [399, 53] width 146 height 26
click at [396, 31] on link "Notes" at bounding box center [394, 30] width 33 height 14
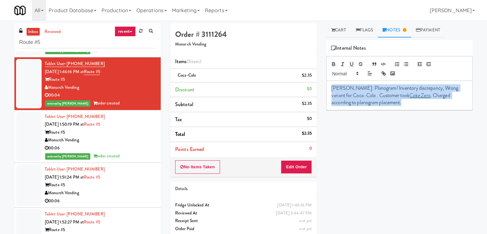
drag, startPoint x: 328, startPoint y: 86, endPoint x: 403, endPoint y: 106, distance: 77.9
click at [403, 106] on div "[PERSON_NAME]: Planogram/ Inventory discrepancy, Wrong variant for Coca-Cola . …" at bounding box center [400, 95] width 146 height 29
copy p "[PERSON_NAME]: Planogram/ Inventory discrepancy, Wrong variant for Coca-Cola . …"
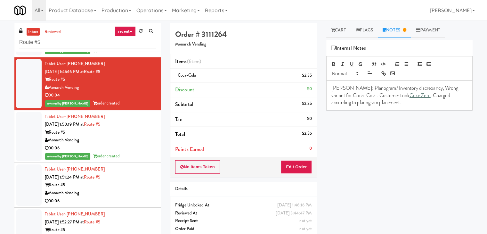
click at [117, 198] on div "00:06" at bounding box center [100, 201] width 111 height 8
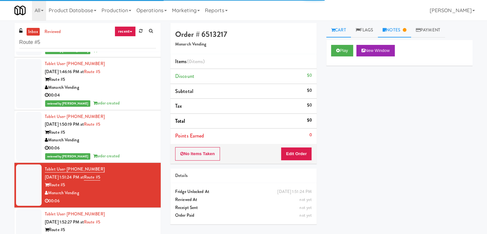
click at [401, 28] on link "Notes" at bounding box center [394, 30] width 33 height 14
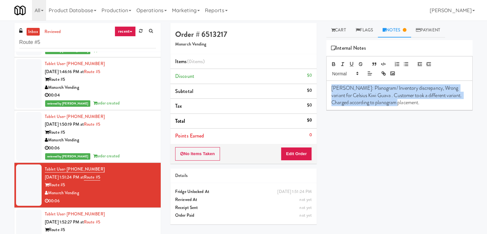
drag, startPoint x: 330, startPoint y: 88, endPoint x: 422, endPoint y: 105, distance: 93.7
click at [422, 105] on div "[PERSON_NAME]: Planogram/ Inventory discrepancy, Wrong variant for Celsius Kiwi…" at bounding box center [400, 95] width 146 height 29
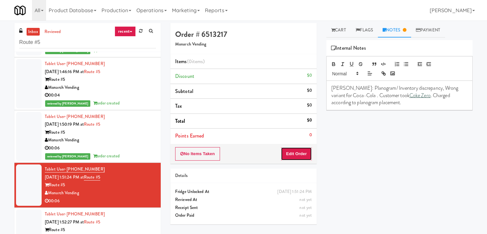
click at [293, 153] on button "Edit Order" at bounding box center [296, 153] width 31 height 13
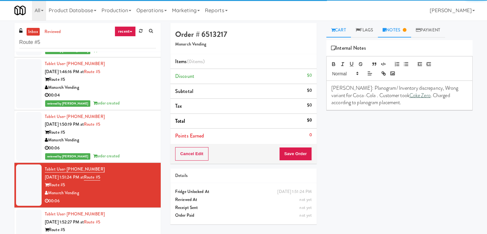
click at [338, 26] on link "Cart" at bounding box center [338, 30] width 25 height 14
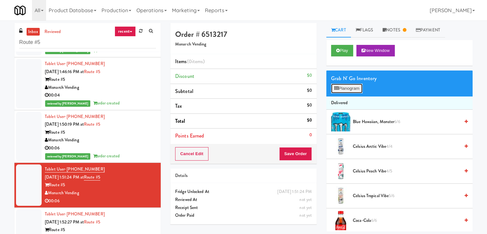
click at [340, 88] on button "Planogram" at bounding box center [346, 89] width 31 height 10
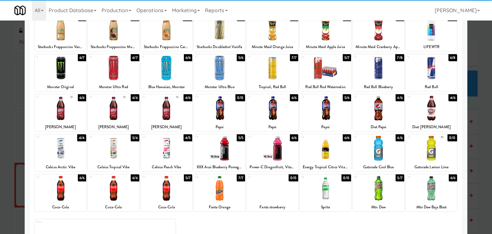
scroll to position [64, 0]
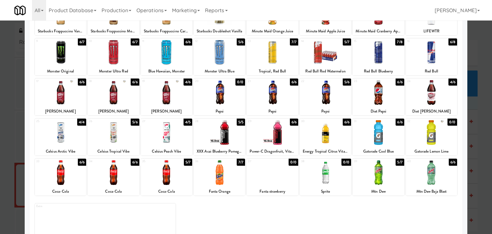
click at [160, 167] on div at bounding box center [166, 172] width 51 height 25
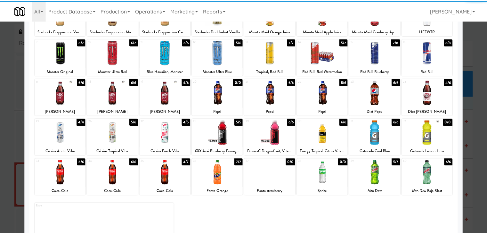
scroll to position [0, 0]
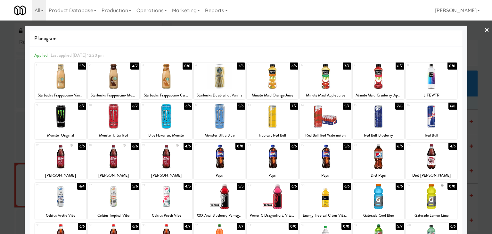
click at [484, 28] on link "×" at bounding box center [486, 30] width 5 height 20
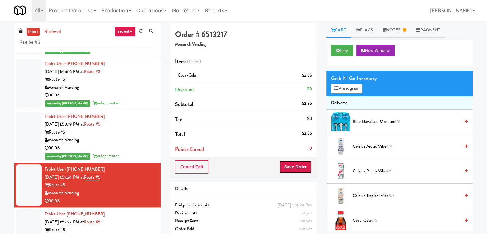
click at [300, 167] on button "Save Order" at bounding box center [295, 166] width 33 height 13
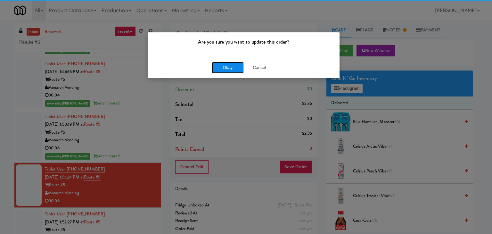
click at [225, 65] on button "Okay" at bounding box center [228, 68] width 32 height 12
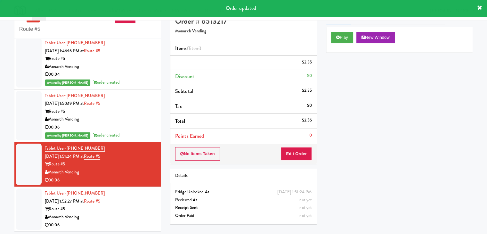
scroll to position [20, 0]
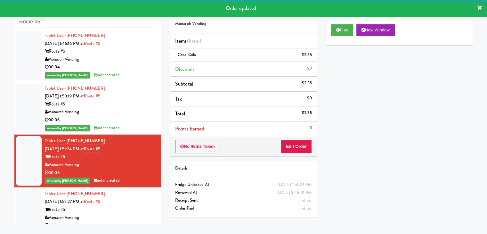
click at [140, 207] on div "Route #5" at bounding box center [100, 210] width 111 height 8
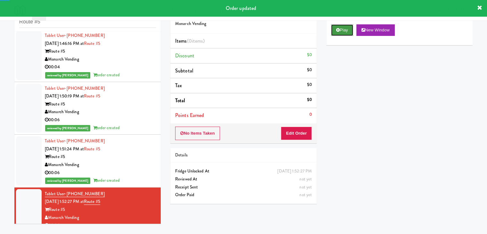
click at [346, 29] on button "Play" at bounding box center [342, 30] width 22 height 12
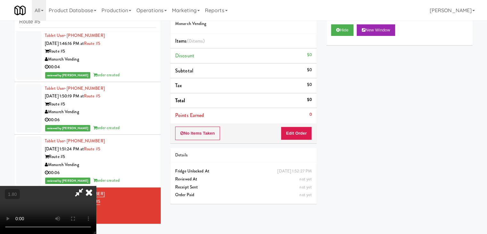
click at [96, 186] on icon at bounding box center [89, 192] width 14 height 13
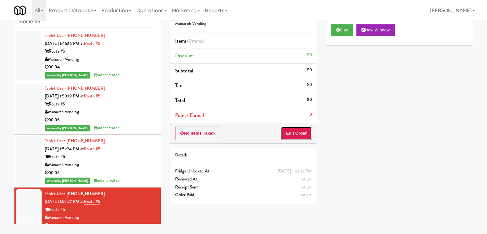
click at [297, 132] on button "Edit Order" at bounding box center [296, 133] width 31 height 13
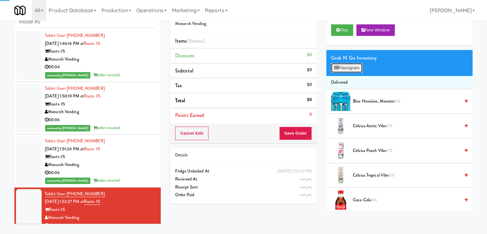
click at [350, 68] on button "Planogram" at bounding box center [346, 68] width 31 height 10
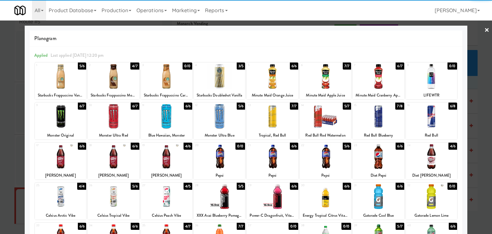
click at [324, 76] on div at bounding box center [325, 76] width 51 height 25
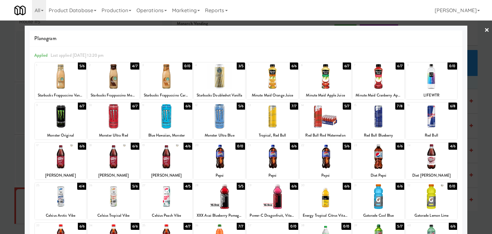
click at [484, 29] on link "×" at bounding box center [486, 30] width 5 height 20
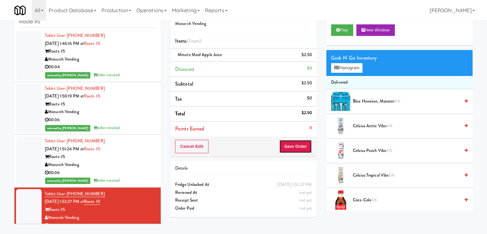
click at [289, 145] on button "Save Order" at bounding box center [295, 146] width 33 height 13
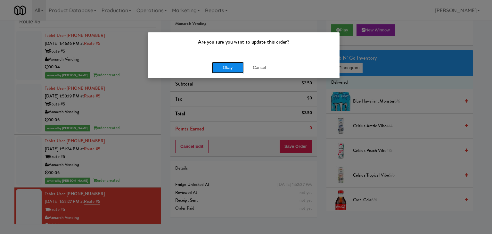
click at [233, 67] on button "Okay" at bounding box center [228, 68] width 32 height 12
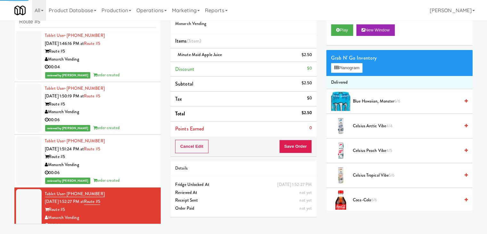
click at [135, 166] on div "Monarch Vending" at bounding box center [100, 165] width 111 height 8
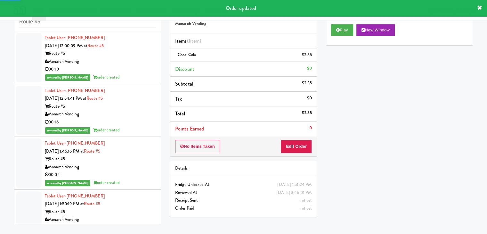
click at [132, 123] on div "00:16" at bounding box center [100, 122] width 111 height 8
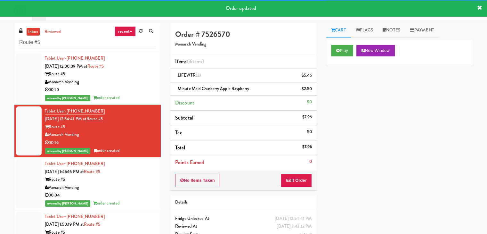
click at [118, 196] on div "00:04" at bounding box center [100, 195] width 111 height 8
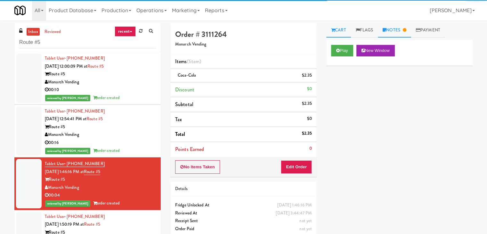
click at [394, 33] on link "Notes" at bounding box center [394, 30] width 33 height 14
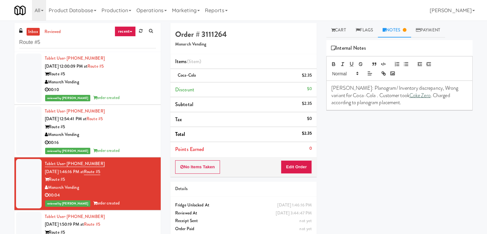
drag, startPoint x: 79, startPoint y: 187, endPoint x: 48, endPoint y: 187, distance: 31.1
click at [48, 187] on div "Monarch Vending" at bounding box center [100, 188] width 111 height 8
copy div "Monarch Vending"
click at [132, 91] on div "00:10" at bounding box center [100, 90] width 111 height 8
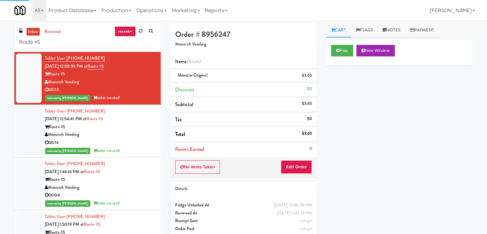
click at [138, 140] on div "00:16" at bounding box center [100, 143] width 111 height 8
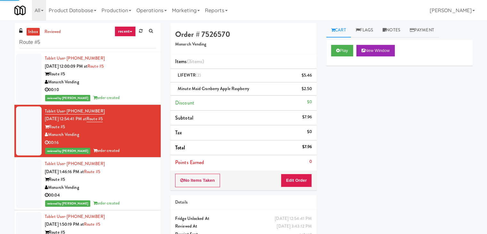
click at [140, 186] on div "Monarch Vending" at bounding box center [100, 188] width 111 height 8
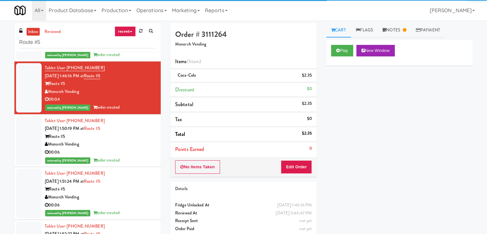
scroll to position [96, 0]
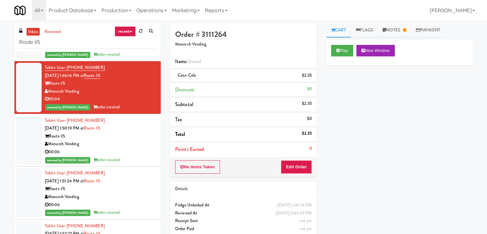
click at [132, 152] on div "00:06" at bounding box center [100, 152] width 111 height 8
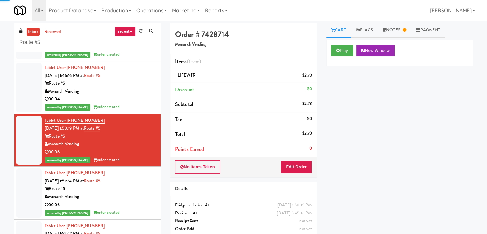
click at [139, 194] on div "Monarch Vending" at bounding box center [100, 197] width 111 height 8
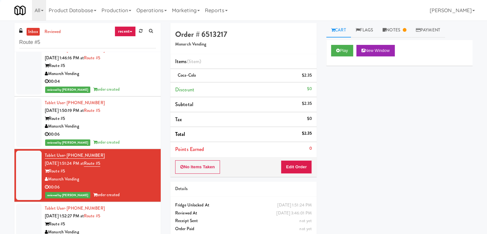
scroll to position [123, 0]
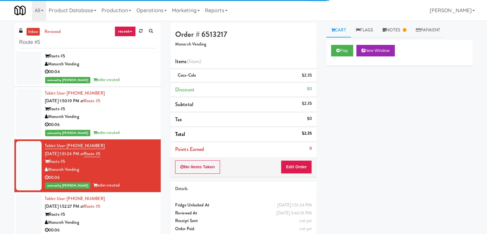
click at [137, 217] on div "Route #5" at bounding box center [100, 214] width 111 height 8
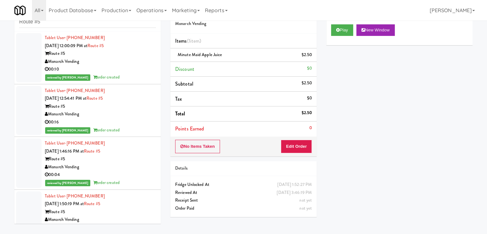
drag, startPoint x: 122, startPoint y: 59, endPoint x: 134, endPoint y: 87, distance: 30.7
click at [122, 59] on div "Monarch Vending" at bounding box center [100, 62] width 111 height 8
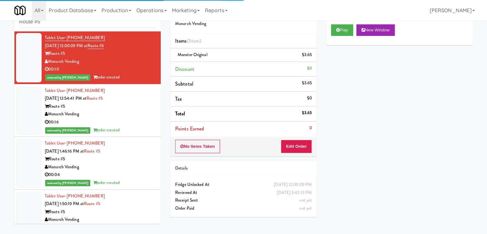
click at [136, 117] on div "Monarch Vending" at bounding box center [100, 114] width 111 height 8
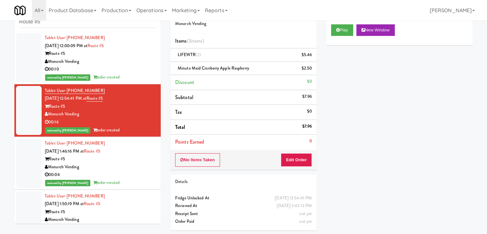
click at [136, 162] on div "Route #5" at bounding box center [100, 159] width 111 height 8
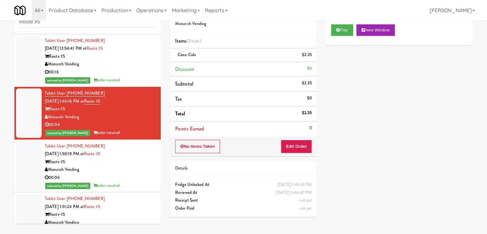
scroll to position [96, 0]
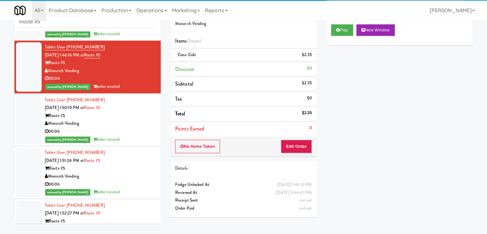
click at [135, 135] on div "00:06" at bounding box center [100, 131] width 111 height 8
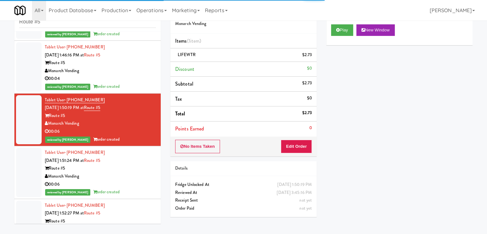
click at [135, 180] on div "00:06" at bounding box center [100, 184] width 111 height 8
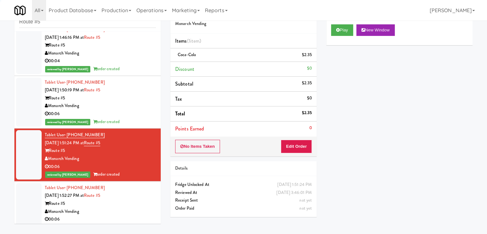
scroll to position [123, 0]
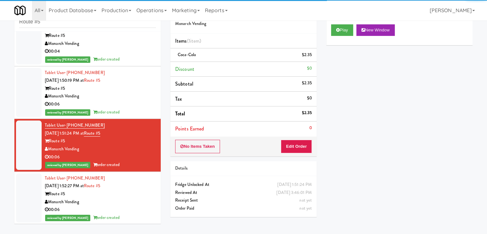
click at [136, 200] on div "Monarch Vending" at bounding box center [100, 202] width 111 height 8
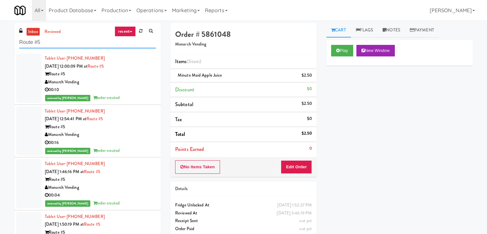
click at [53, 42] on input "Route #5" at bounding box center [87, 43] width 137 height 12
paste input "Platform - Cooler - Left"
type input "Platform - Cooler - Left"
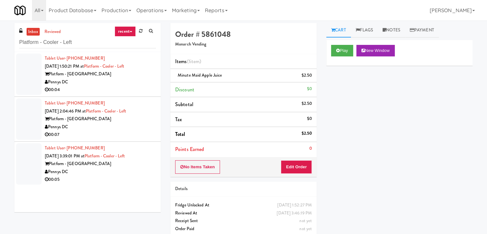
click at [121, 87] on div "00:04" at bounding box center [100, 90] width 111 height 8
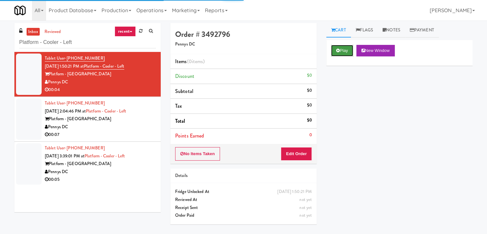
click at [341, 52] on button "Play" at bounding box center [342, 51] width 22 height 12
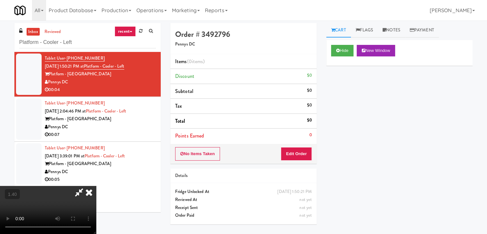
click at [96, 186] on video at bounding box center [48, 210] width 96 height 48
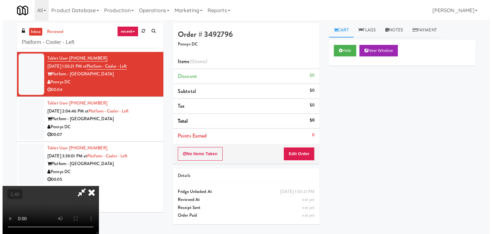
scroll to position [20, 0]
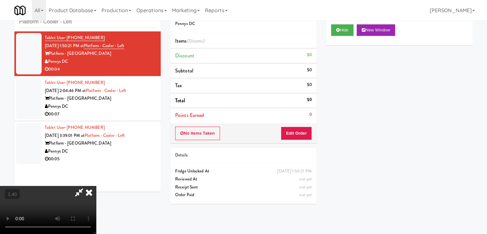
click at [96, 186] on video at bounding box center [48, 210] width 96 height 48
click at [86, 186] on icon at bounding box center [79, 192] width 15 height 13
click at [288, 134] on button "Edit Order" at bounding box center [296, 133] width 31 height 13
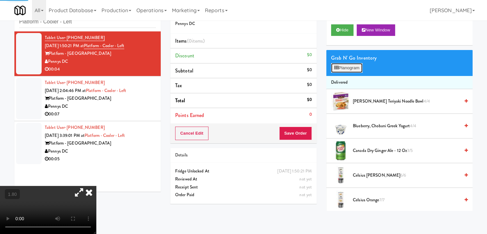
click at [346, 67] on button "Planogram" at bounding box center [346, 68] width 31 height 10
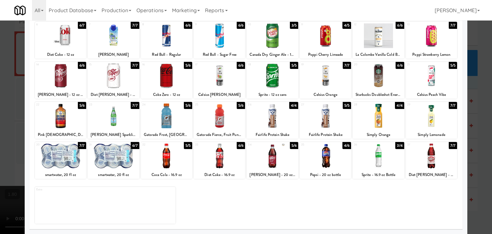
click at [211, 148] on div at bounding box center [219, 155] width 51 height 25
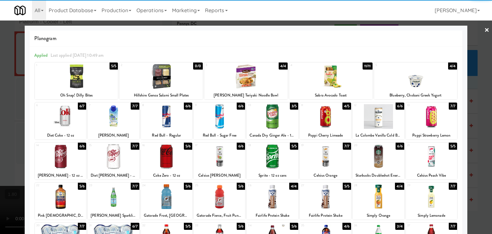
click at [484, 27] on link "×" at bounding box center [486, 30] width 5 height 20
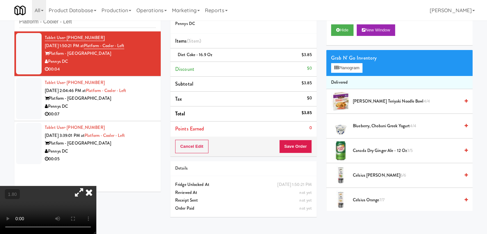
click at [96, 186] on icon at bounding box center [89, 192] width 14 height 13
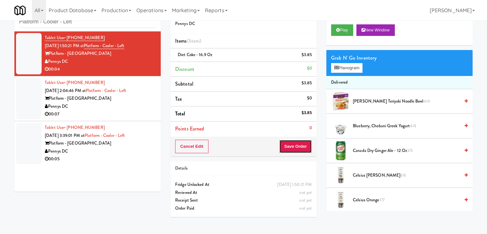
click at [304, 147] on button "Save Order" at bounding box center [295, 146] width 33 height 13
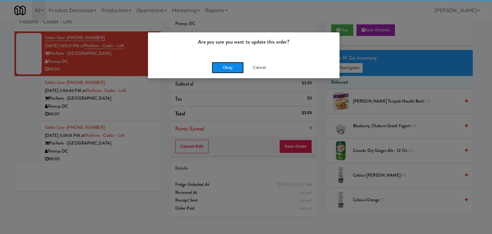
click at [231, 66] on button "Okay" at bounding box center [228, 68] width 32 height 12
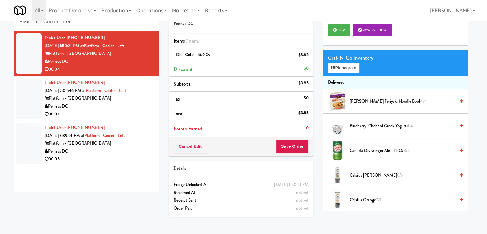
click at [134, 111] on div "00:07" at bounding box center [100, 114] width 110 height 8
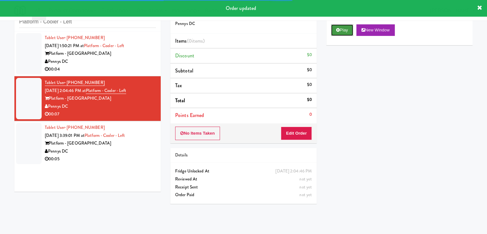
click at [342, 33] on button "Play" at bounding box center [342, 30] width 22 height 12
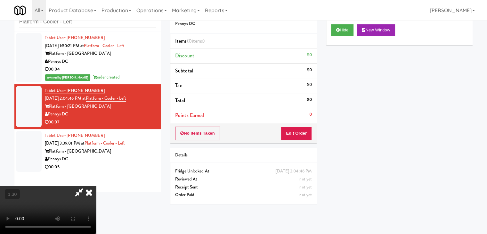
click at [96, 186] on video at bounding box center [48, 210] width 96 height 48
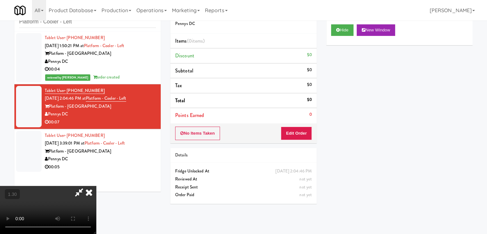
click at [96, 186] on video at bounding box center [48, 210] width 96 height 48
click at [96, 186] on icon at bounding box center [89, 192] width 14 height 13
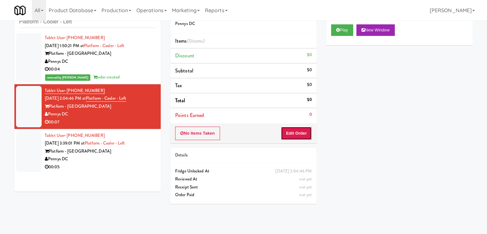
click at [298, 132] on button "Edit Order" at bounding box center [296, 133] width 31 height 13
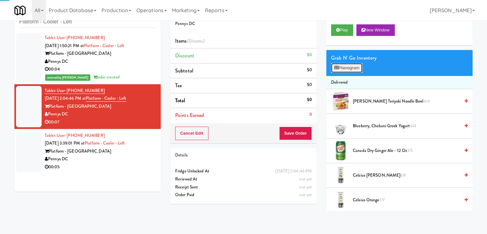
click at [356, 65] on button "Planogram" at bounding box center [346, 68] width 31 height 10
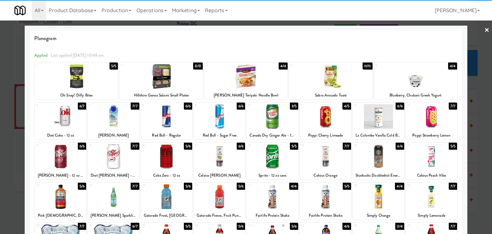
click at [323, 155] on div at bounding box center [325, 156] width 51 height 25
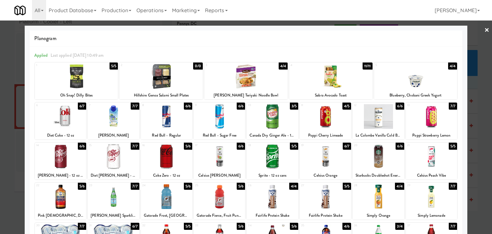
click at [484, 31] on div at bounding box center [246, 117] width 492 height 234
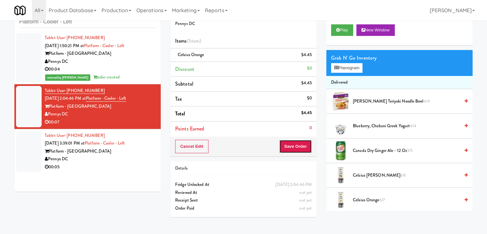
drag, startPoint x: 295, startPoint y: 147, endPoint x: 298, endPoint y: 145, distance: 3.7
click at [294, 146] on button "Save Order" at bounding box center [295, 146] width 33 height 13
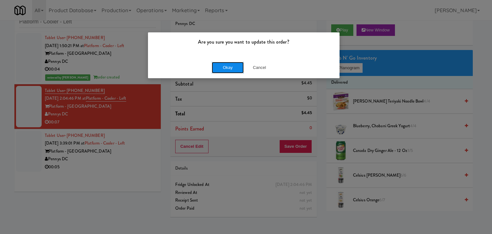
click at [215, 64] on button "Okay" at bounding box center [228, 68] width 32 height 12
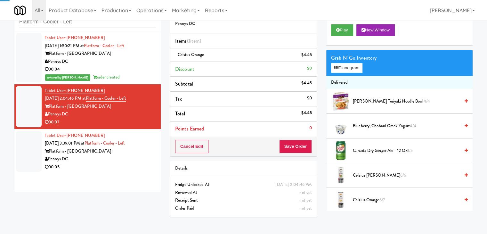
click at [125, 160] on div "Pennys DC" at bounding box center [100, 159] width 111 height 8
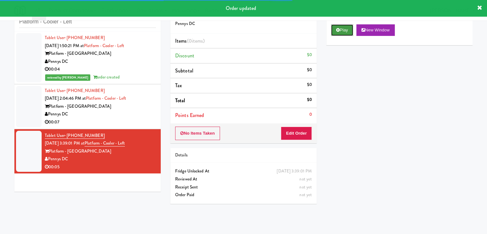
click at [343, 29] on button "Play" at bounding box center [342, 30] width 22 height 12
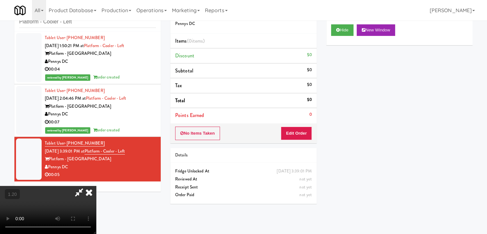
click at [96, 186] on video at bounding box center [48, 210] width 96 height 48
click at [96, 186] on icon at bounding box center [89, 192] width 14 height 13
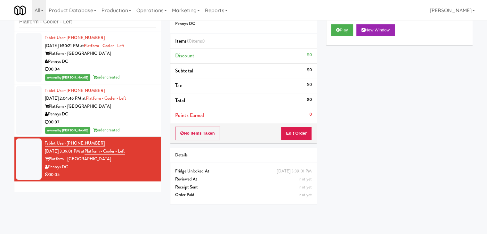
click at [300, 144] on div "Order # 2547459 Pennys DC Items (0 items ) Discount $0 Subtotal $0 Tax $0 Total…" at bounding box center [244, 106] width 156 height 206
drag, startPoint x: 302, startPoint y: 134, endPoint x: 319, endPoint y: 115, distance: 25.2
click at [302, 133] on button "Edit Order" at bounding box center [296, 133] width 31 height 13
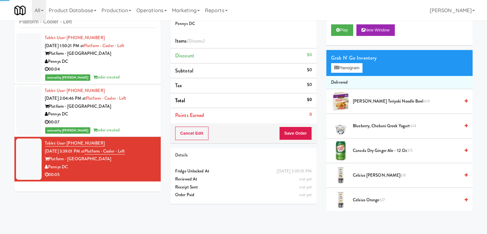
click at [356, 60] on div "Grab N' Go Inventory" at bounding box center [399, 58] width 137 height 10
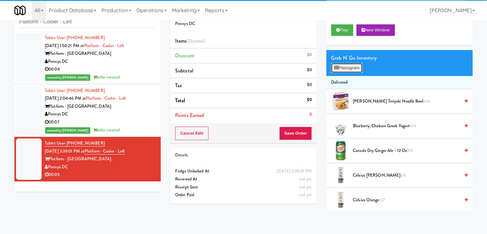
click at [356, 65] on button "Planogram" at bounding box center [346, 68] width 31 height 10
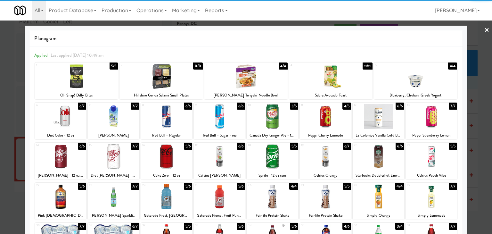
scroll to position [64, 0]
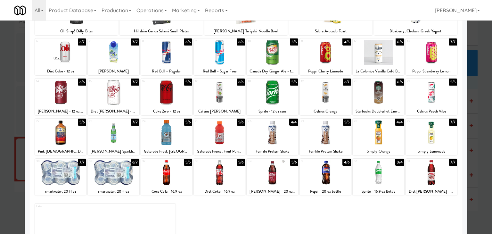
click at [229, 171] on div at bounding box center [219, 172] width 51 height 25
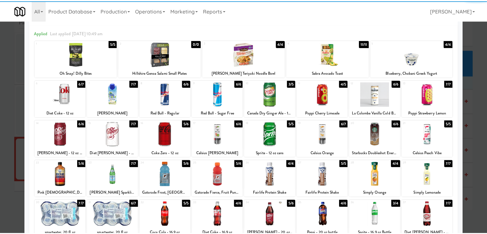
scroll to position [0, 0]
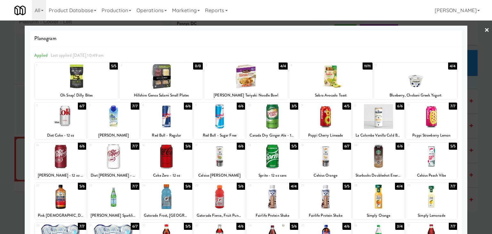
drag, startPoint x: 483, startPoint y: 27, endPoint x: 439, endPoint y: 60, distance: 54.5
click at [484, 27] on link "×" at bounding box center [486, 30] width 5 height 20
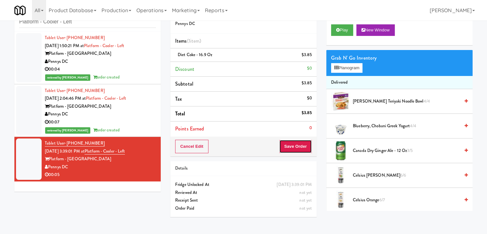
click at [286, 145] on button "Save Order" at bounding box center [295, 146] width 33 height 13
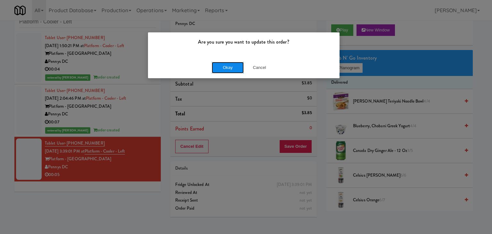
click at [227, 63] on button "Okay" at bounding box center [228, 68] width 32 height 12
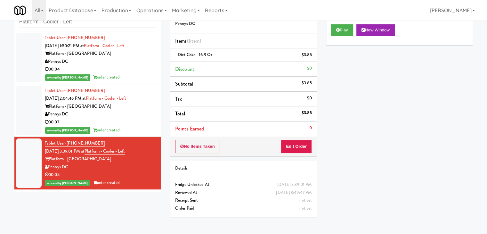
drag, startPoint x: 131, startPoint y: 132, endPoint x: 132, endPoint y: 91, distance: 41.3
click at [131, 131] on div "reviewed by [PERSON_NAME] A order created" at bounding box center [100, 130] width 111 height 8
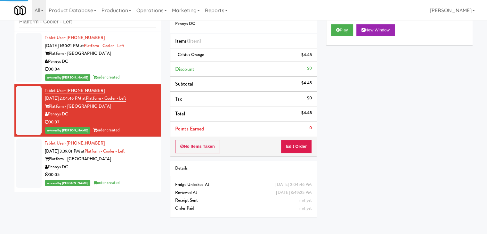
click at [133, 68] on div "00:04" at bounding box center [100, 69] width 111 height 8
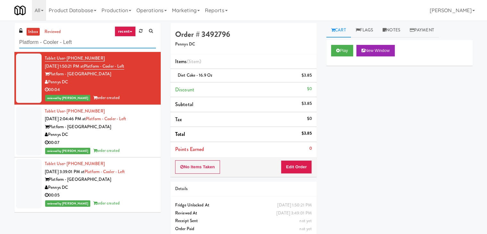
click at [95, 46] on input "Platform - Cooler - Left" at bounding box center [87, 43] width 137 height 12
paste input "VY"
type input "VY - Cooler - Left"
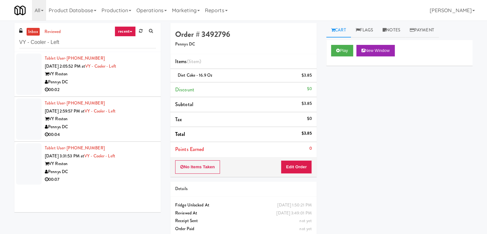
click at [123, 88] on div "00:02" at bounding box center [100, 90] width 111 height 8
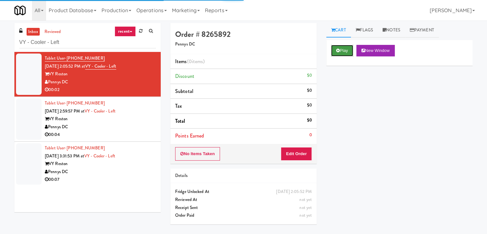
click at [337, 48] on icon at bounding box center [338, 50] width 4 height 4
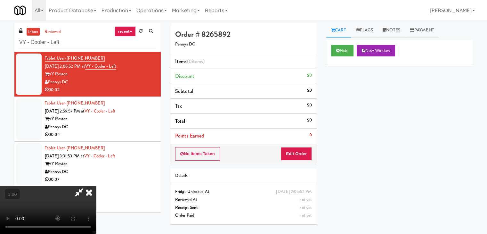
click at [96, 186] on video at bounding box center [48, 210] width 96 height 48
click at [96, 186] on icon at bounding box center [89, 192] width 14 height 13
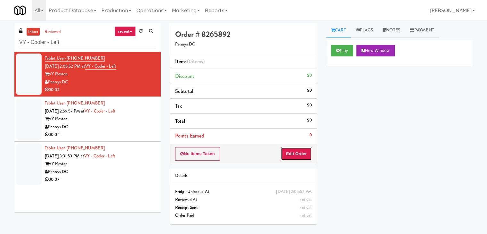
click at [293, 153] on button "Edit Order" at bounding box center [296, 153] width 31 height 13
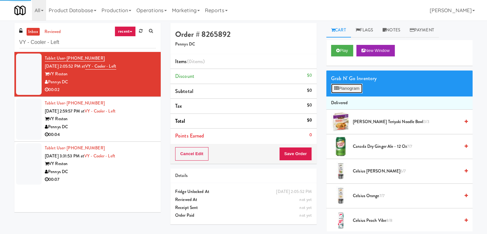
click at [353, 90] on button "Planogram" at bounding box center [346, 89] width 31 height 10
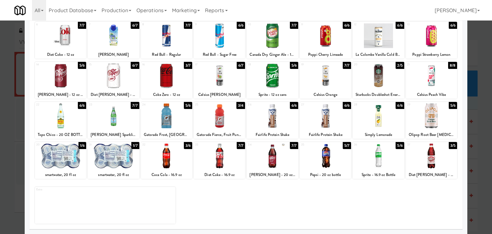
click at [279, 152] on div at bounding box center [272, 155] width 51 height 25
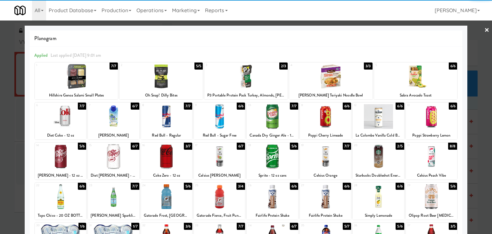
click at [479, 32] on div at bounding box center [246, 117] width 492 height 234
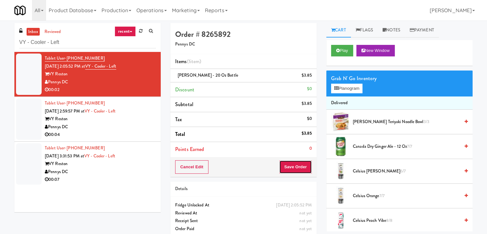
click at [299, 166] on button "Save Order" at bounding box center [295, 166] width 33 height 13
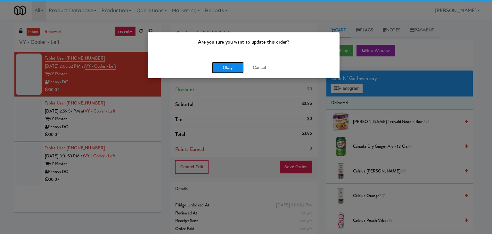
click at [219, 67] on button "Okay" at bounding box center [228, 68] width 32 height 12
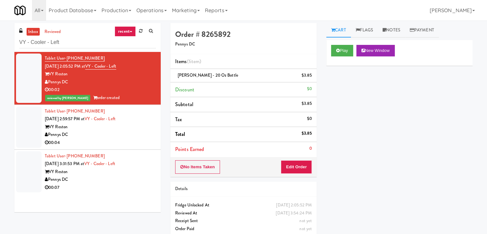
click at [135, 138] on div "Pennys DC" at bounding box center [100, 135] width 111 height 8
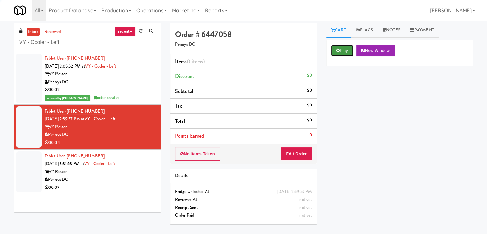
click at [339, 51] on icon at bounding box center [338, 50] width 4 height 4
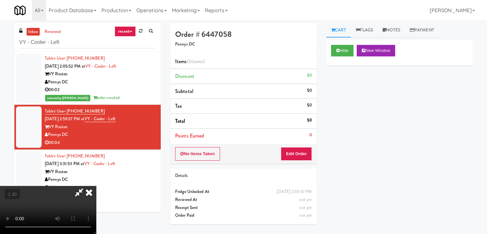
click at [96, 186] on video at bounding box center [48, 210] width 96 height 48
click at [96, 186] on icon at bounding box center [89, 192] width 14 height 13
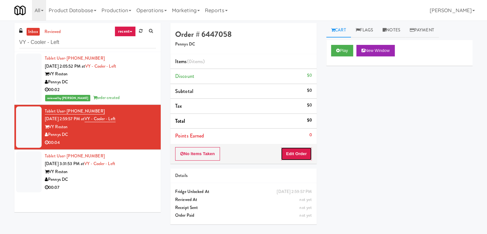
click at [294, 153] on button "Edit Order" at bounding box center [296, 153] width 31 height 13
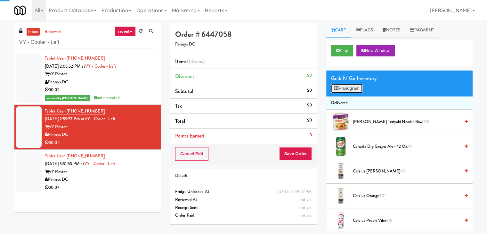
click at [343, 93] on button "Planogram" at bounding box center [346, 89] width 31 height 10
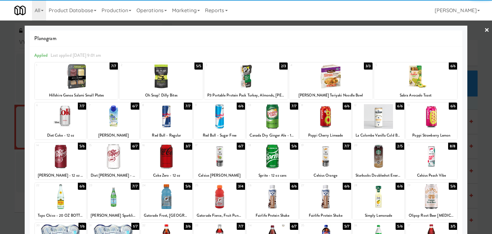
click at [224, 112] on div at bounding box center [219, 116] width 51 height 25
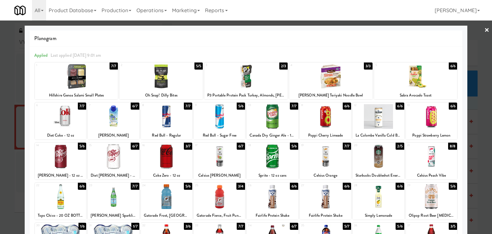
click at [479, 27] on div at bounding box center [246, 117] width 492 height 234
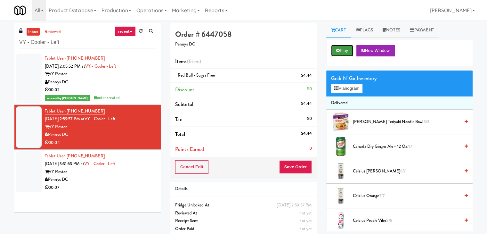
click at [350, 51] on button "Play" at bounding box center [342, 51] width 22 height 12
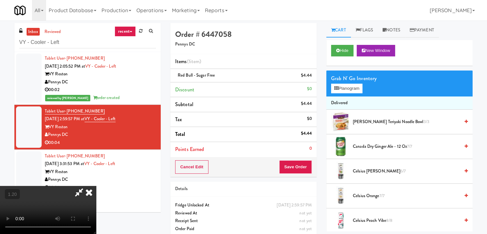
click at [96, 186] on icon at bounding box center [89, 192] width 14 height 13
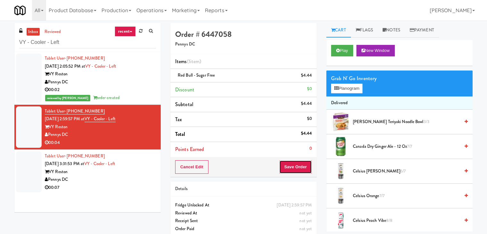
drag, startPoint x: 286, startPoint y: 166, endPoint x: 282, endPoint y: 163, distance: 4.9
click at [286, 166] on button "Save Order" at bounding box center [295, 166] width 33 height 13
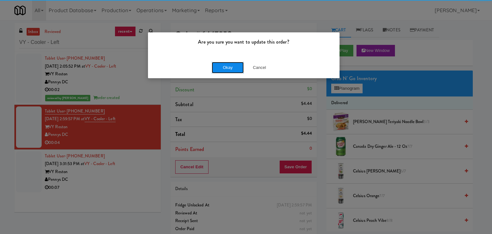
click at [226, 66] on button "Okay" at bounding box center [228, 68] width 32 height 12
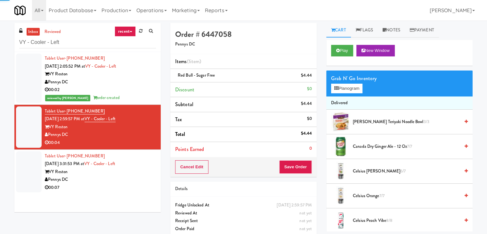
click at [141, 176] on div "Pennys DC" at bounding box center [100, 180] width 111 height 8
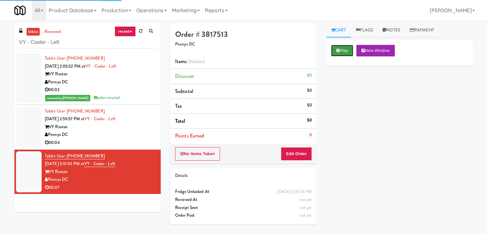
click at [338, 49] on icon at bounding box center [338, 50] width 4 height 4
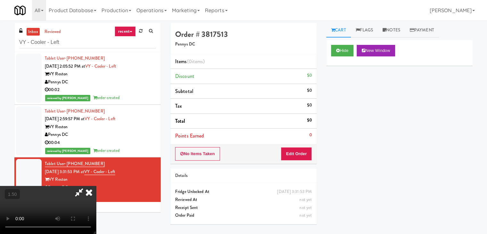
click at [96, 186] on video at bounding box center [48, 210] width 96 height 48
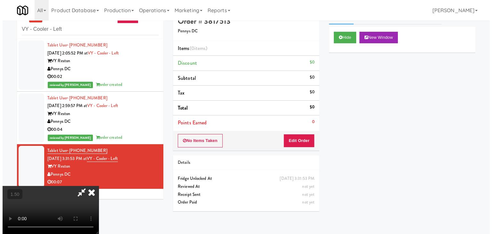
scroll to position [20, 0]
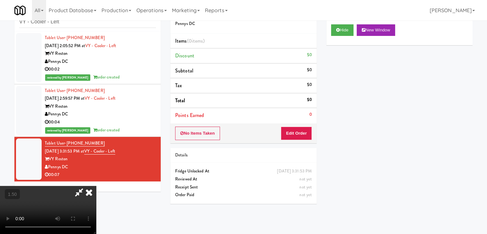
click at [96, 186] on video at bounding box center [48, 210] width 96 height 48
click at [96, 186] on icon at bounding box center [89, 192] width 14 height 13
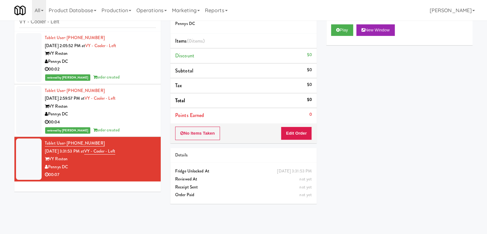
click at [295, 140] on div "No Items Taken Edit Order" at bounding box center [243, 133] width 146 height 20
drag, startPoint x: 293, startPoint y: 137, endPoint x: 324, endPoint y: 114, distance: 38.6
click at [293, 137] on button "Edit Order" at bounding box center [296, 133] width 31 height 13
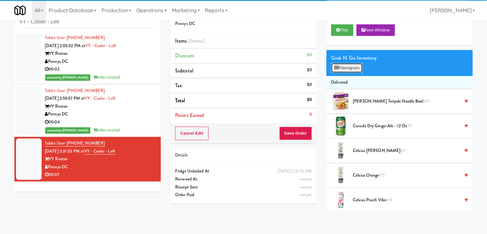
click at [356, 66] on button "Planogram" at bounding box center [346, 68] width 31 height 10
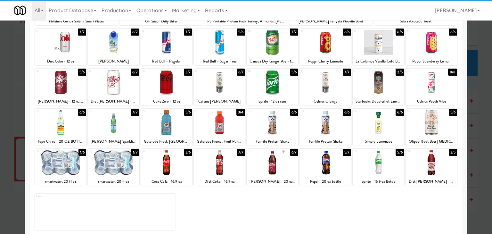
scroll to position [81, 0]
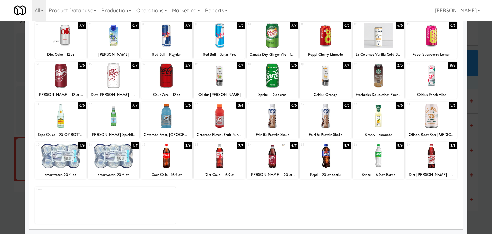
click at [431, 160] on div at bounding box center [431, 155] width 51 height 25
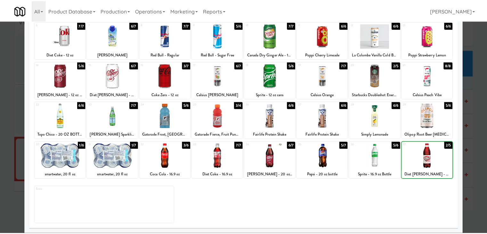
scroll to position [0, 0]
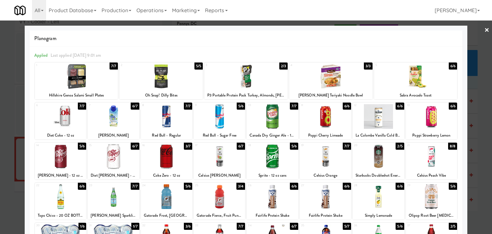
click at [484, 29] on link "×" at bounding box center [486, 30] width 5 height 20
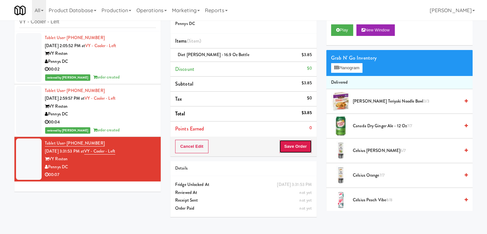
click at [297, 147] on button "Save Order" at bounding box center [295, 146] width 33 height 13
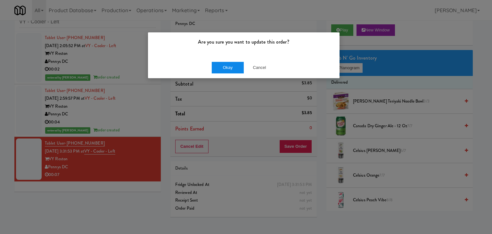
click at [237, 73] on div "Okay Cancel" at bounding box center [244, 67] width 192 height 21
click at [234, 62] on button "Okay" at bounding box center [228, 68] width 32 height 12
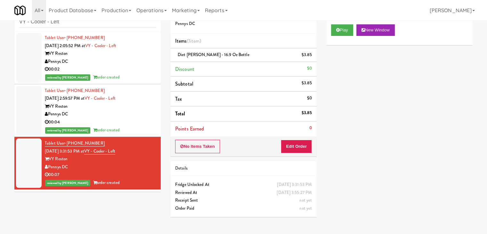
click at [125, 67] on div "00:02" at bounding box center [100, 69] width 111 height 8
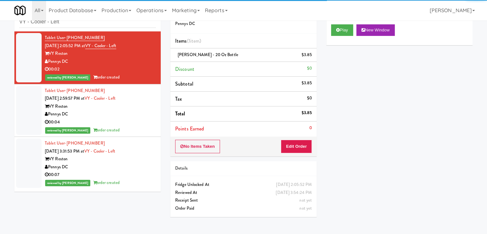
click at [123, 125] on div "00:04" at bounding box center [100, 122] width 111 height 8
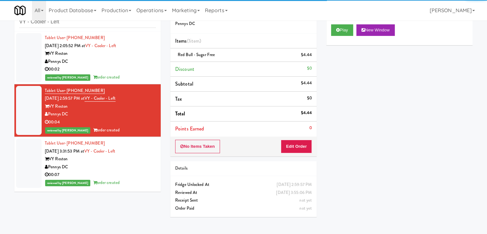
click at [127, 176] on div "00:07" at bounding box center [100, 175] width 111 height 8
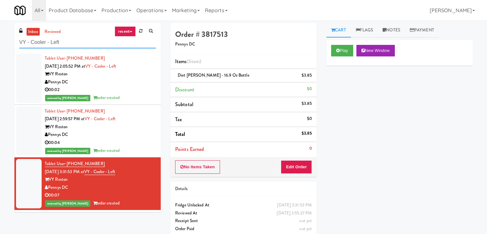
click at [87, 43] on input "VY - Cooler - Left" at bounding box center [87, 43] width 137 height 12
paste input "Crossing East - Ambient - [GEOGRAPHIC_DATA]"
type input "Crossing East - Ambient - Right"
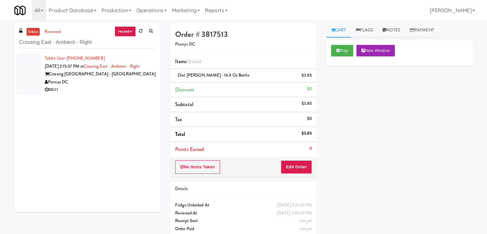
drag, startPoint x: 130, startPoint y: 99, endPoint x: 126, endPoint y: 94, distance: 7.1
click at [130, 99] on div "Tablet User · (301) 379-1254 [DATE] 2:15:37 PM at [GEOGRAPHIC_DATA] - Ambient -…" at bounding box center [87, 132] width 146 height 160
click at [141, 88] on div "00:11" at bounding box center [100, 90] width 111 height 8
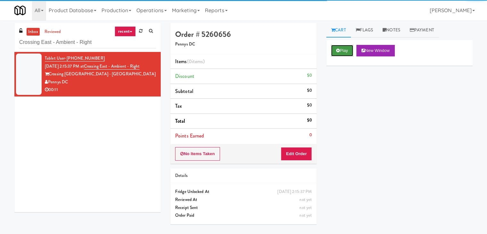
click at [333, 48] on button "Play" at bounding box center [342, 51] width 22 height 12
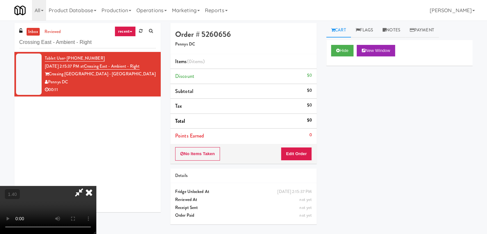
click at [96, 186] on video at bounding box center [48, 210] width 96 height 48
click at [96, 186] on icon at bounding box center [89, 192] width 14 height 13
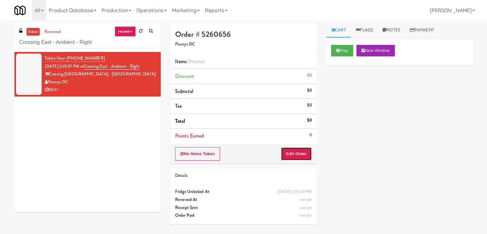
click at [302, 154] on button "Edit Order" at bounding box center [296, 153] width 31 height 13
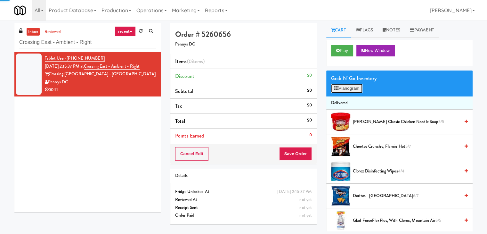
click at [359, 85] on button "Planogram" at bounding box center [346, 89] width 31 height 10
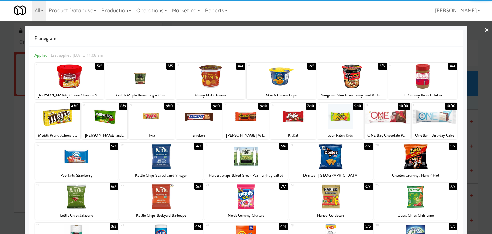
click at [58, 117] on div at bounding box center [57, 116] width 45 height 25
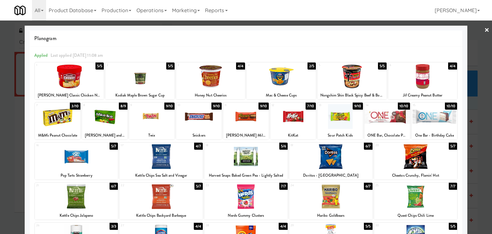
click at [484, 29] on link "×" at bounding box center [486, 30] width 5 height 20
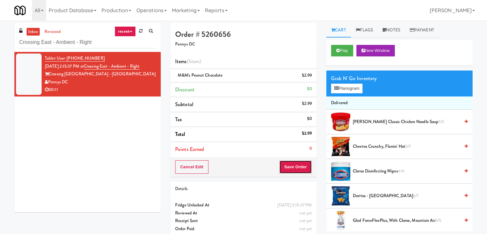
click at [297, 166] on button "Save Order" at bounding box center [295, 166] width 33 height 13
